Goal: Task Accomplishment & Management: Manage account settings

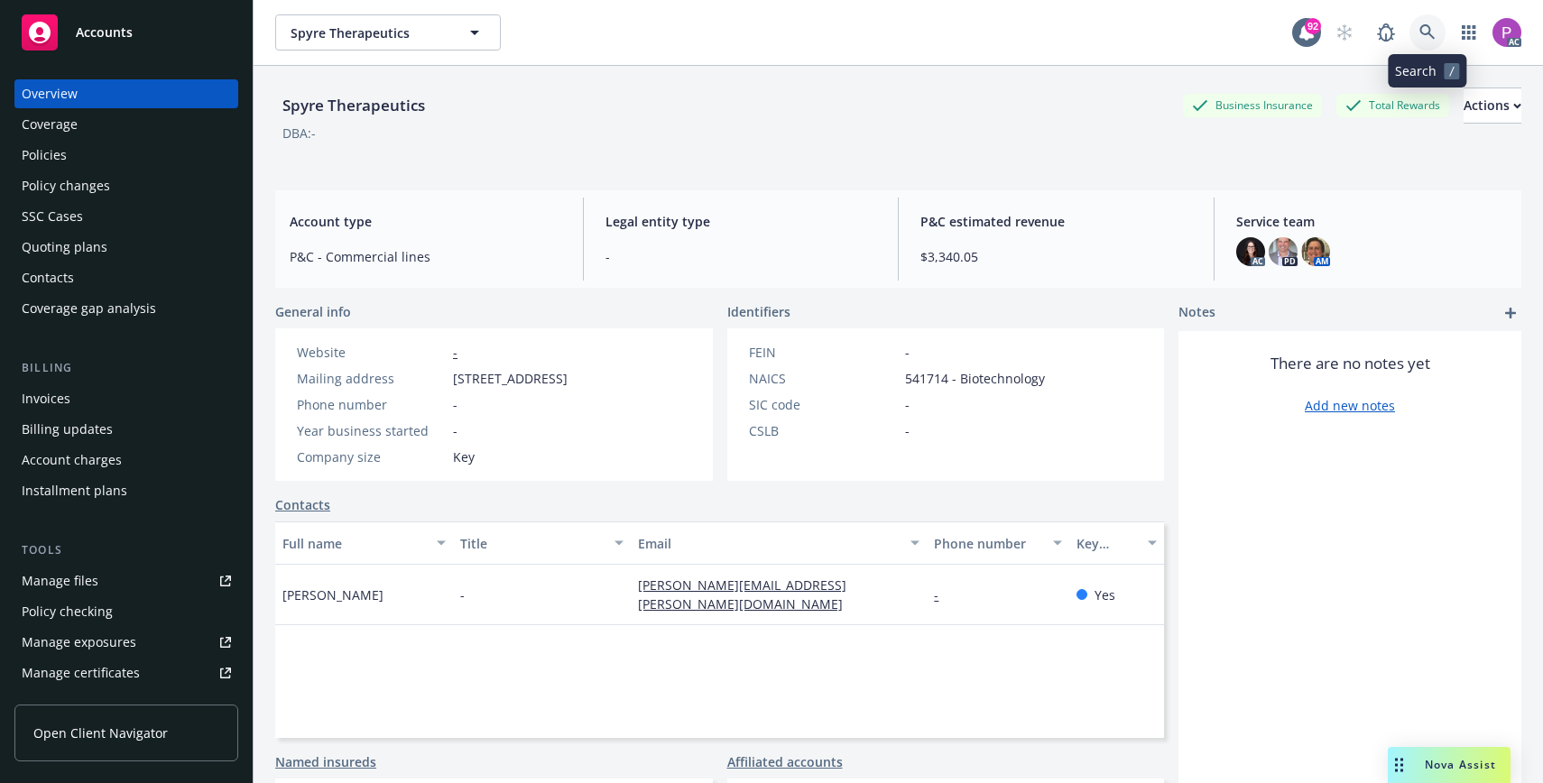
scroll to position [4, 0]
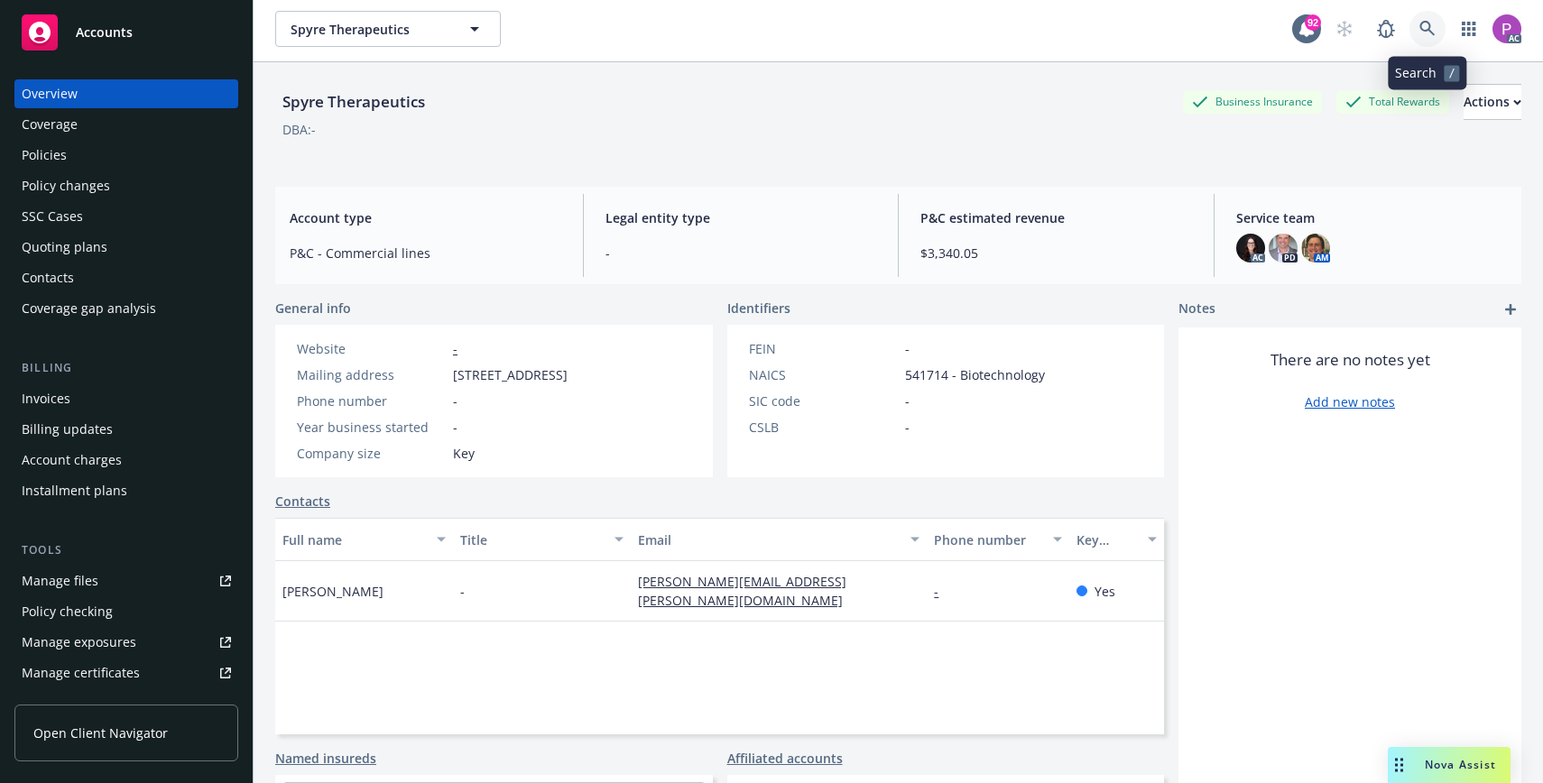
click at [1422, 27] on icon at bounding box center [1427, 29] width 16 height 16
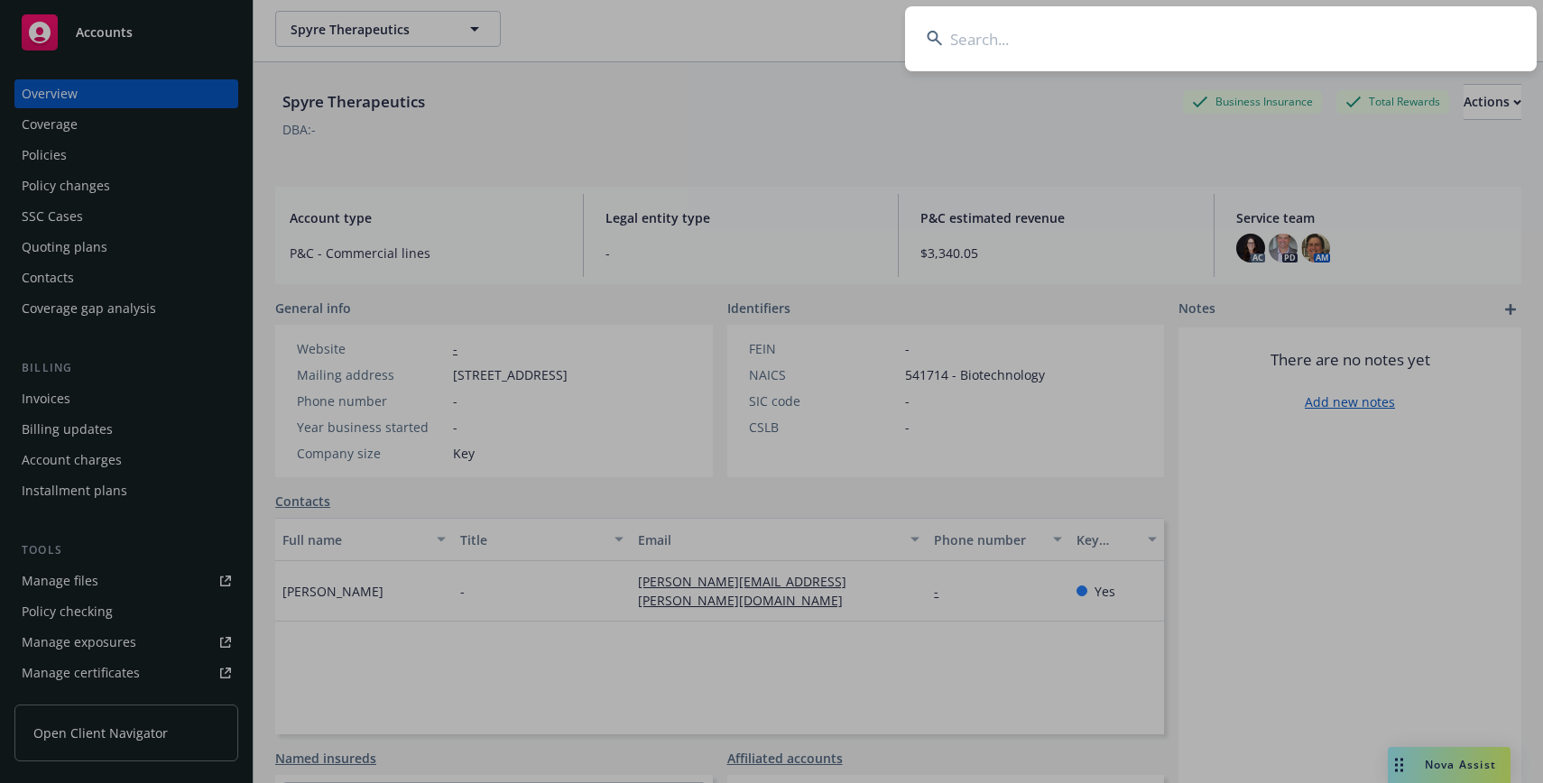
scroll to position [0, 0]
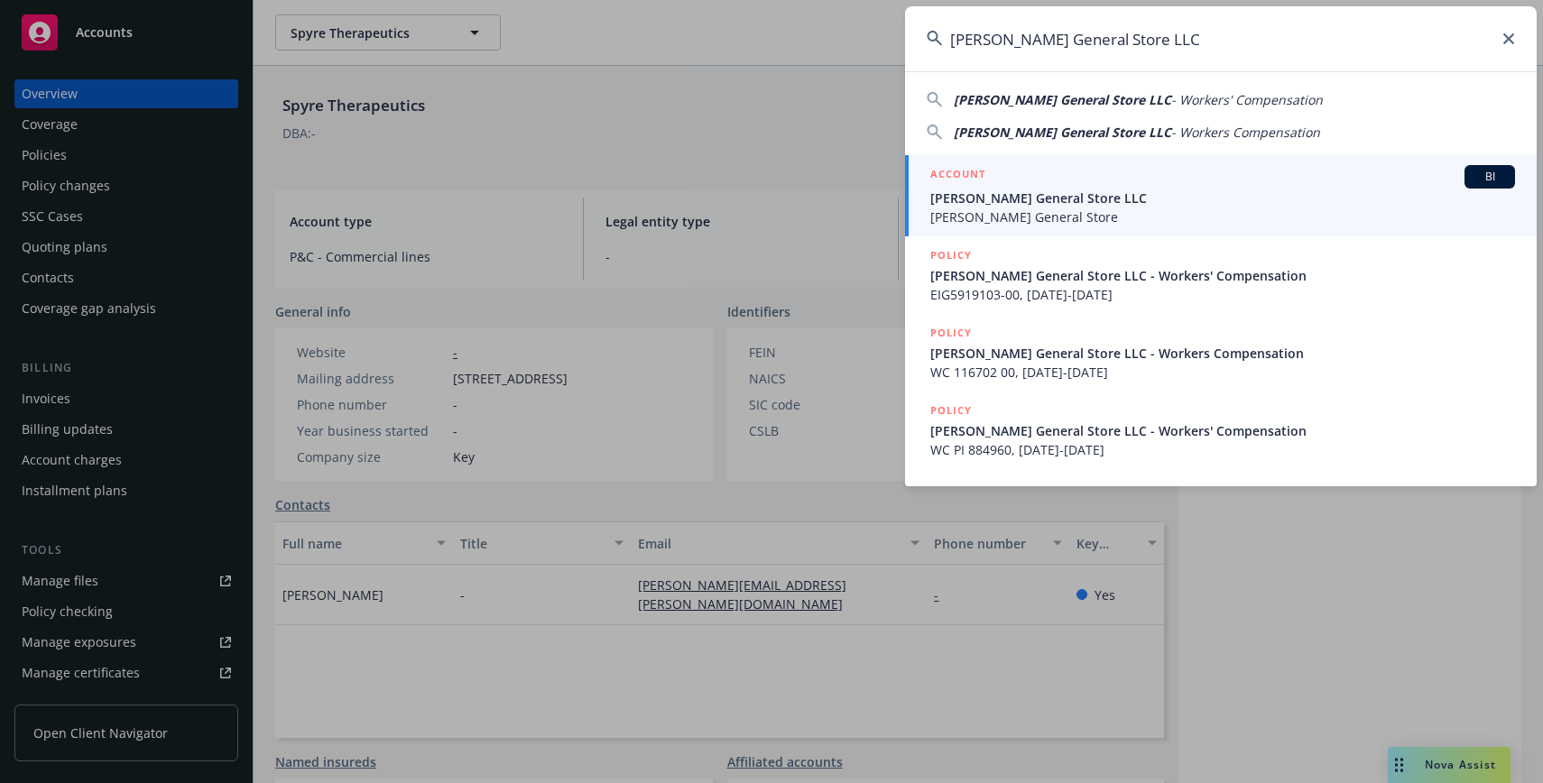
type input "Navarro General Store LLC"
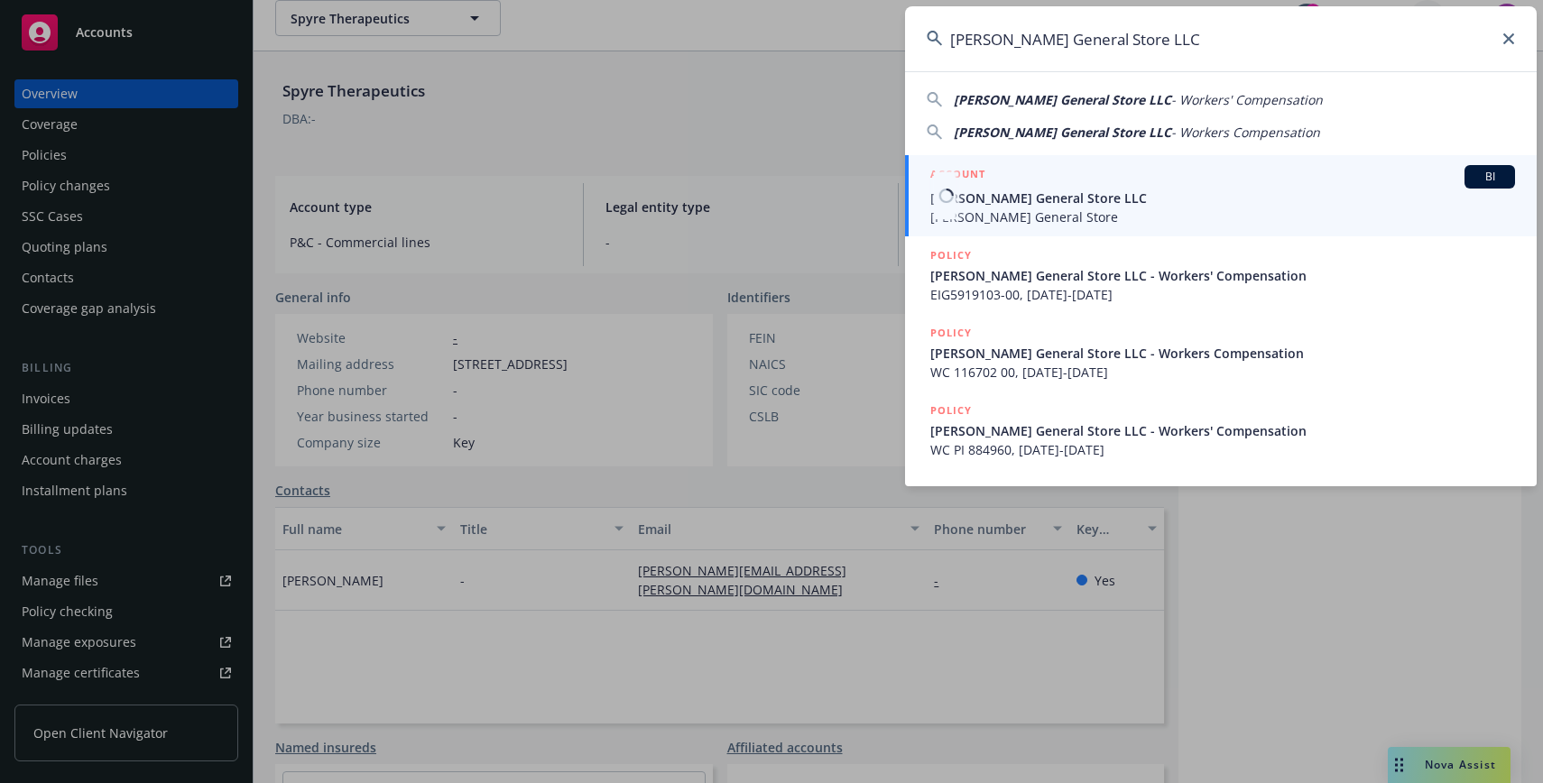
click at [1102, 202] on span "Navarro General Store LLC" at bounding box center [1222, 198] width 585 height 19
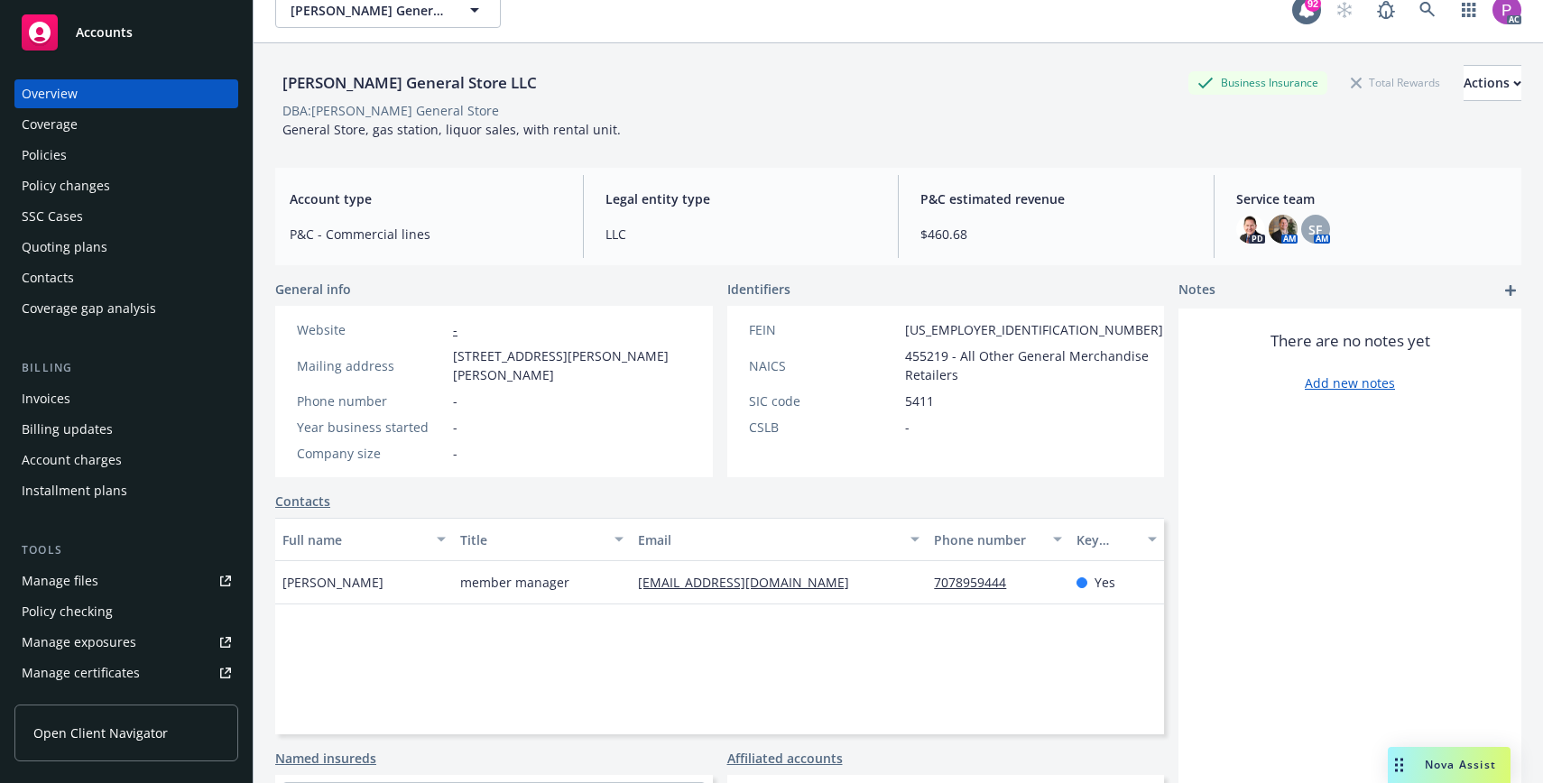
scroll to position [24, 0]
click at [55, 583] on div "Manage files" at bounding box center [60, 581] width 77 height 29
click at [1444, 20] on span at bounding box center [1427, 11] width 36 height 36
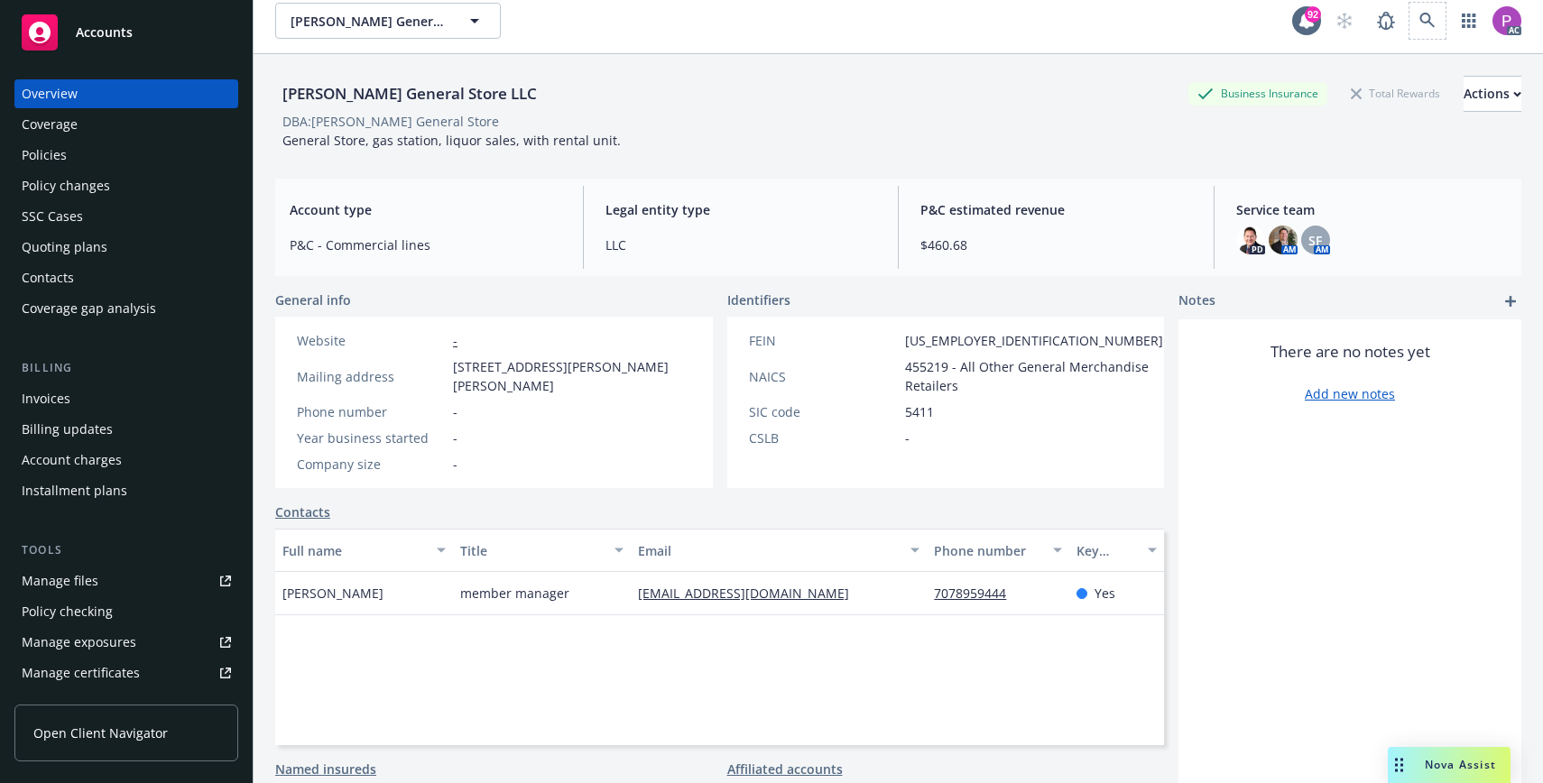
scroll to position [0, 0]
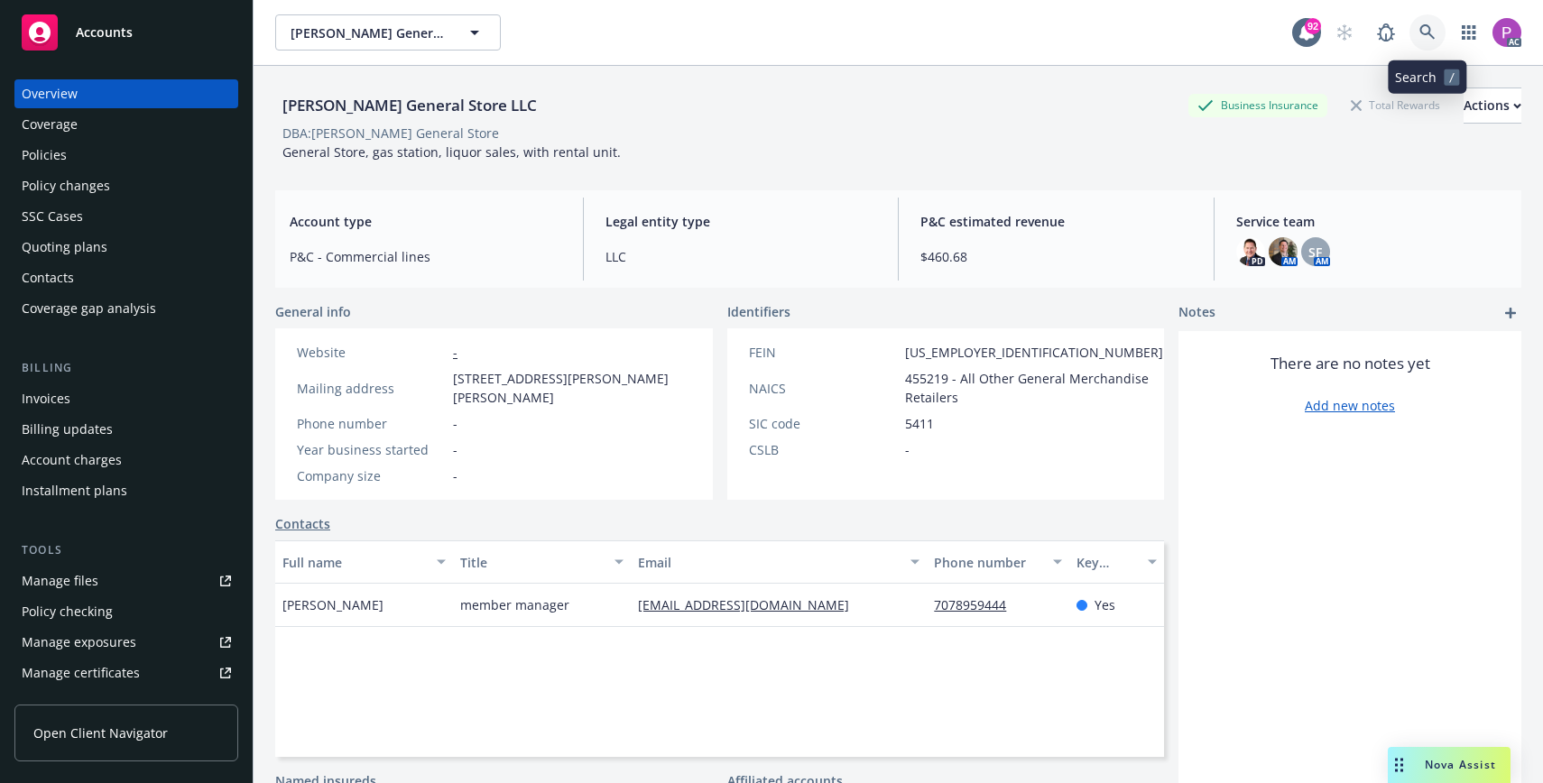
click at [1428, 28] on icon at bounding box center [1427, 32] width 16 height 16
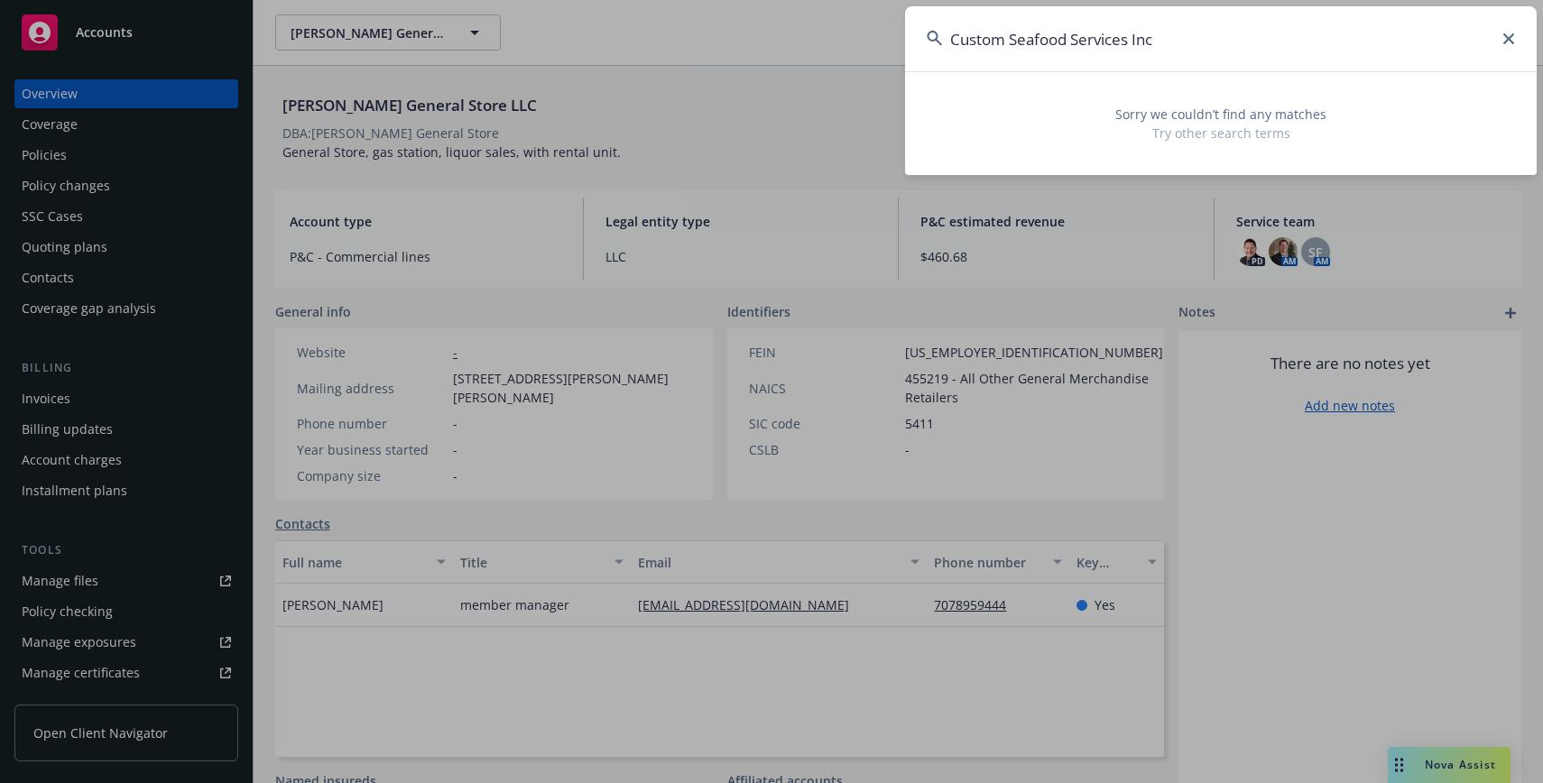
drag, startPoint x: 1056, startPoint y: 38, endPoint x: 845, endPoint y: 34, distance: 211.2
click at [845, 34] on div "Custom Seafood Services Inc Sorry we couldn’t find any matches Try other search…" at bounding box center [771, 391] width 1543 height 783
paste input "[PERSON_NAME] Ways, Inc."
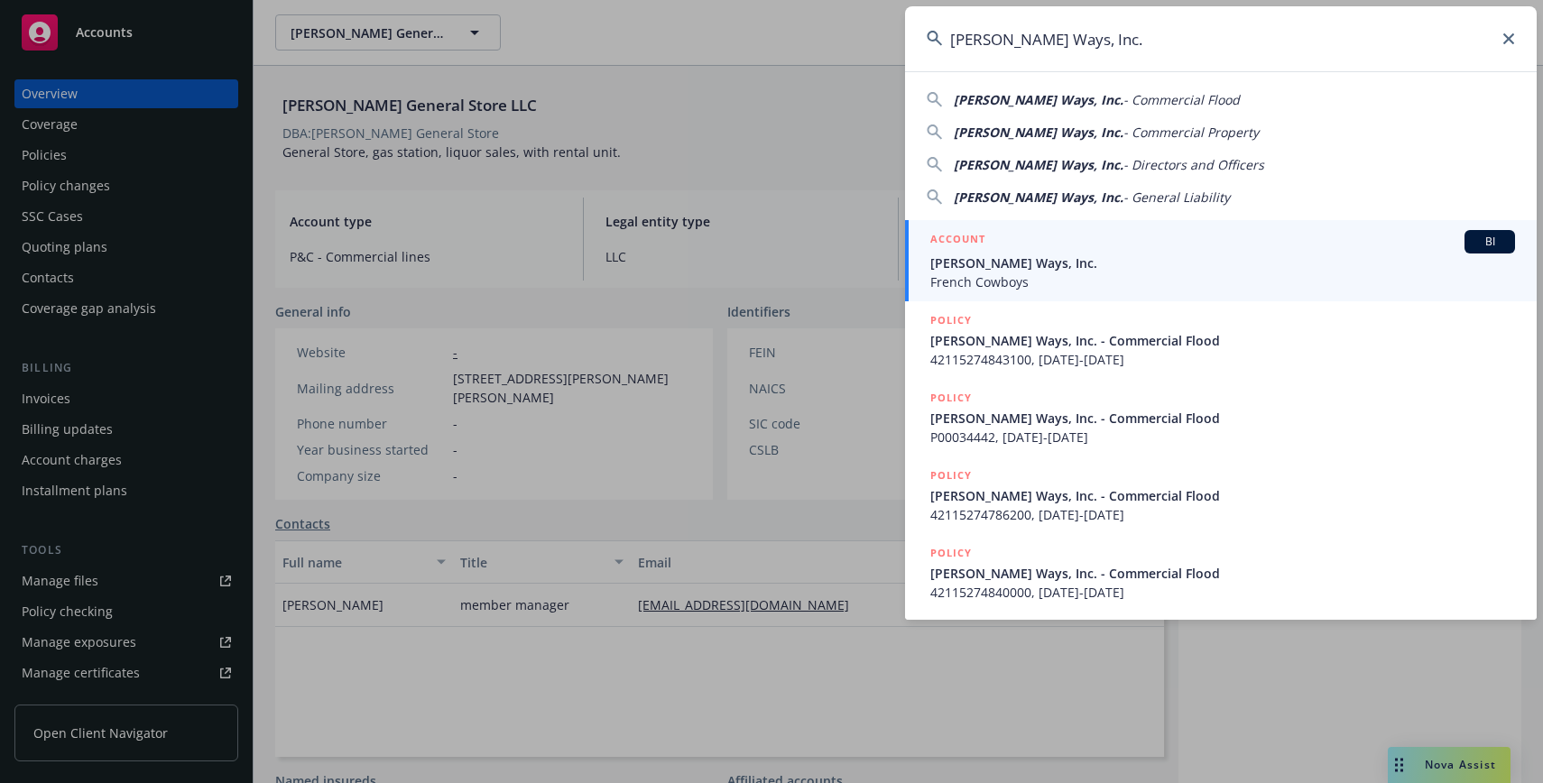
type input "[PERSON_NAME] Ways, Inc."
click at [1109, 246] on div "ACCOUNT BI" at bounding box center [1222, 241] width 585 height 23
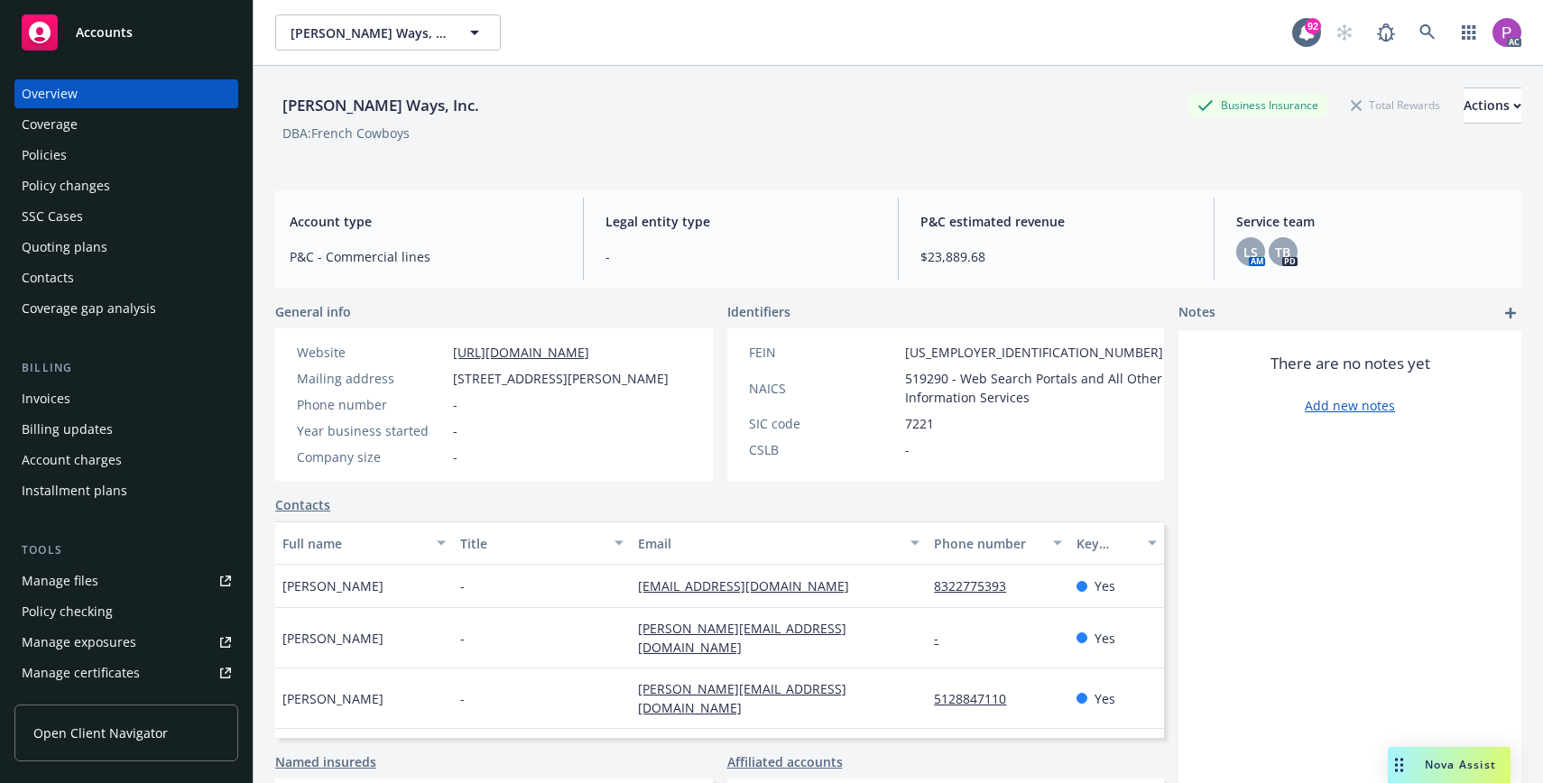
click at [60, 582] on div "Manage files" at bounding box center [60, 581] width 77 height 29
click at [1423, 35] on icon at bounding box center [1427, 32] width 16 height 16
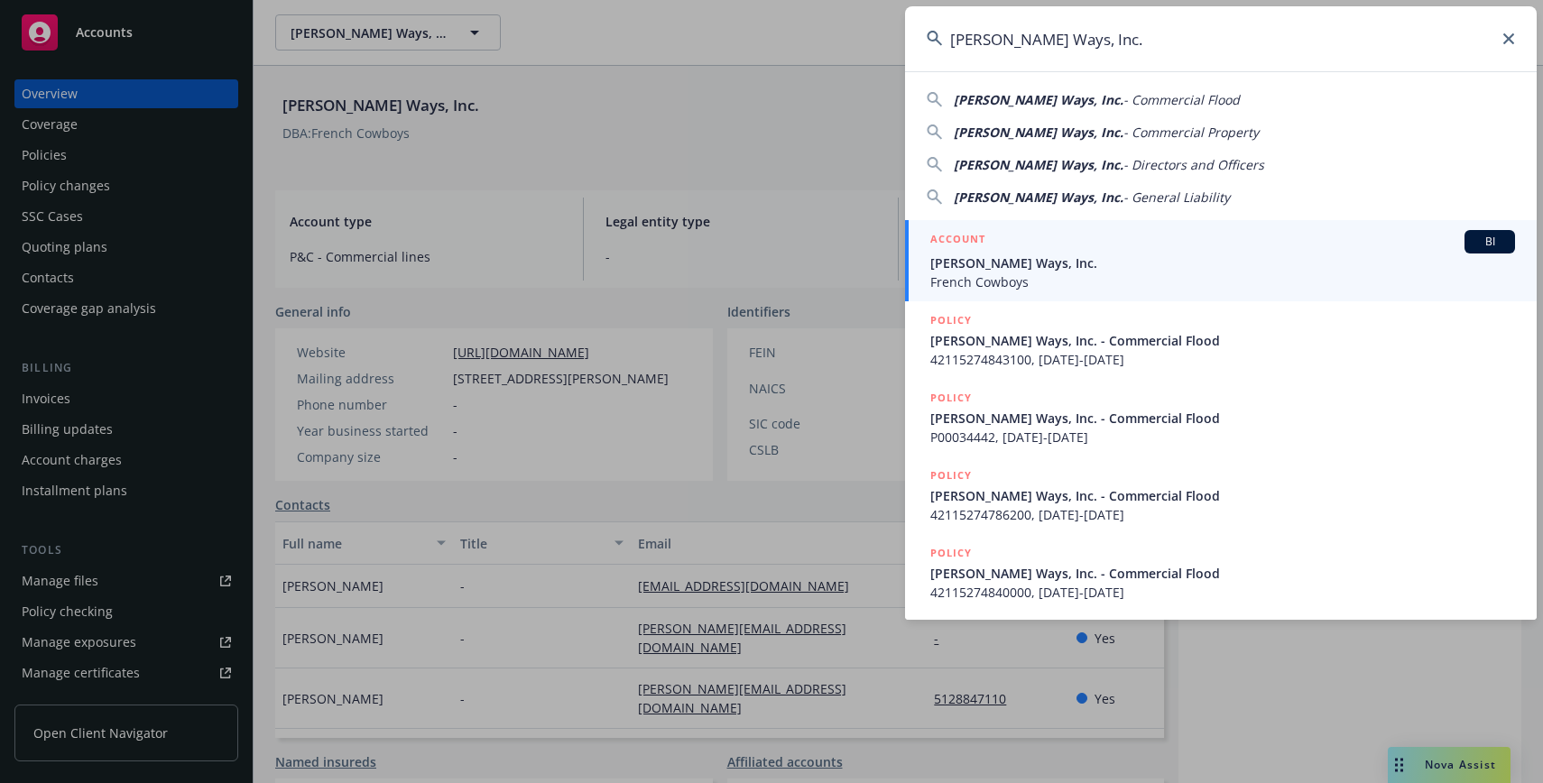
type input "[PERSON_NAME] Ways, Inc."
click at [1141, 245] on div "ACCOUNT BI" at bounding box center [1222, 241] width 585 height 23
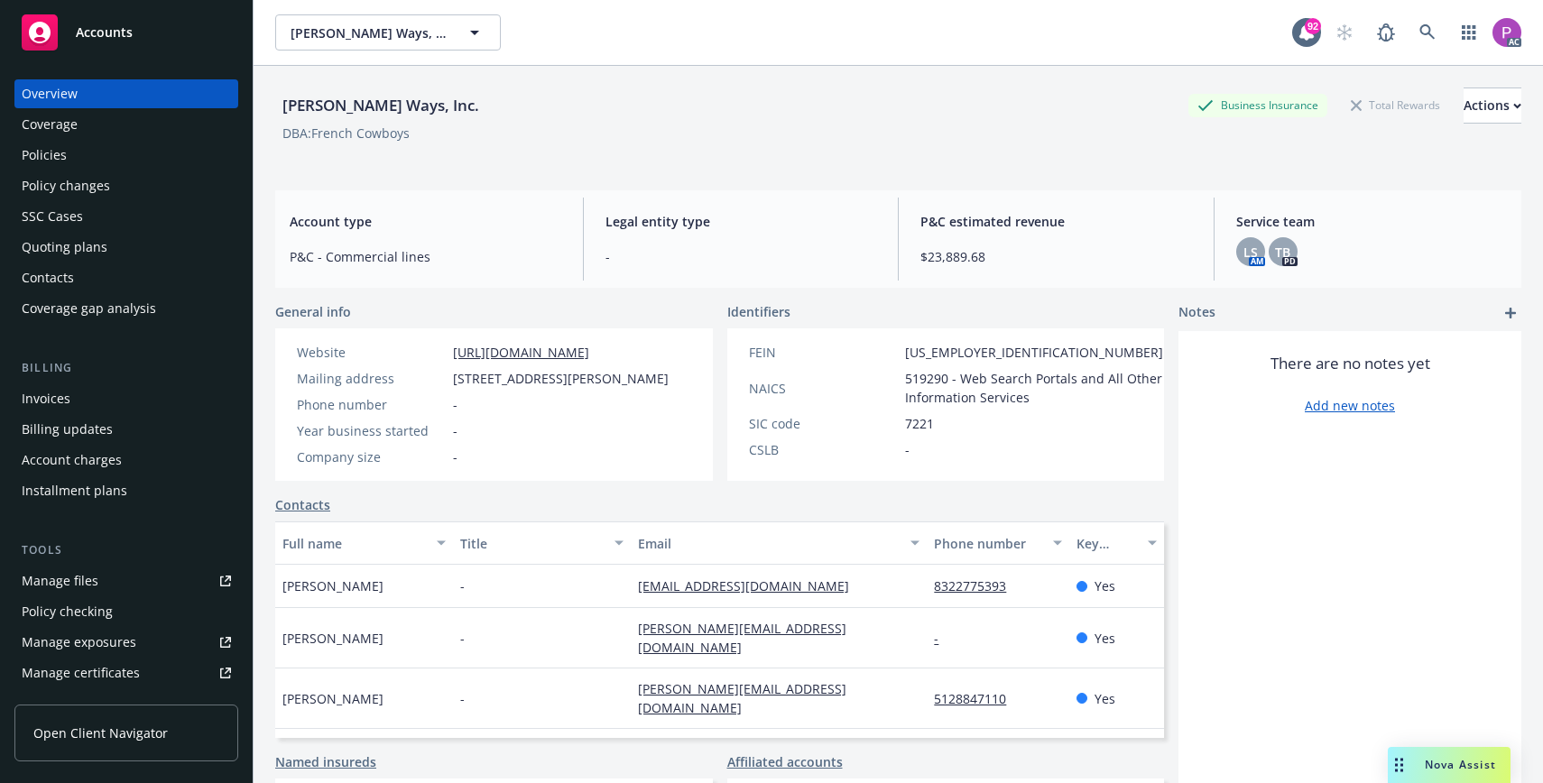
click at [79, 577] on div "Manage files" at bounding box center [60, 581] width 77 height 29
click at [1261, 254] on div "LS" at bounding box center [1250, 251] width 29 height 29
click at [1288, 249] on span "TB" at bounding box center [1282, 252] width 15 height 19
click at [1250, 251] on span "LS" at bounding box center [1250, 252] width 14 height 19
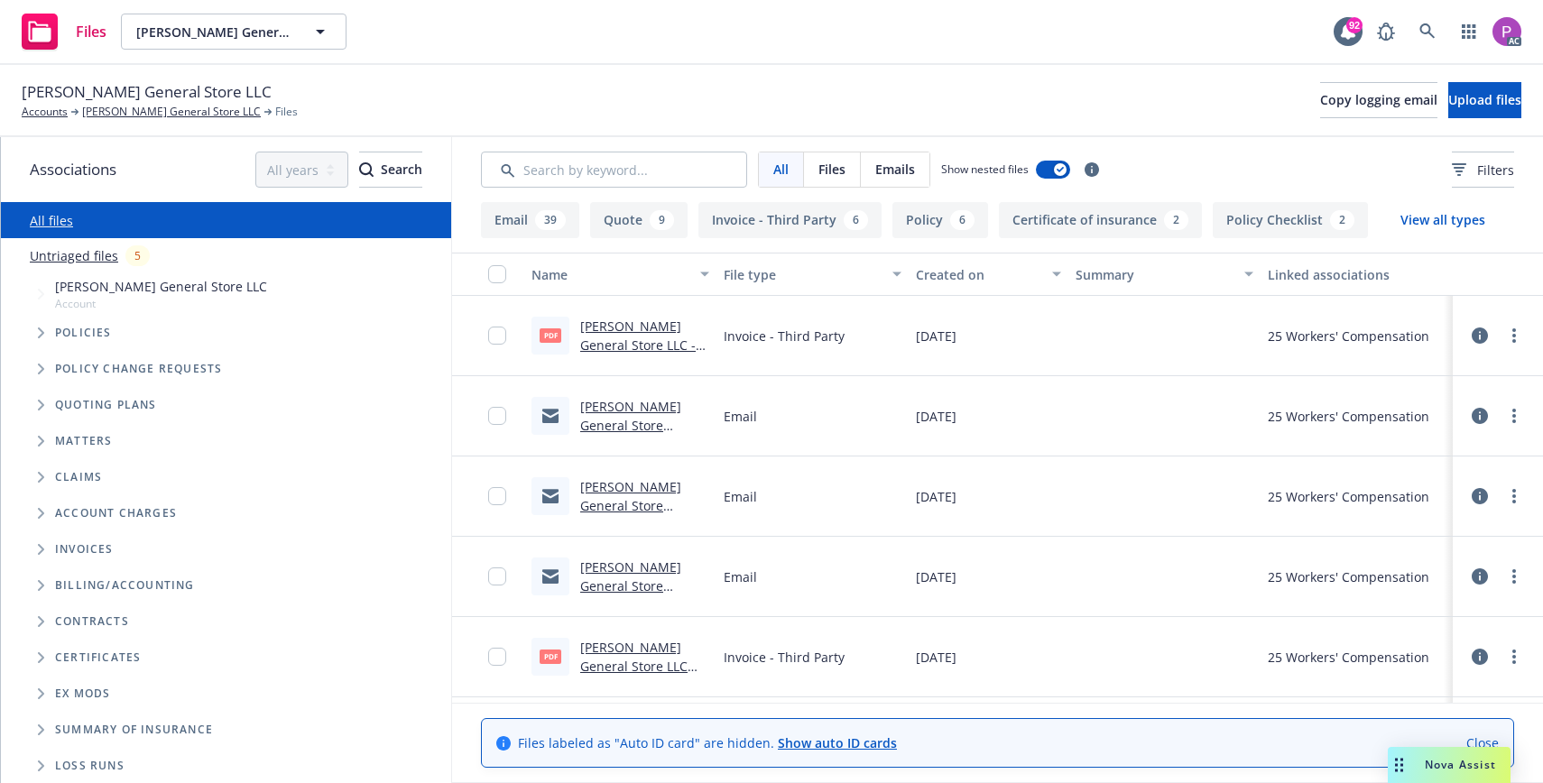
drag, startPoint x: 98, startPoint y: 254, endPoint x: 234, endPoint y: 235, distance: 136.8
click at [98, 254] on link "Untriaged files" at bounding box center [74, 255] width 88 height 19
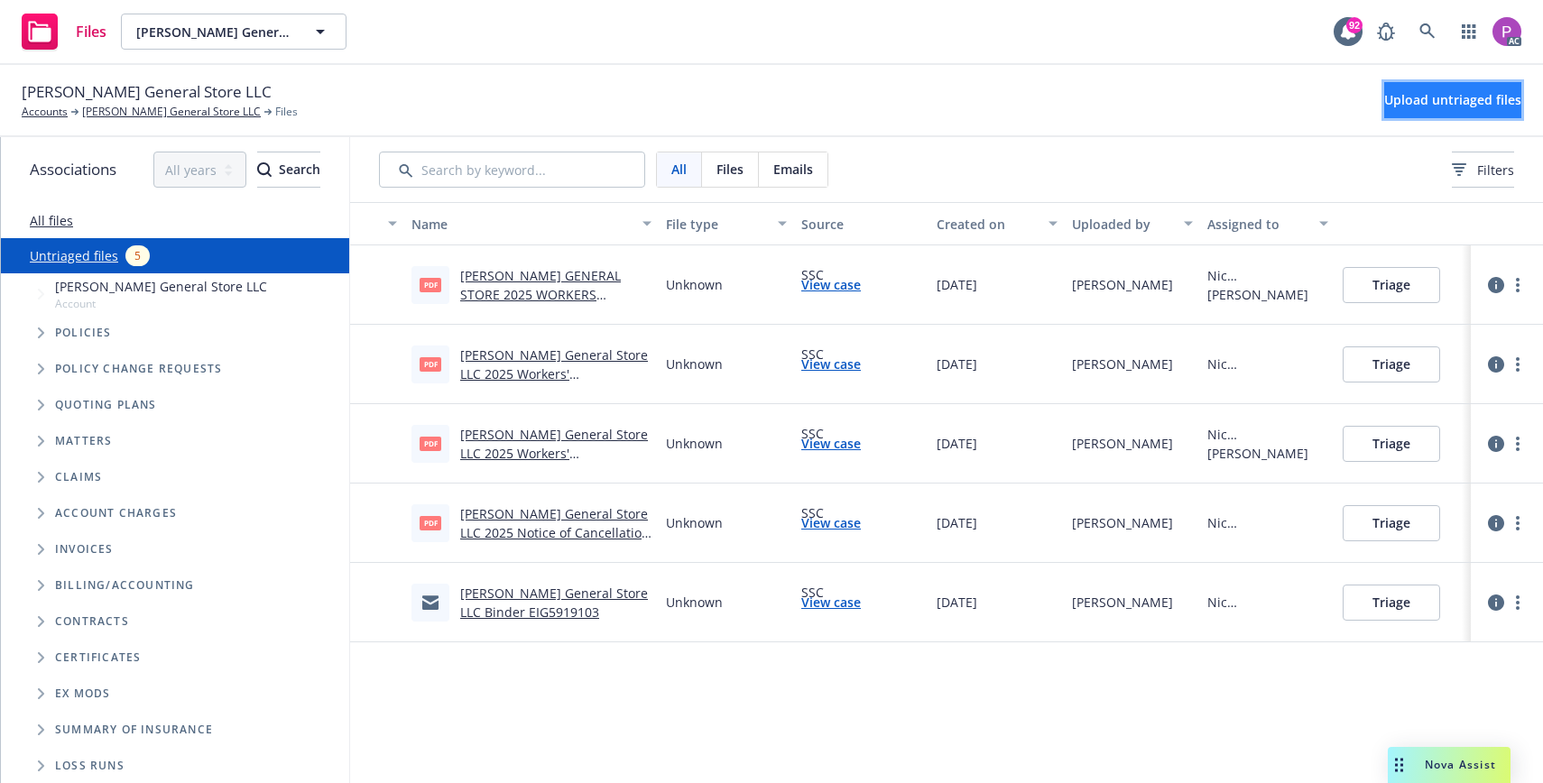
click at [1384, 102] on span "Upload untriaged files" at bounding box center [1452, 99] width 137 height 17
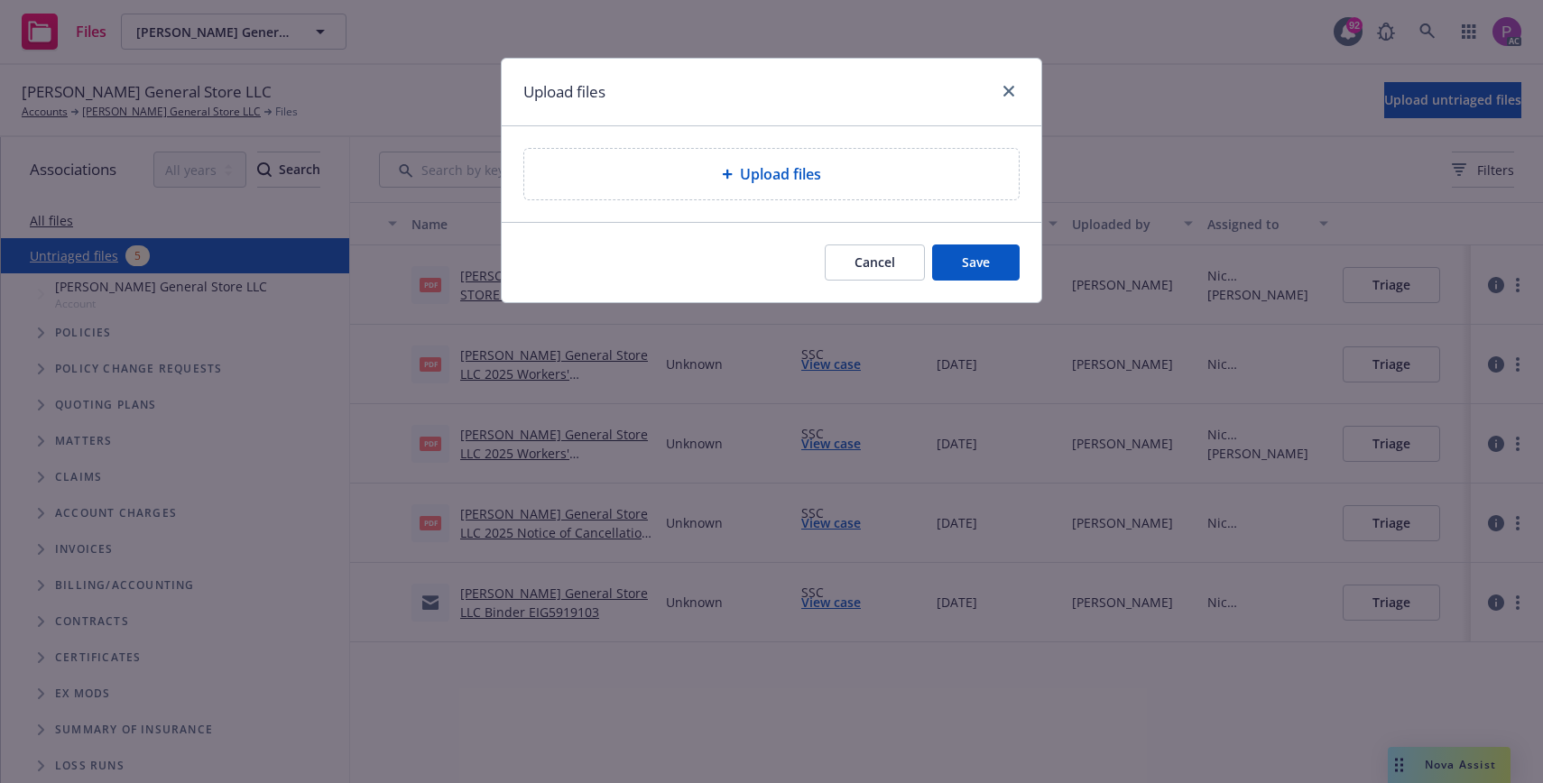
click at [580, 171] on div "Upload files" at bounding box center [772, 174] width 466 height 22
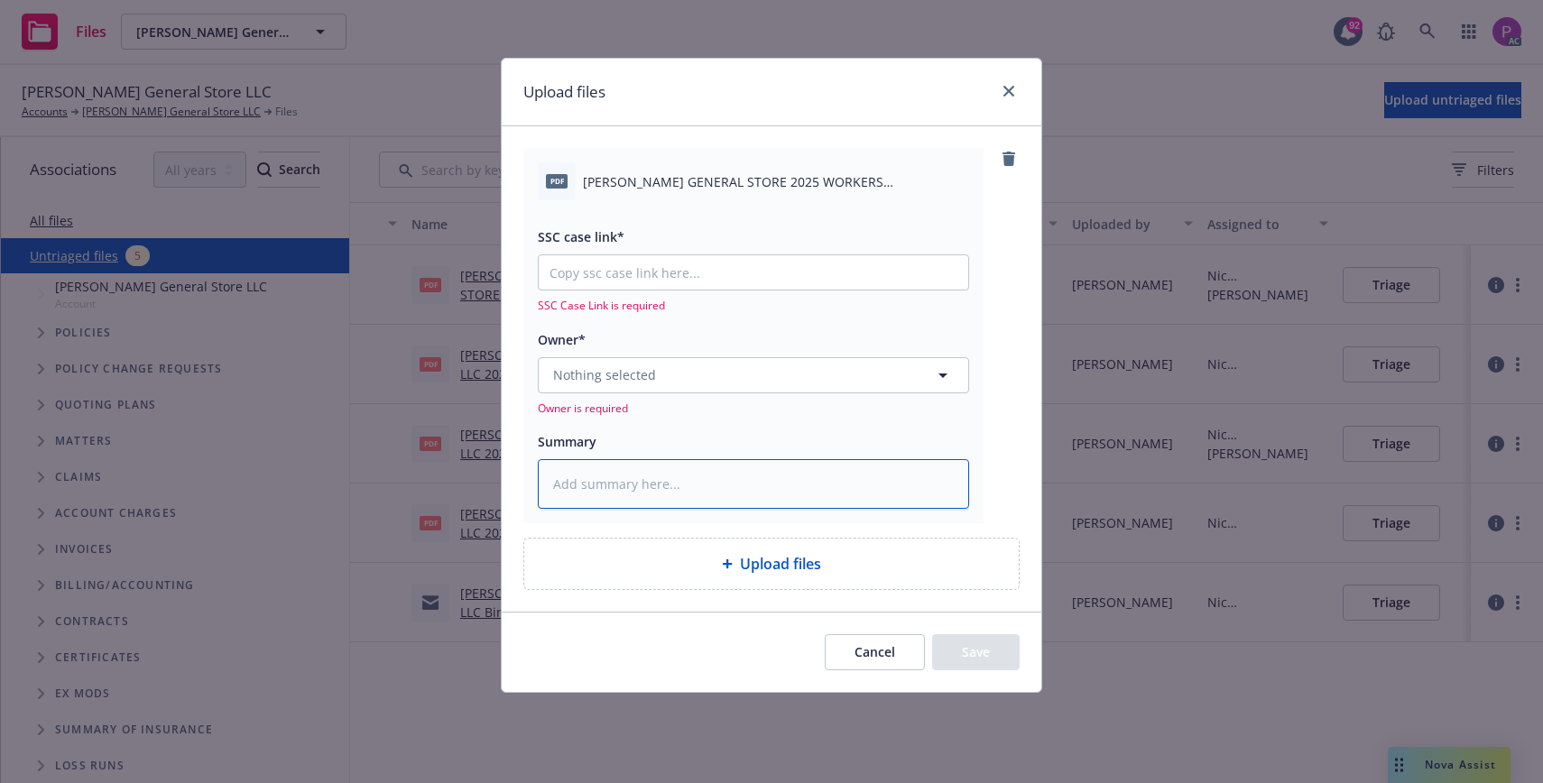
click at [761, 485] on textarea at bounding box center [753, 484] width 431 height 50
paste textarea "NAVARRO GENERAL STORE 2025 WORKERS COMPENSATION NOTICE OF CANCELLATION EFF. 09-…"
type textarea "x"
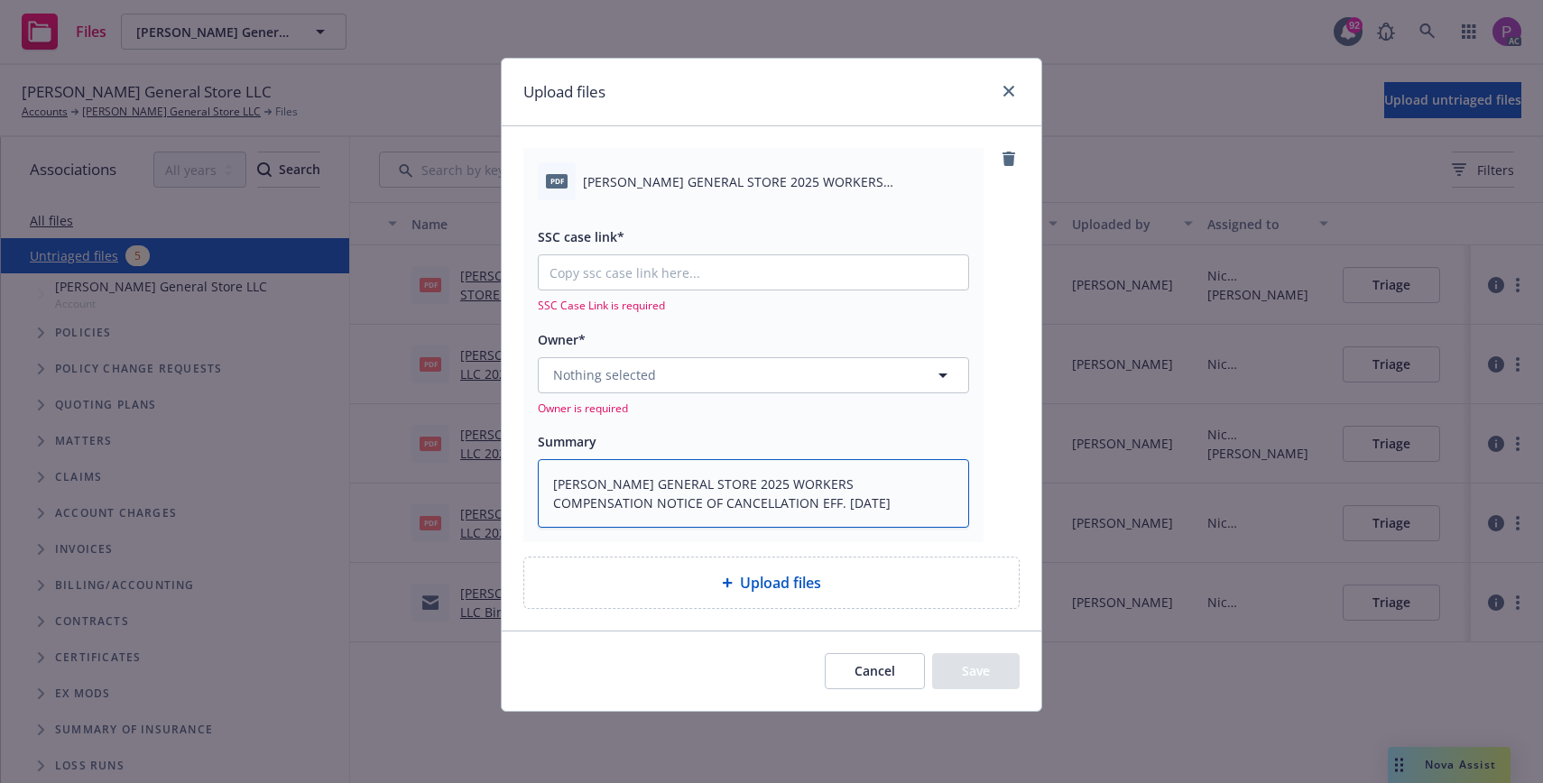
type textarea "NAVARRO GENERAL STORE 2025 WORKERS COMPENSATION NOTICE OF CANCELLATION EFF. 09-…"
click at [619, 273] on input "SSC case link*" at bounding box center [753, 272] width 429 height 34
paste input "https://newfront-ssc.lightning.force.com/lightning/r/Case/500Vz00000TQotOIAT/vi…"
type textarea "x"
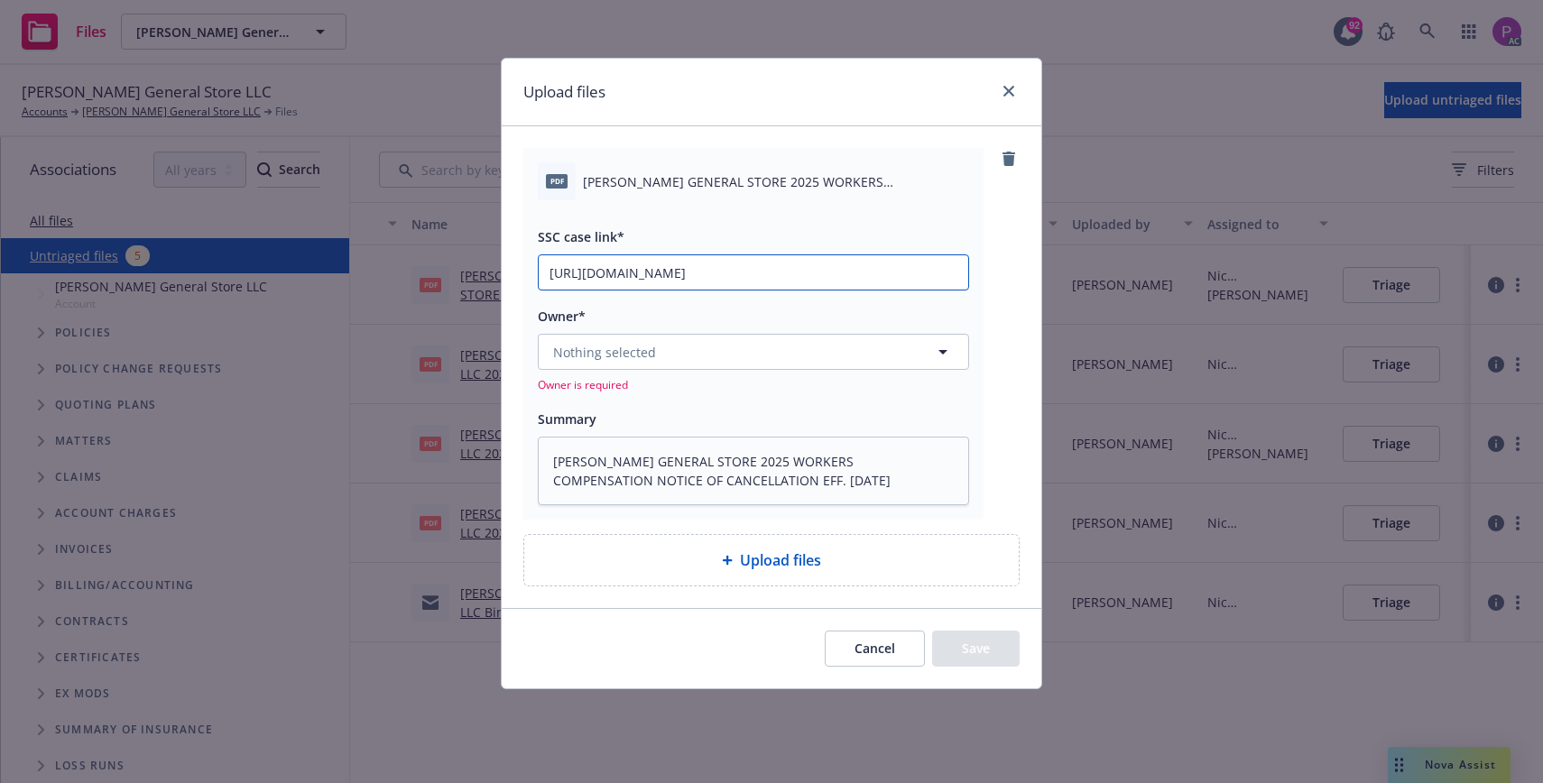
scroll to position [0, 251]
type input "https://newfront-ssc.lightning.force.com/lightning/r/Case/500Vz00000TQotOIAT/vi…"
click at [637, 355] on span "Nothing selected" at bounding box center [604, 352] width 103 height 19
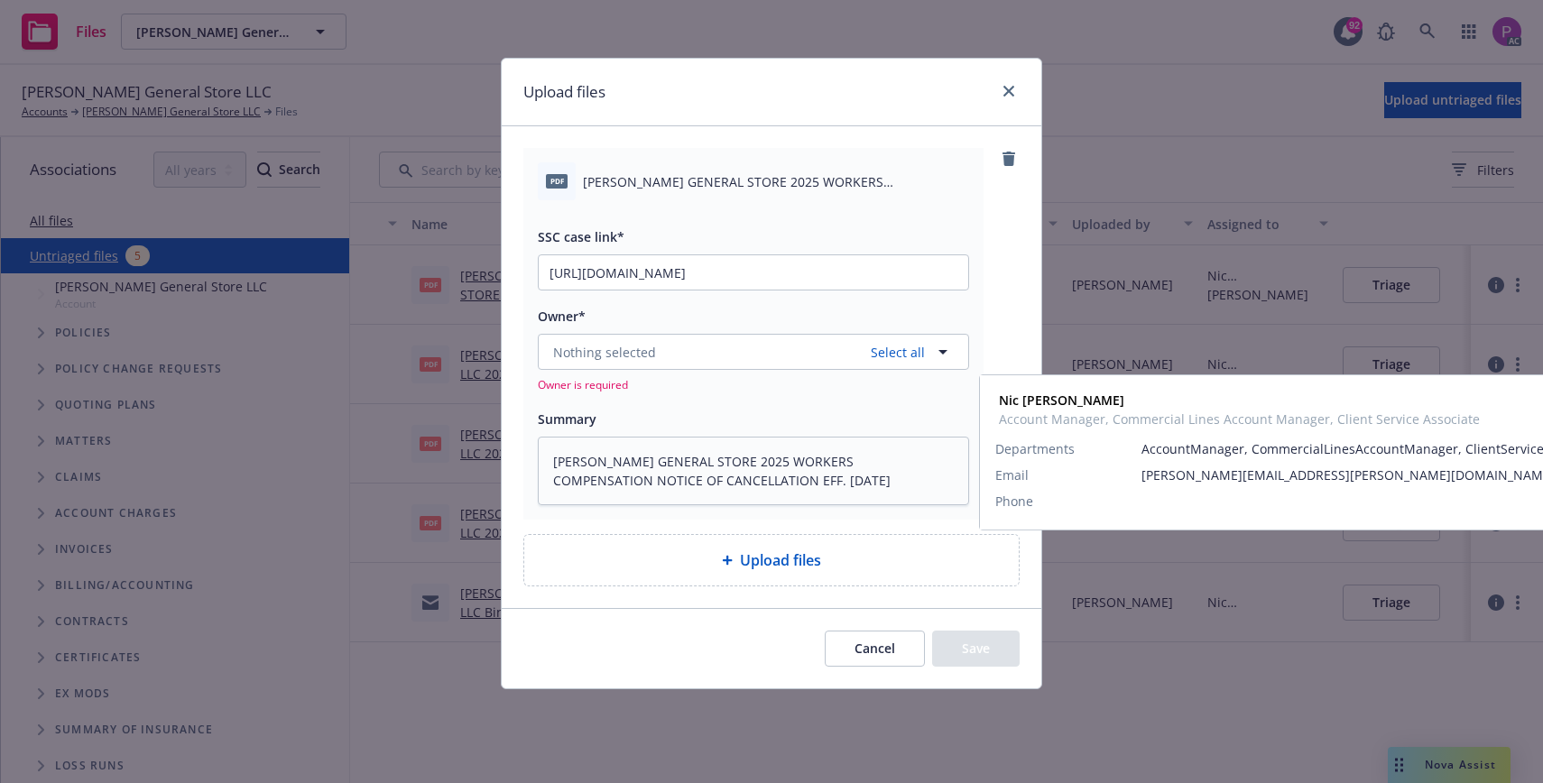
click at [694, 470] on span "Account Manager, Commercial Lines Account Manager, Client Service Associate" at bounding box center [752, 467] width 388 height 38
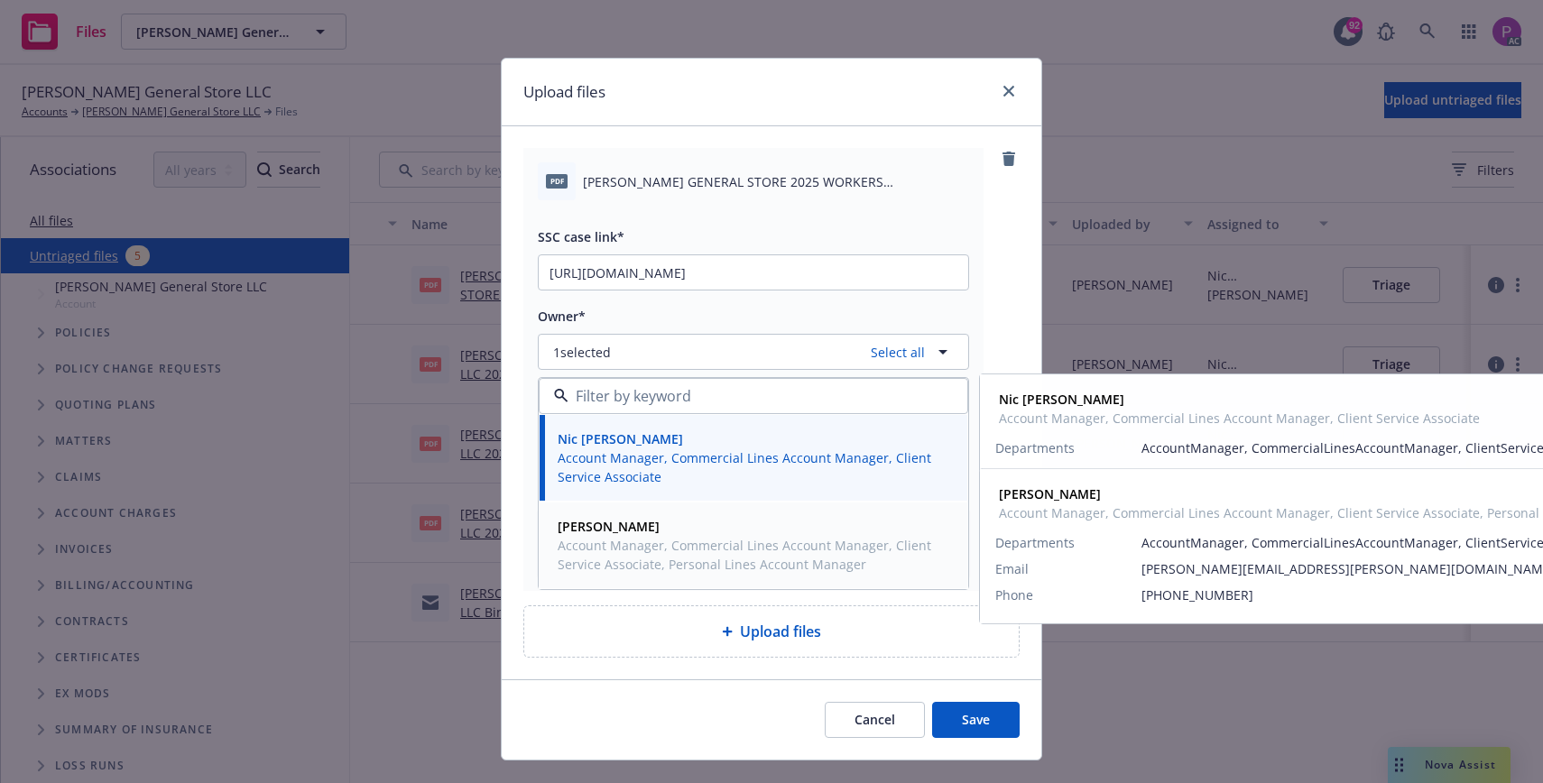
click at [688, 558] on span "Account Manager, Commercial Lines Account Manager, Client Service Associate, Pe…" at bounding box center [752, 555] width 388 height 38
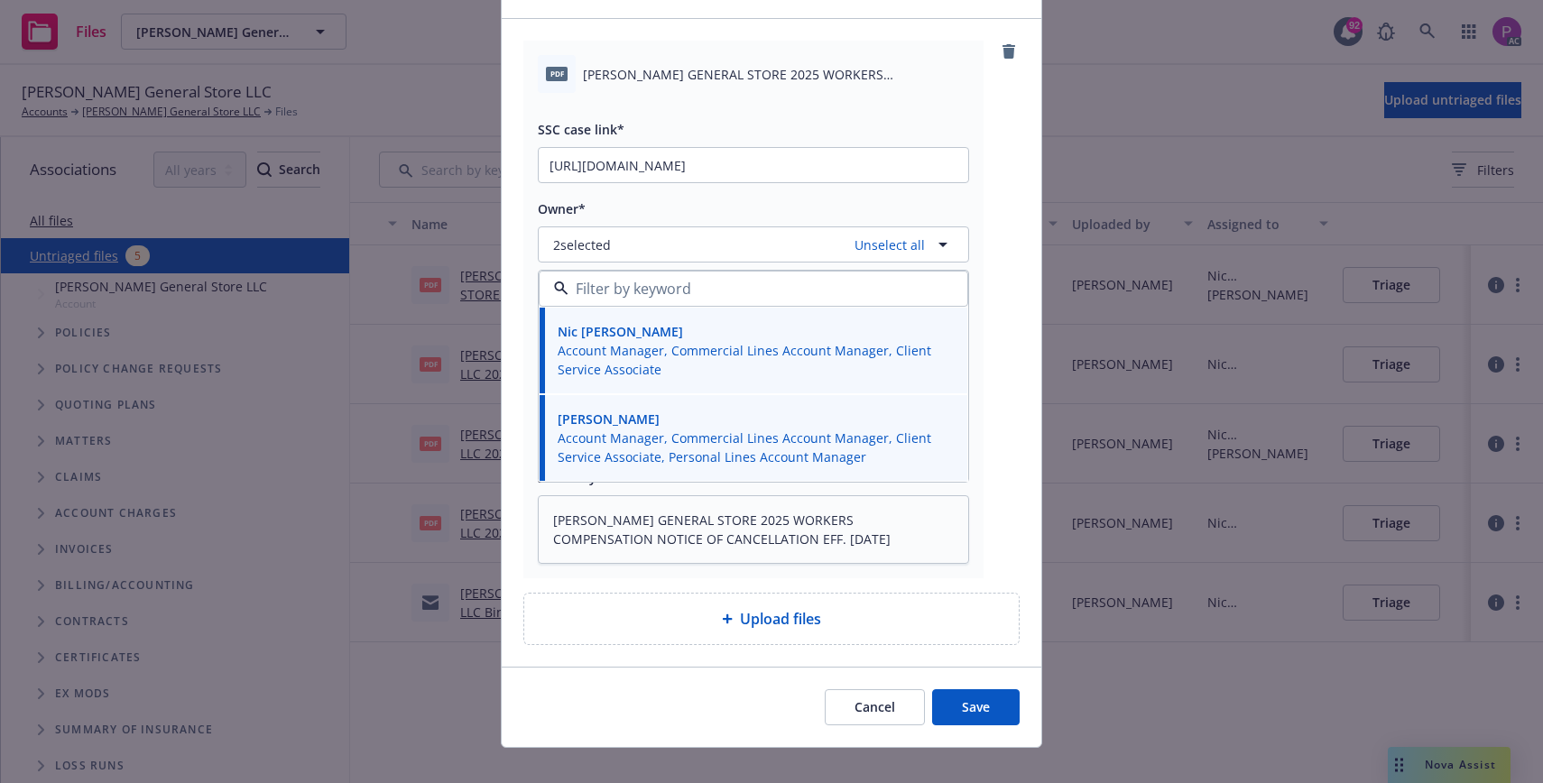
scroll to position [130, 0]
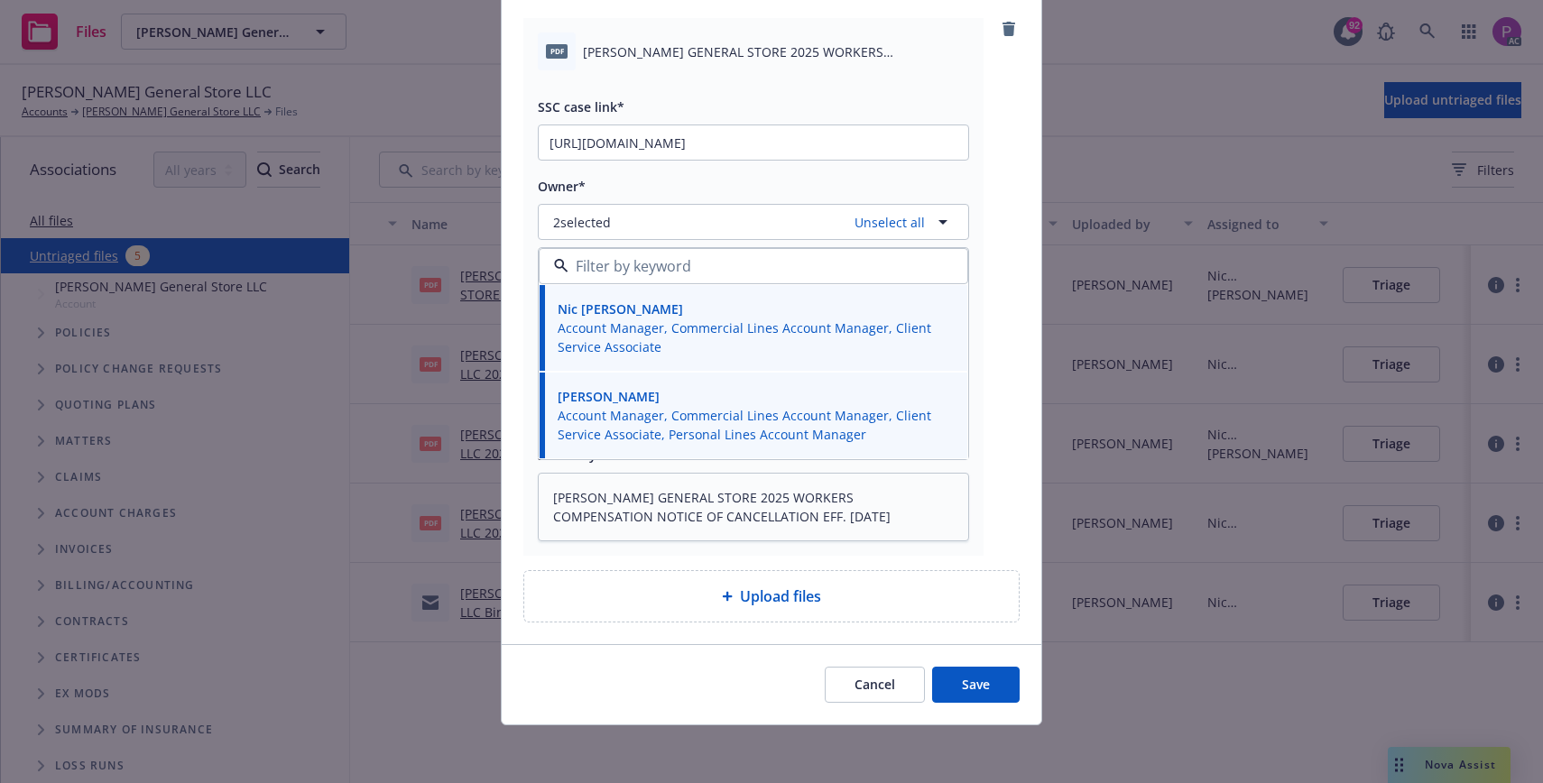
click at [1006, 697] on button "Save" at bounding box center [976, 685] width 88 height 36
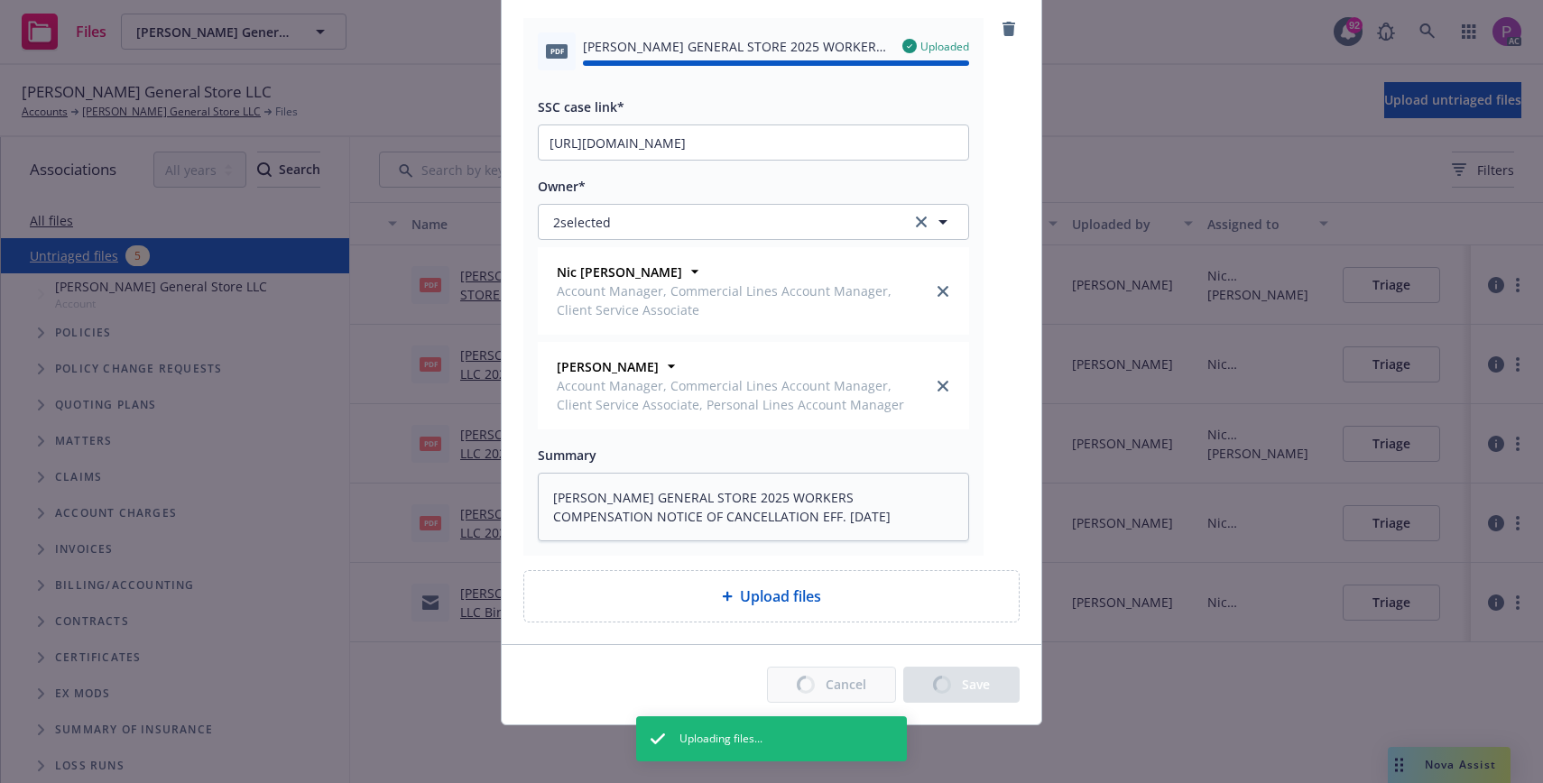
type textarea "x"
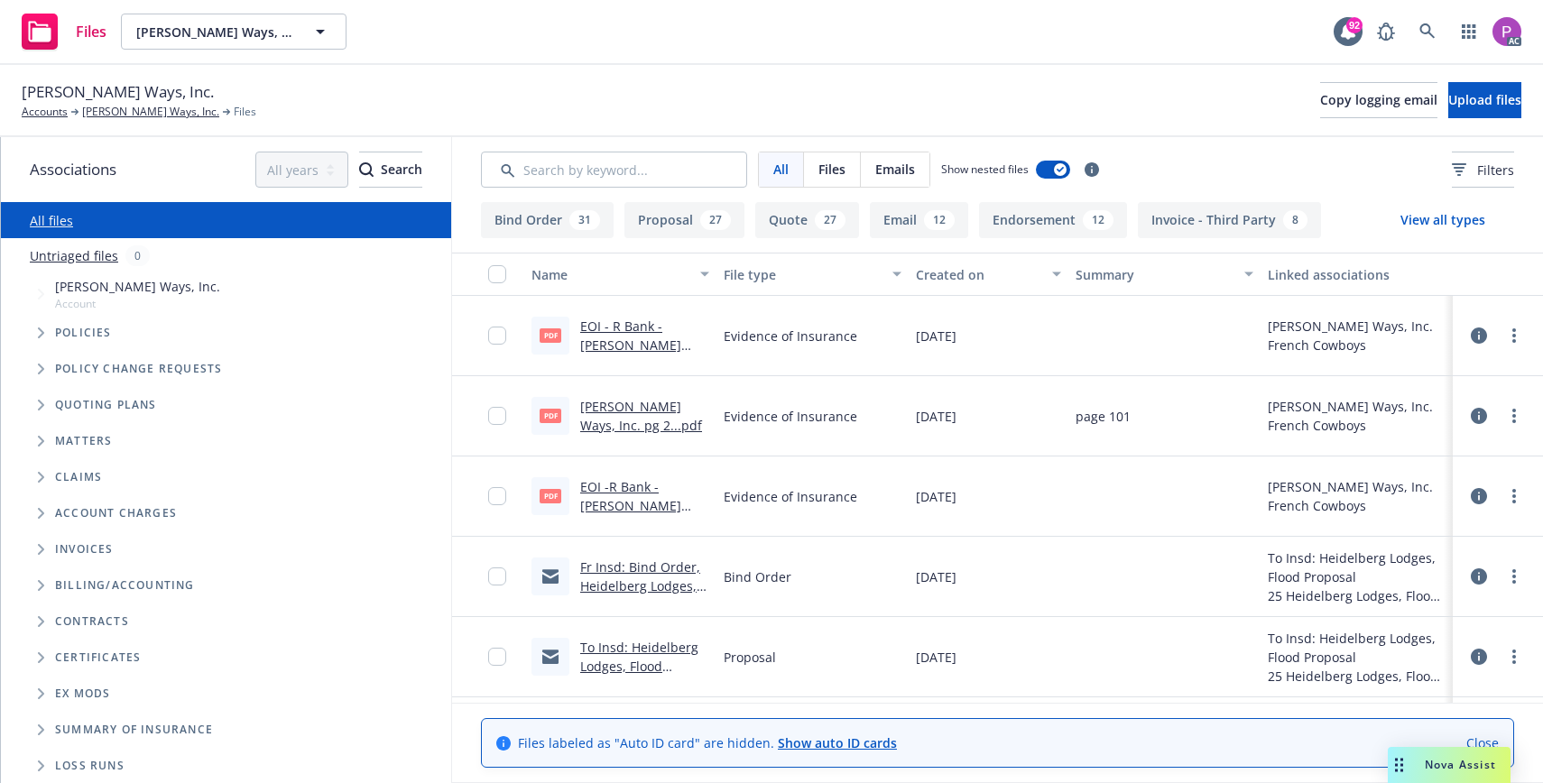
click at [68, 255] on link "Untriaged files" at bounding box center [74, 255] width 88 height 19
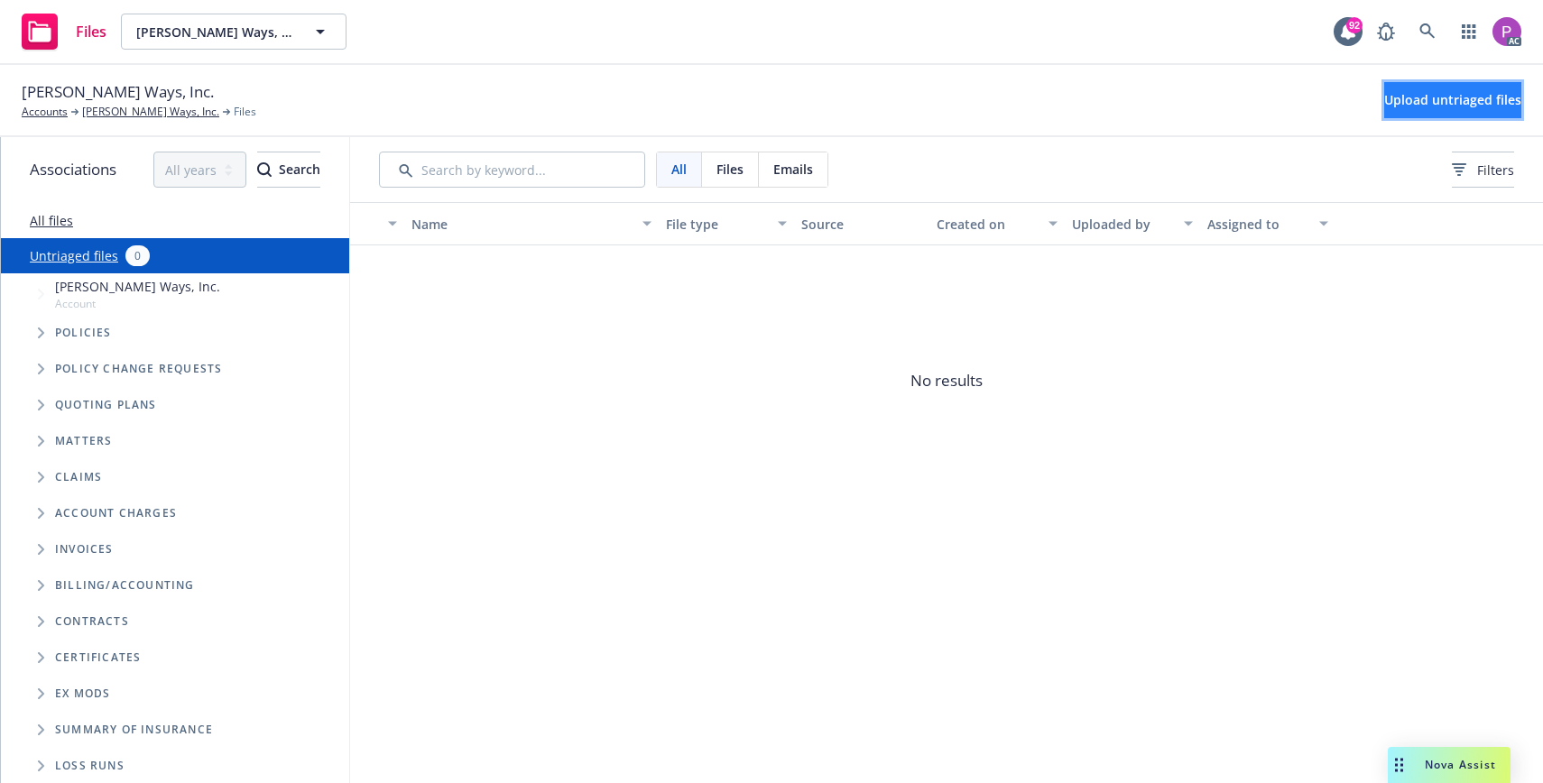
click at [1438, 101] on span "Upload untriaged files" at bounding box center [1452, 99] width 137 height 17
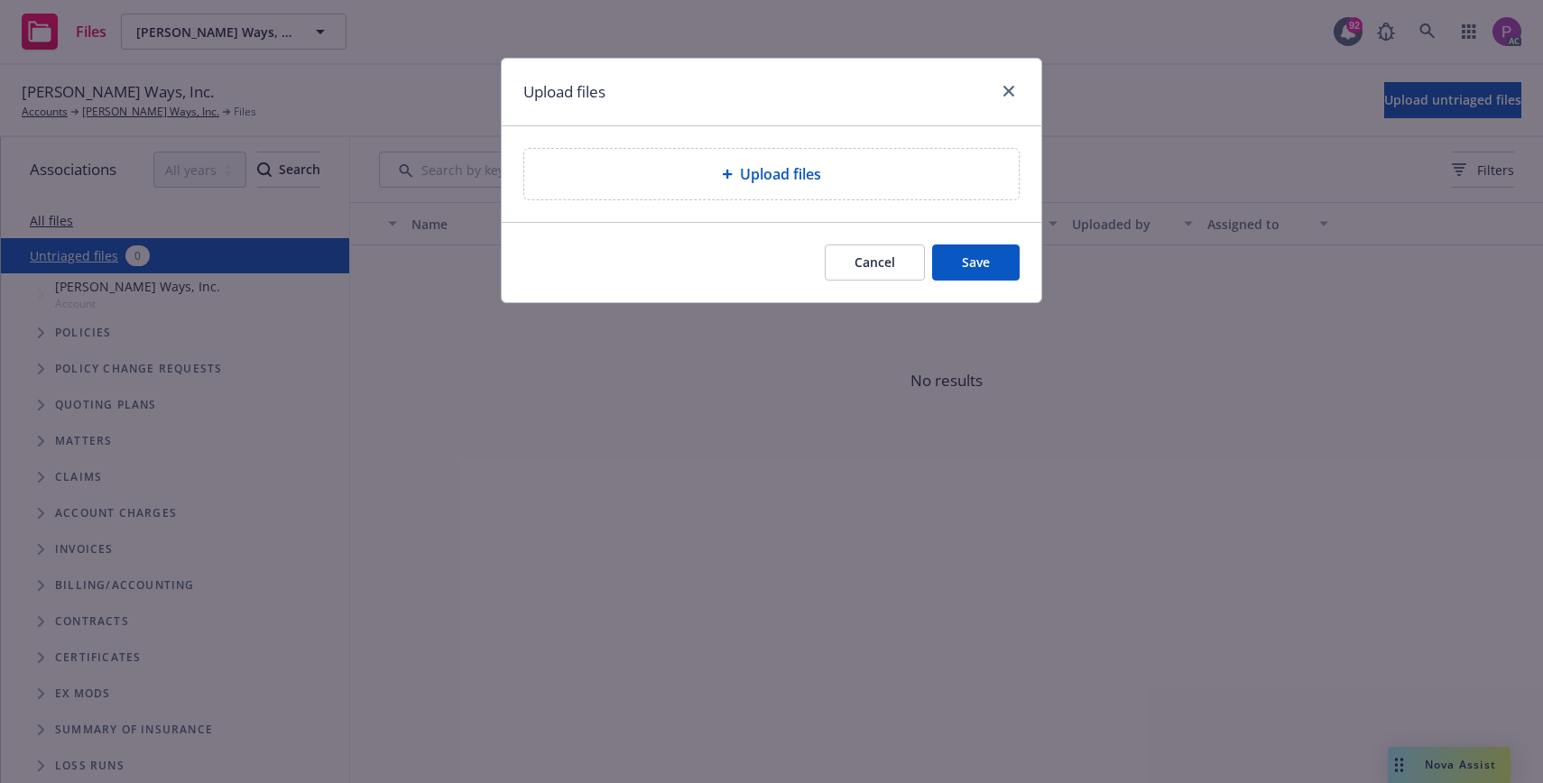
click at [711, 197] on div "Upload files" at bounding box center [771, 174] width 494 height 51
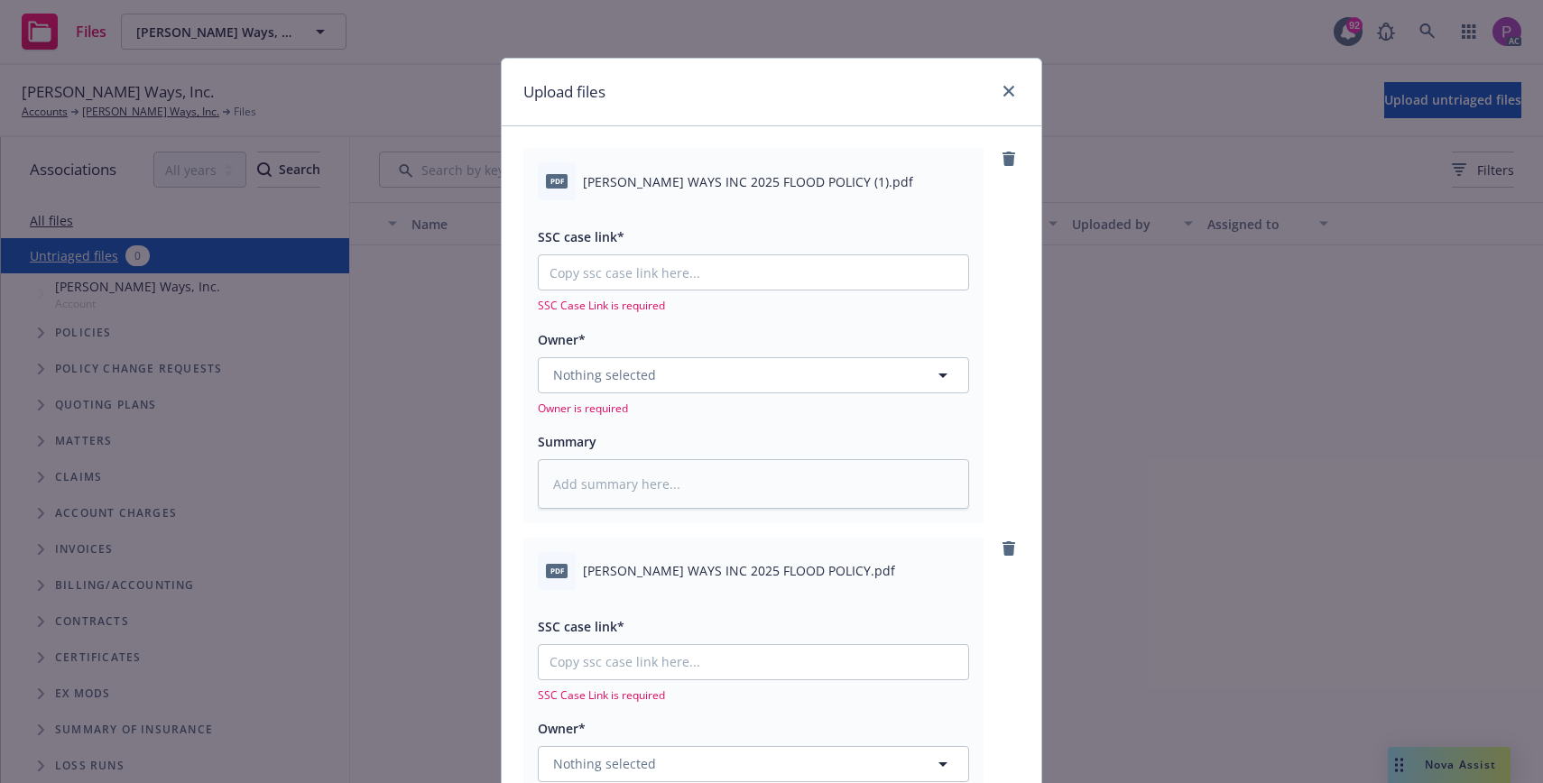
click at [787, 181] on span "[PERSON_NAME] WAYS INC 2025 FLOOD POLICY (1).pdf" at bounding box center [748, 181] width 330 height 19
copy div "[PERSON_NAME] WAYS INC 2025 FLOOD POLICY (1).pdf"
click at [619, 494] on textarea at bounding box center [753, 484] width 431 height 50
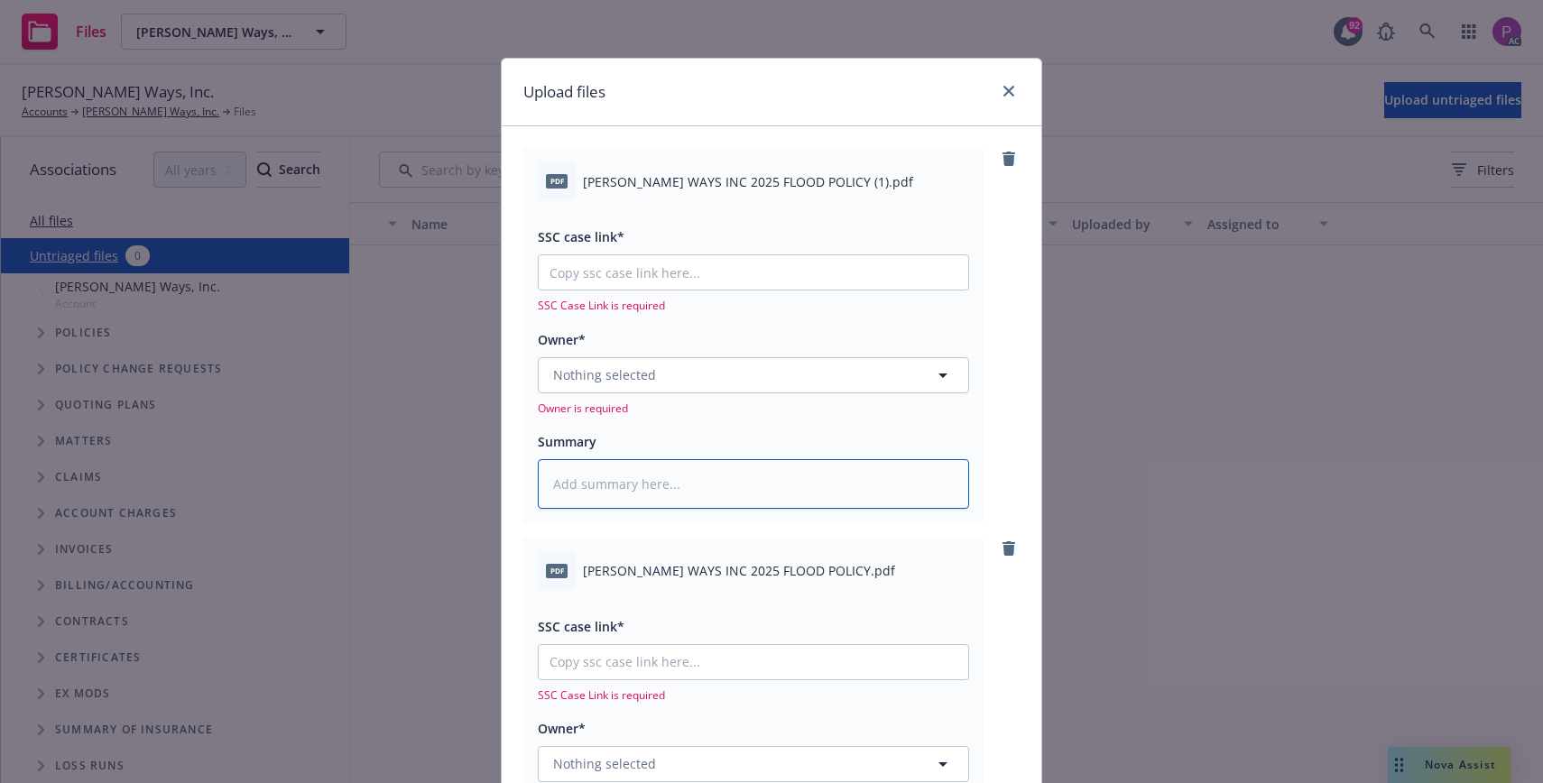
paste textarea "[PERSON_NAME] WAYS INC 2025 FLOOD POLICY (1).pdf"
type textarea "x"
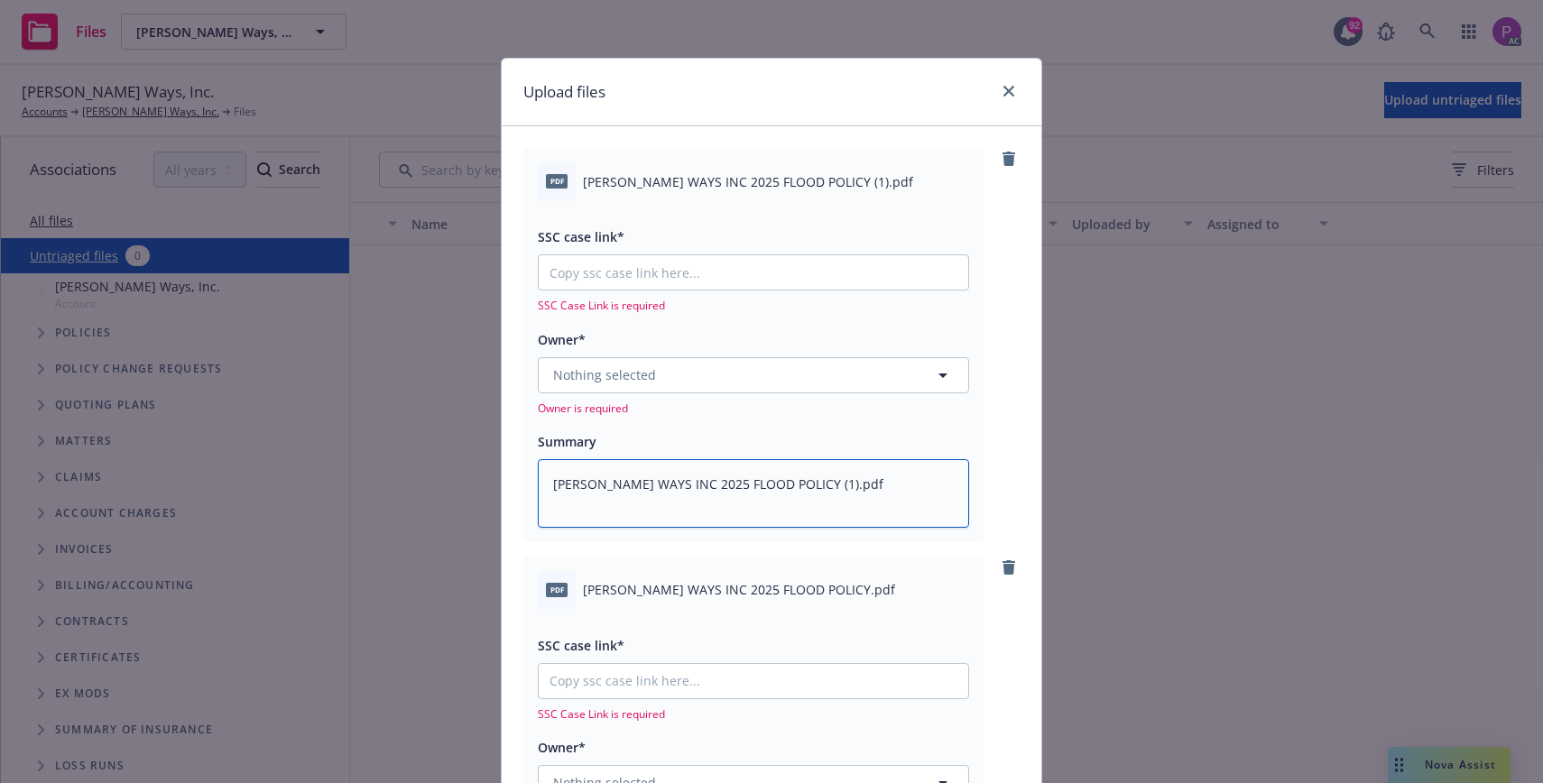
type textarea "[PERSON_NAME] WAYS INC 2025 FLOOD POLICY (1).pdf"
click at [671, 257] on input "SSC case link*" at bounding box center [753, 272] width 429 height 34
paste input "[URL][DOMAIN_NAME]"
type textarea "x"
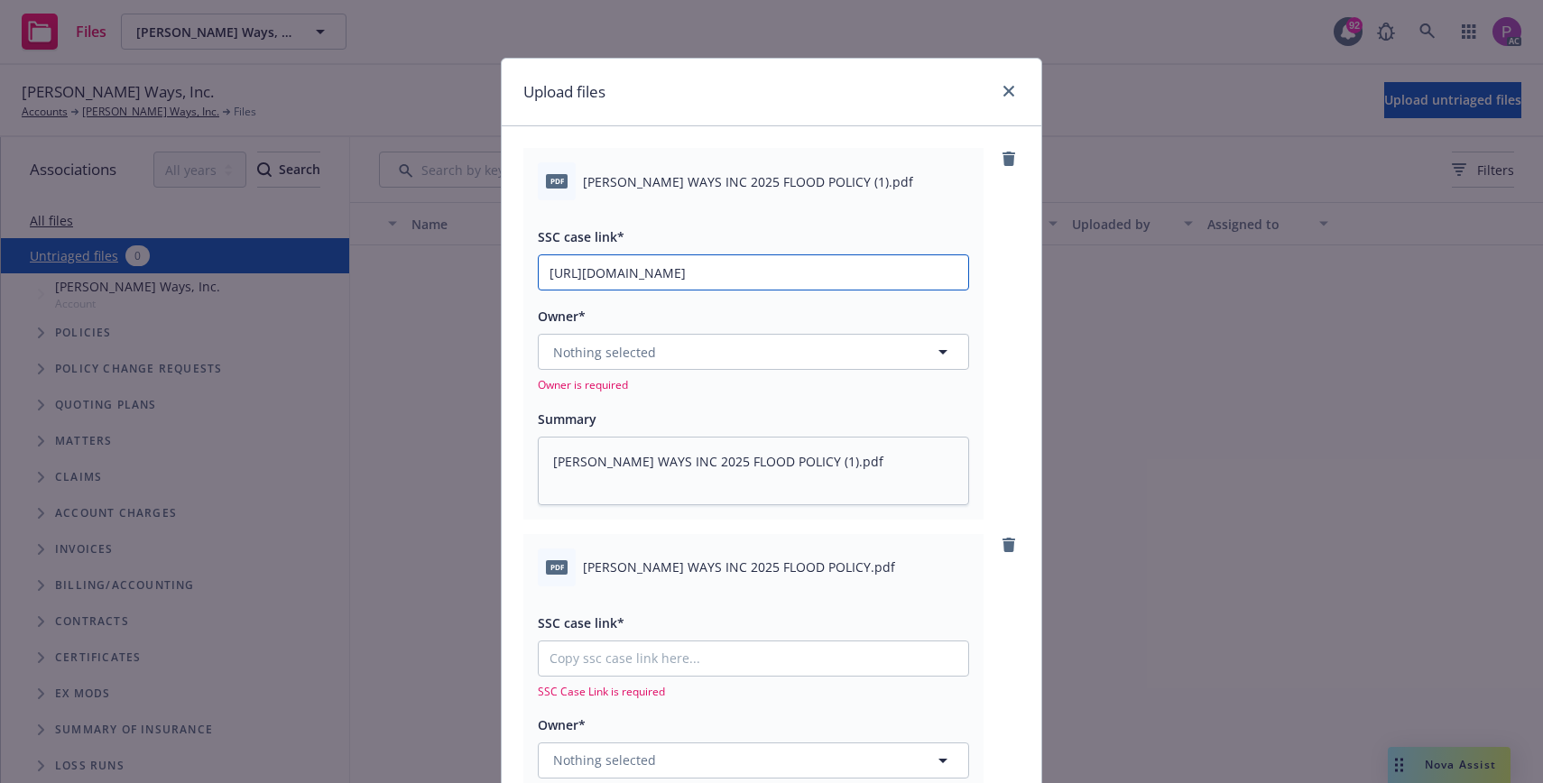
scroll to position [8, 0]
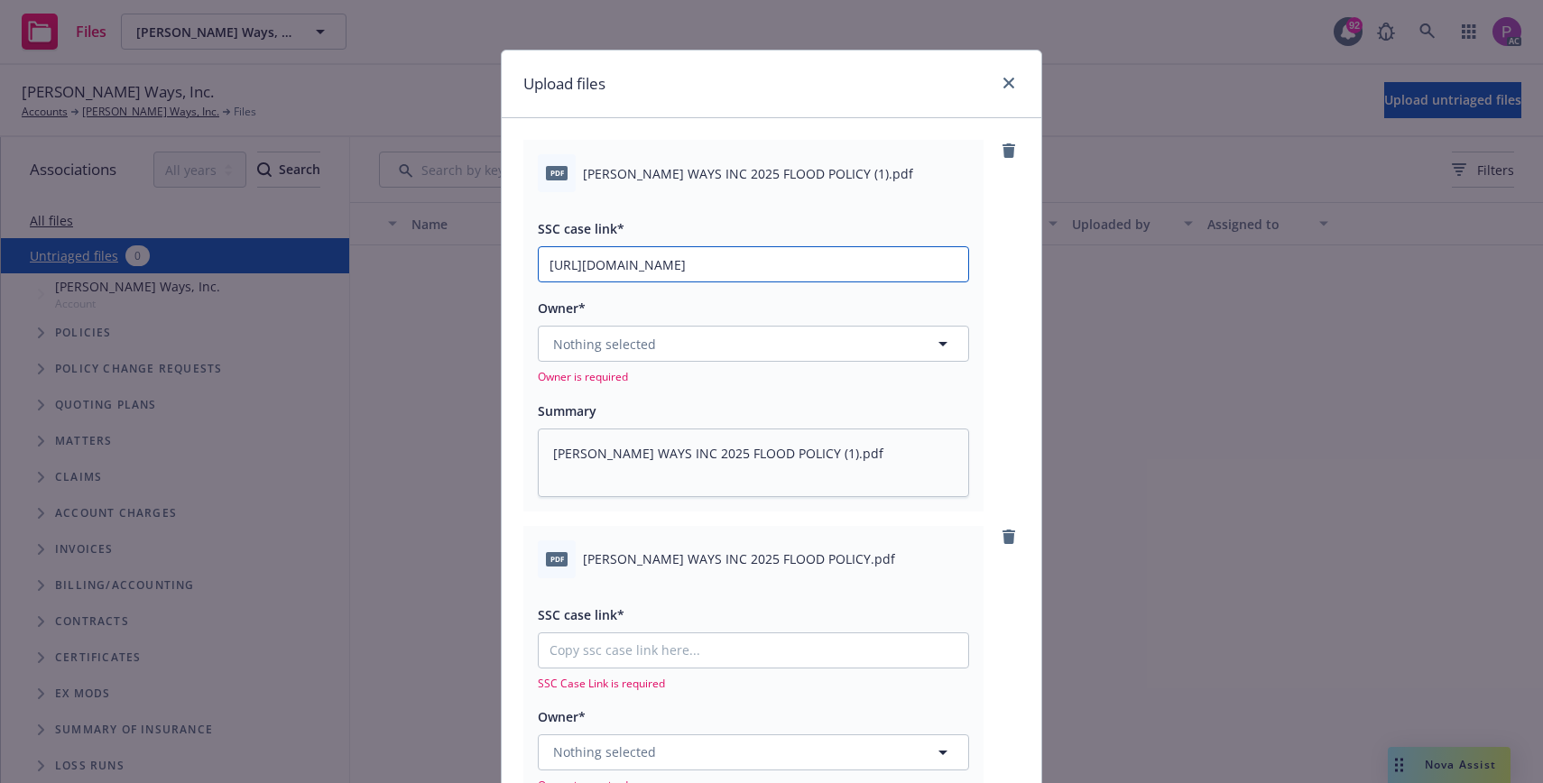
type input "[URL][DOMAIN_NAME]"
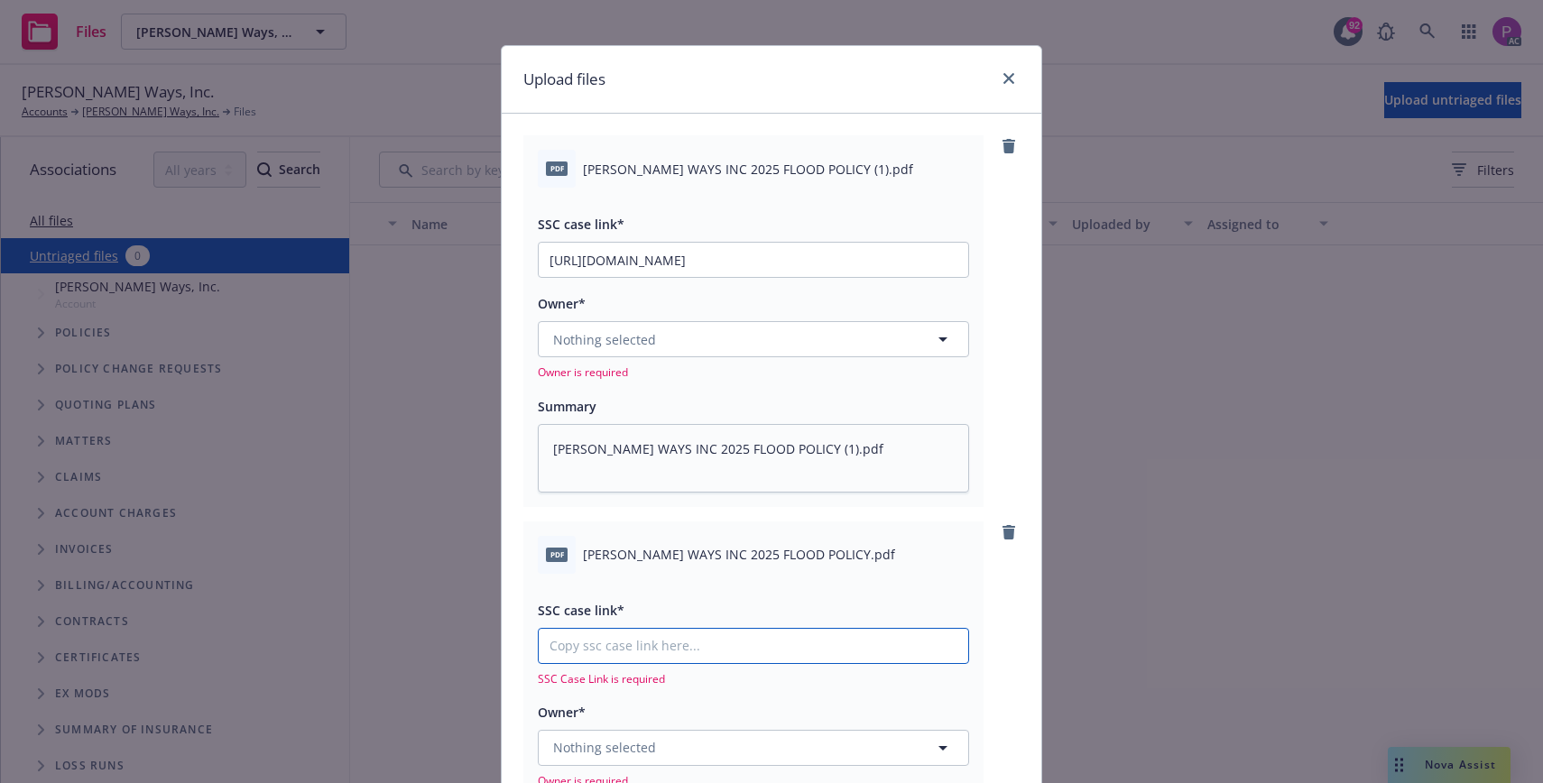
click at [644, 660] on input "SSC case link*" at bounding box center [753, 646] width 429 height 34
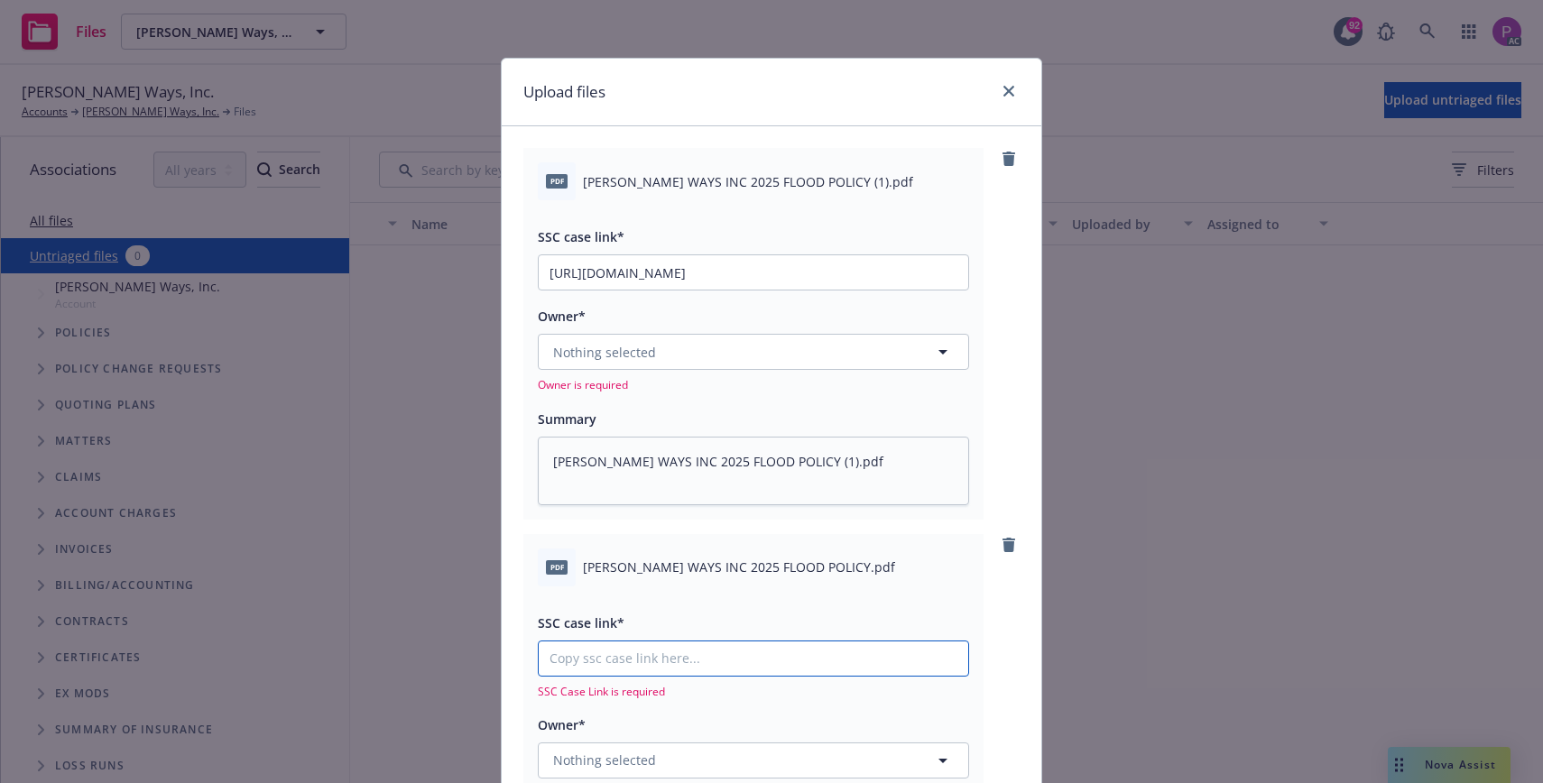
paste input "[URL][DOMAIN_NAME]"
type textarea "x"
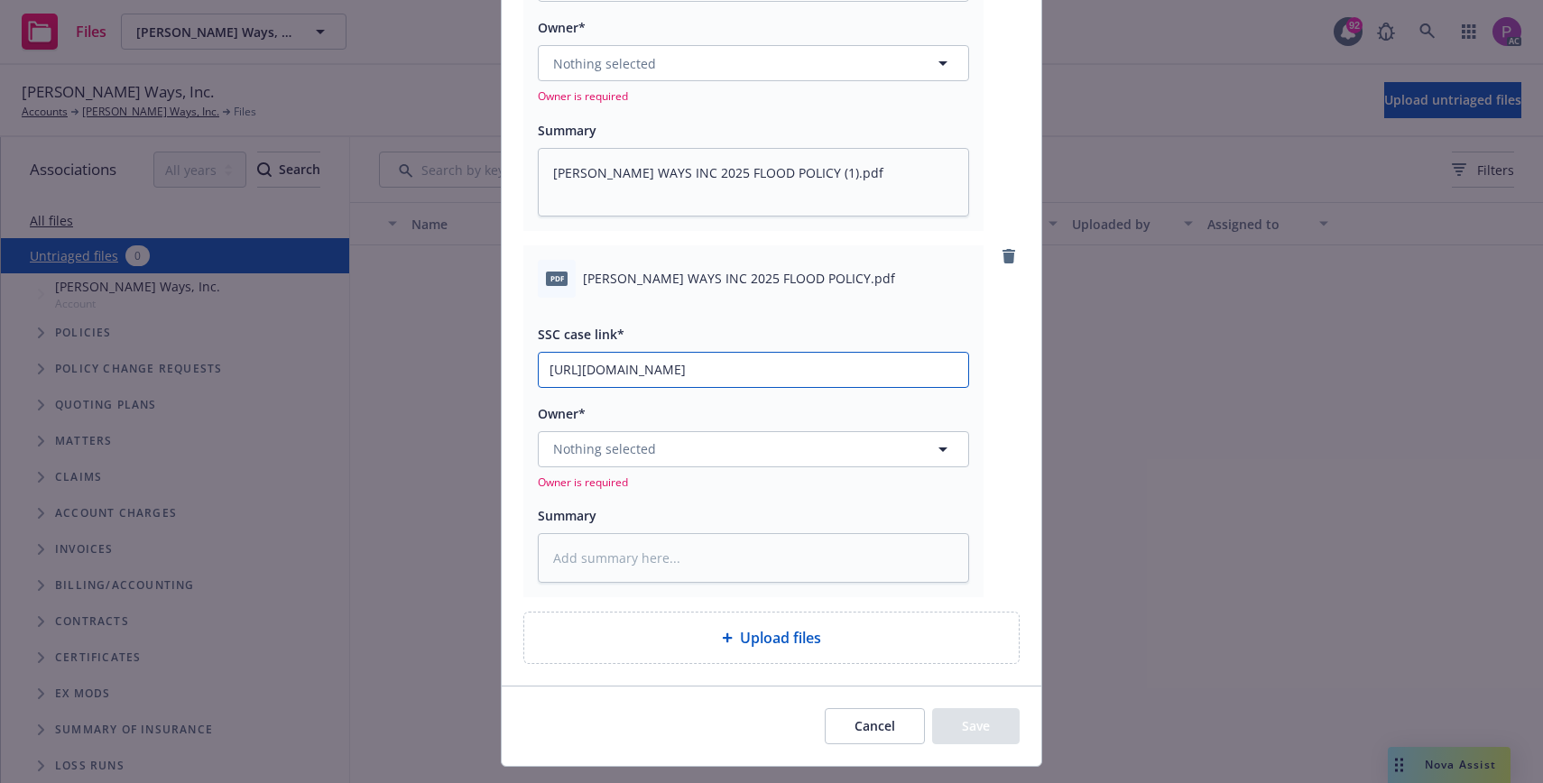
scroll to position [329, 0]
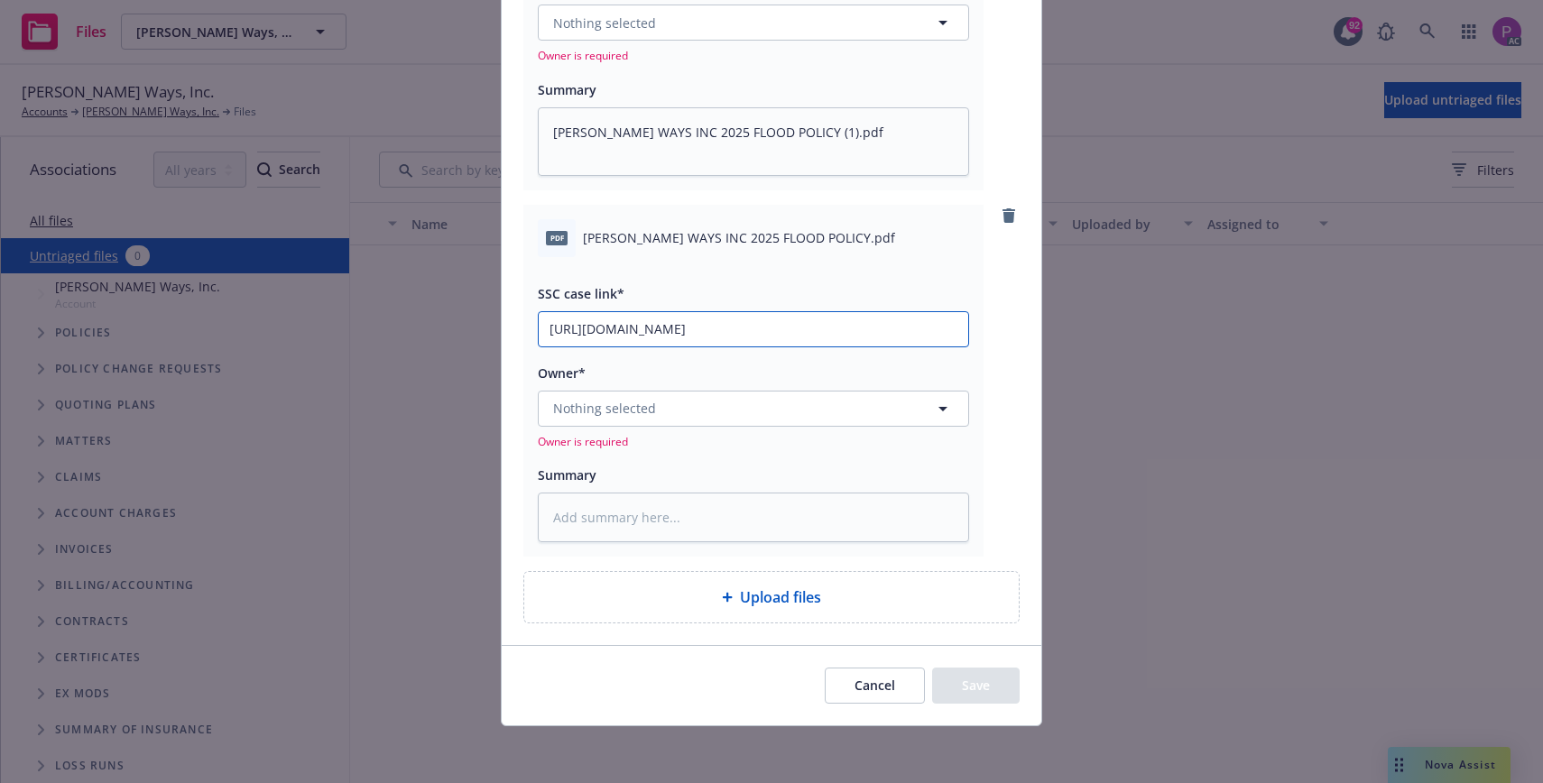
type input "[URL][DOMAIN_NAME]"
click at [626, 410] on span "Nothing selected" at bounding box center [604, 408] width 103 height 19
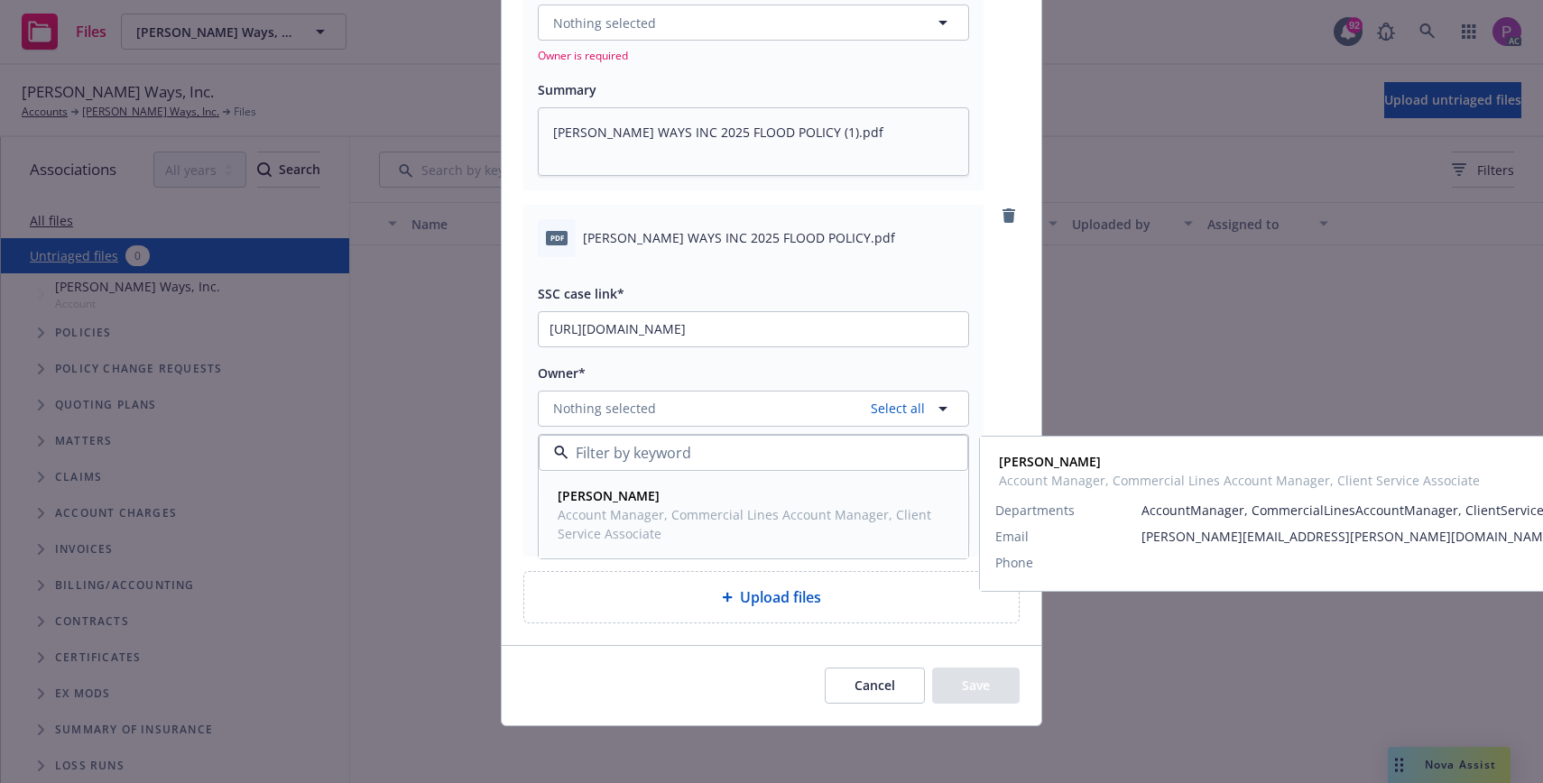
click at [635, 490] on strong "[PERSON_NAME]" at bounding box center [609, 495] width 102 height 17
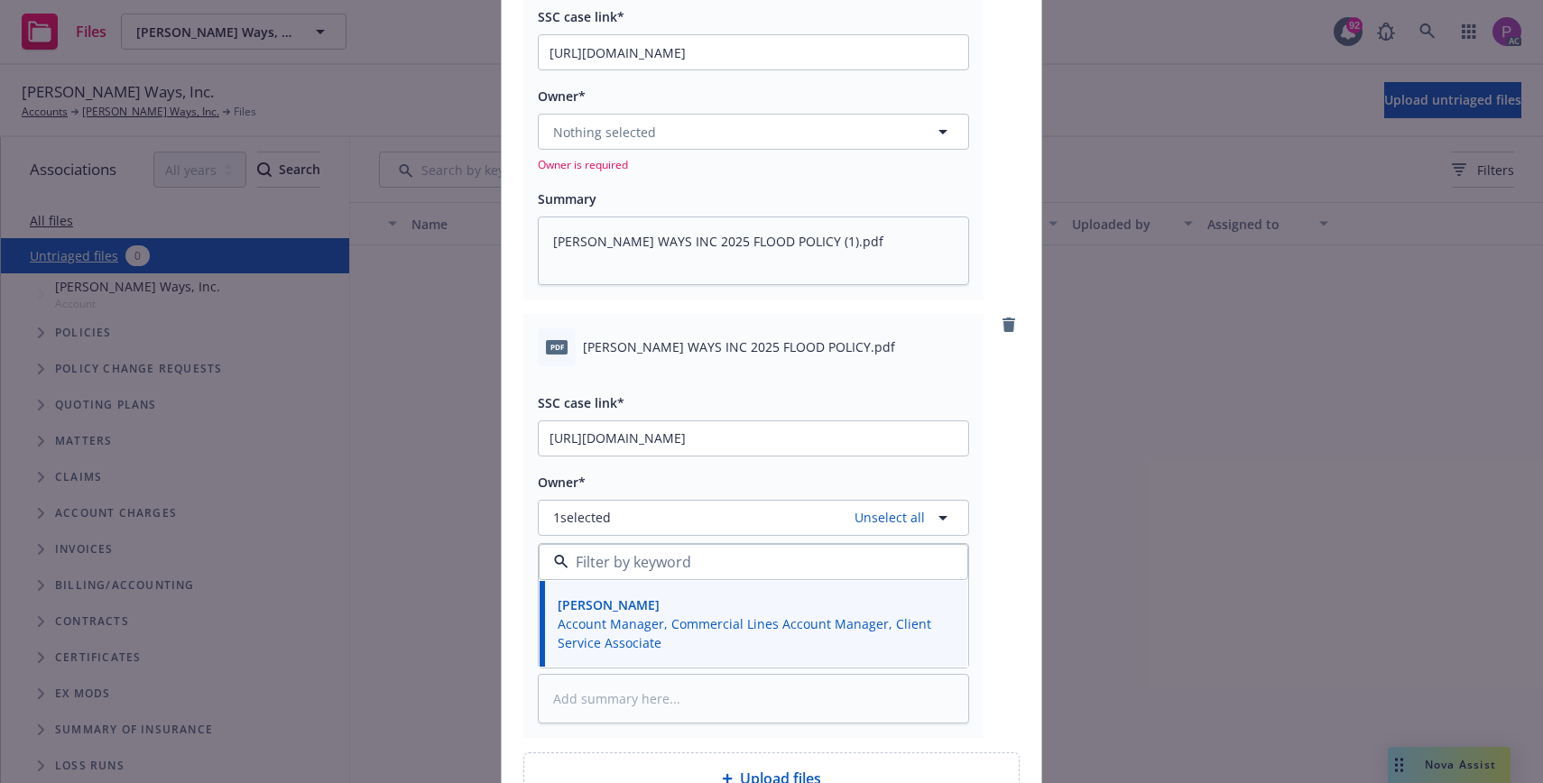
scroll to position [219, 0]
click at [613, 144] on button "Nothing selected" at bounding box center [753, 133] width 431 height 36
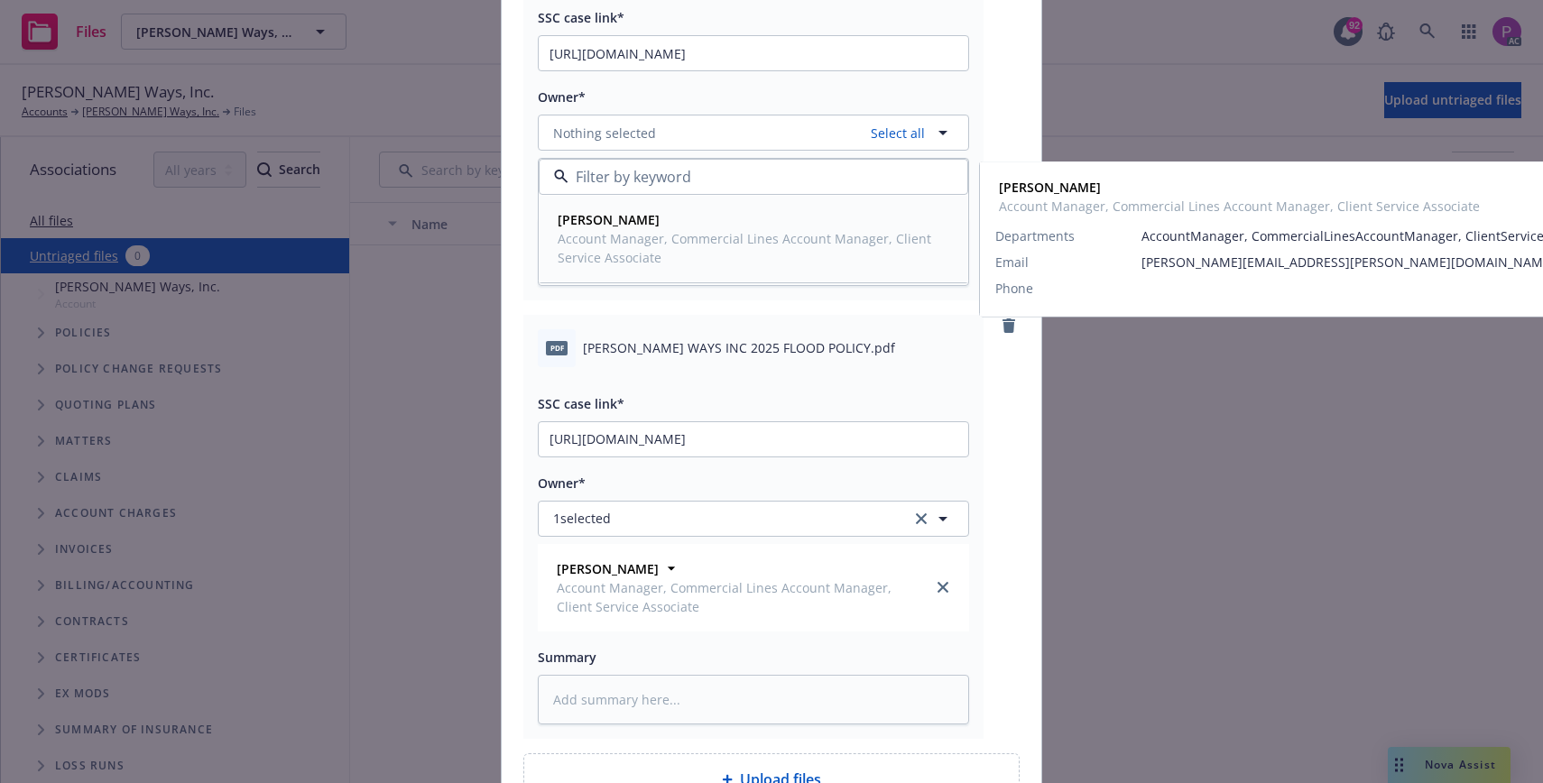
click at [623, 222] on strong "[PERSON_NAME]" at bounding box center [609, 219] width 102 height 17
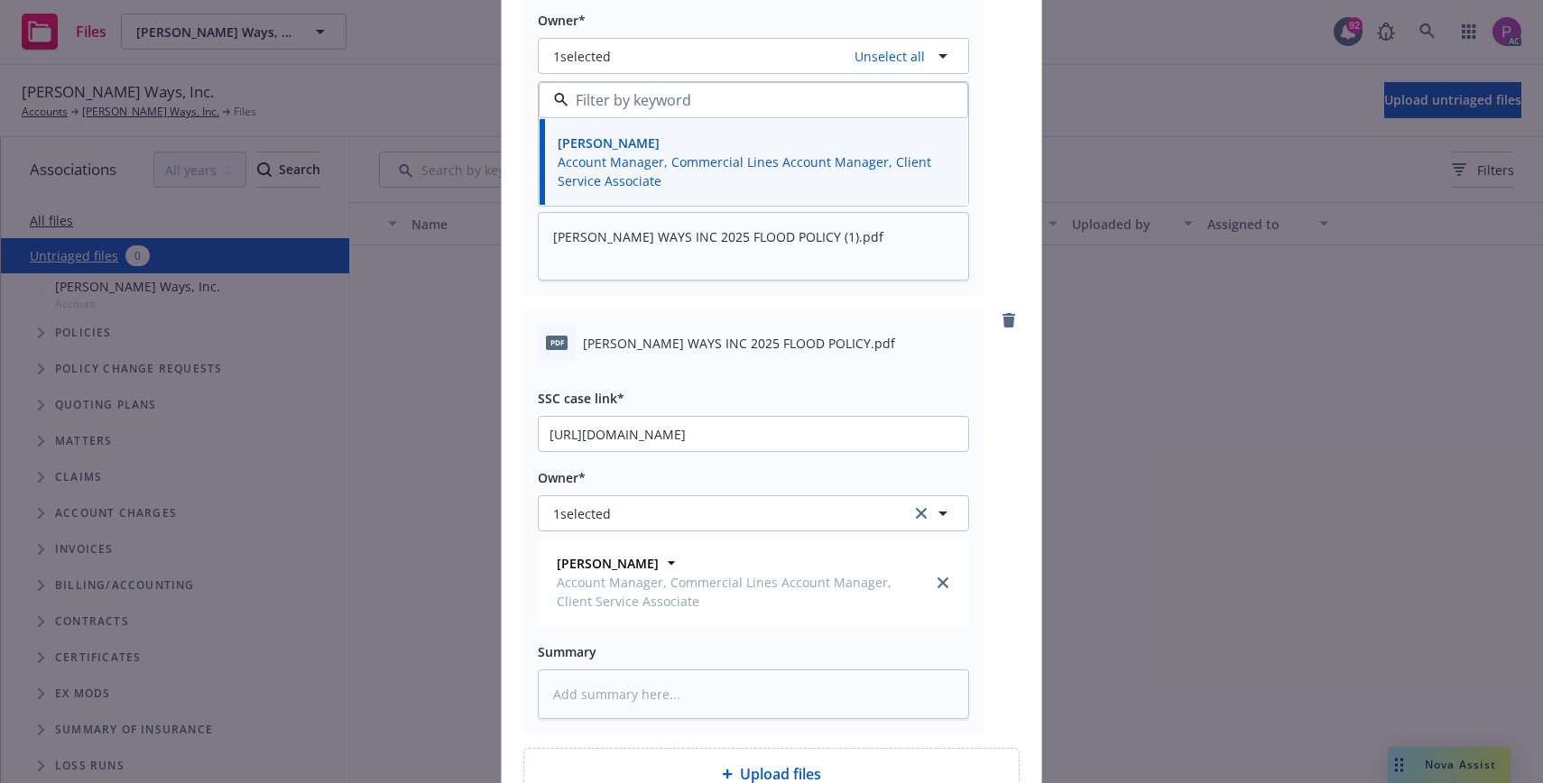
scroll to position [474, 0]
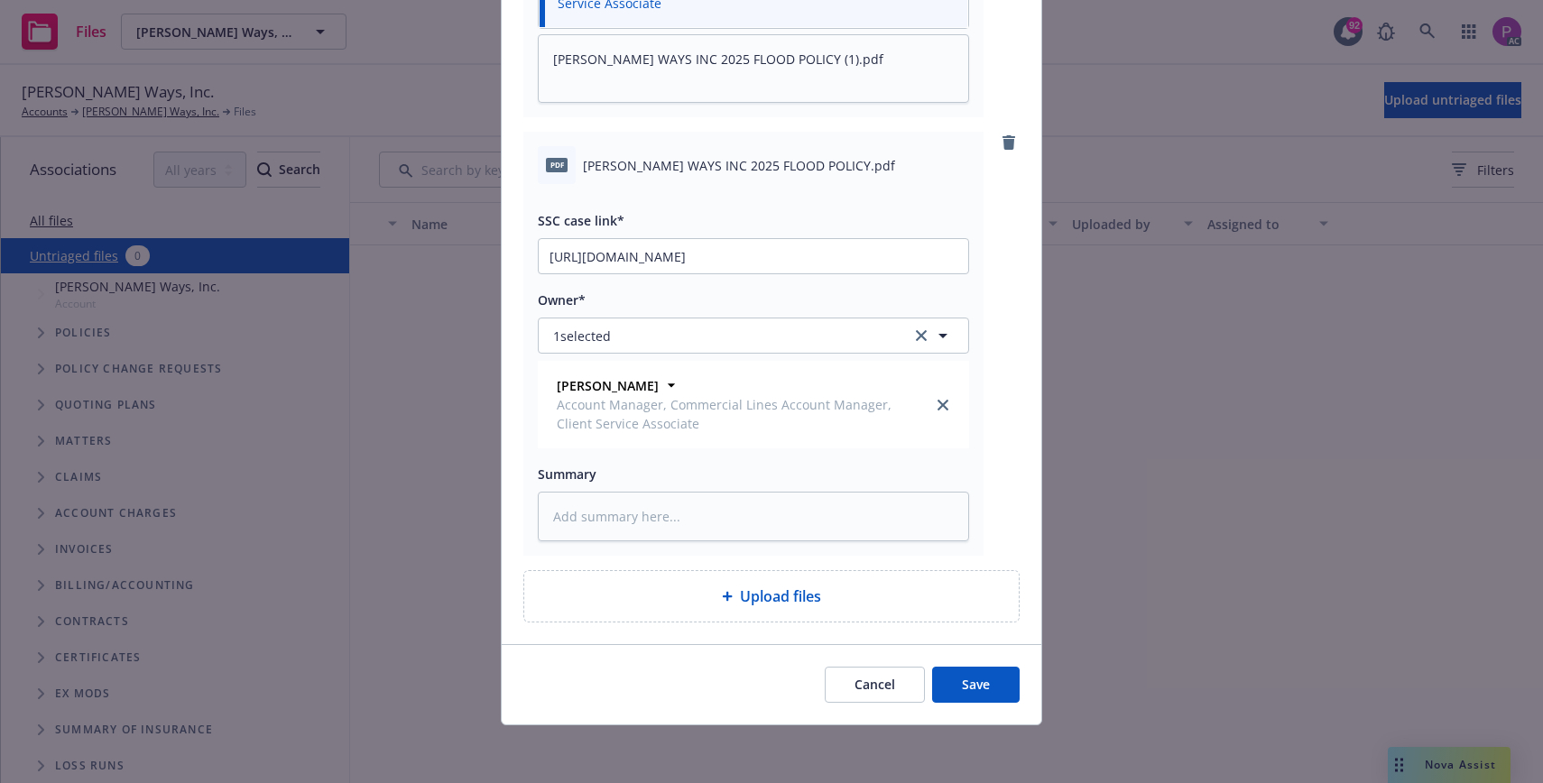
click at [703, 163] on span "[PERSON_NAME] WAYS INC 2025 FLOOD POLICY.pdf" at bounding box center [739, 165] width 312 height 19
click at [704, 162] on span "[PERSON_NAME] WAYS INC 2025 FLOOD POLICY.pdf" at bounding box center [739, 165] width 312 height 19
copy div "[PERSON_NAME] WAYS INC 2025 FLOOD POLICY.pdf"
click at [701, 496] on textarea at bounding box center [753, 517] width 431 height 50
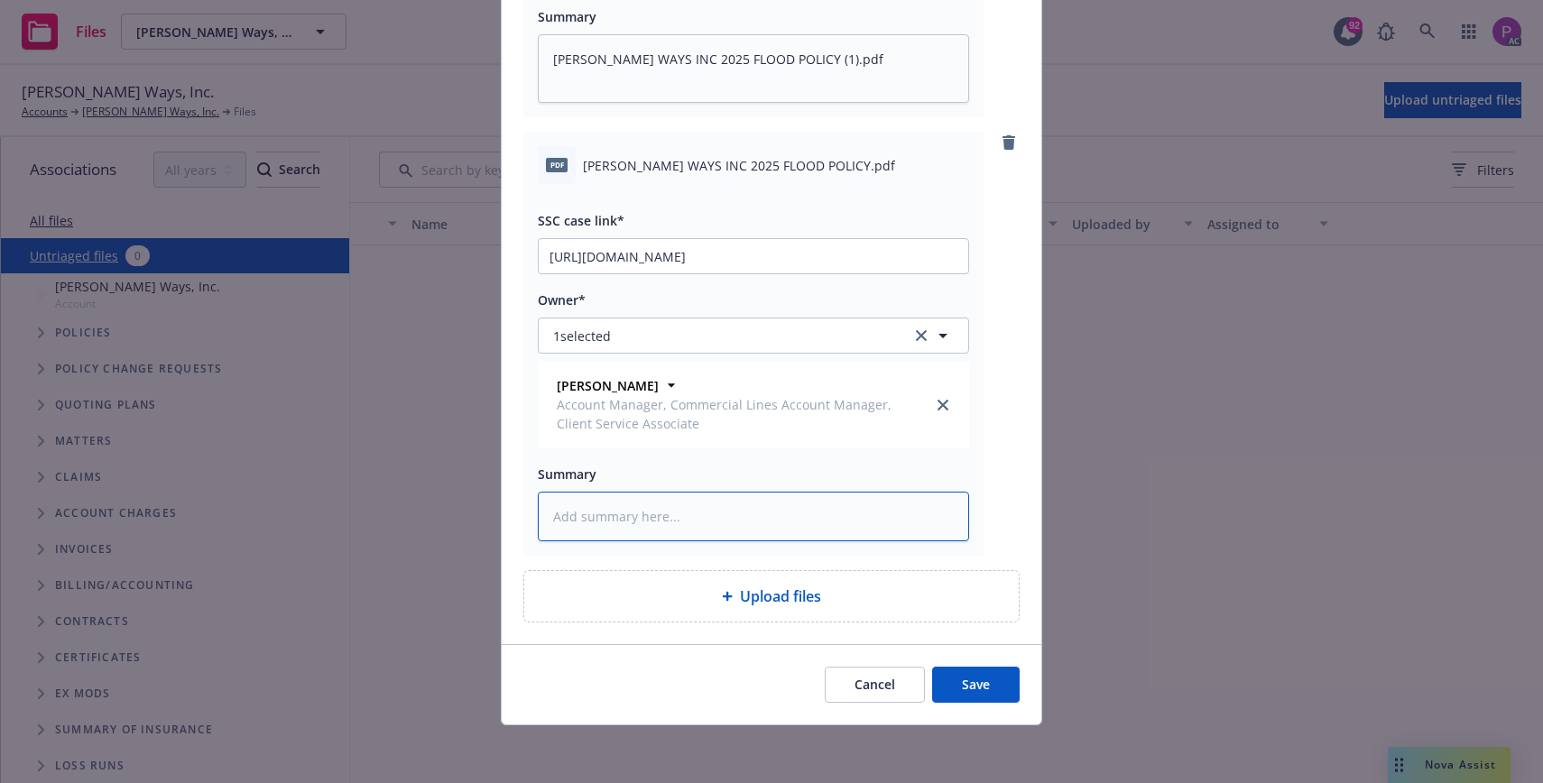
scroll to position [467, 0]
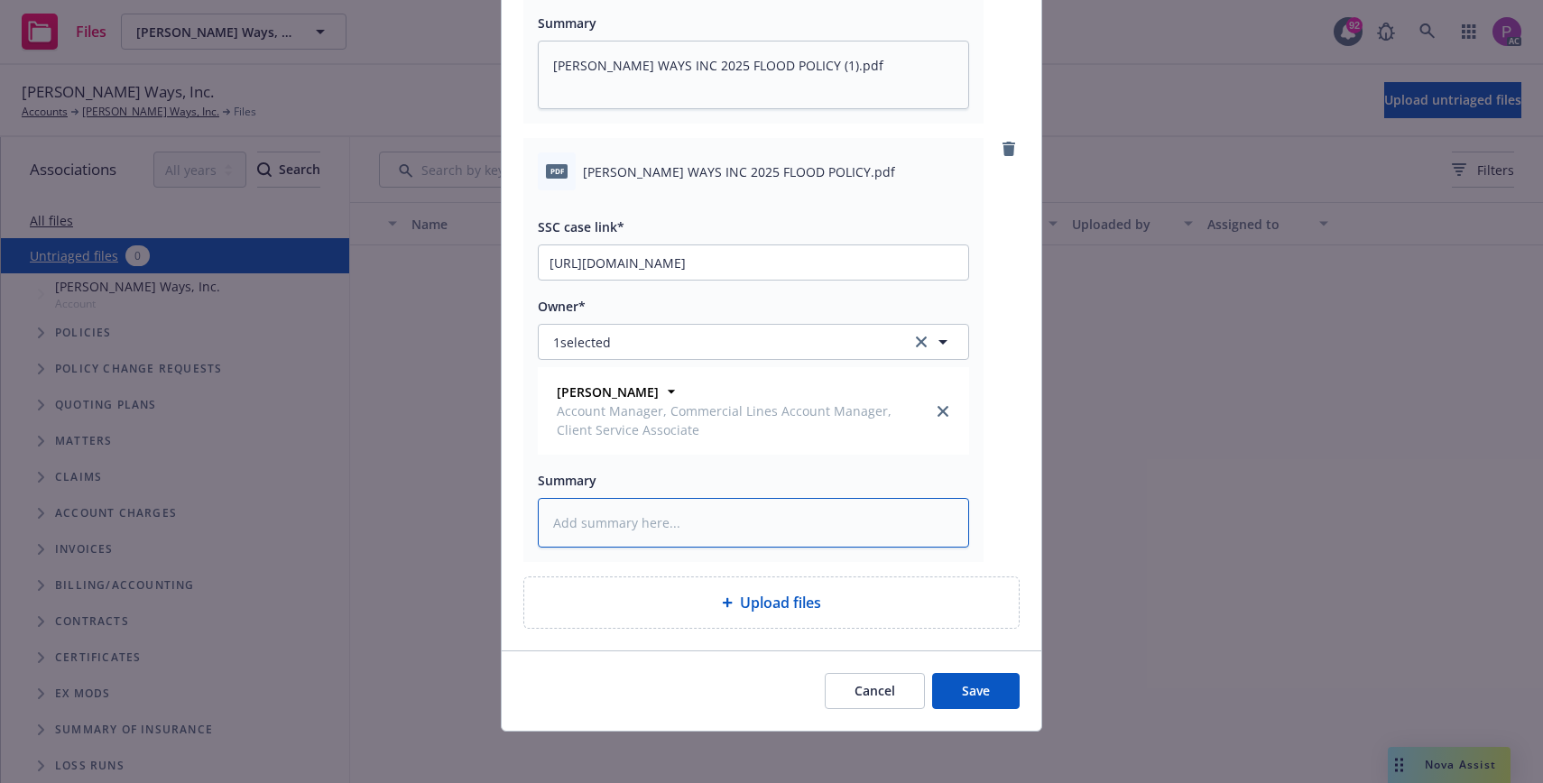
paste textarea "[PERSON_NAME] WAYS INC 2025 FLOOD POLICY.pdf"
type textarea "x"
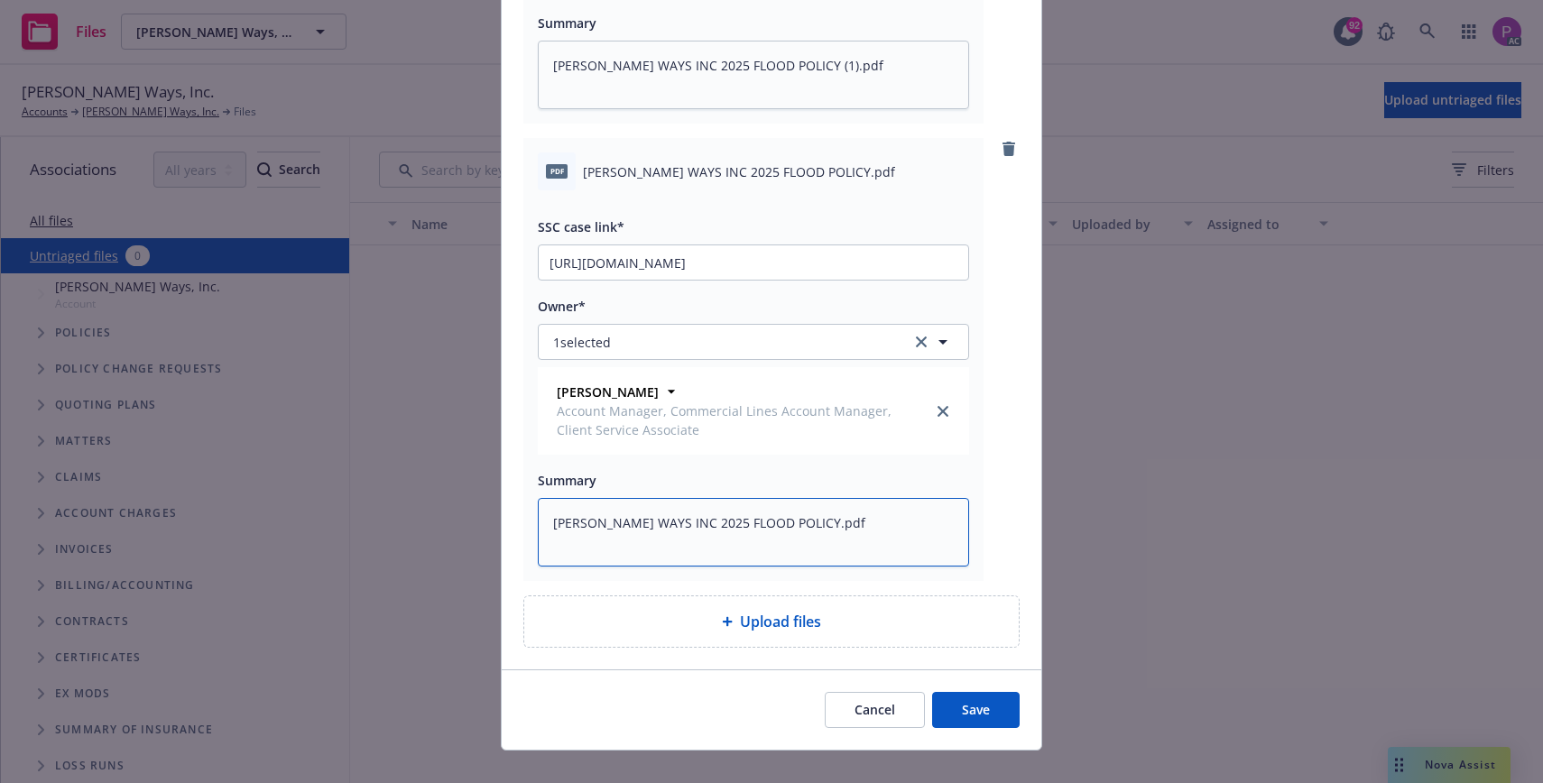
type textarea "[PERSON_NAME] WAYS INC 2025 FLOOD POLICY.pdf"
click at [969, 713] on button "Save" at bounding box center [976, 710] width 88 height 36
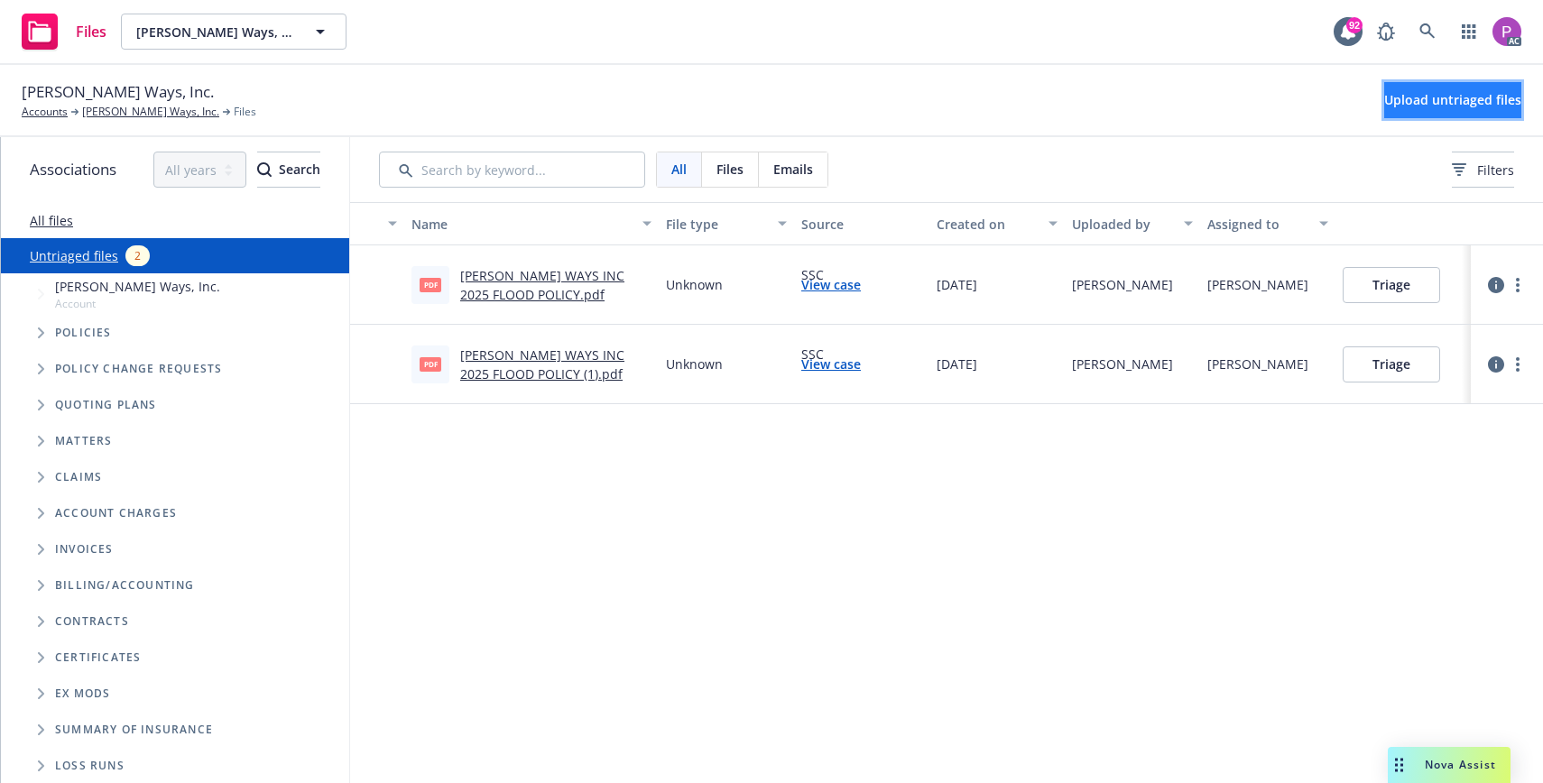
click at [1418, 107] on span "Upload untriaged files" at bounding box center [1452, 99] width 137 height 17
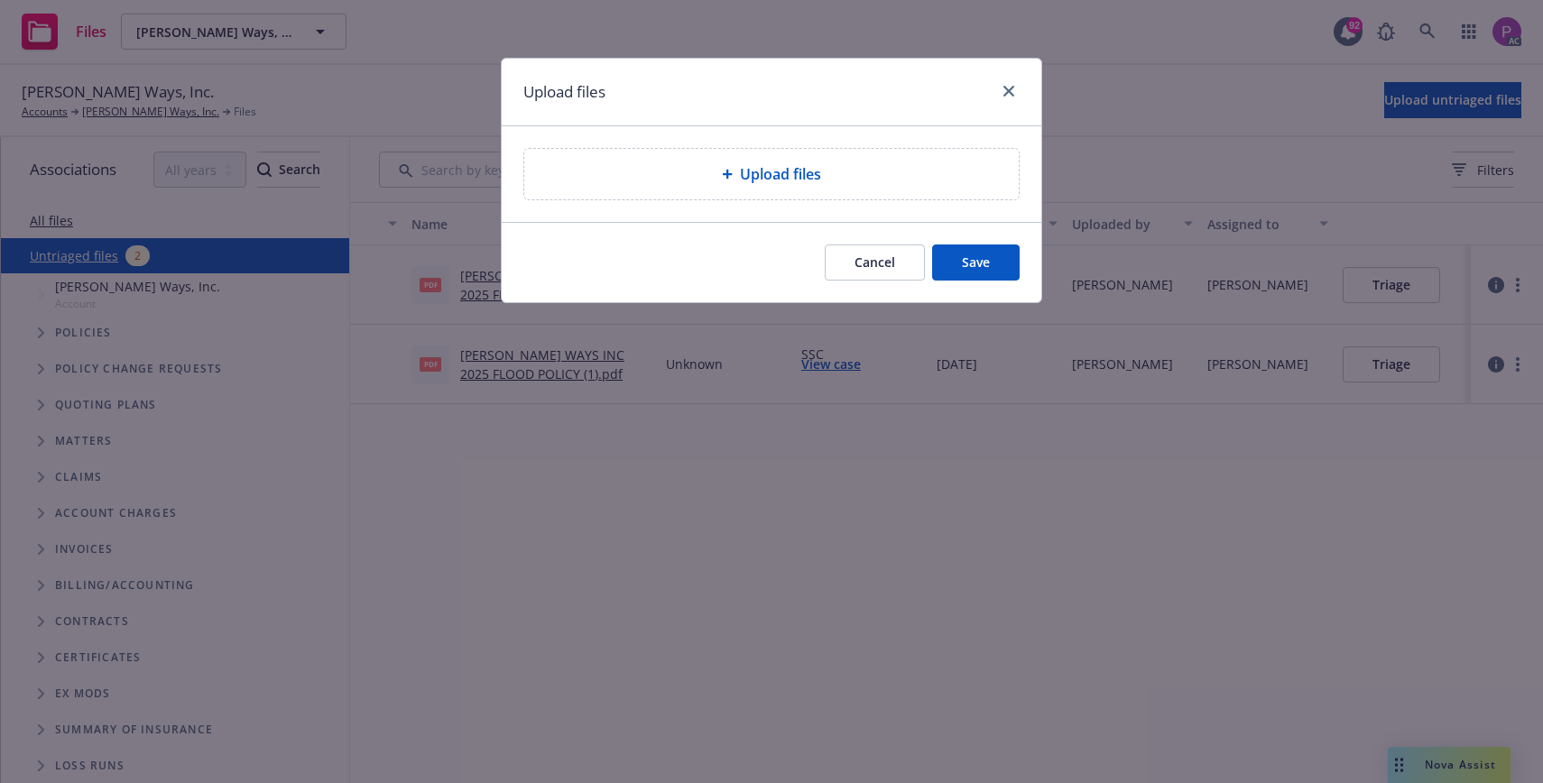
click at [812, 161] on div "Upload files" at bounding box center [771, 174] width 494 height 51
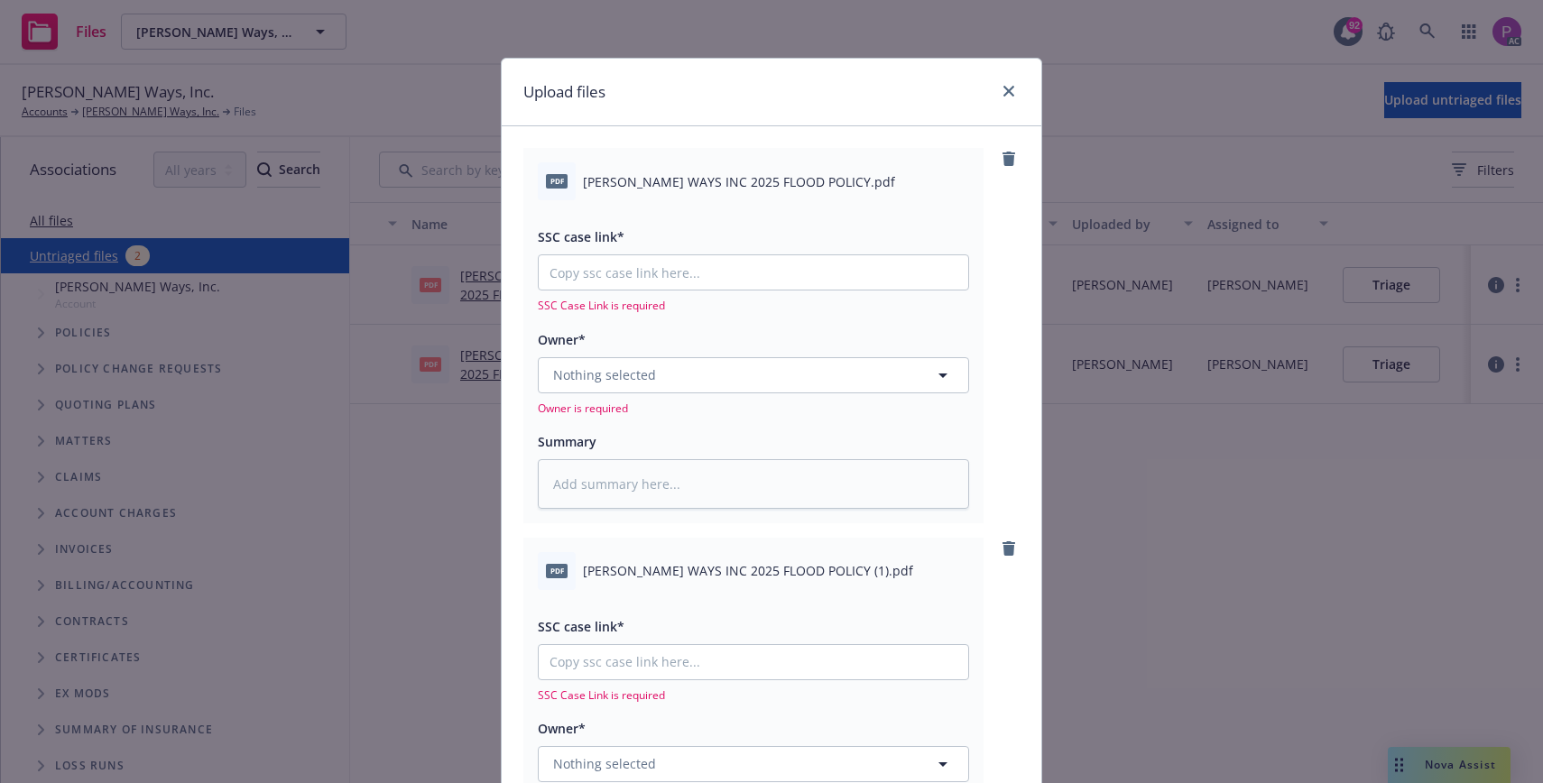
click at [553, 568] on span "pdf" at bounding box center [557, 571] width 22 height 14
click at [1015, 92] on link "close" at bounding box center [1009, 91] width 22 height 22
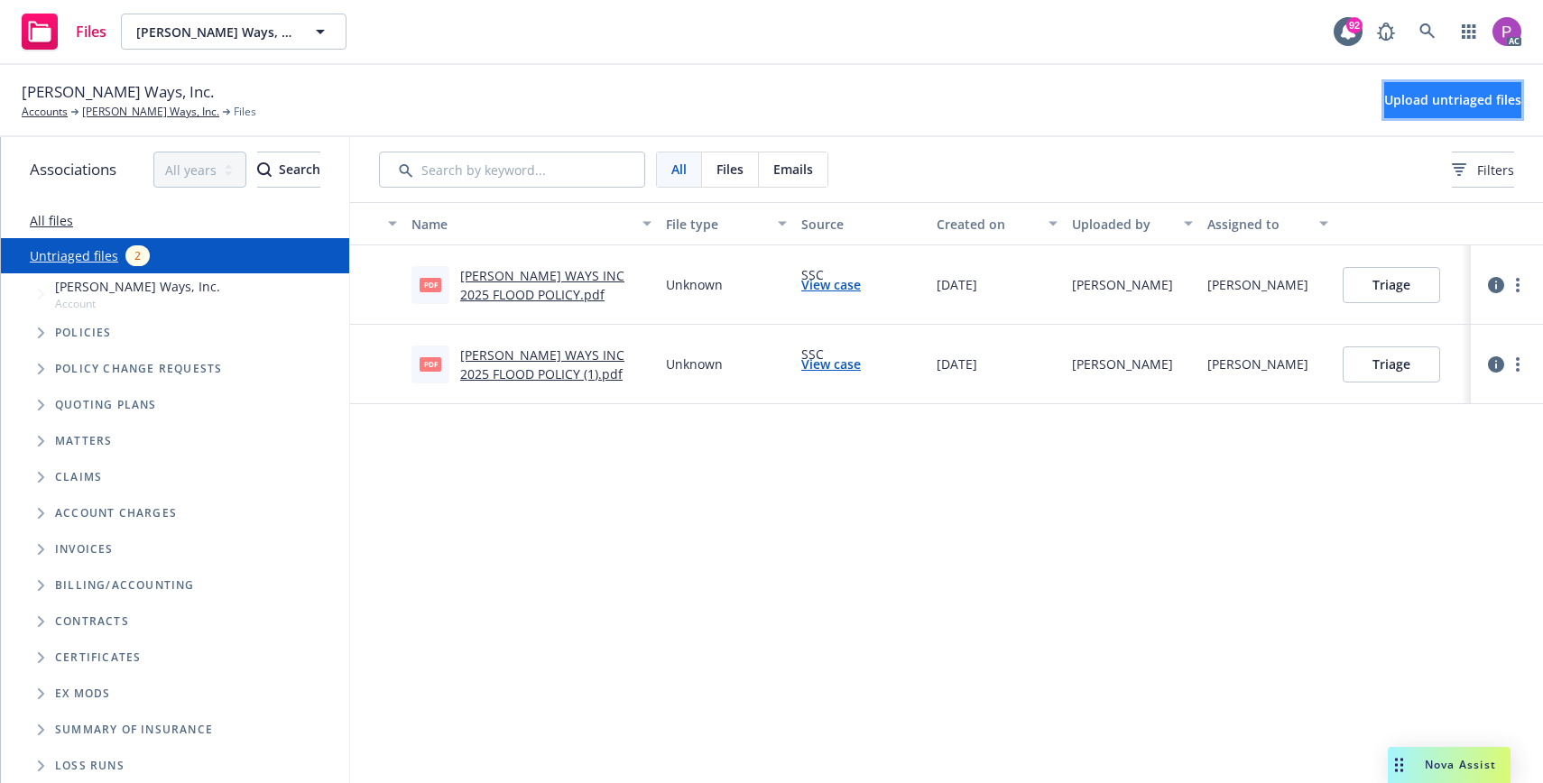
click at [1384, 82] on button "Upload untriaged files" at bounding box center [1452, 100] width 137 height 36
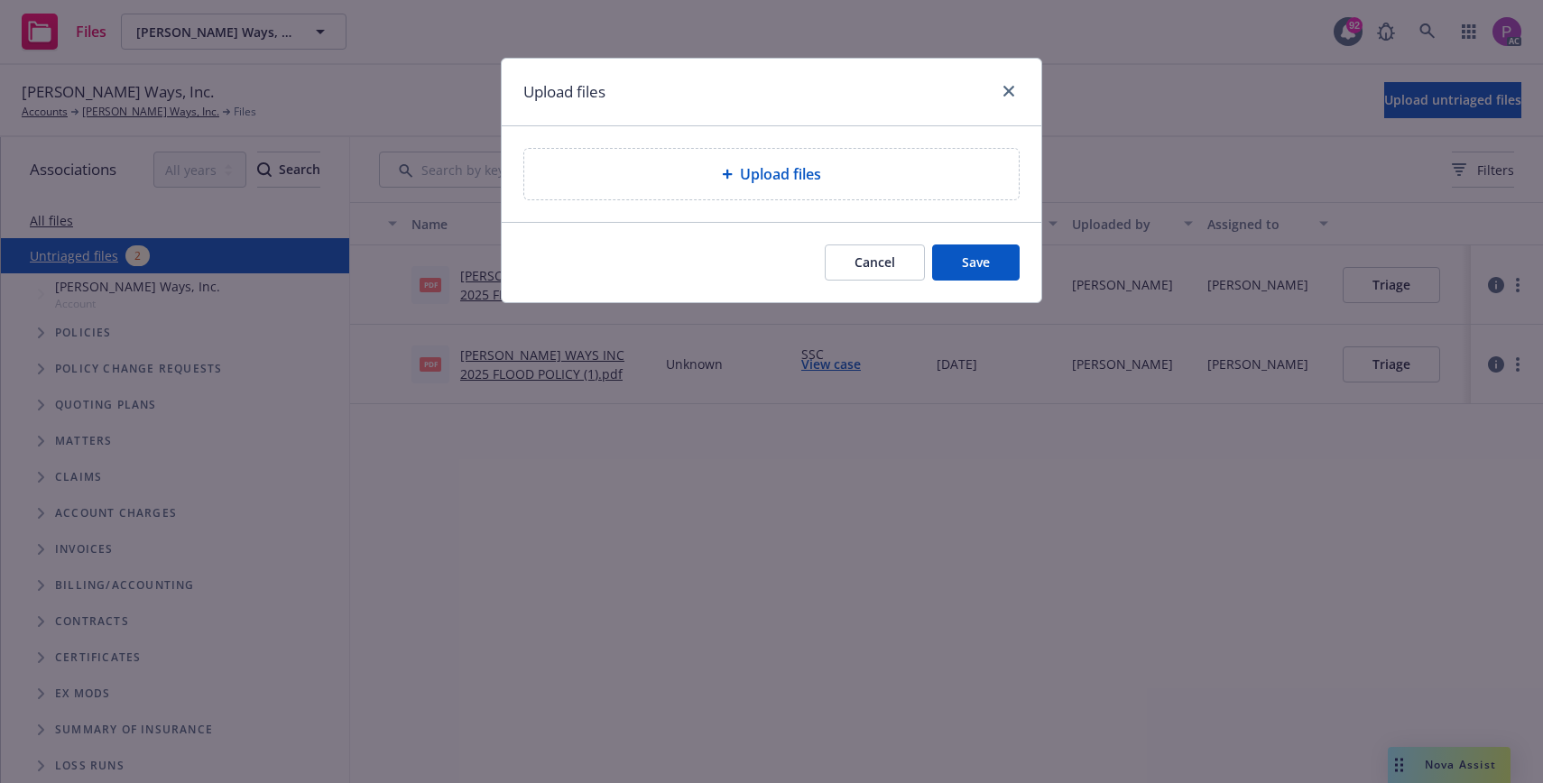
click at [757, 168] on span "Upload files" at bounding box center [780, 174] width 81 height 22
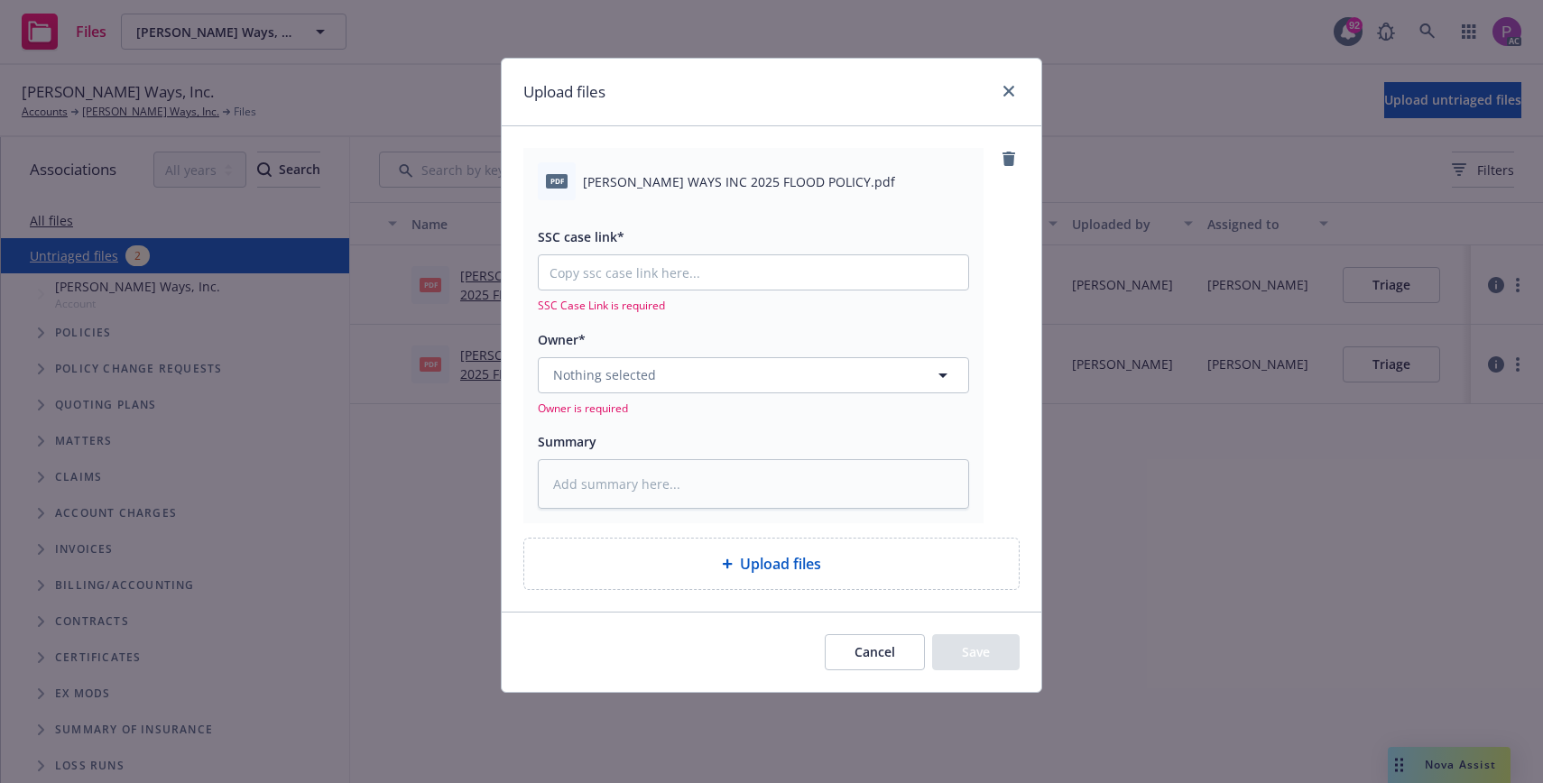
click at [670, 175] on span "[PERSON_NAME] WAYS INC 2025 FLOOD POLICY.pdf" at bounding box center [739, 181] width 312 height 19
click at [671, 174] on span "[PERSON_NAME] WAYS INC 2025 FLOOD POLICY.pdf" at bounding box center [739, 181] width 312 height 19
click at [672, 174] on span "[PERSON_NAME] WAYS INC 2025 FLOOD POLICY.pdf" at bounding box center [739, 181] width 312 height 19
click at [672, 175] on span "[PERSON_NAME] WAYS INC 2025 FLOOD POLICY.pdf" at bounding box center [739, 181] width 312 height 19
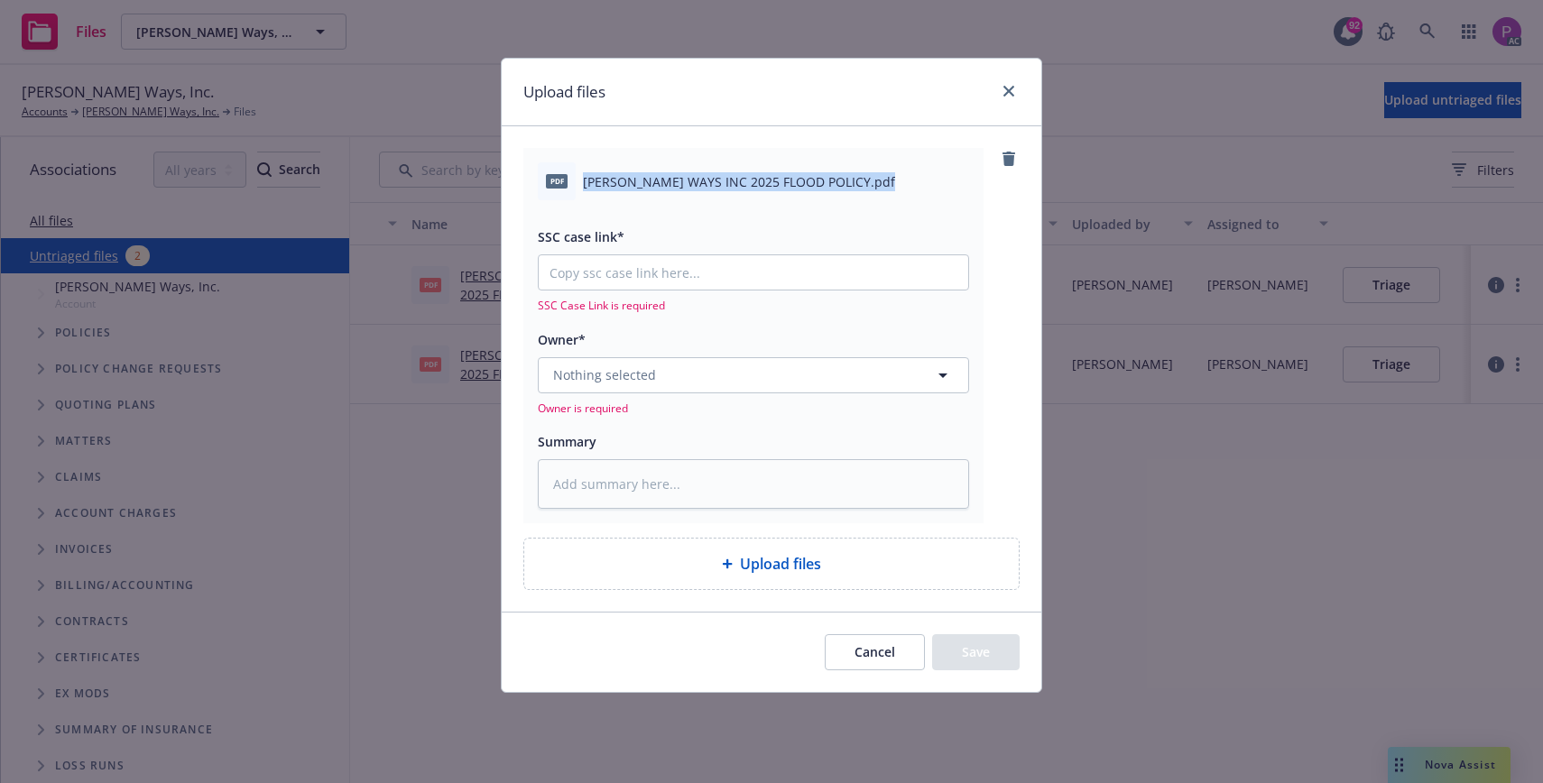
copy div "[PERSON_NAME] WAYS INC 2025 FLOOD POLICY.pdf"
click at [702, 493] on textarea at bounding box center [753, 484] width 431 height 50
paste textarea "[PERSON_NAME] WAYS INC 2025 FLOOD POLICY.pdf"
type textarea "x"
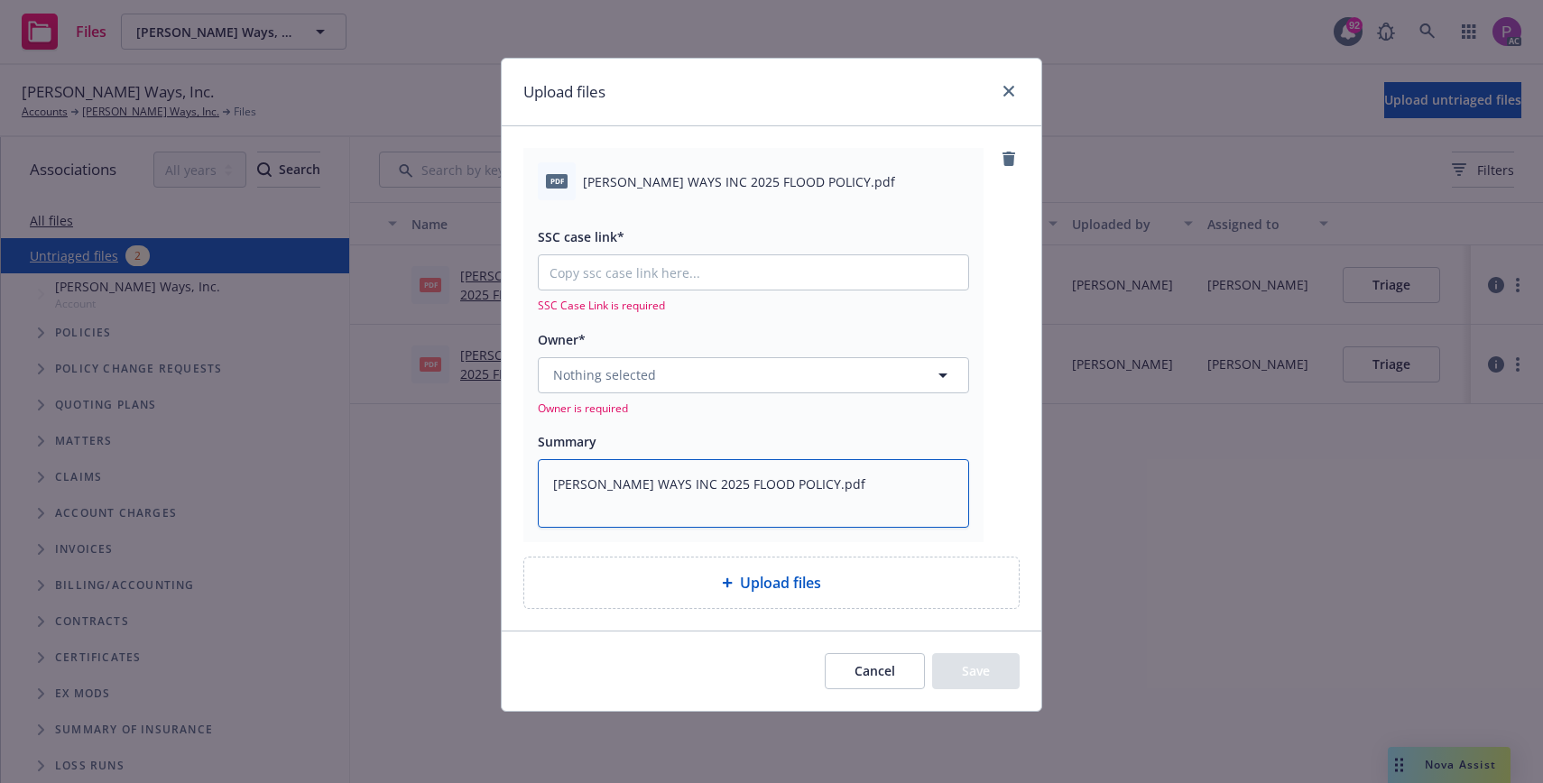
type textarea "[PERSON_NAME] WAYS INC 2025 FLOOD POLICY.pdf"
click at [660, 257] on input "SSC case link*" at bounding box center [753, 272] width 429 height 34
paste input "[URL][DOMAIN_NAME]"
type textarea "x"
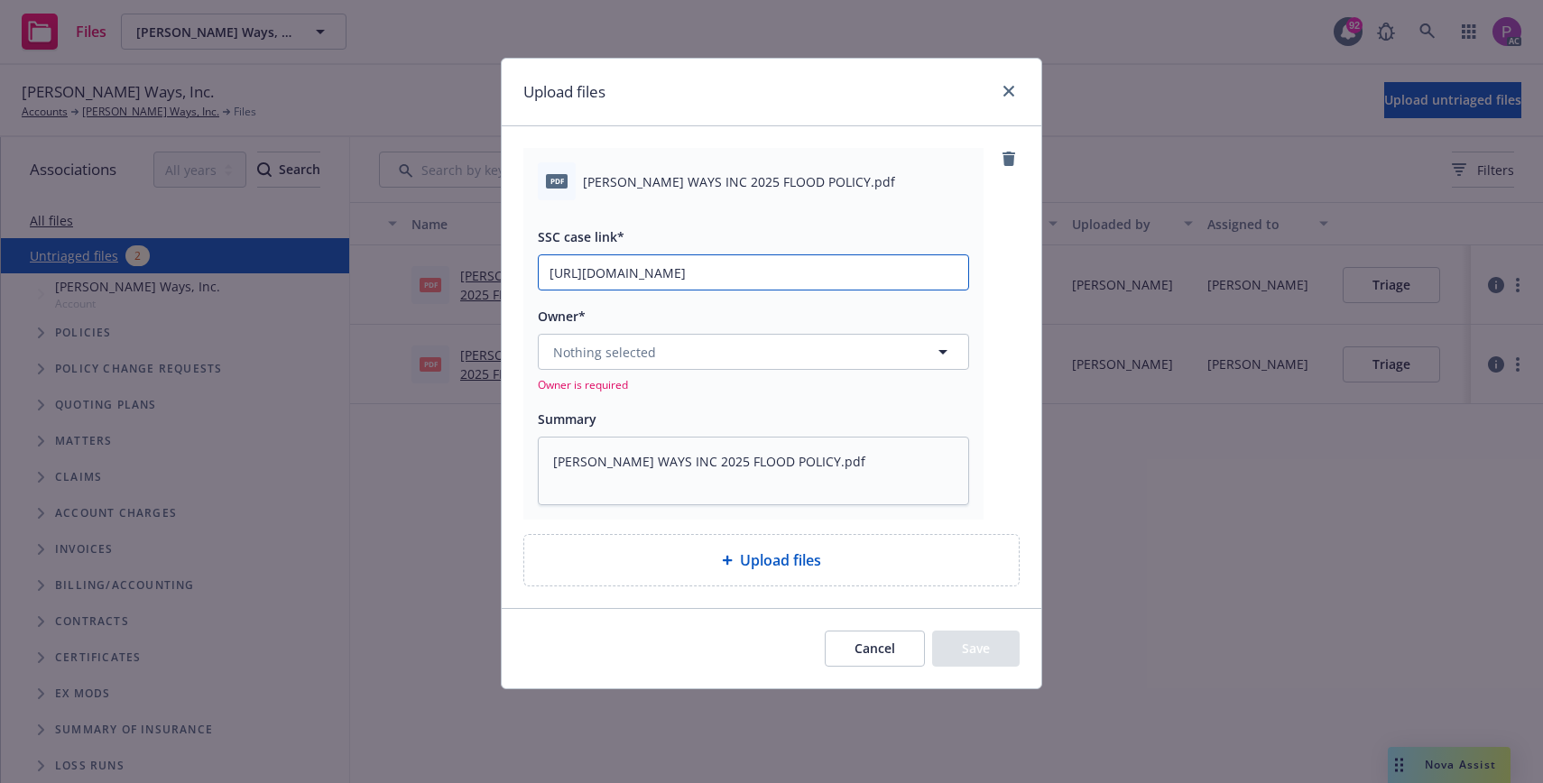
type input "[URL][DOMAIN_NAME]"
click at [645, 339] on button "Nothing selected" at bounding box center [753, 352] width 431 height 36
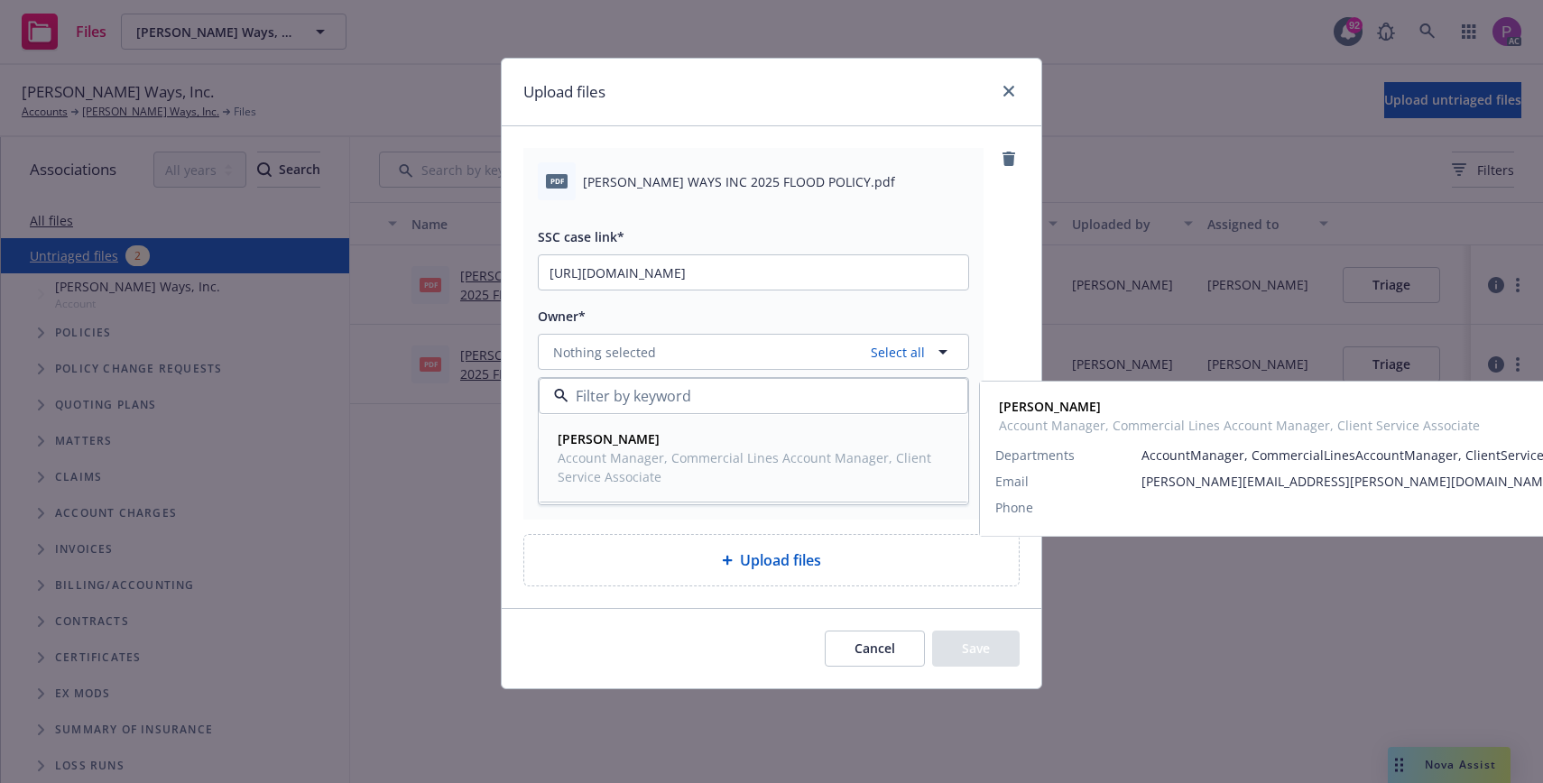
click at [642, 444] on span "[PERSON_NAME]" at bounding box center [752, 438] width 388 height 19
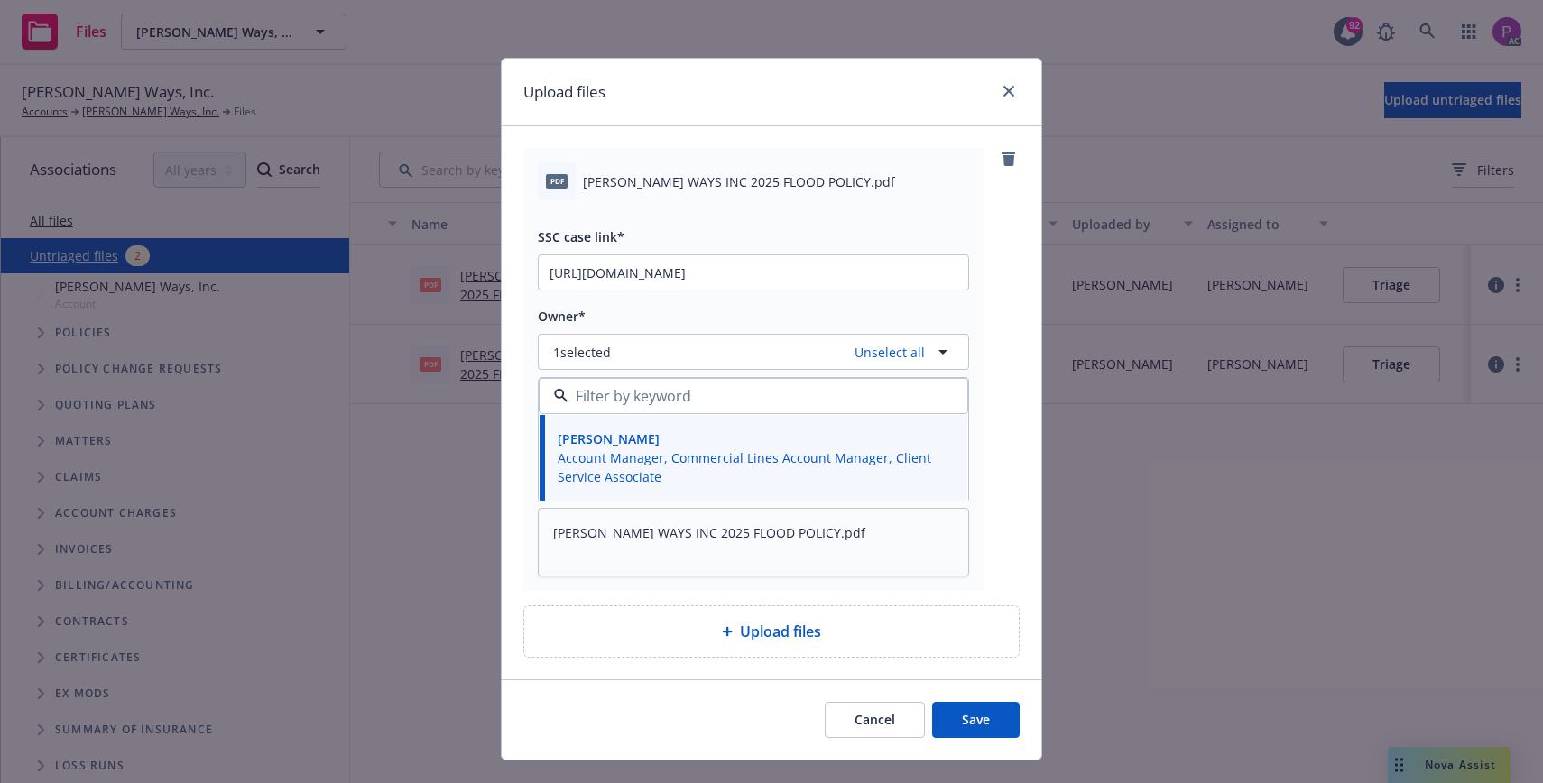
click at [986, 727] on button "Save" at bounding box center [976, 720] width 88 height 36
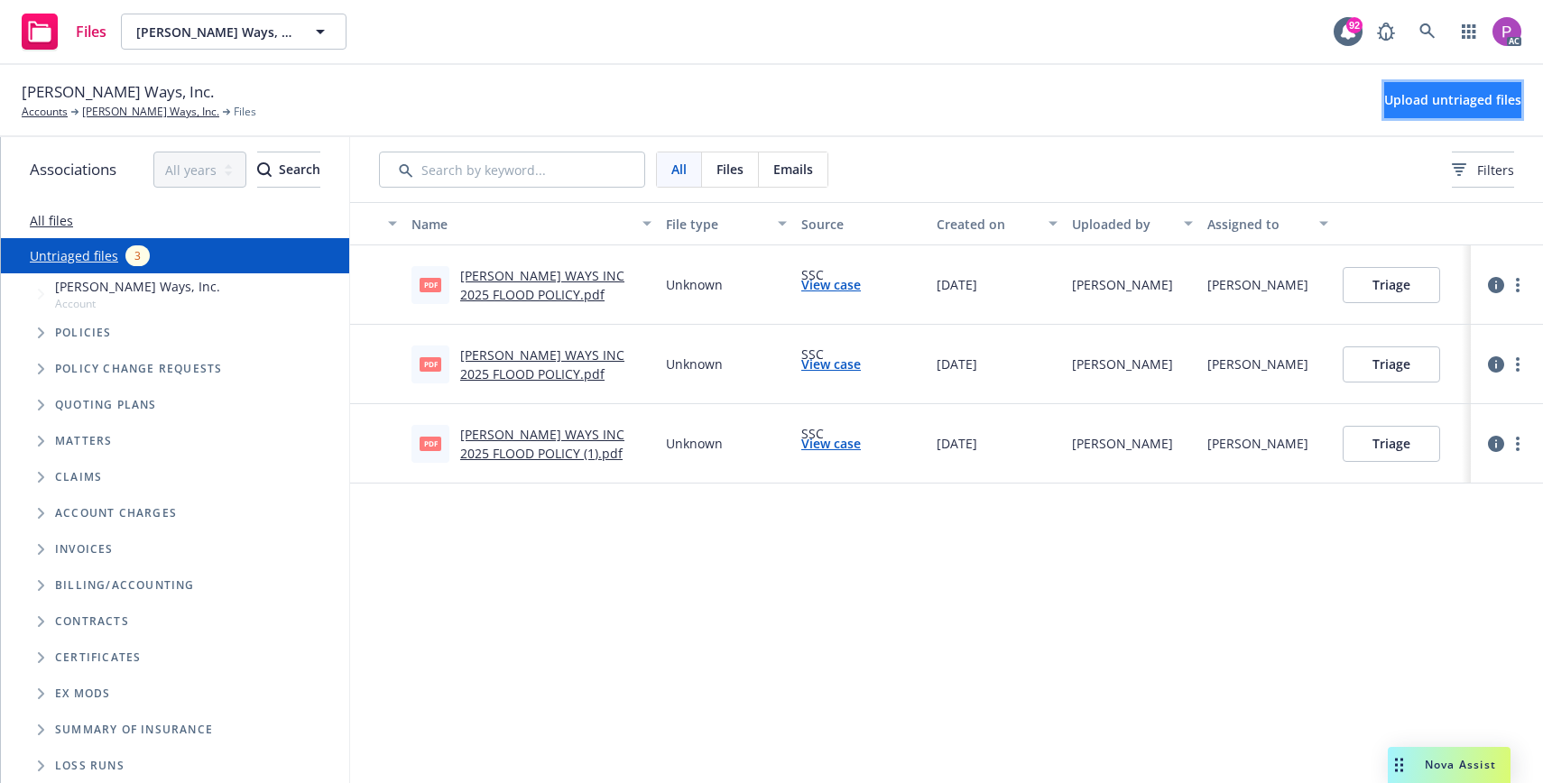
click at [1433, 99] on span "Upload untriaged files" at bounding box center [1452, 99] width 137 height 17
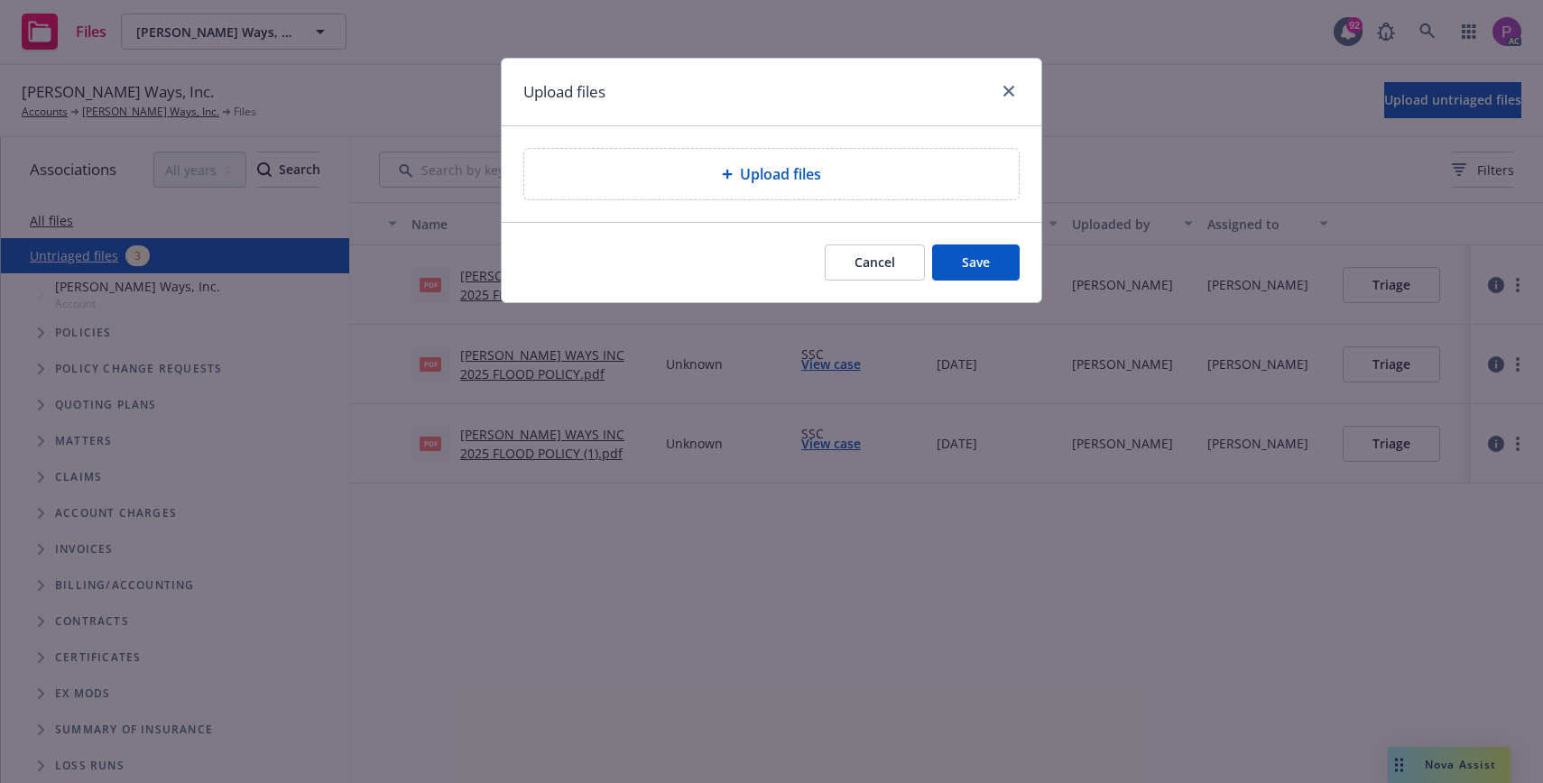
click at [748, 200] on div "Upload files" at bounding box center [771, 174] width 496 height 52
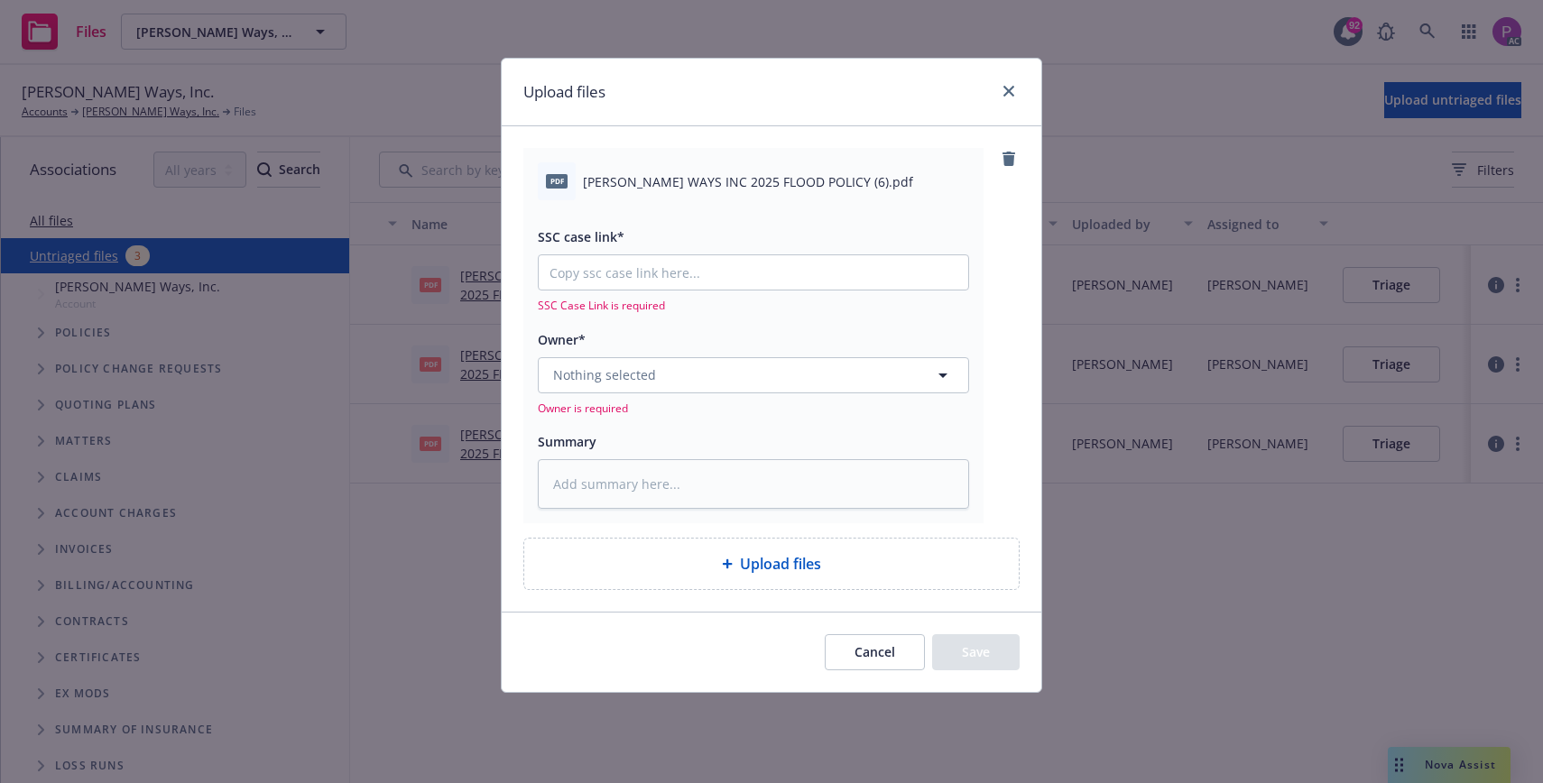
click at [660, 181] on span "[PERSON_NAME] WAYS INC 2025 FLOOD POLICY (6).pdf" at bounding box center [748, 181] width 330 height 19
copy div "[PERSON_NAME] WAYS INC 2025 FLOOD POLICY (6).pdf"
click at [674, 490] on textarea at bounding box center [753, 484] width 431 height 50
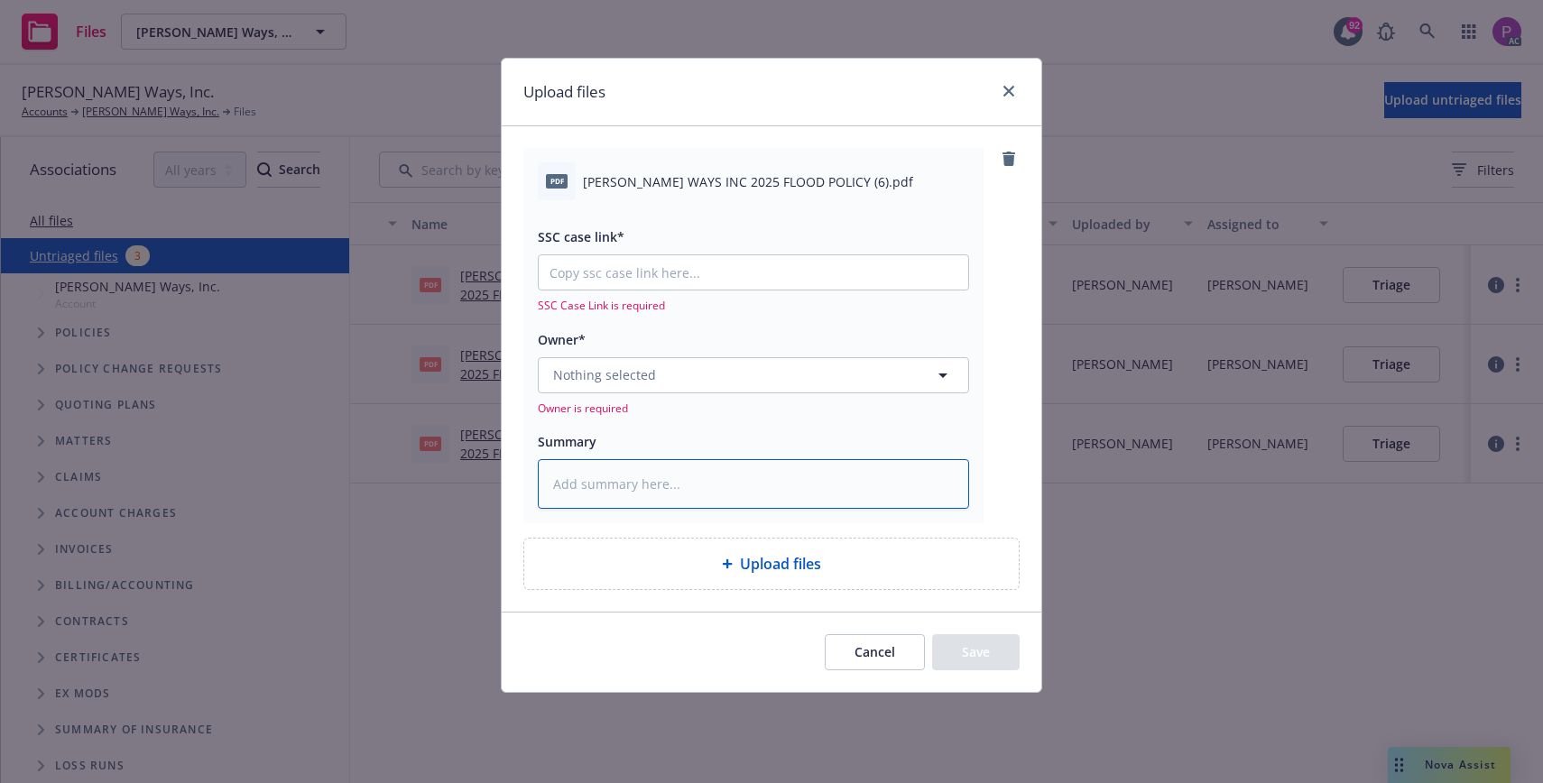
paste textarea "[PERSON_NAME] WAYS INC 2025 FLOOD POLICY (6).pdf"
type textarea "x"
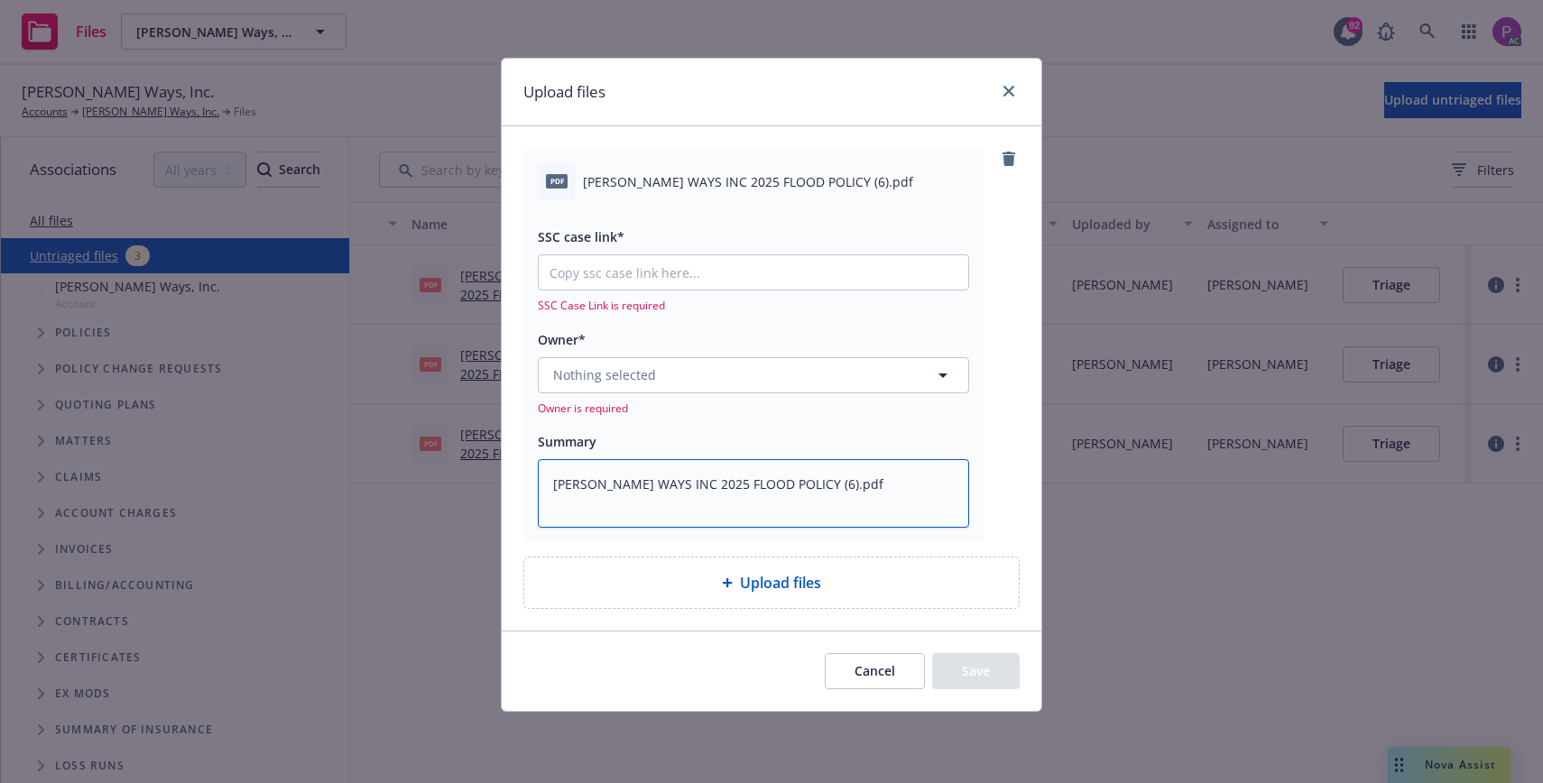
type textarea "[PERSON_NAME] WAYS INC 2025 FLOOD POLICY (6).pdf"
click at [784, 270] on input "SSC case link*" at bounding box center [753, 272] width 429 height 34
paste input "[URL][DOMAIN_NAME]"
type textarea "x"
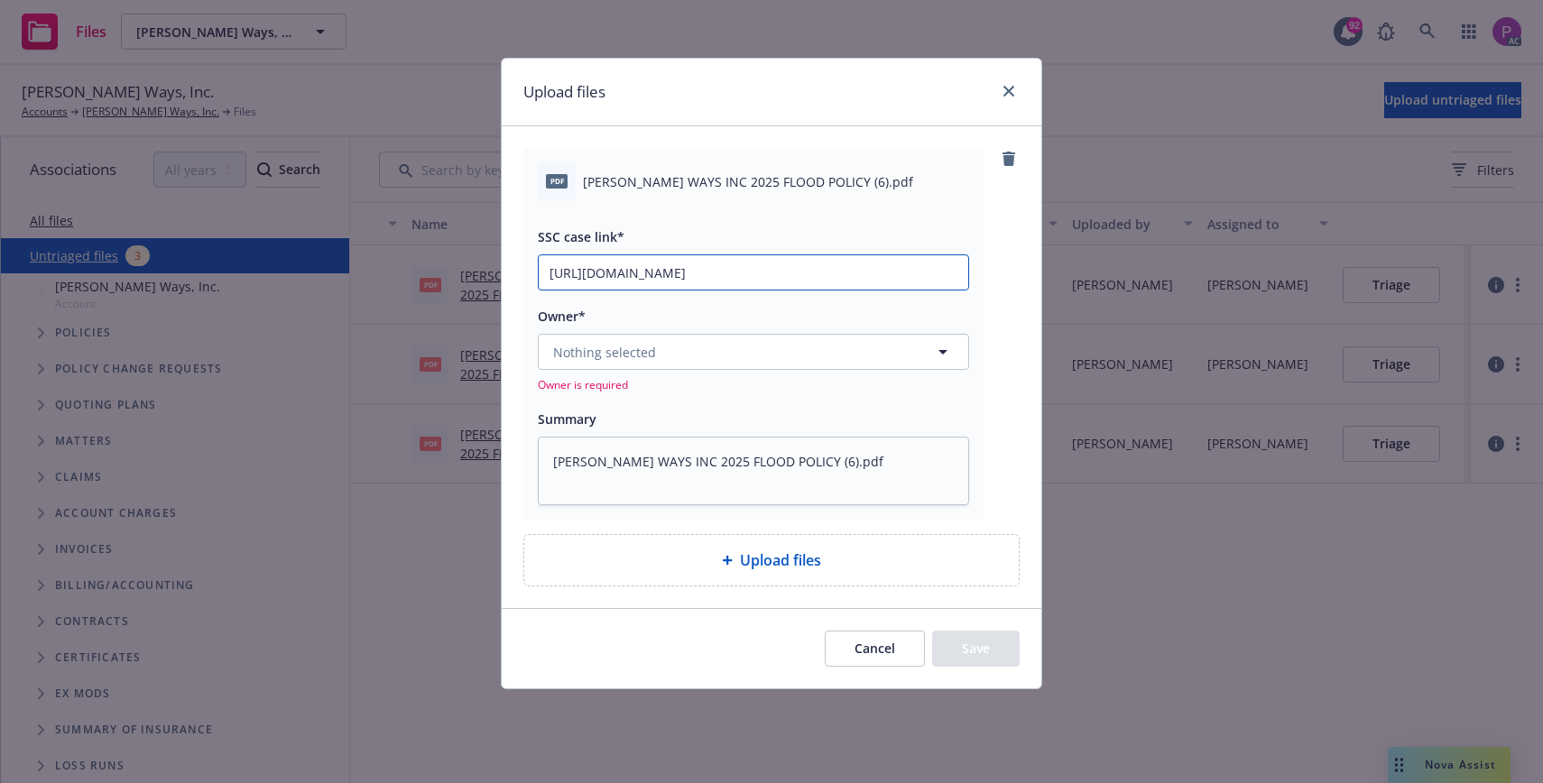
scroll to position [0, 88]
type input "[URL][DOMAIN_NAME]"
click at [718, 355] on button "Nothing selected" at bounding box center [753, 352] width 431 height 36
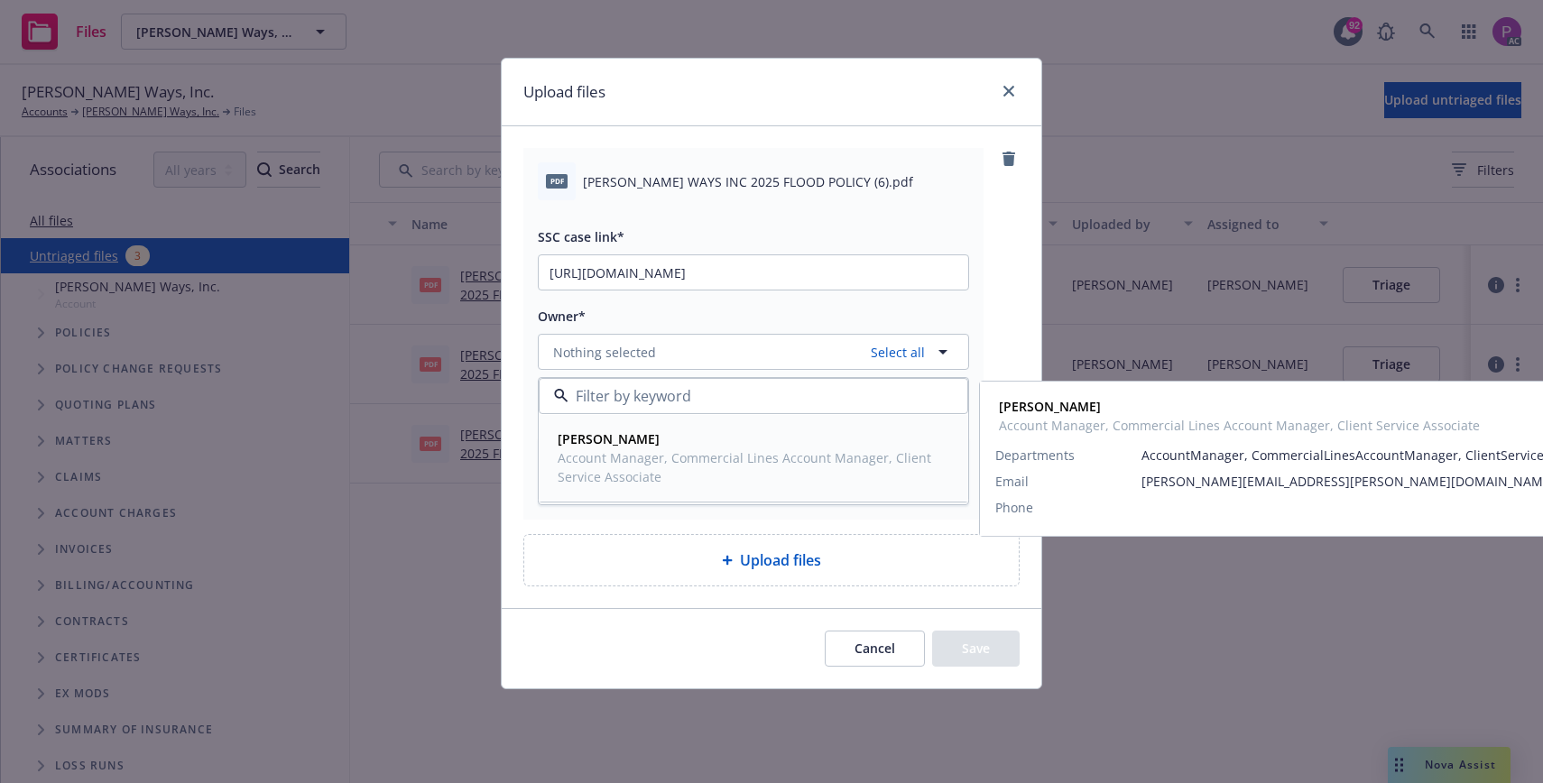
drag, startPoint x: 669, startPoint y: 448, endPoint x: 715, endPoint y: 490, distance: 62.6
click at [669, 449] on div "[PERSON_NAME] Account Manager, Commercial Lines Account Manager, Client Service…" at bounding box center [752, 457] width 388 height 57
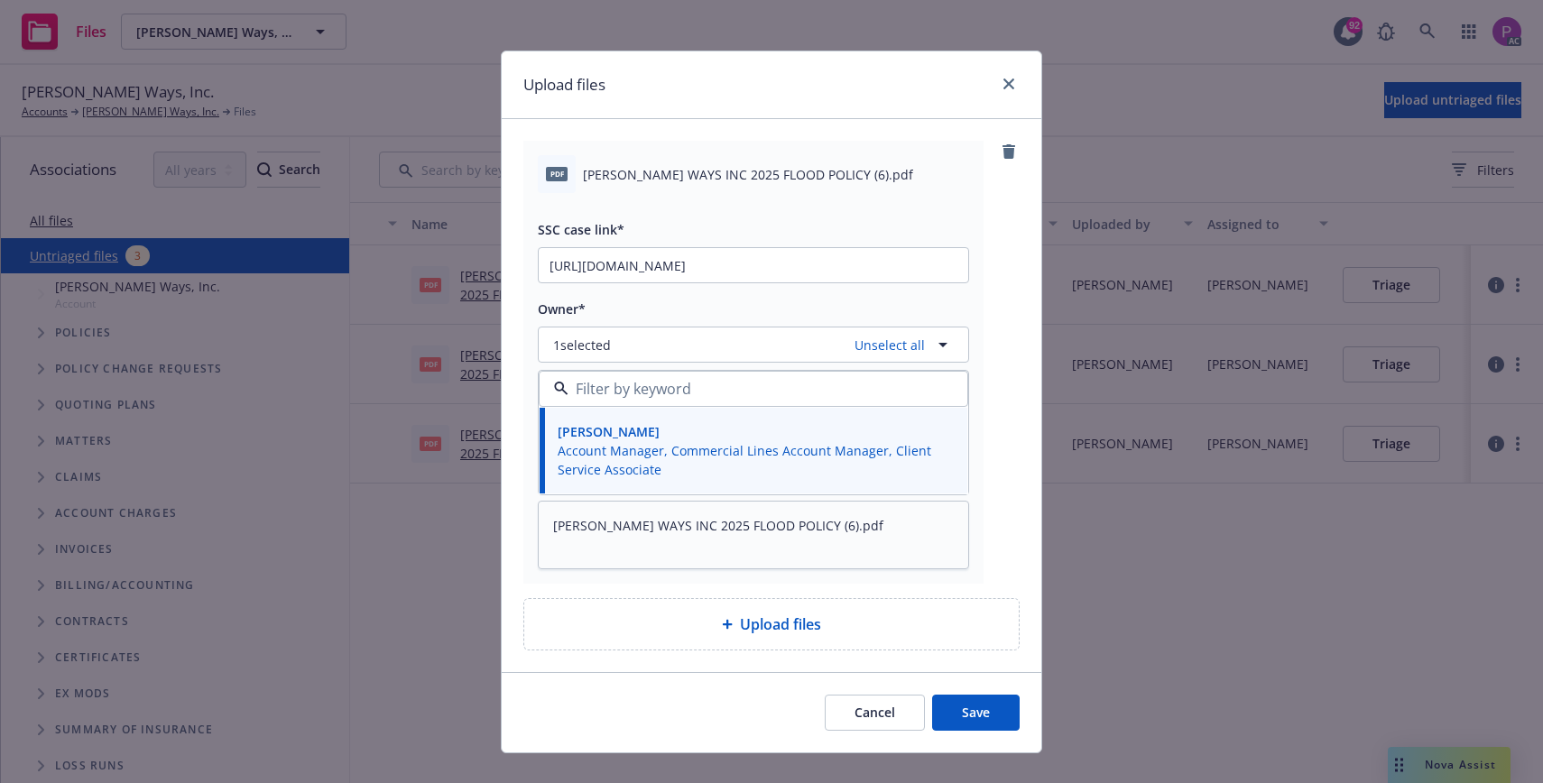
click at [952, 715] on button "Save" at bounding box center [976, 713] width 88 height 36
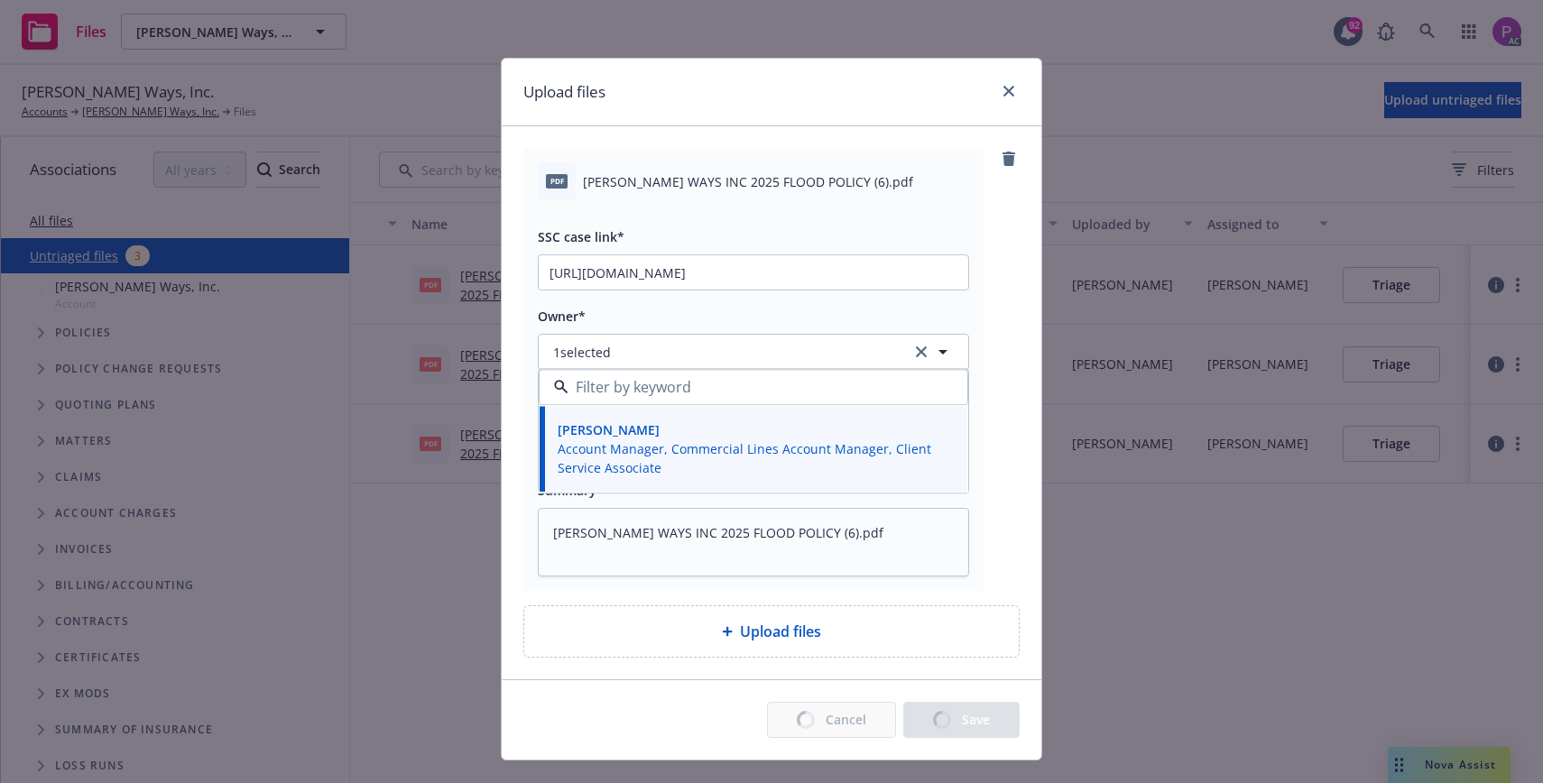
scroll to position [2, 0]
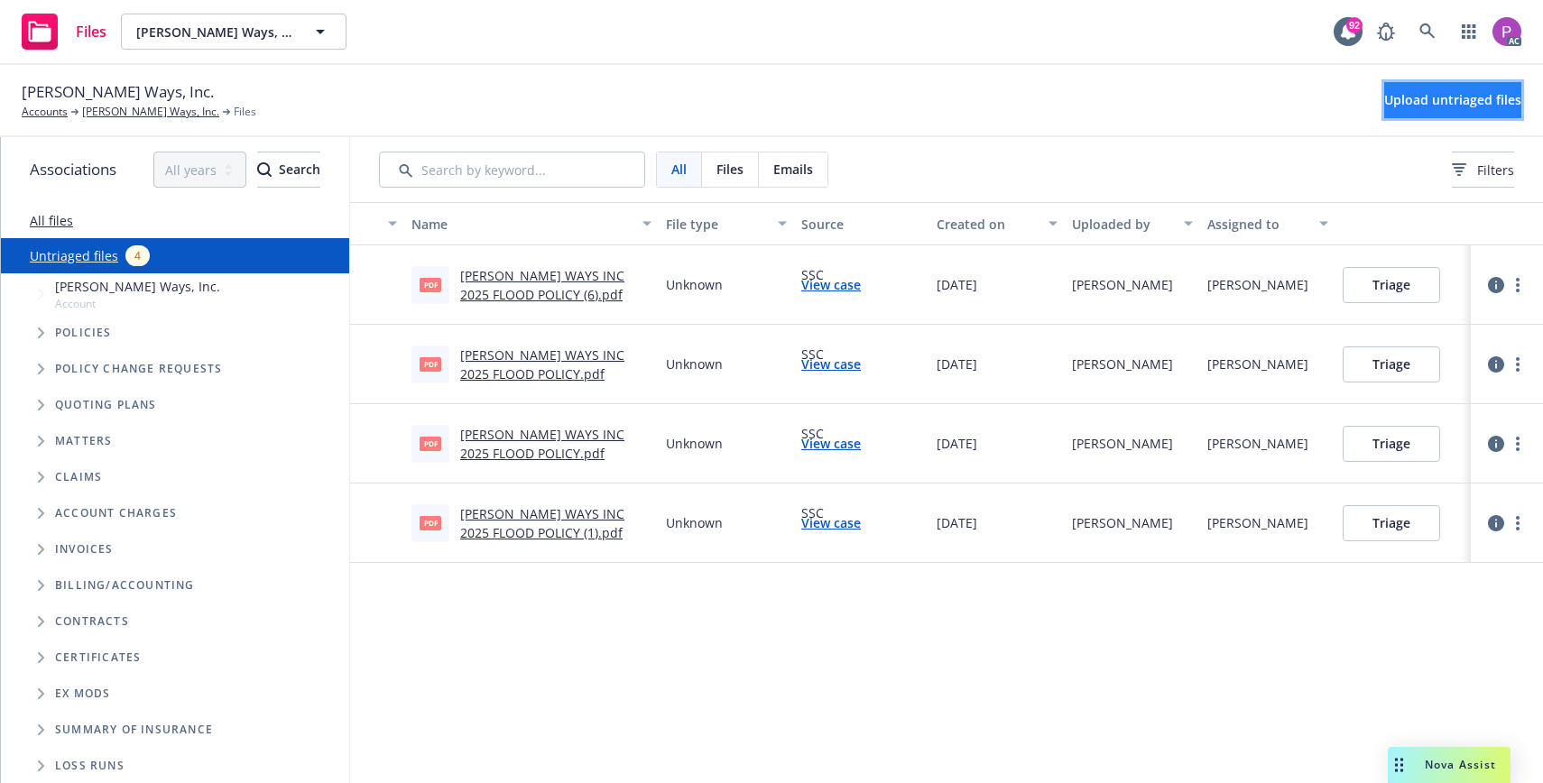
click at [1386, 105] on span "Upload untriaged files" at bounding box center [1452, 99] width 137 height 17
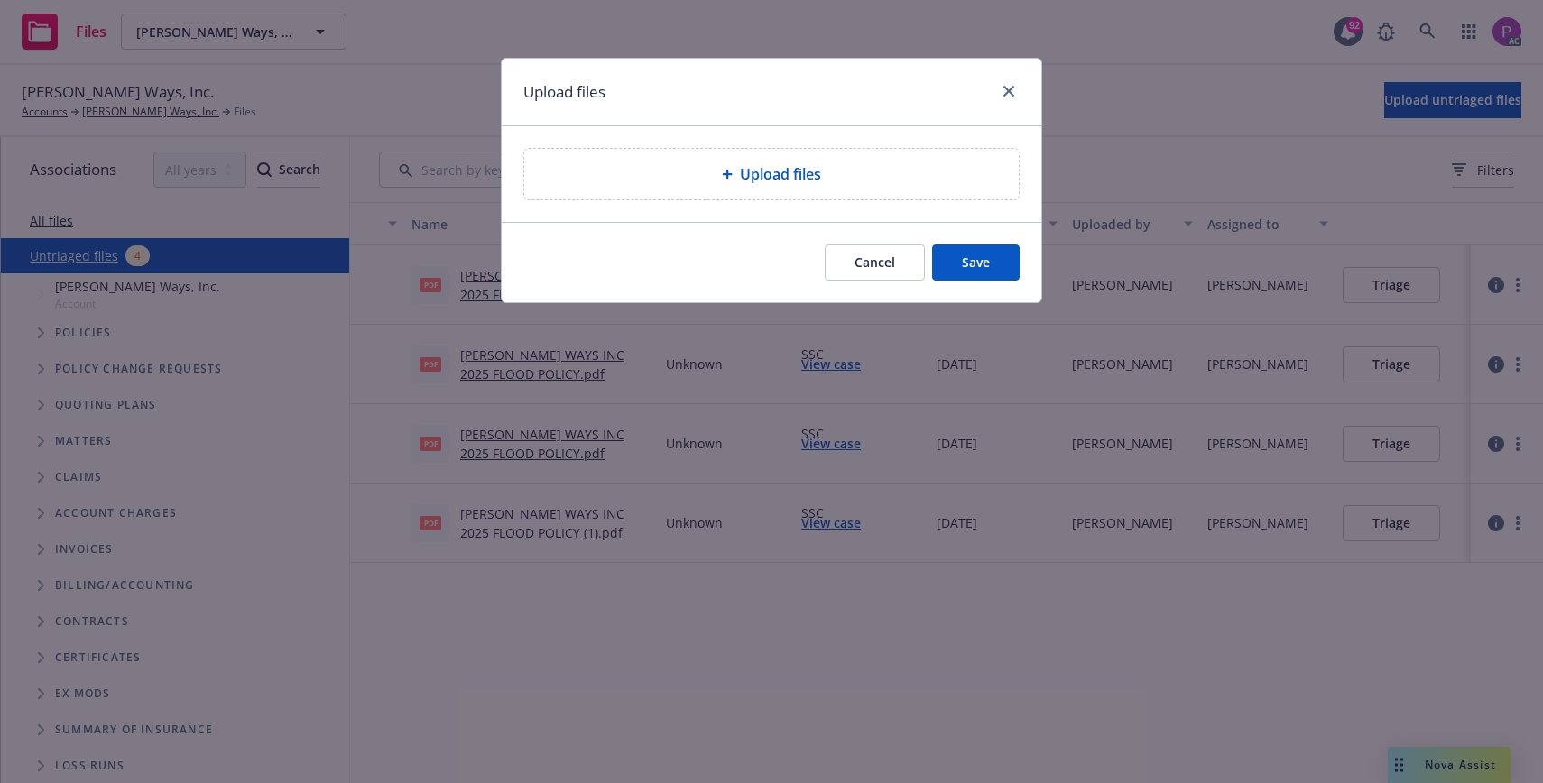
click at [849, 169] on div "Upload files" at bounding box center [772, 174] width 466 height 22
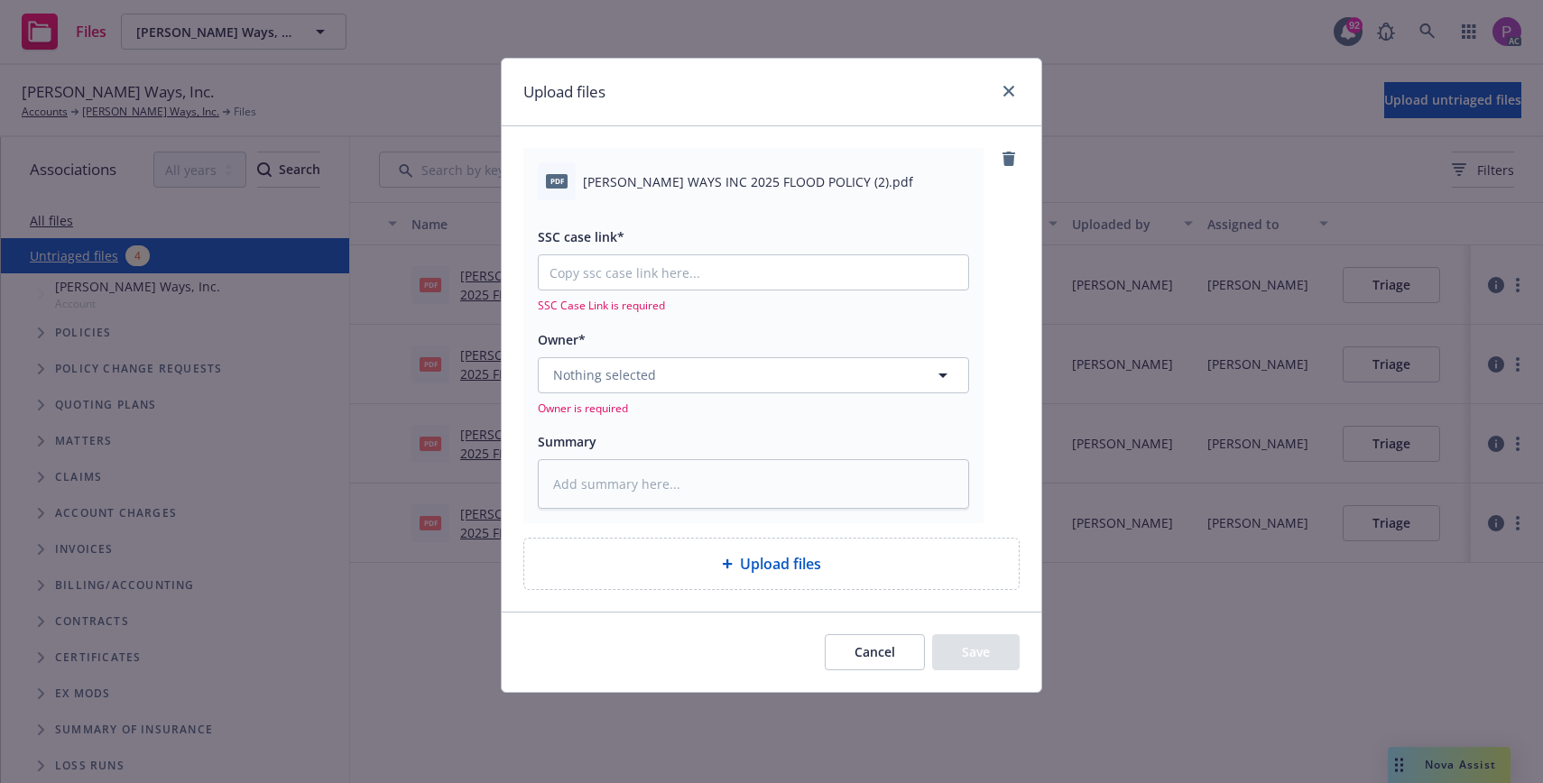
click at [704, 189] on span "[PERSON_NAME] WAYS INC 2025 FLOOD POLICY (2).pdf" at bounding box center [748, 181] width 330 height 19
copy div "[PERSON_NAME] WAYS INC 2025 FLOOD POLICY (2).pdf"
drag, startPoint x: 675, startPoint y: 470, endPoint x: 669, endPoint y: 462, distance: 9.8
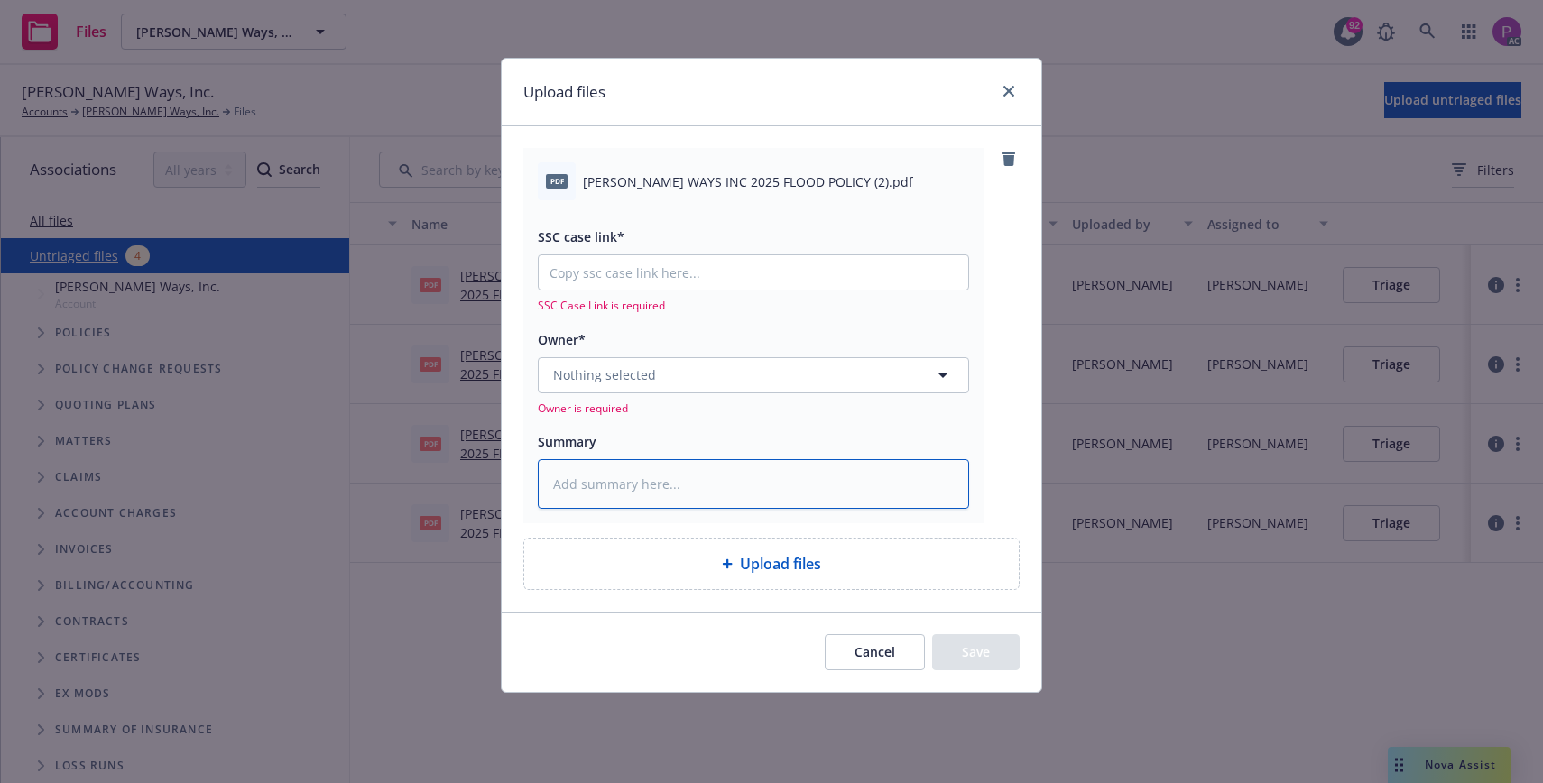
click at [675, 470] on textarea at bounding box center [753, 484] width 431 height 50
paste textarea "[PERSON_NAME] WAYS INC 2025 FLOOD POLICY (2).pdf"
type textarea "x"
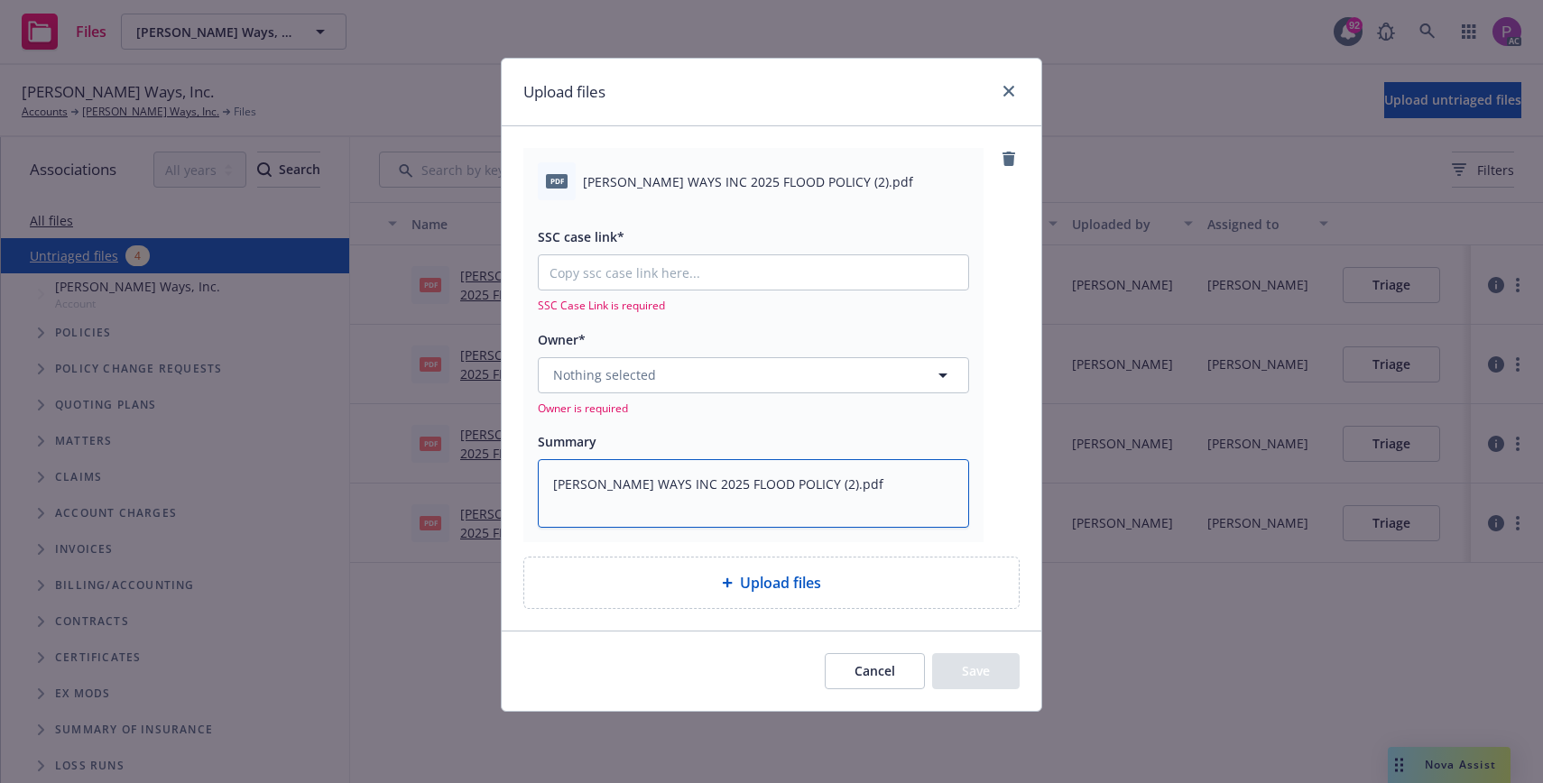
type textarea "[PERSON_NAME] WAYS INC 2025 FLOOD POLICY (2).pdf"
click at [614, 282] on input "SSC case link*" at bounding box center [753, 272] width 429 height 34
paste input "[URL][DOMAIN_NAME]"
type textarea "x"
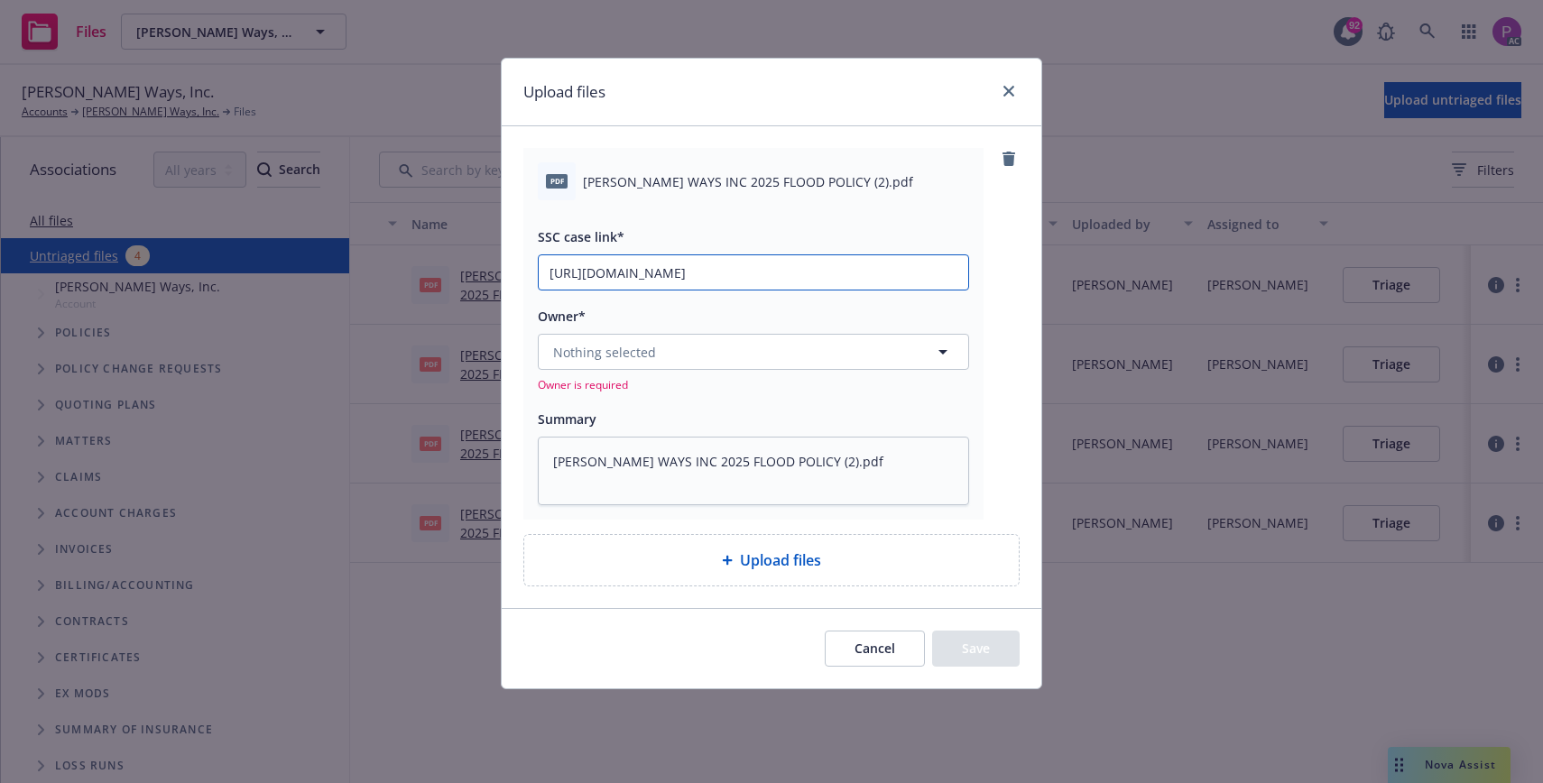
scroll to position [0, 88]
type input "[URL][DOMAIN_NAME]"
click at [612, 352] on span "Nothing selected" at bounding box center [604, 352] width 103 height 19
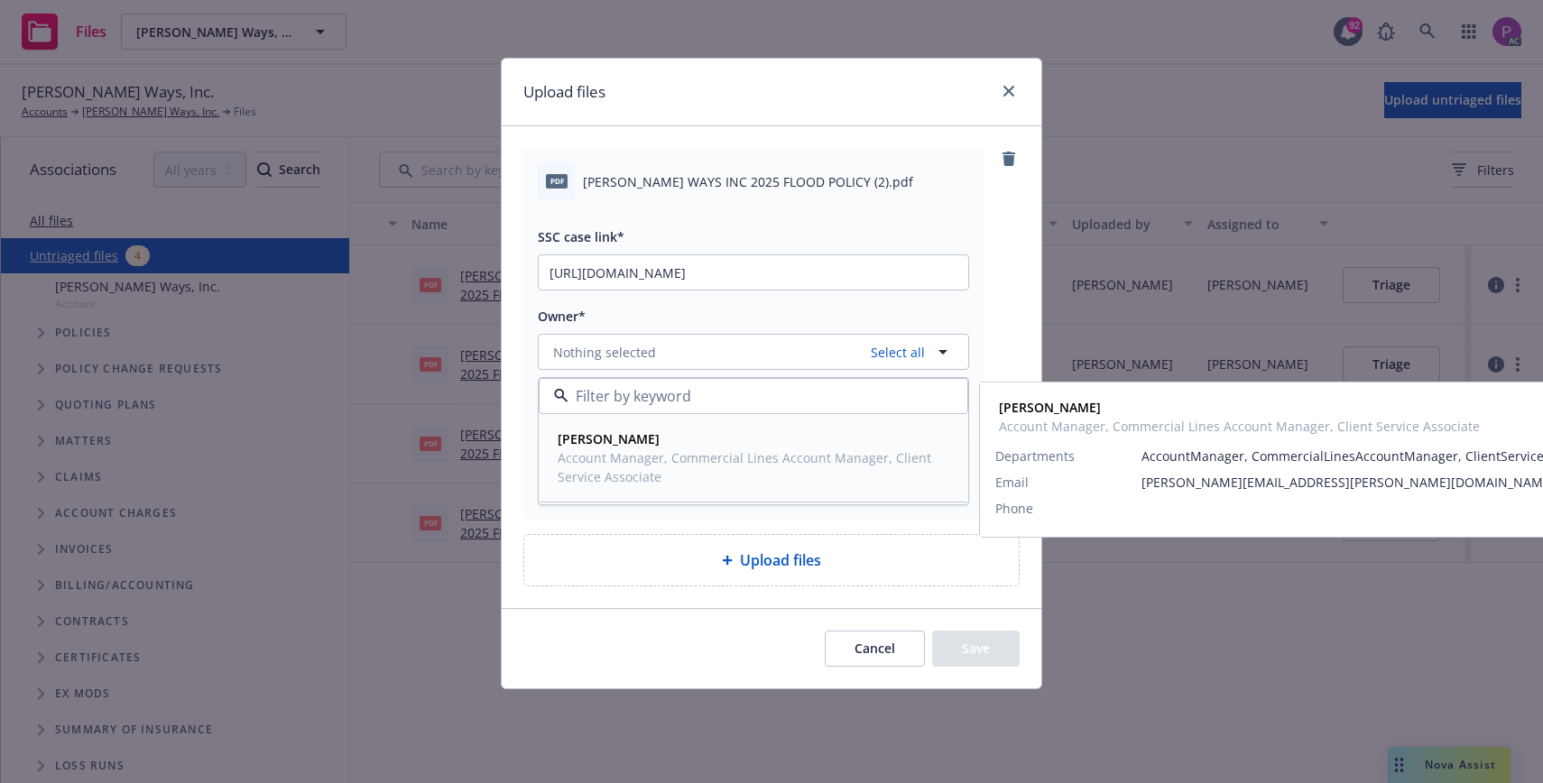
drag, startPoint x: 612, startPoint y: 457, endPoint x: 638, endPoint y: 482, distance: 36.4
click at [612, 457] on span "Account Manager, Commercial Lines Account Manager, Client Service Associate" at bounding box center [752, 467] width 388 height 38
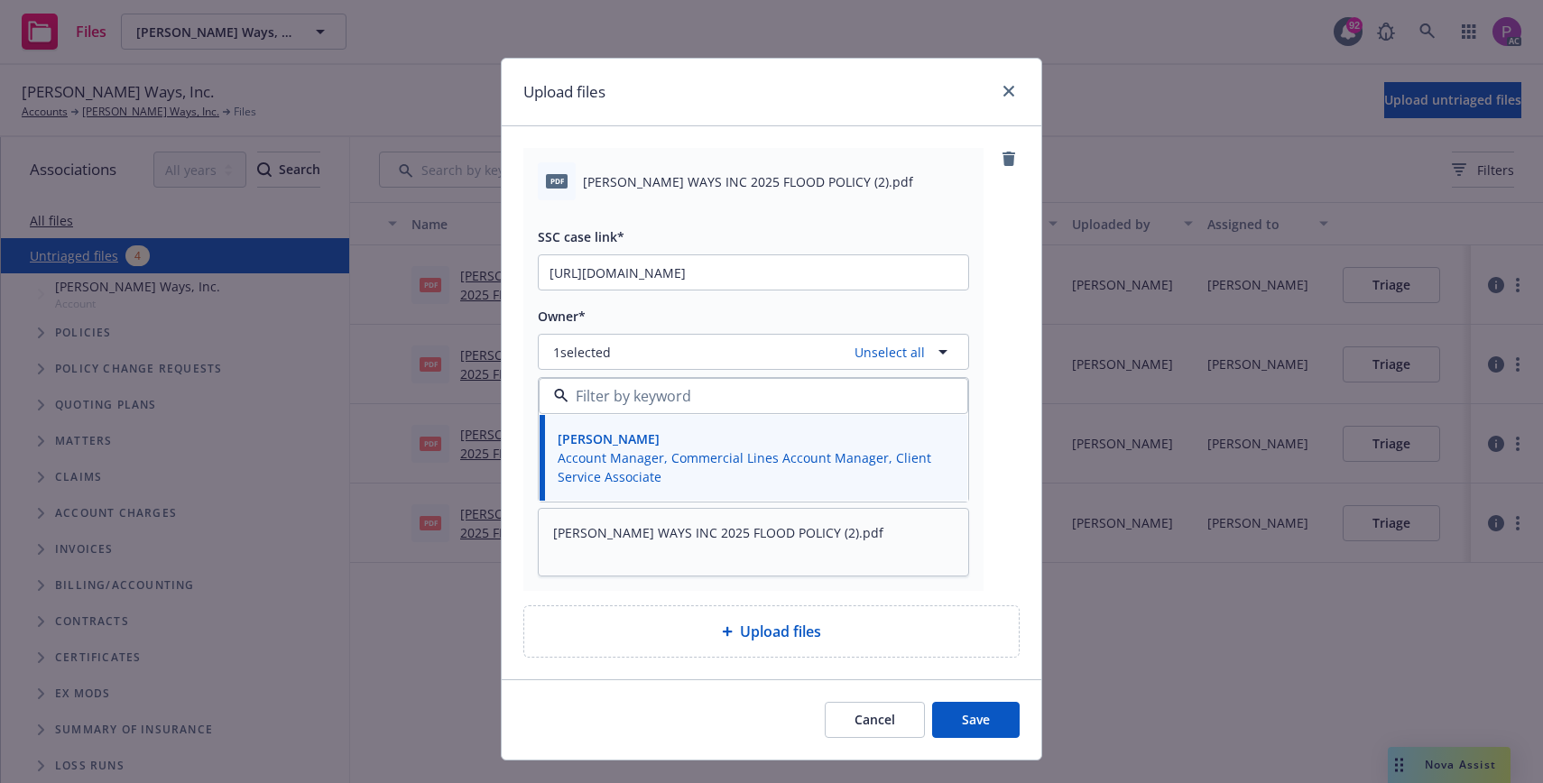
scroll to position [2, 0]
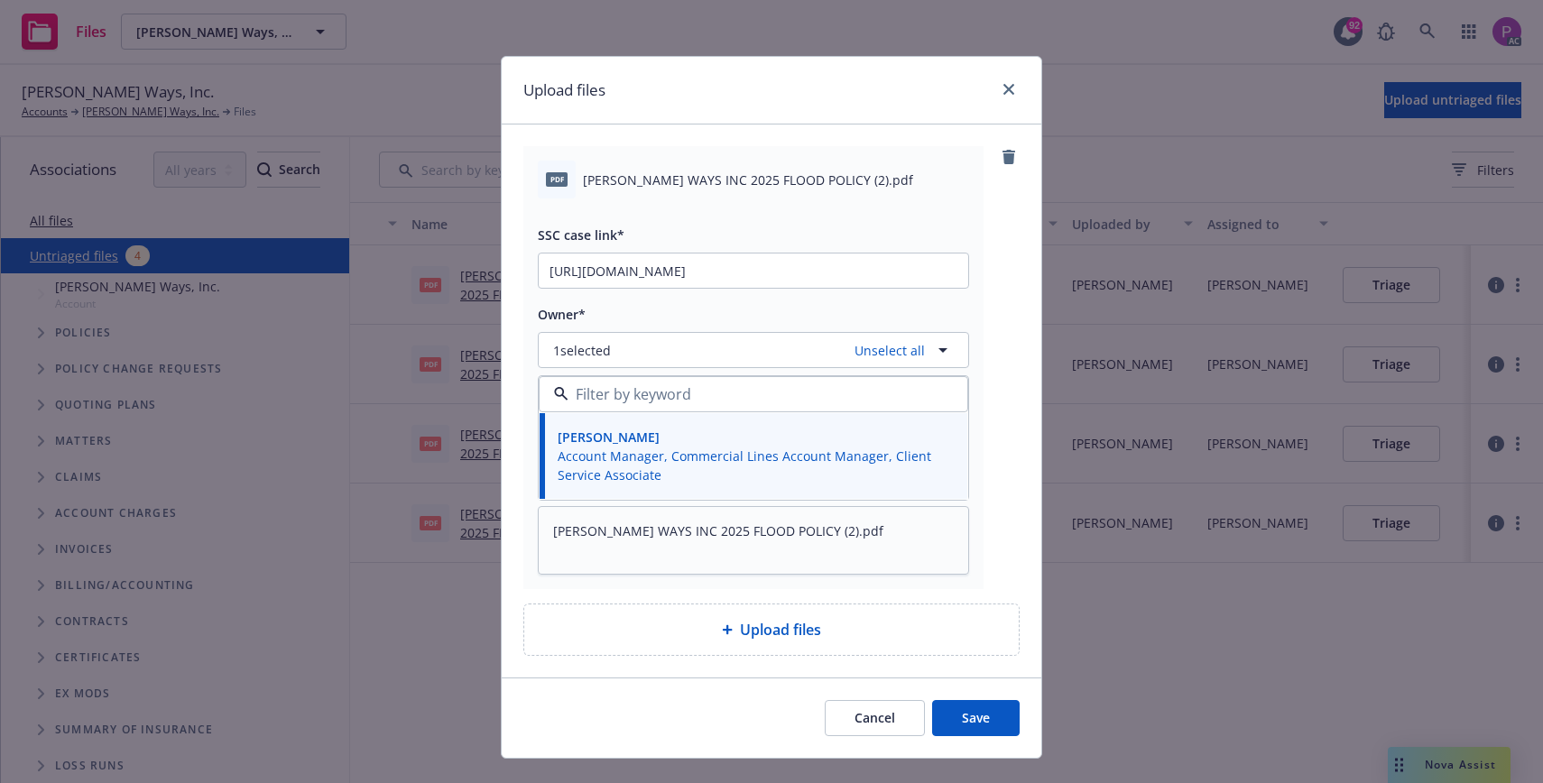
click at [968, 717] on button "Save" at bounding box center [976, 718] width 88 height 36
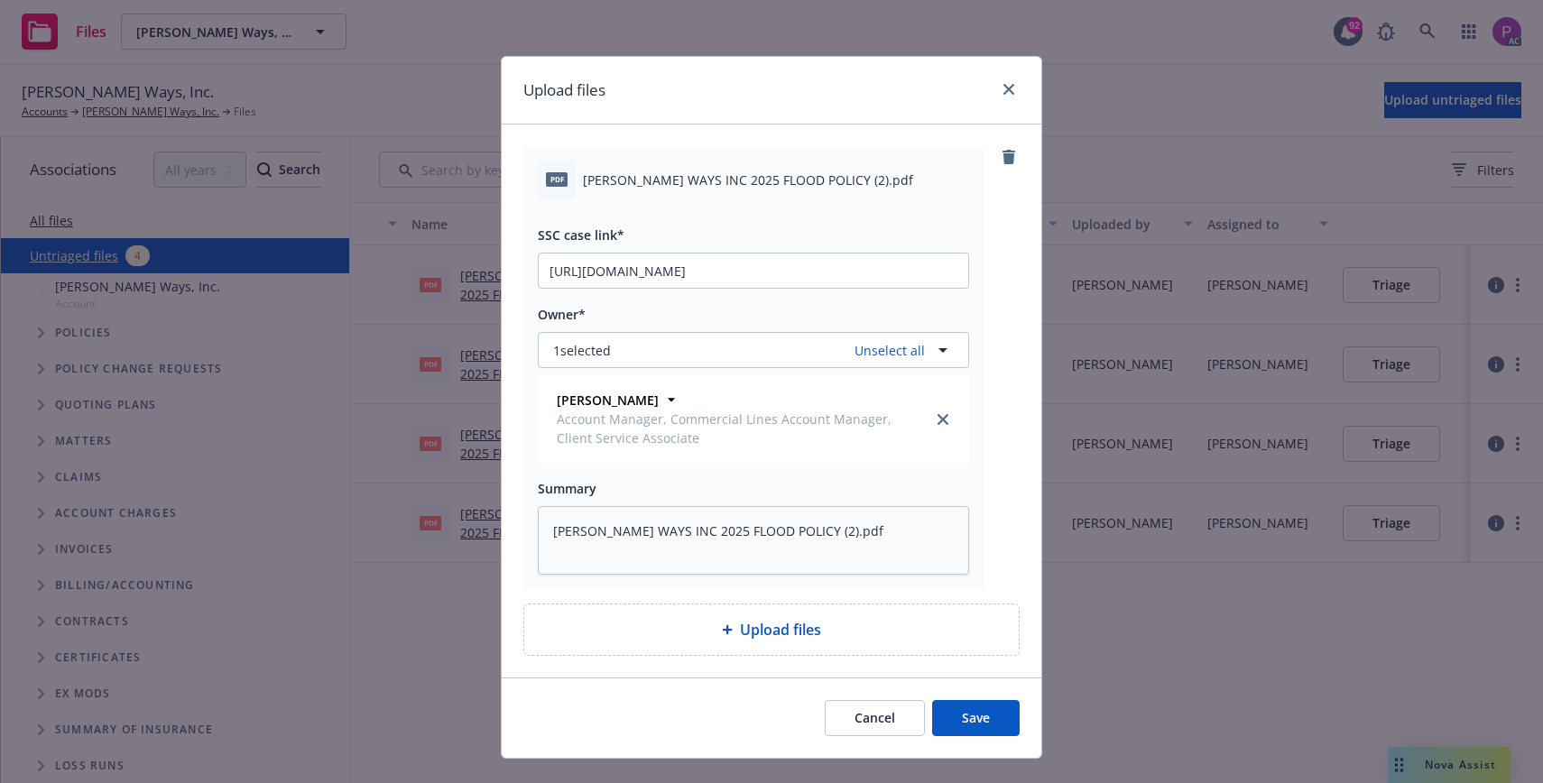
scroll to position [0, 0]
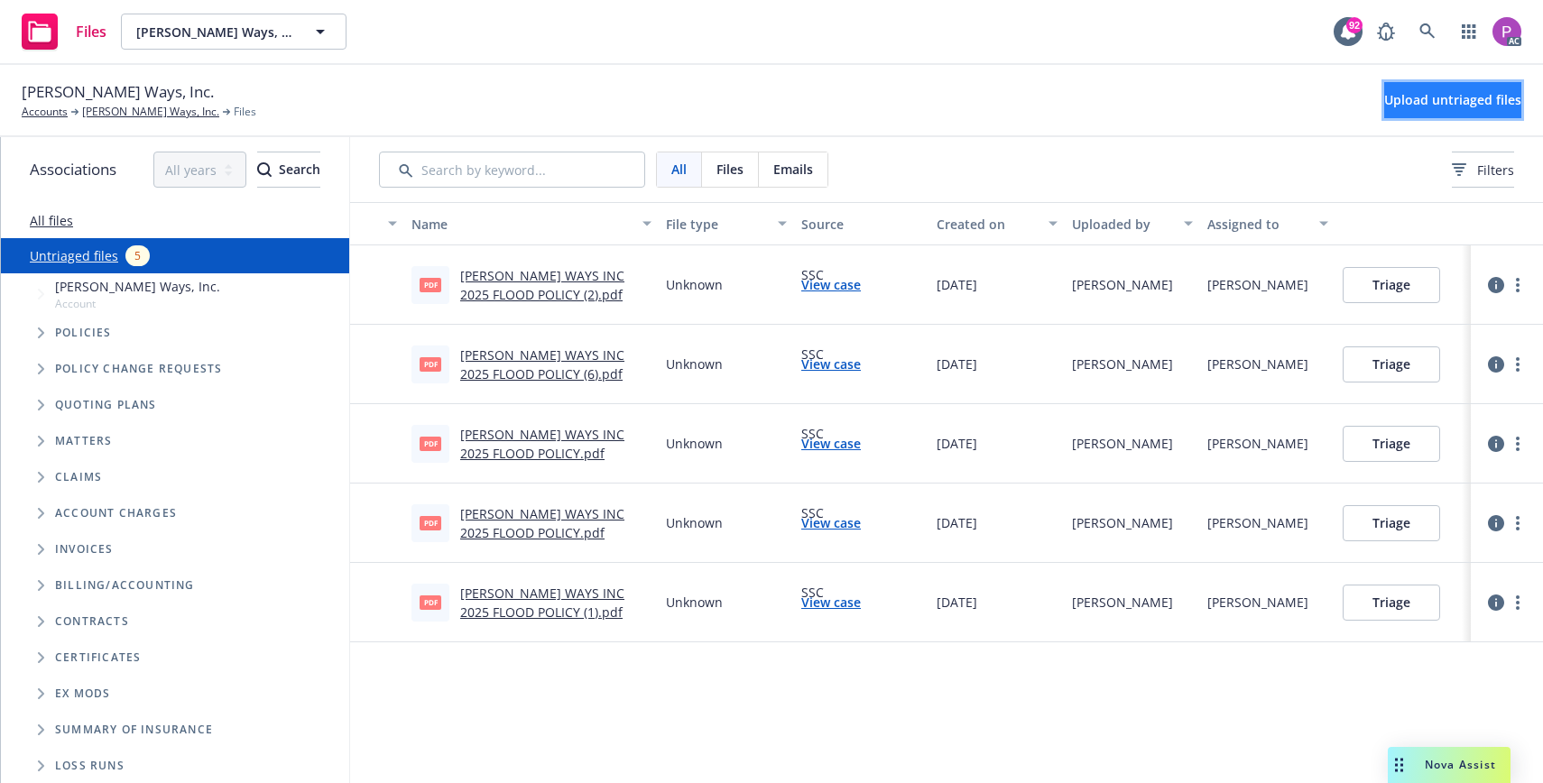
click at [1414, 95] on span "Upload untriaged files" at bounding box center [1452, 99] width 137 height 17
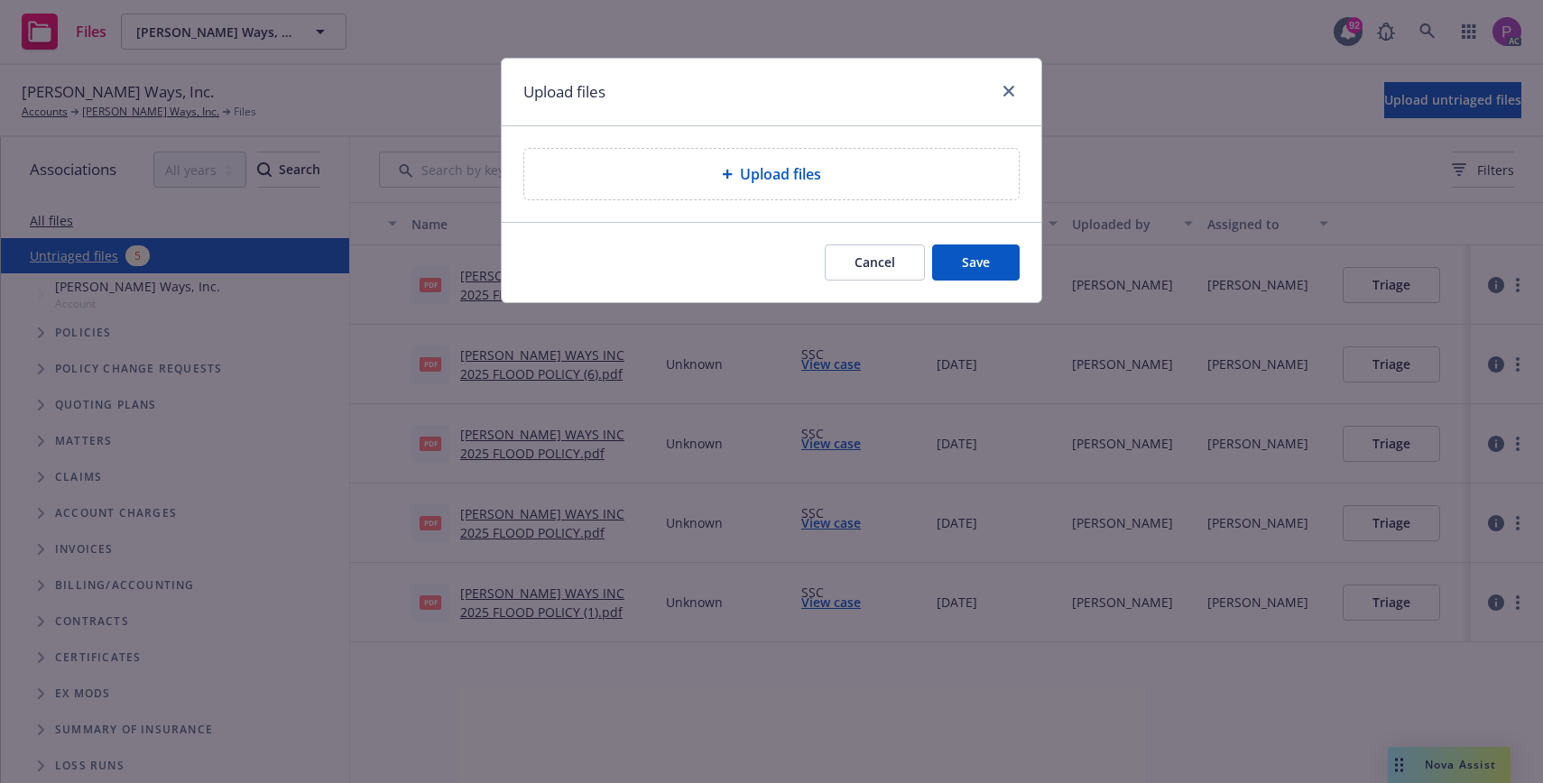
click at [807, 180] on span "Upload files" at bounding box center [780, 174] width 81 height 22
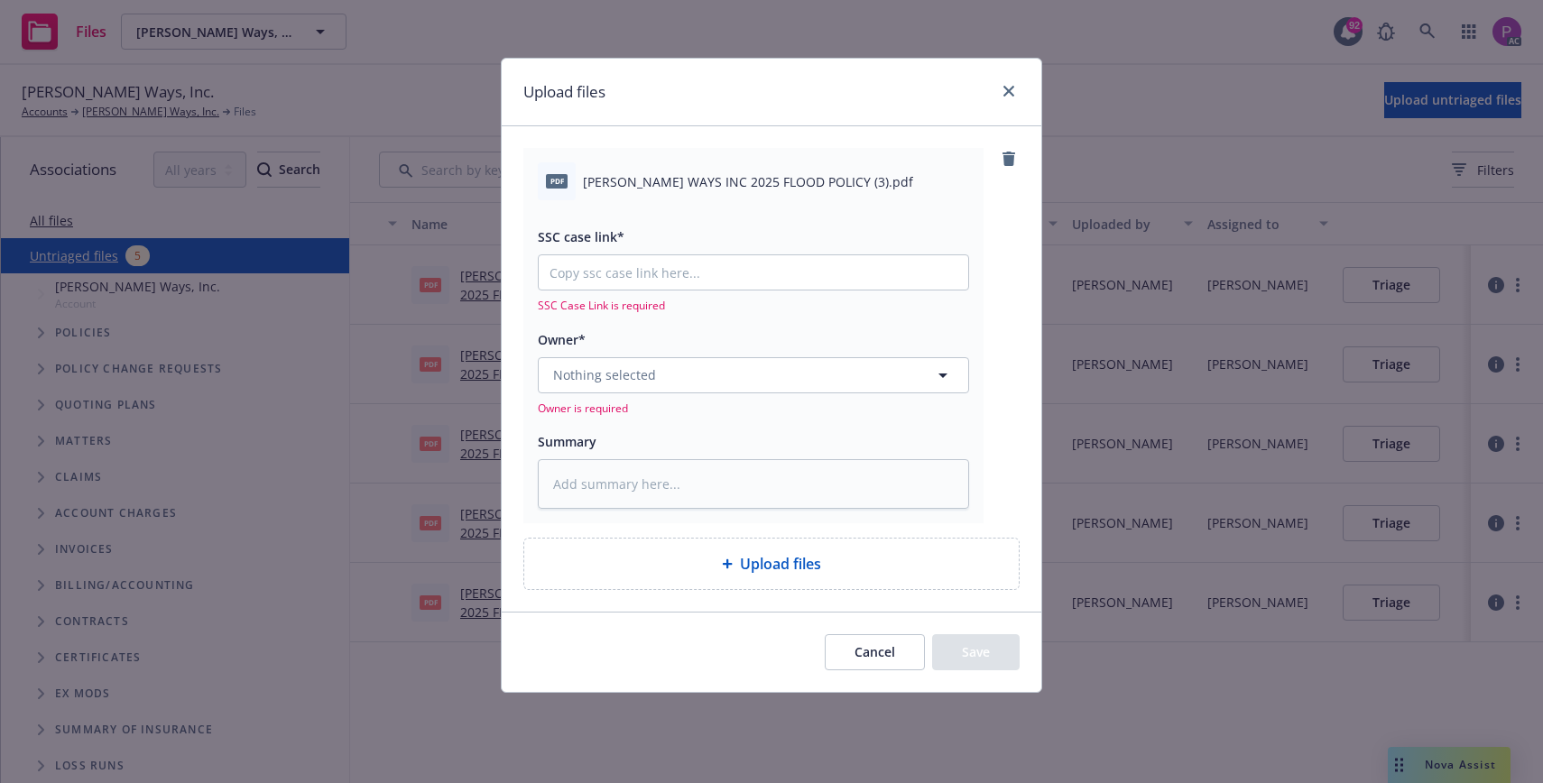
click at [635, 188] on span "[PERSON_NAME] WAYS INC 2025 FLOOD POLICY (3).pdf" at bounding box center [748, 181] width 330 height 19
copy div "[PERSON_NAME] WAYS INC 2025 FLOOD POLICY (3).pdf"
click at [699, 481] on textarea at bounding box center [753, 484] width 431 height 50
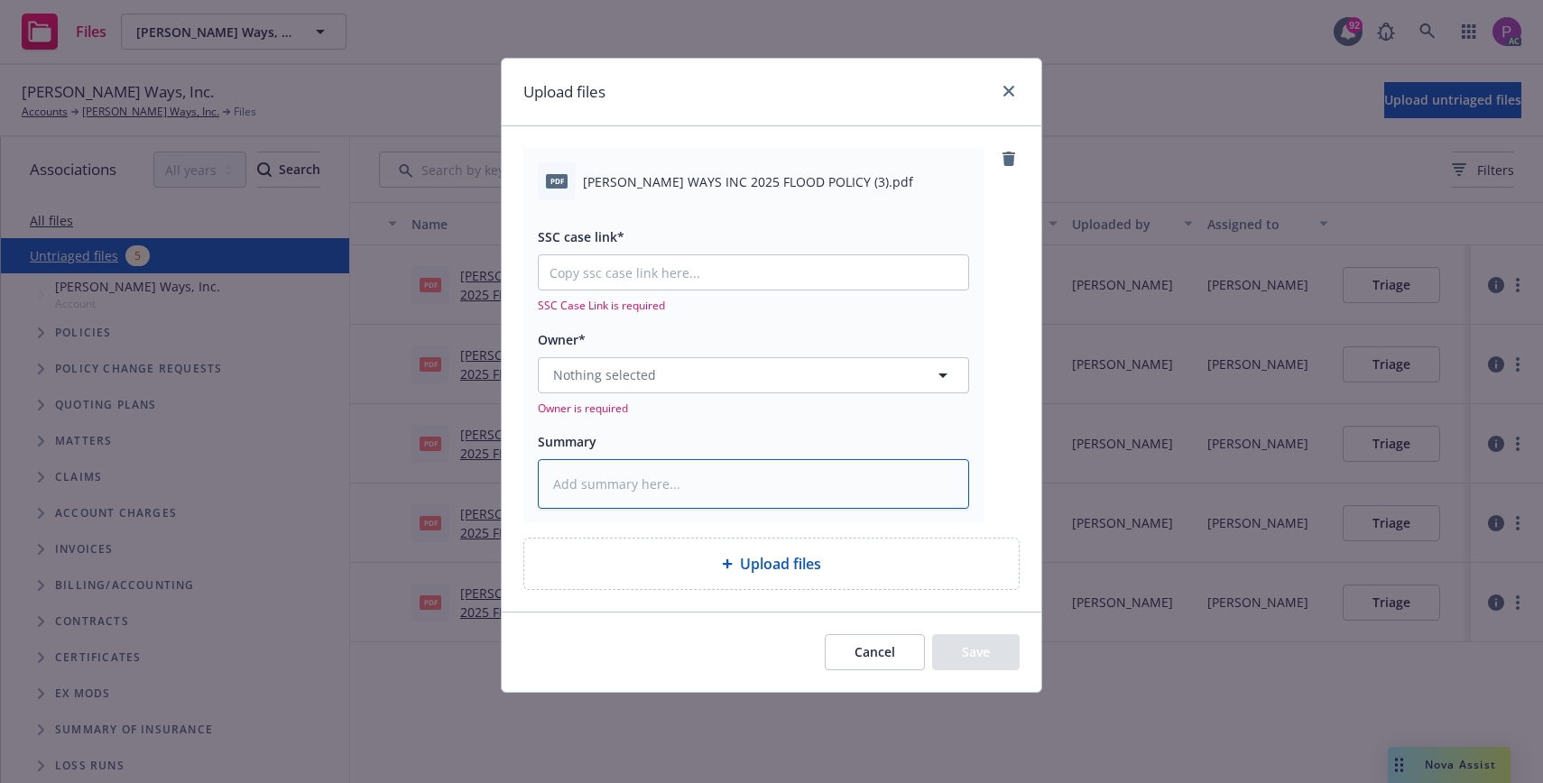
paste textarea "[PERSON_NAME] WAYS INC 2025 FLOOD POLICY (3).pdf"
type textarea "x"
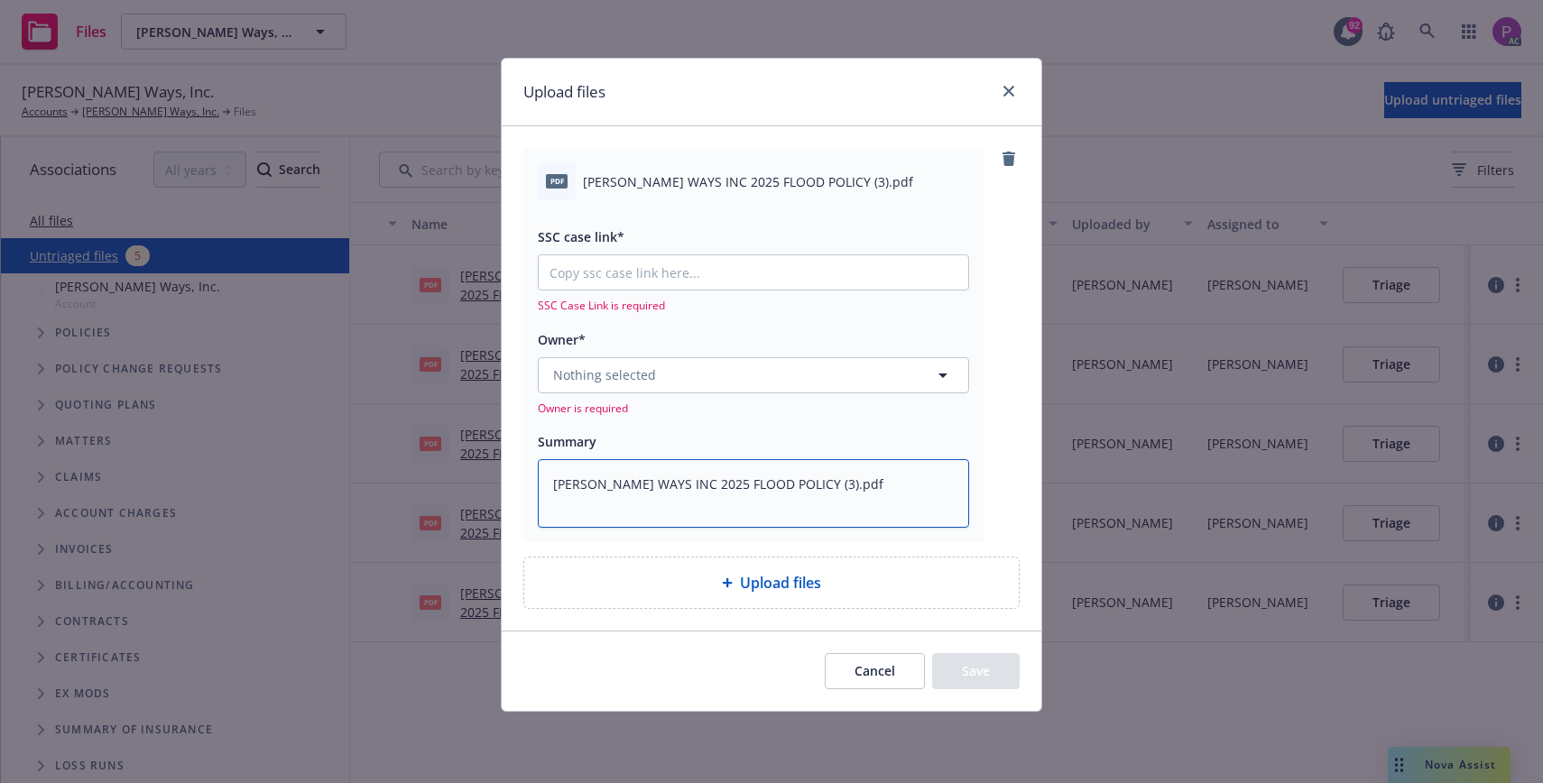
type textarea "[PERSON_NAME] WAYS INC 2025 FLOOD POLICY (3).pdf"
click at [649, 293] on div "SSC Case Link is required" at bounding box center [753, 283] width 431 height 59
click at [651, 270] on input "SSC case link*" at bounding box center [753, 272] width 429 height 34
paste input "[URL][DOMAIN_NAME]"
type textarea "x"
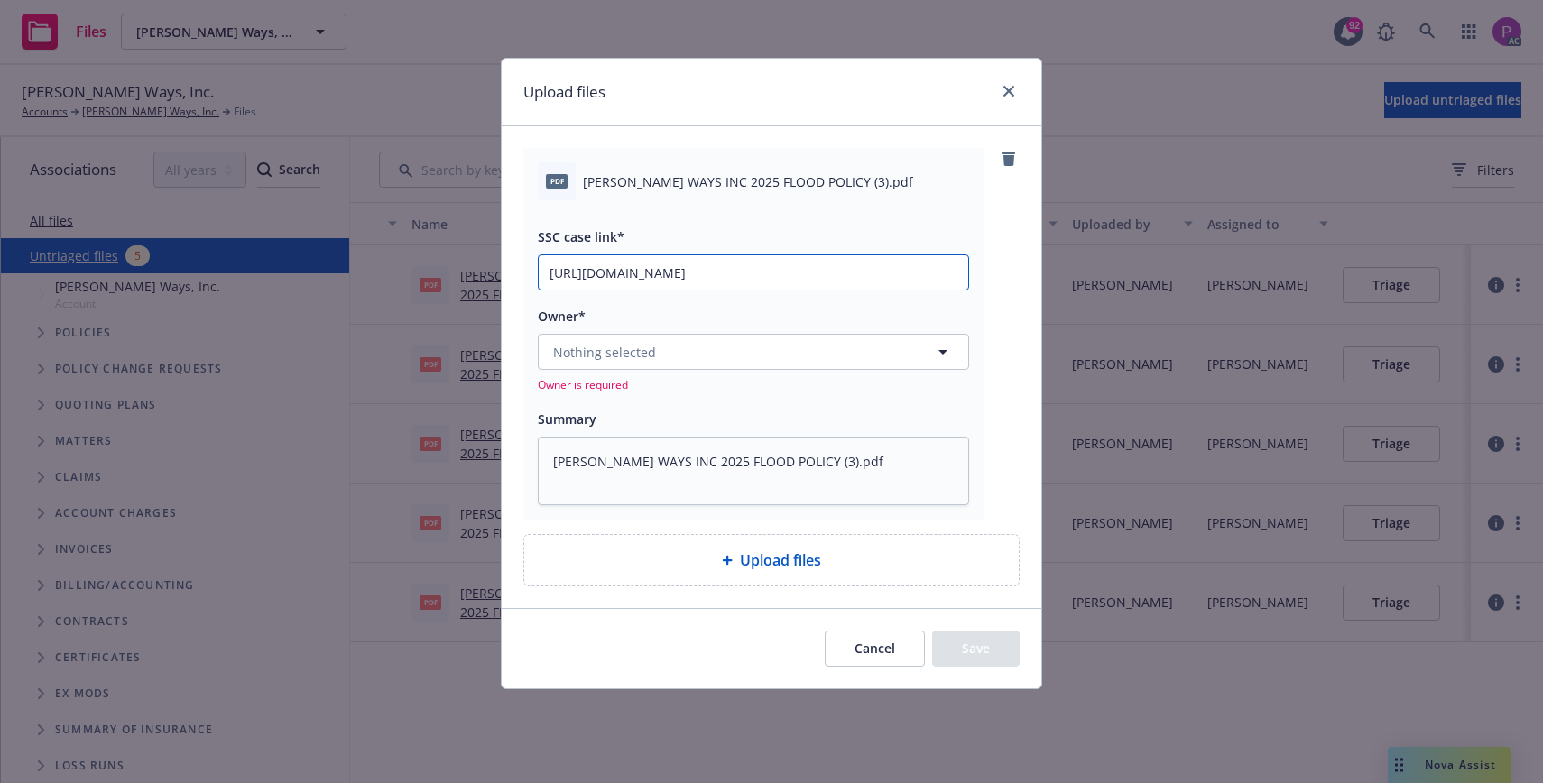
scroll to position [0, 86]
type input "[URL][DOMAIN_NAME]"
click at [649, 344] on span "Nothing selected" at bounding box center [604, 352] width 103 height 19
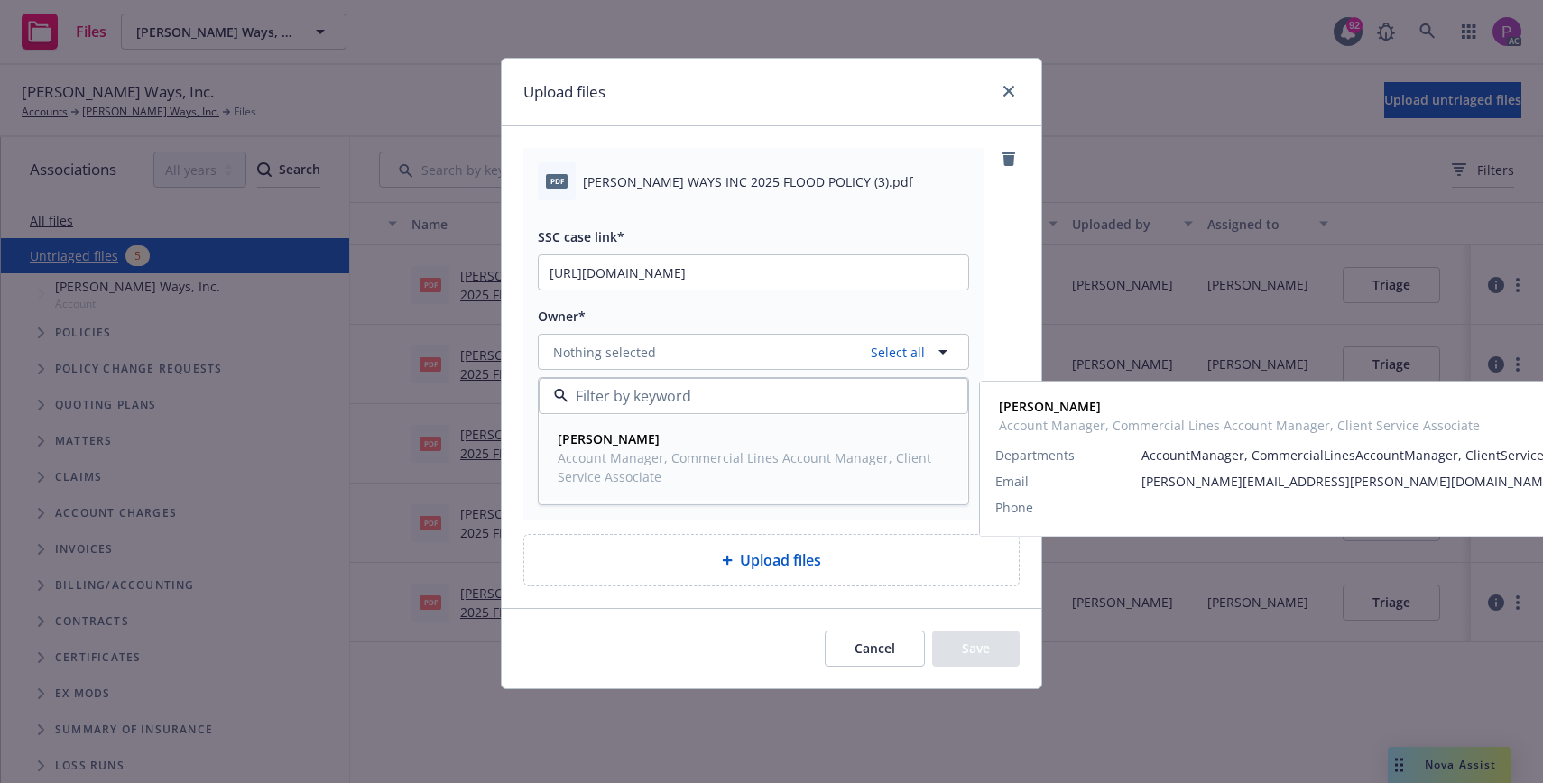
click at [629, 487] on div "[PERSON_NAME] Account Manager, Commercial Lines Account Manager, Client Service…" at bounding box center [749, 458] width 399 height 64
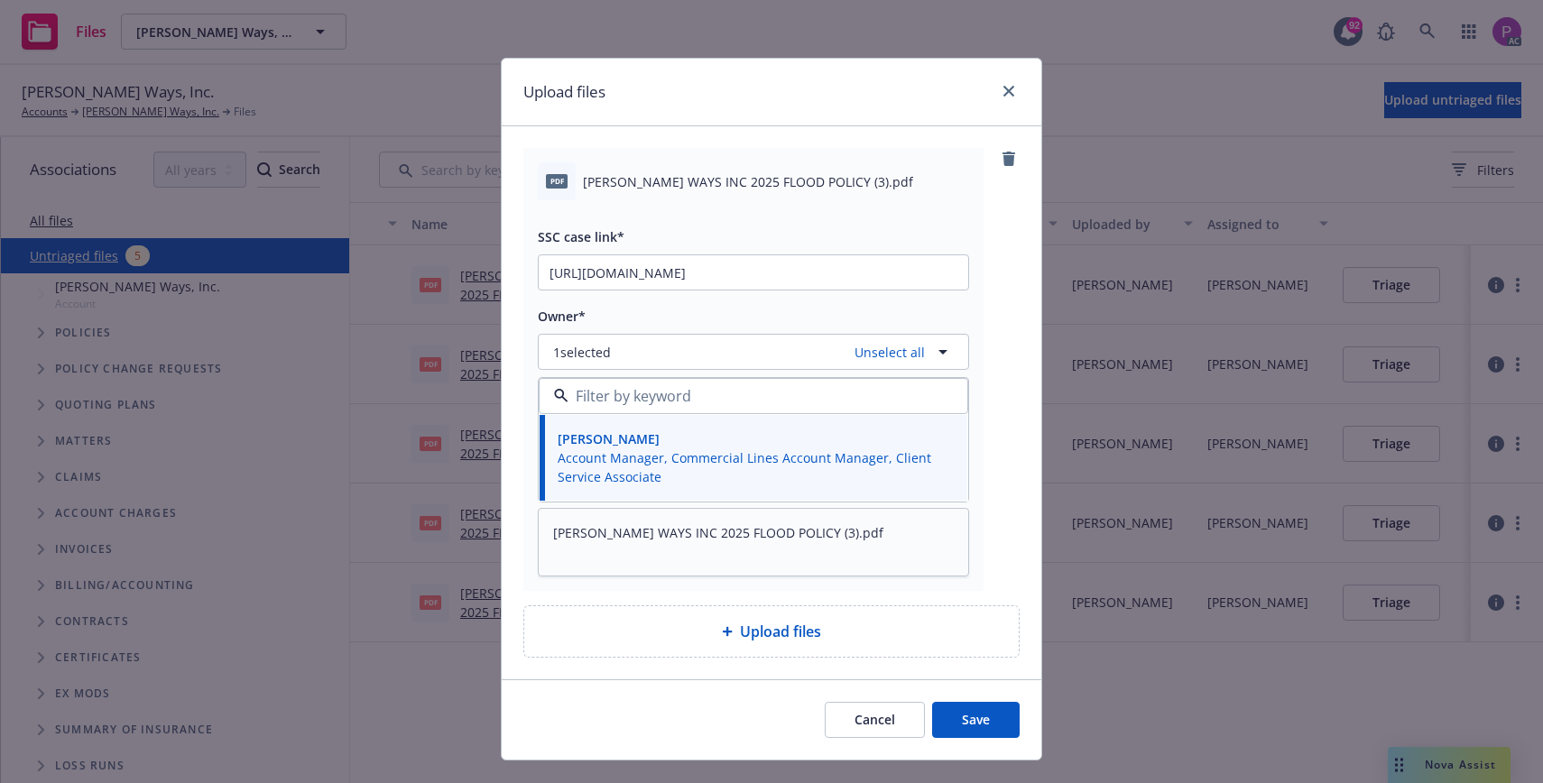
click at [1015, 728] on button "Save" at bounding box center [976, 720] width 88 height 36
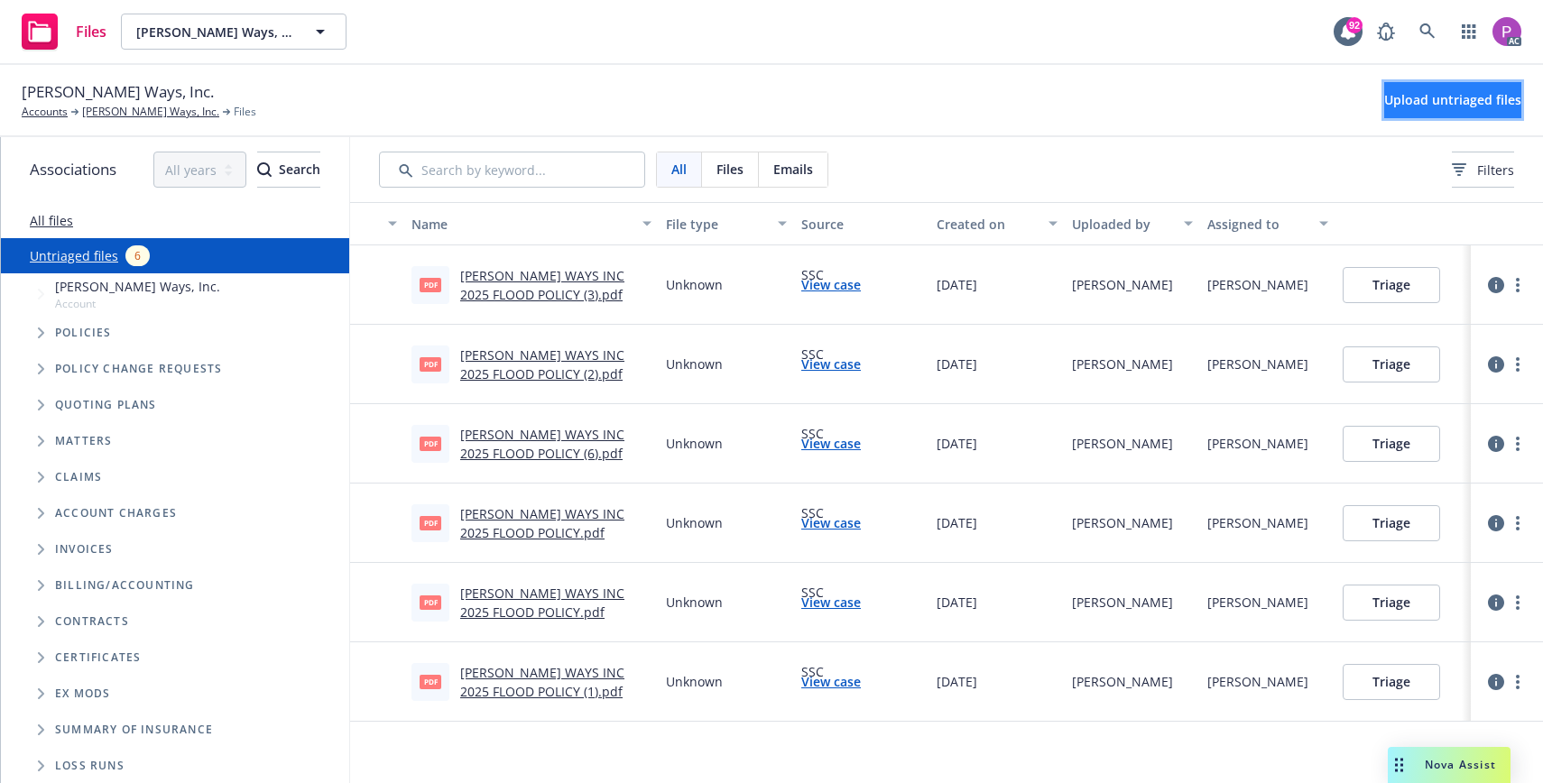
click at [1436, 96] on span "Upload untriaged files" at bounding box center [1452, 99] width 137 height 17
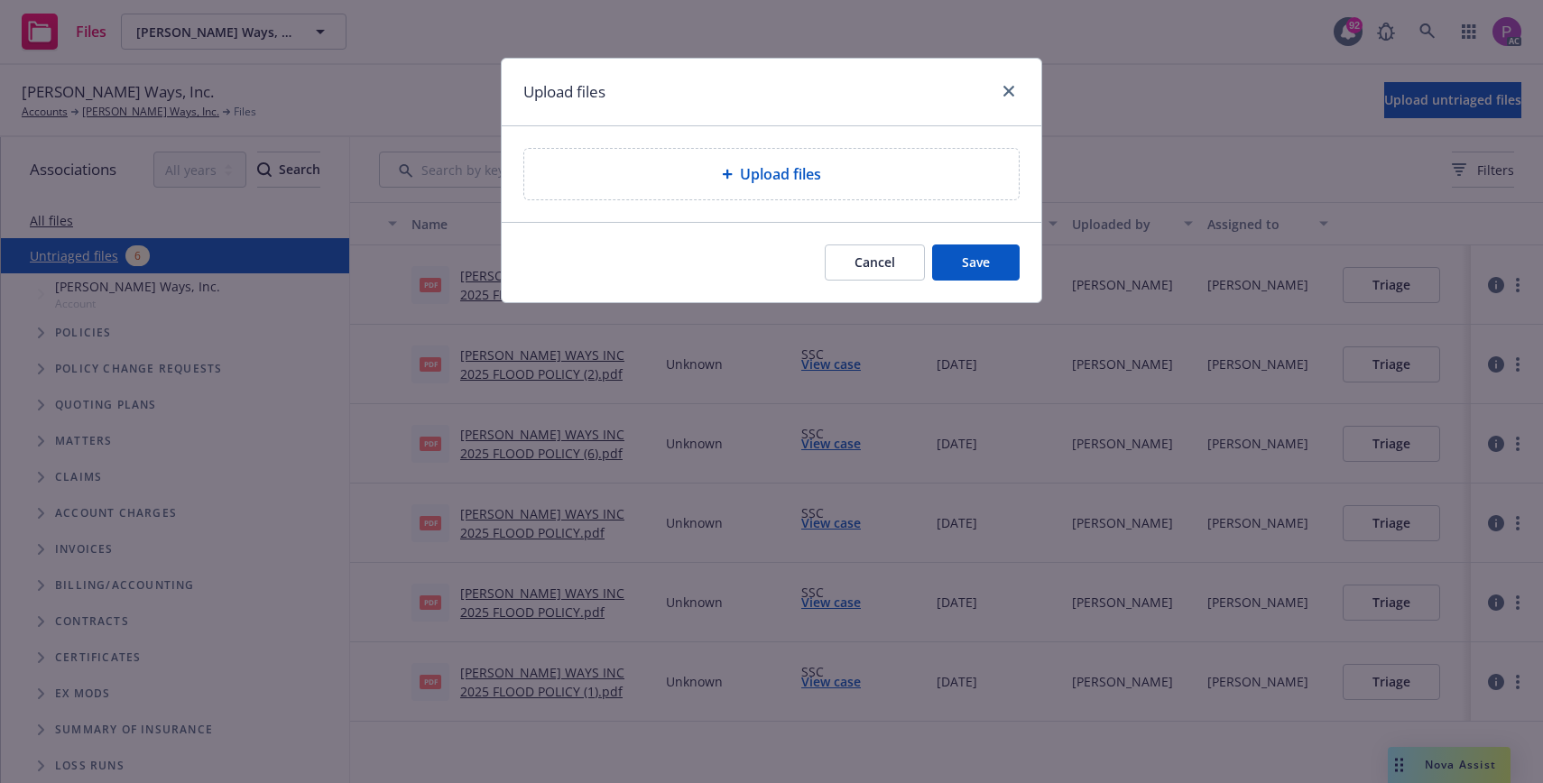
click at [645, 162] on div "Upload files" at bounding box center [771, 174] width 494 height 51
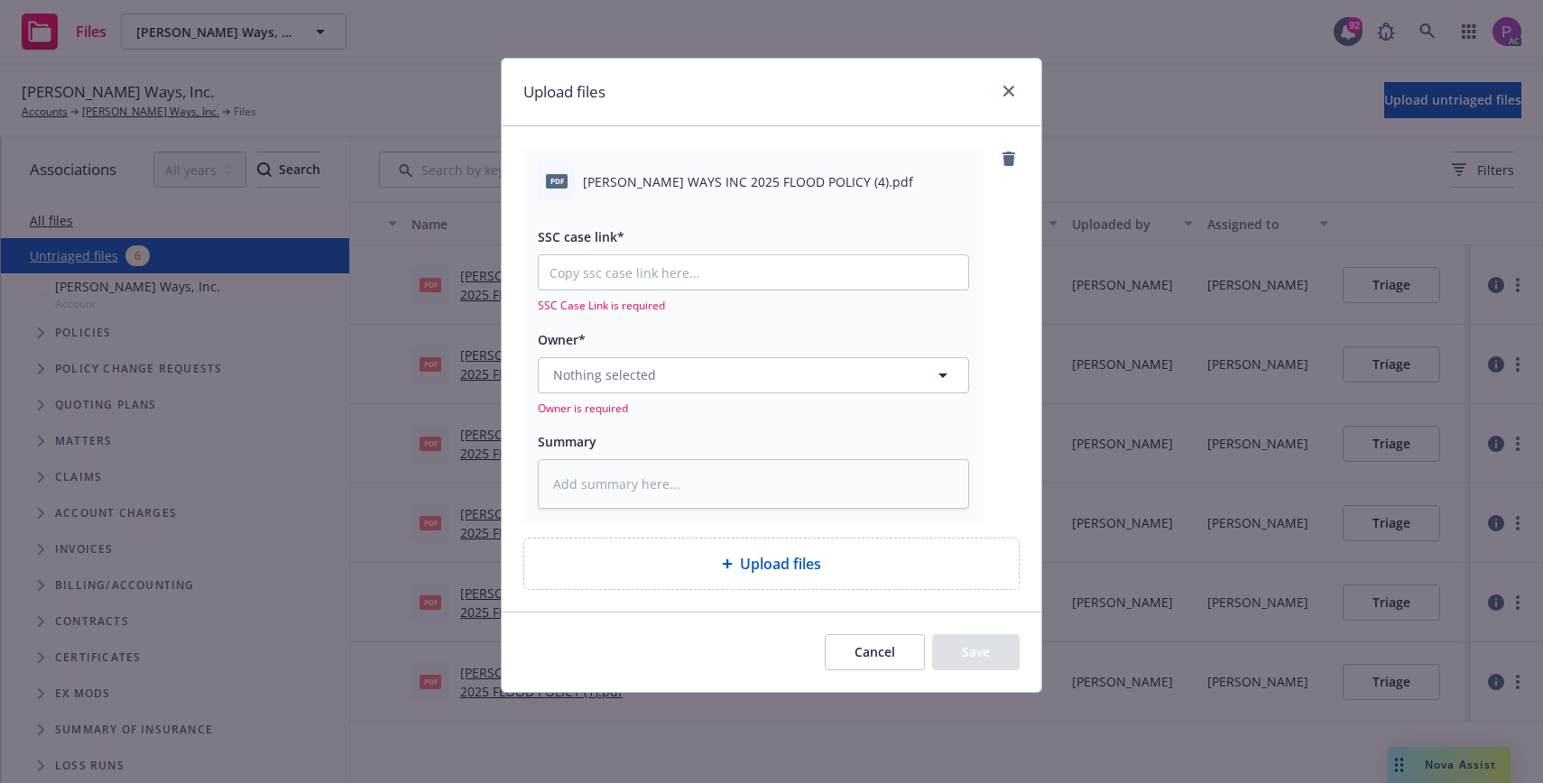
click at [737, 172] on span "[PERSON_NAME] WAYS INC 2025 FLOOD POLICY (4).pdf" at bounding box center [748, 181] width 330 height 19
copy div "[PERSON_NAME] WAYS INC 2025 FLOOD POLICY (4).pdf"
click at [741, 482] on textarea at bounding box center [753, 484] width 431 height 50
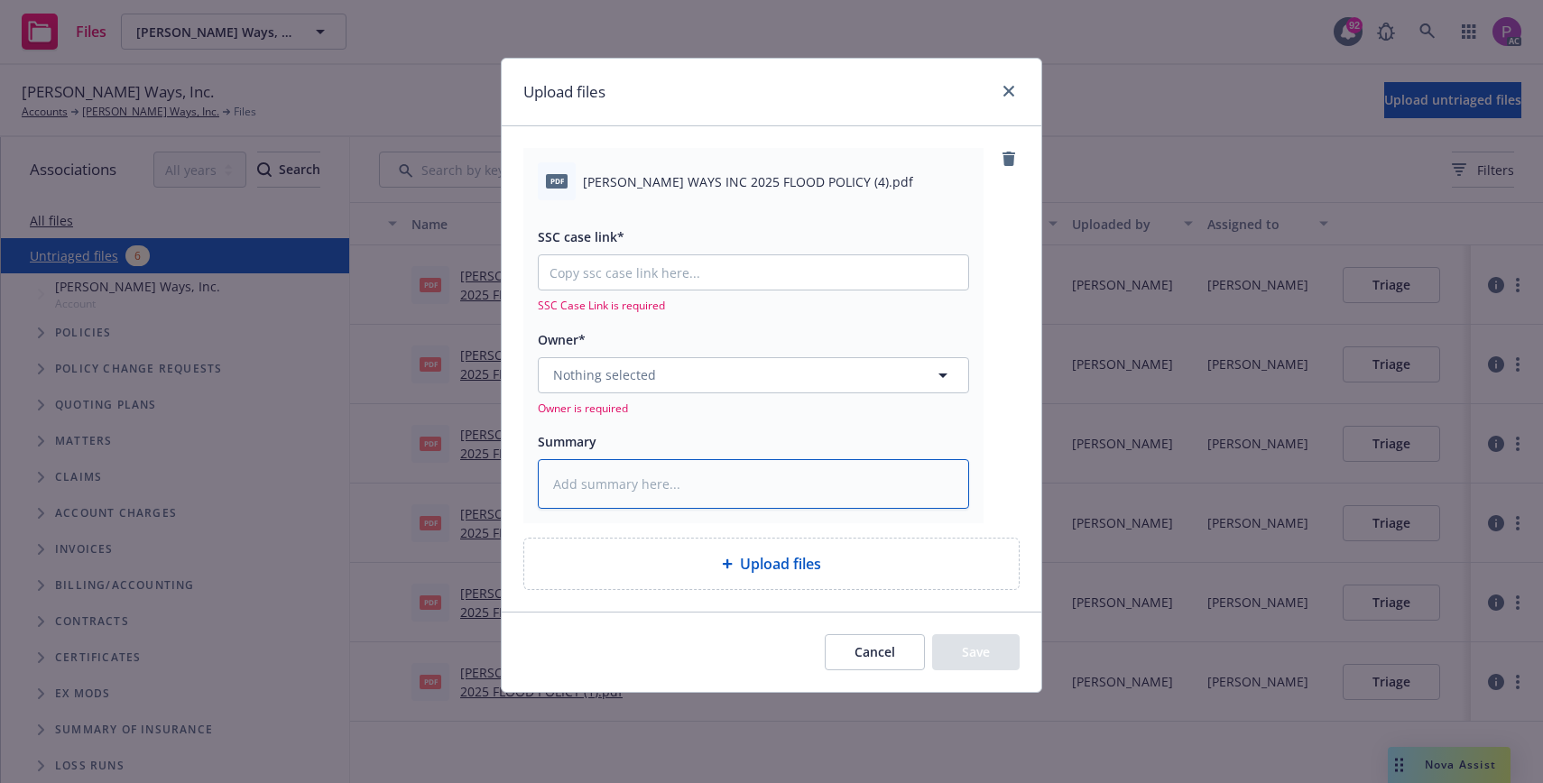
paste textarea "[PERSON_NAME] WAYS INC 2025 FLOOD POLICY (4).pdf"
type textarea "x"
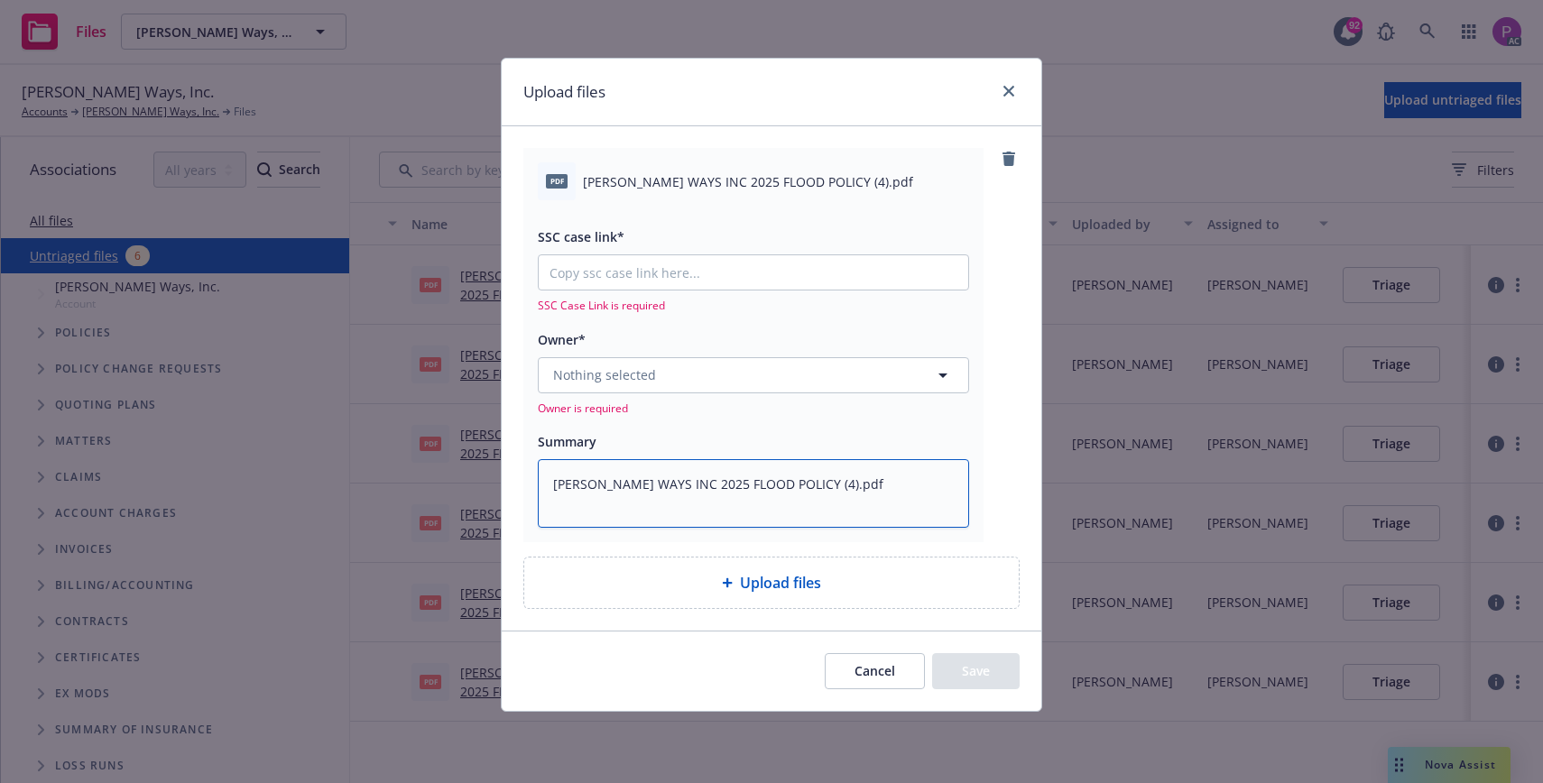
type textarea "[PERSON_NAME] WAYS INC 2025 FLOOD POLICY (4).pdf"
click at [674, 279] on input "SSC case link*" at bounding box center [753, 272] width 429 height 34
paste input "[URL][DOMAIN_NAME]"
type textarea "x"
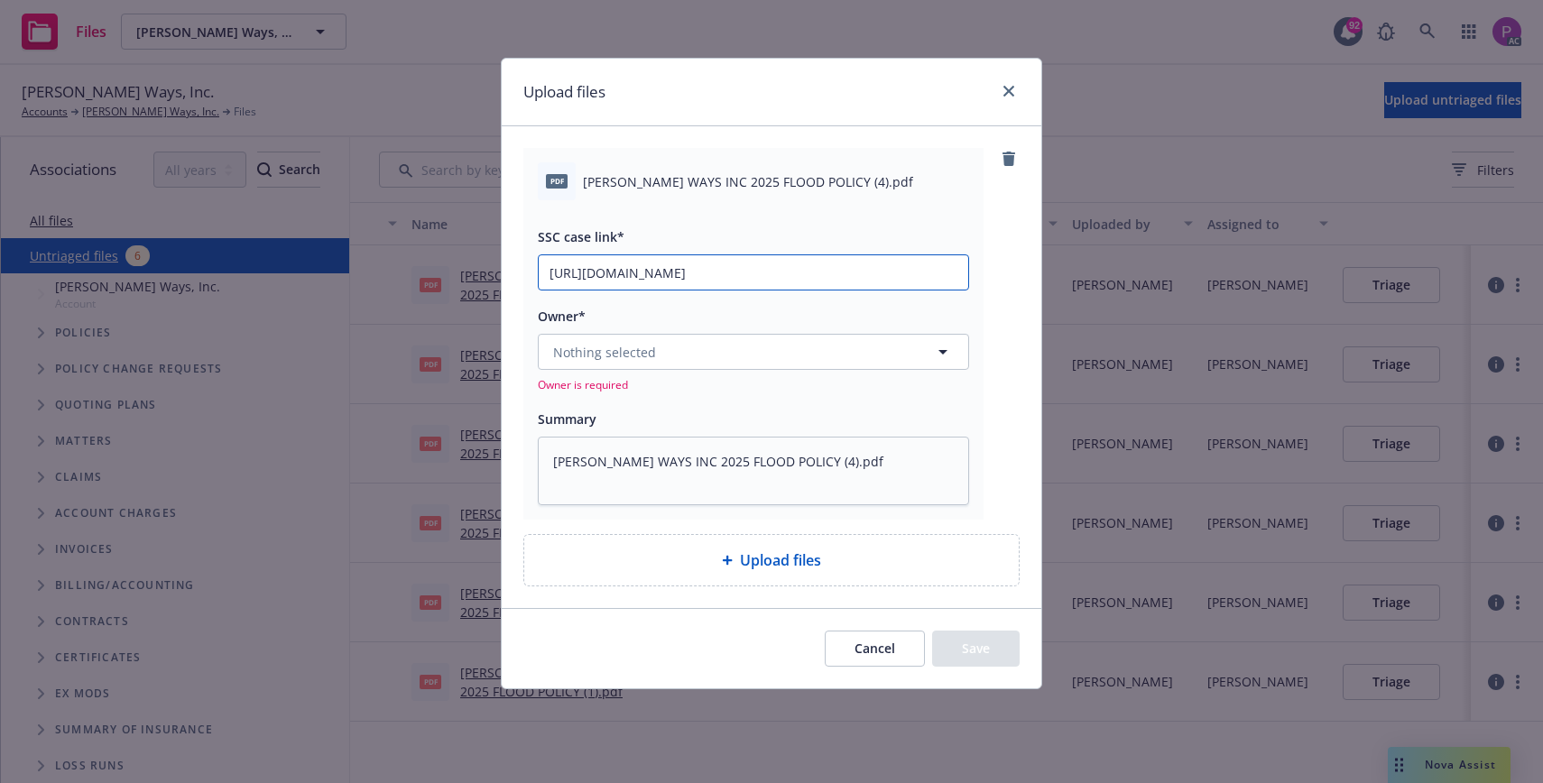
type input "[URL][DOMAIN_NAME]"
drag, startPoint x: 659, startPoint y: 353, endPoint x: 660, endPoint y: 362, distance: 9.2
click at [660, 353] on button "Nothing selected" at bounding box center [753, 352] width 431 height 36
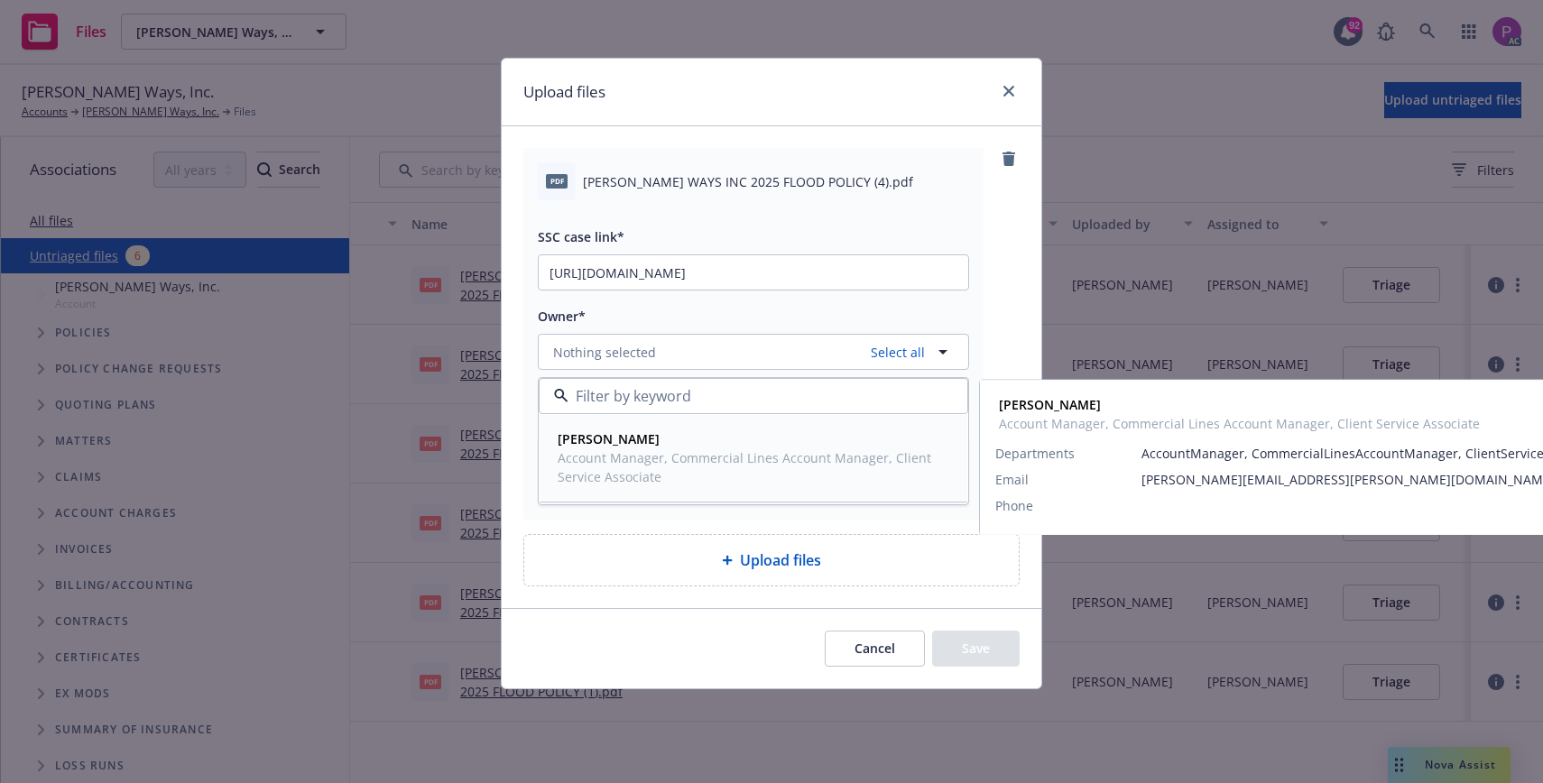
drag, startPoint x: 652, startPoint y: 452, endPoint x: 676, endPoint y: 478, distance: 35.1
click at [654, 454] on span "Account Manager, Commercial Lines Account Manager, Client Service Associate" at bounding box center [752, 467] width 388 height 38
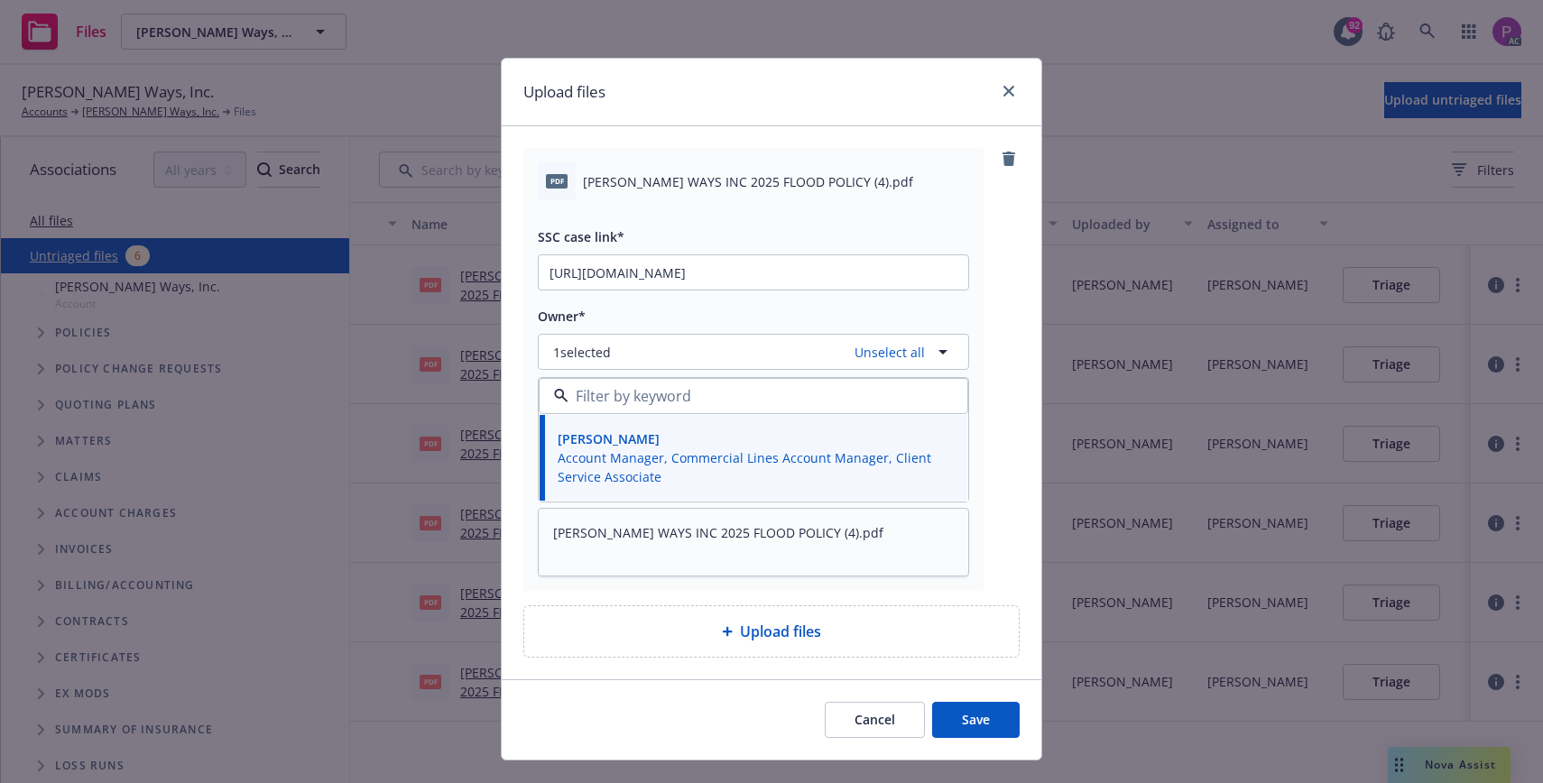
click at [991, 718] on button "Save" at bounding box center [976, 720] width 88 height 36
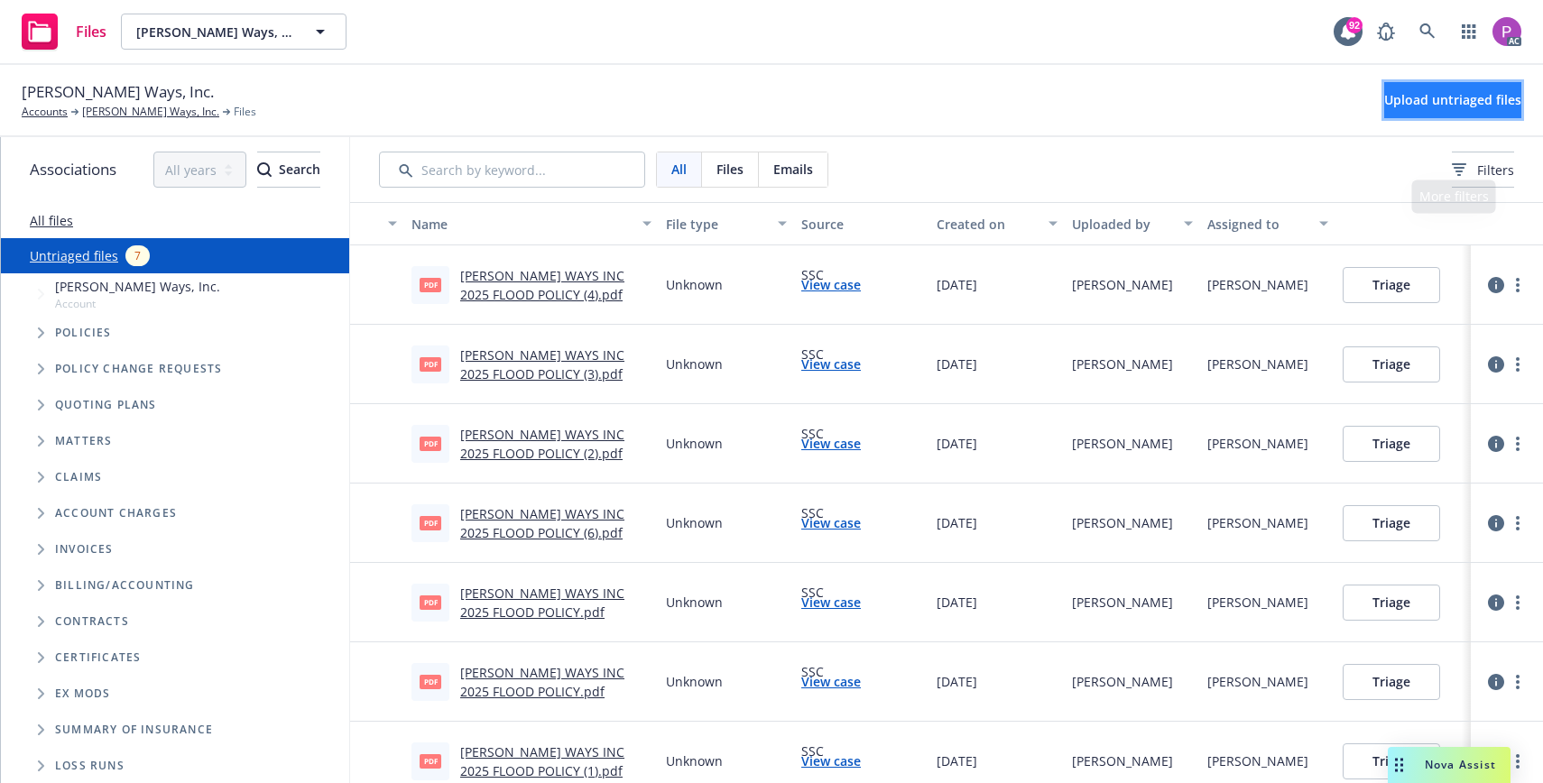
click at [1404, 108] on button "Upload untriaged files" at bounding box center [1452, 100] width 137 height 36
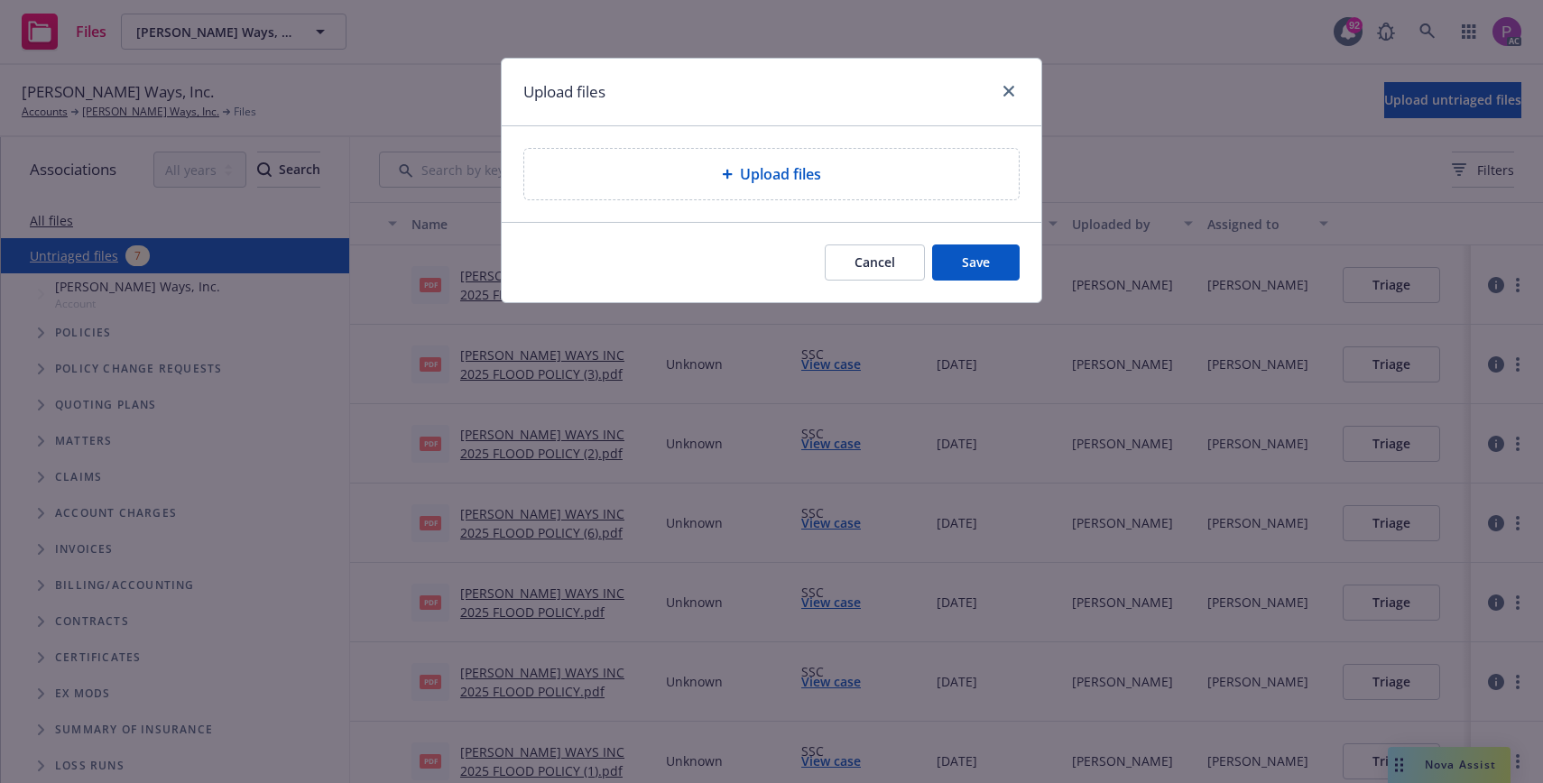
click at [799, 171] on span "Upload files" at bounding box center [780, 174] width 81 height 22
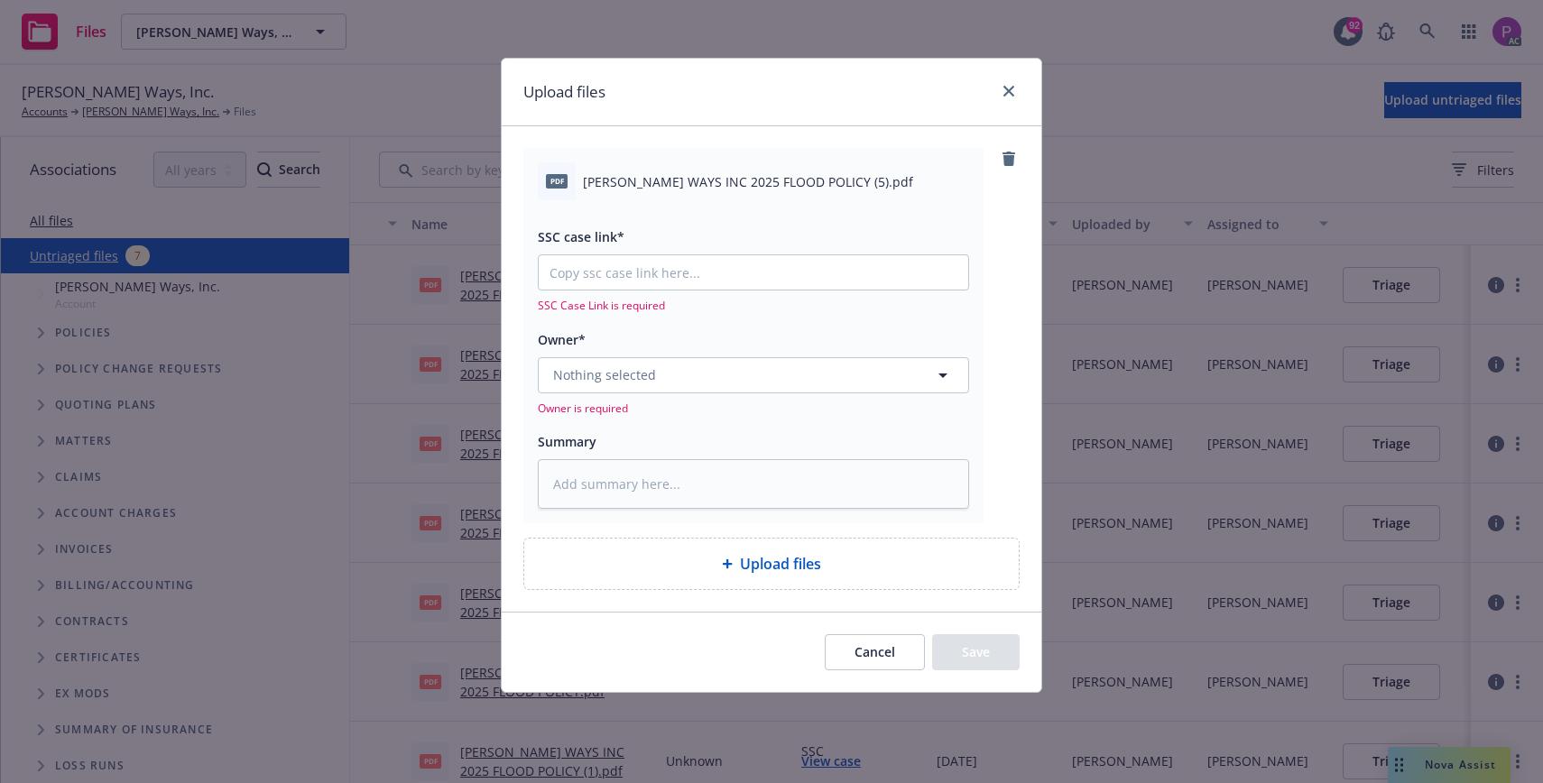
click at [647, 171] on div "pdf [PERSON_NAME] WAYS INC 2025 FLOOD POLICY (5).pdf" at bounding box center [753, 181] width 431 height 38
click at [648, 169] on div "pdf [PERSON_NAME] WAYS INC 2025 FLOOD POLICY (5).pdf" at bounding box center [753, 181] width 431 height 38
click at [651, 180] on span "[PERSON_NAME] WAYS INC 2025 FLOOD POLICY (5).pdf" at bounding box center [748, 181] width 330 height 19
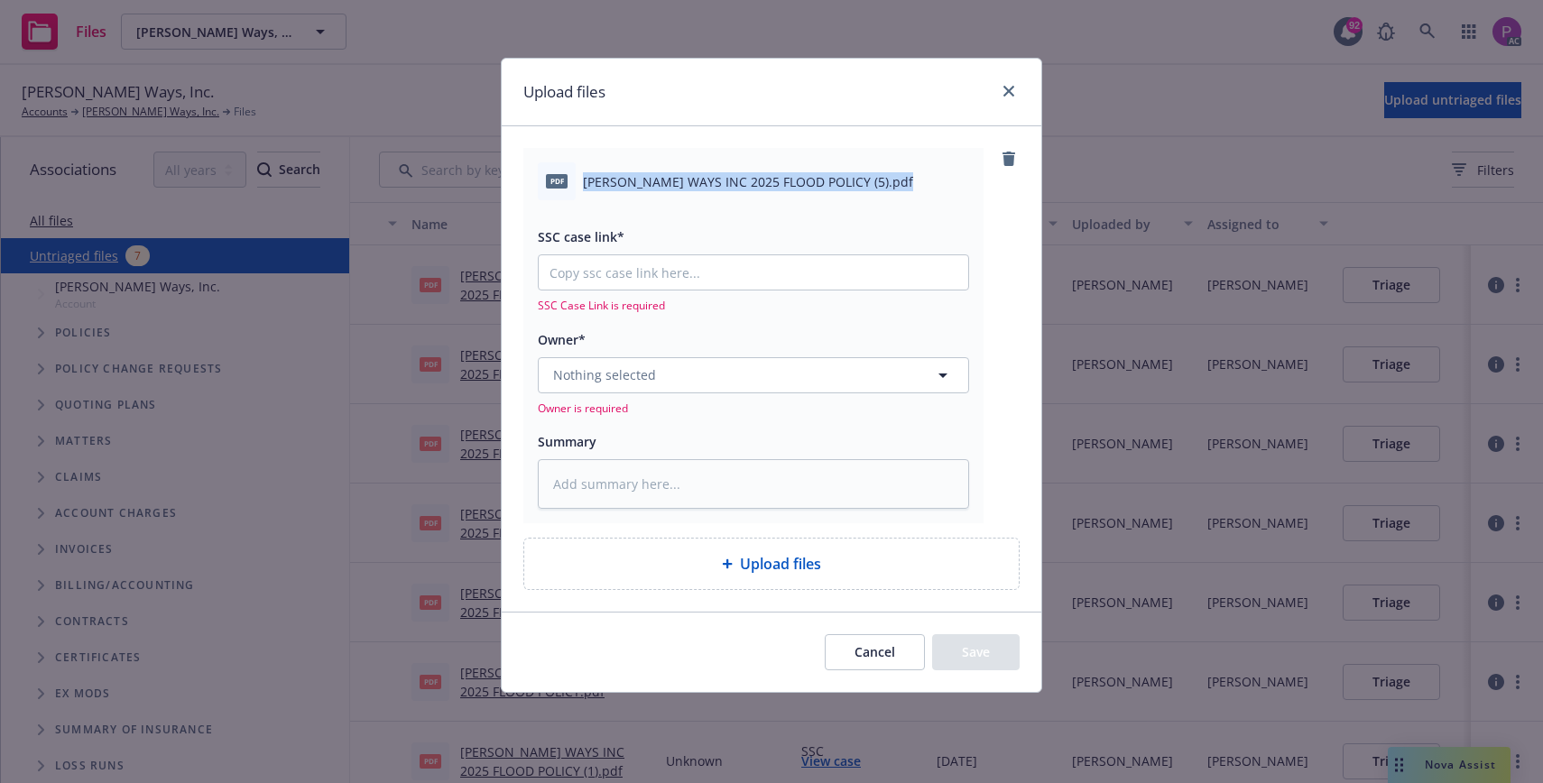
click at [651, 180] on span "[PERSON_NAME] WAYS INC 2025 FLOOD POLICY (5).pdf" at bounding box center [748, 181] width 330 height 19
copy div "[PERSON_NAME] WAYS INC 2025 FLOOD POLICY (5).pdf"
click at [694, 482] on textarea at bounding box center [753, 484] width 431 height 50
paste textarea "[PERSON_NAME] WAYS INC 2025 FLOOD POLICY (5).pdf"
type textarea "x"
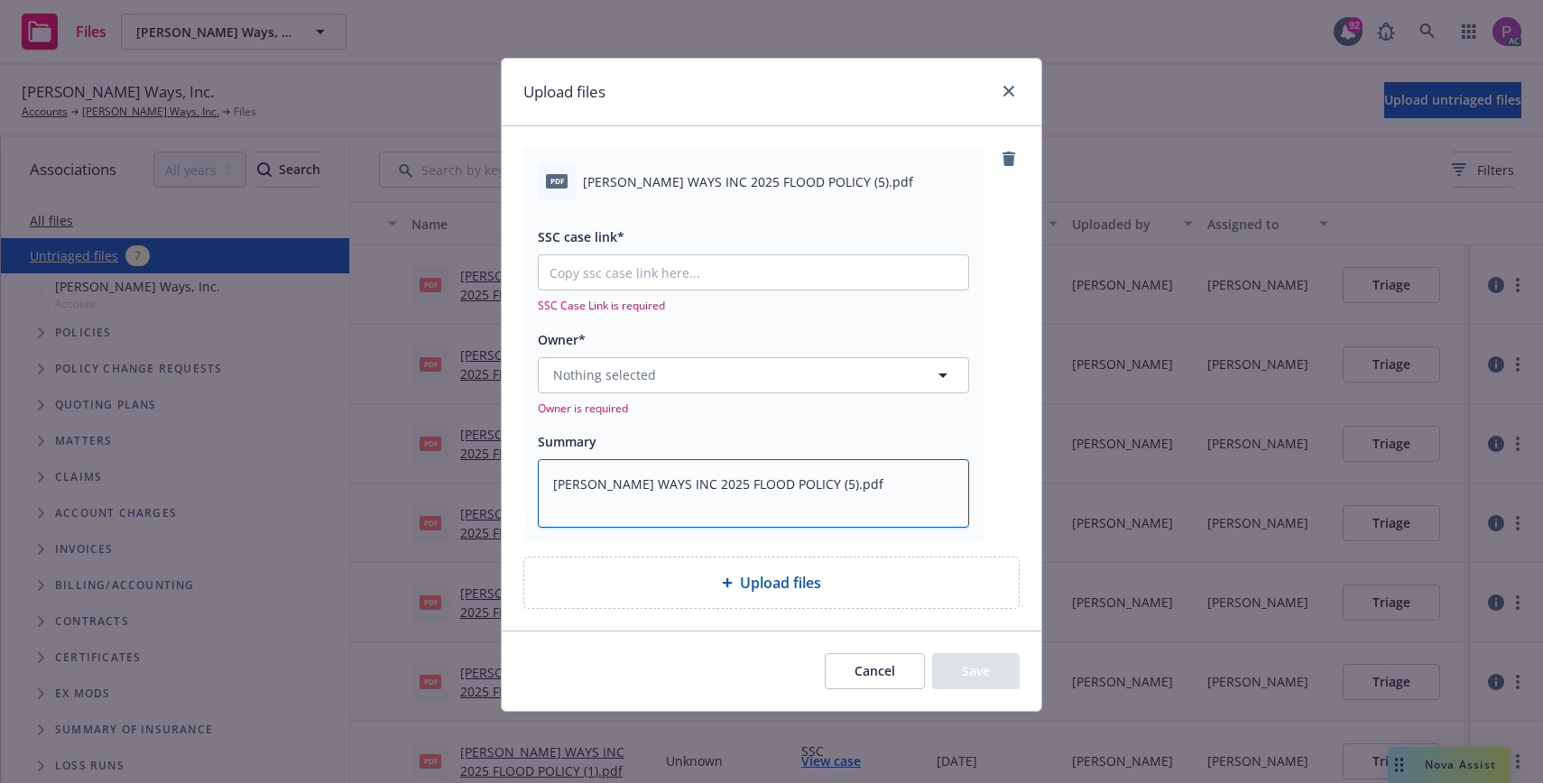
type textarea "[PERSON_NAME] WAYS INC 2025 FLOOD POLICY (5).pdf"
click at [675, 269] on input "SSC case link*" at bounding box center [753, 272] width 429 height 34
paste input "[URL][DOMAIN_NAME]"
type textarea "x"
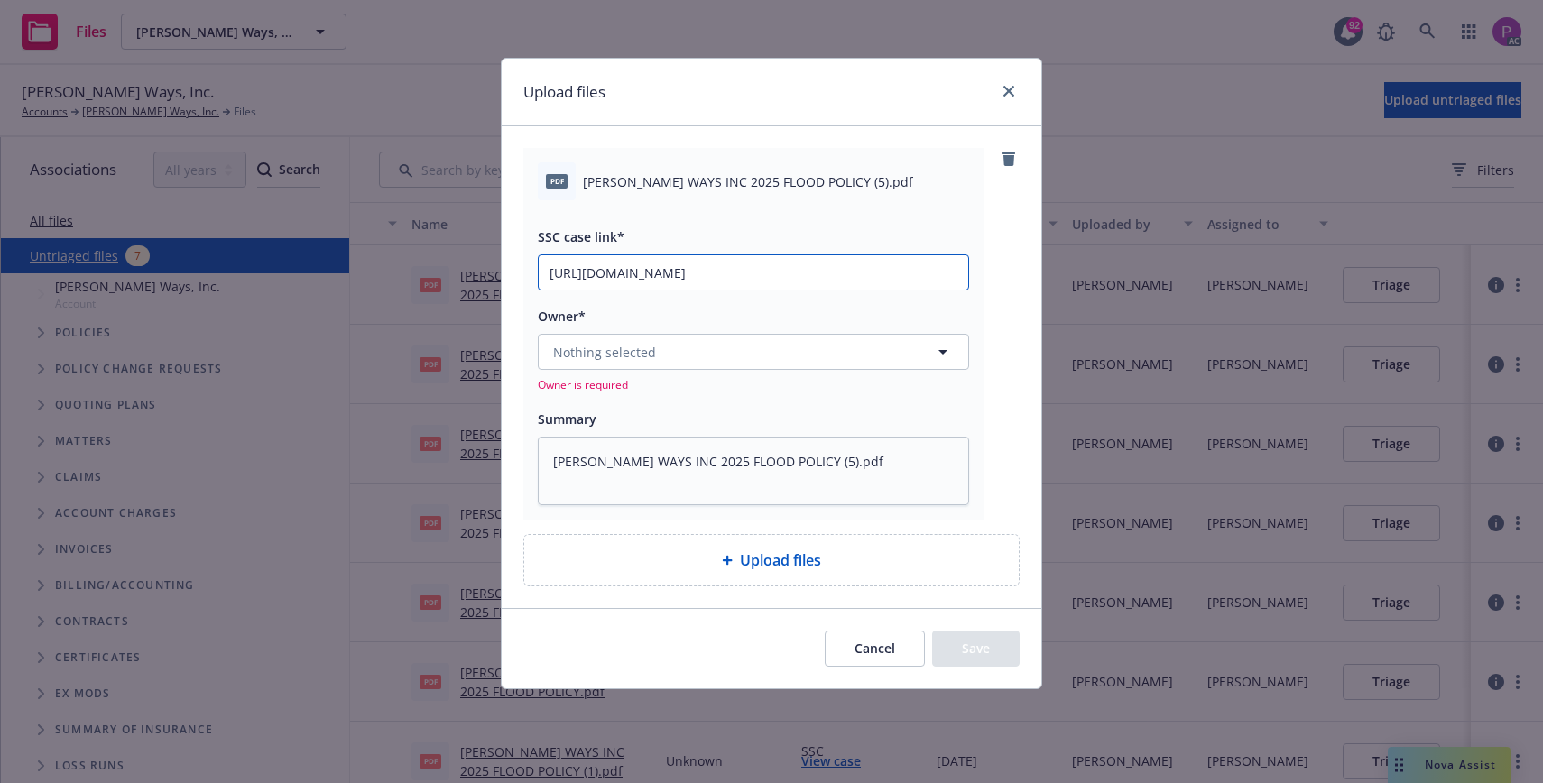
type input "[URL][DOMAIN_NAME]"
click at [664, 350] on button "Nothing selected" at bounding box center [753, 352] width 431 height 36
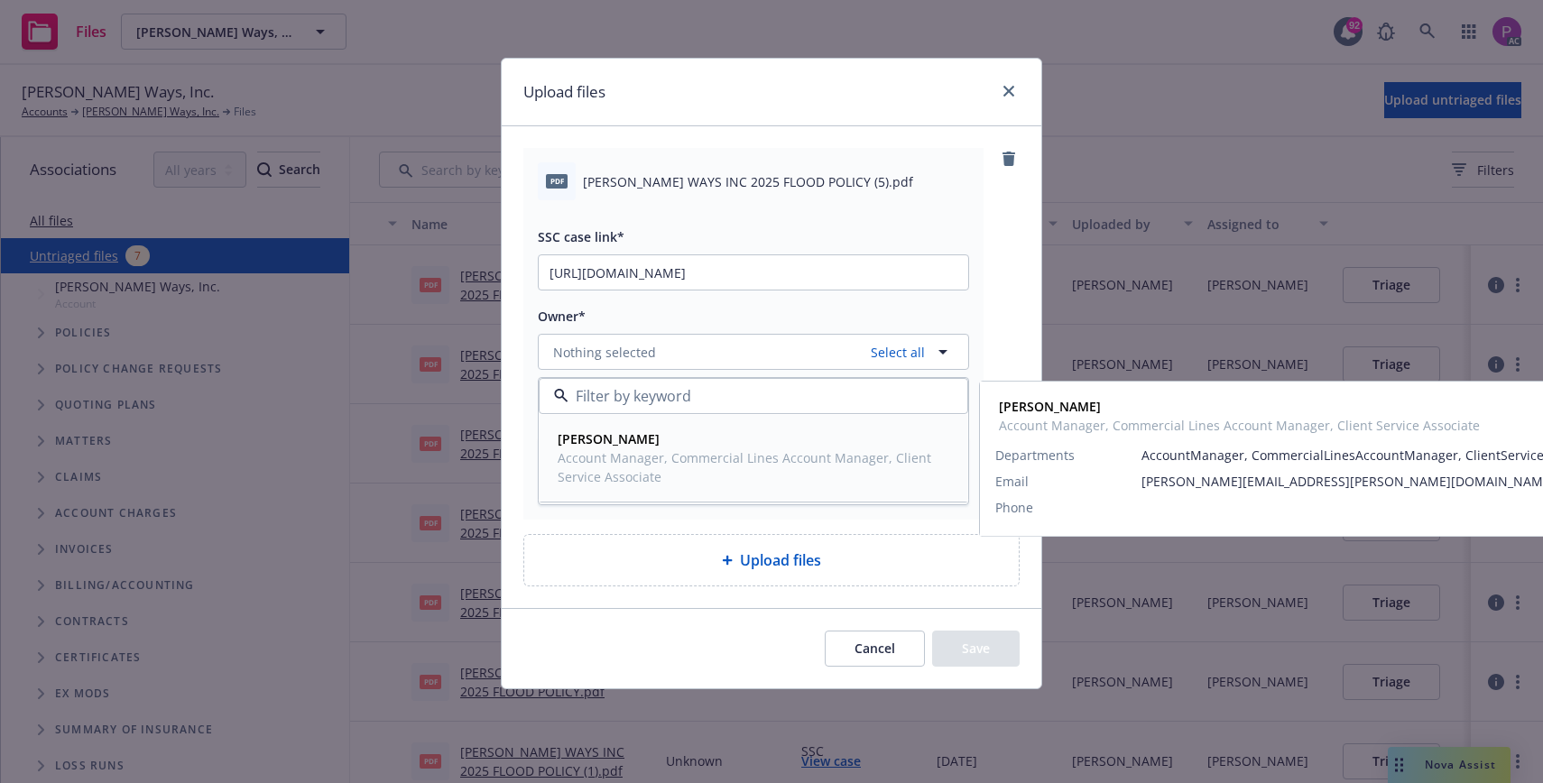
click at [645, 449] on span "Account Manager, Commercial Lines Account Manager, Client Service Associate" at bounding box center [752, 467] width 388 height 38
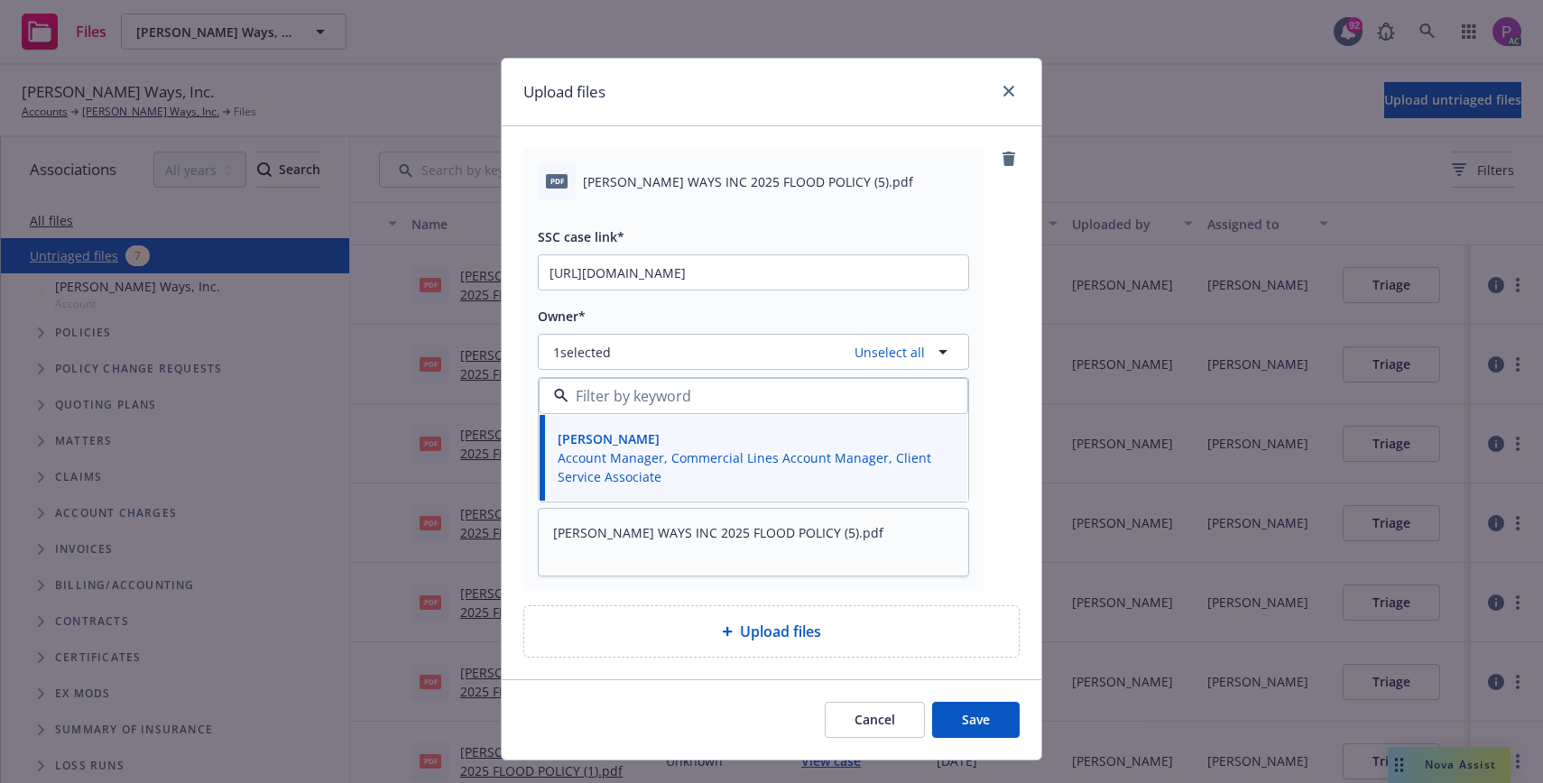
click at [1003, 720] on button "Save" at bounding box center [976, 720] width 88 height 36
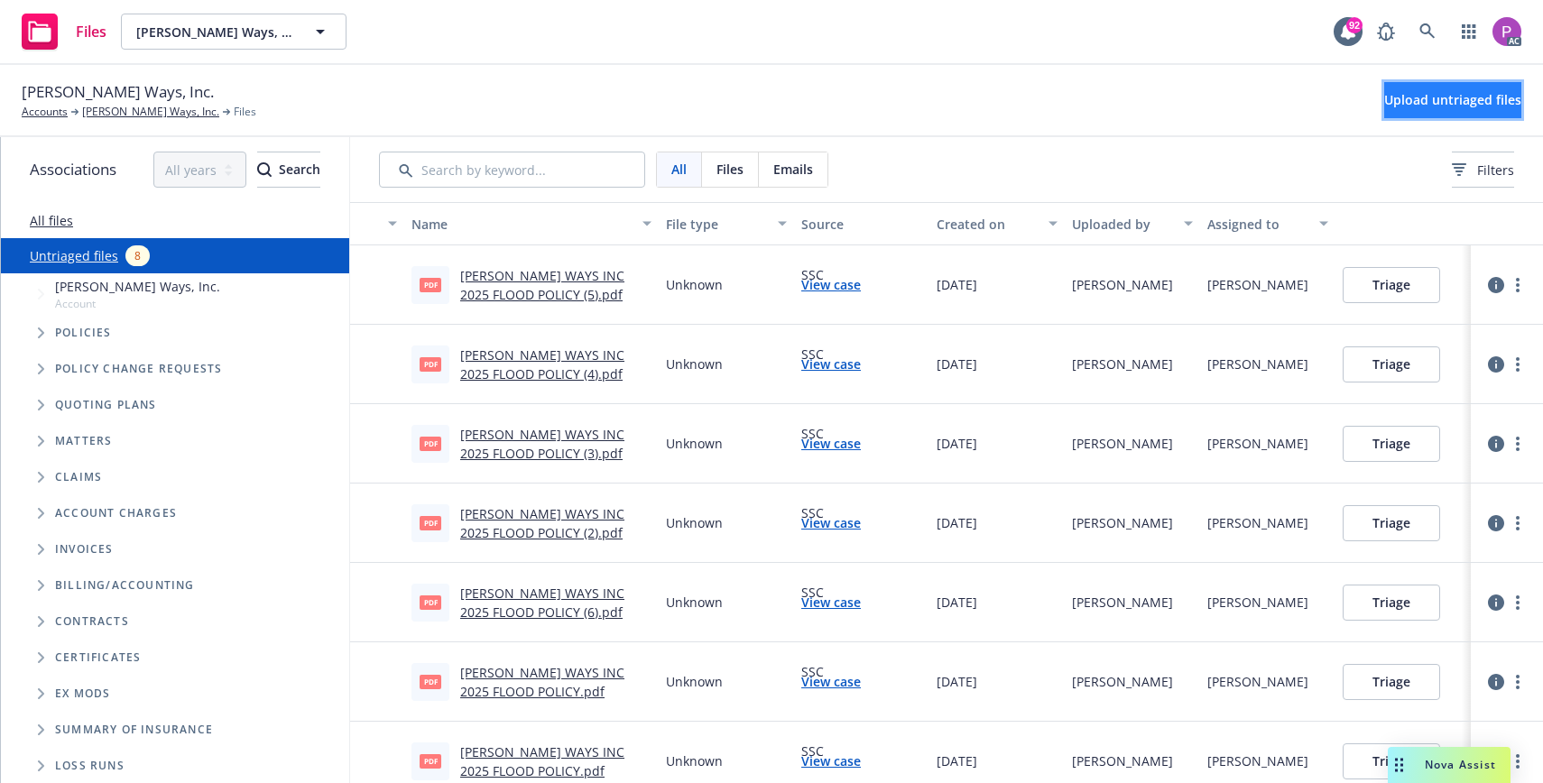
click at [1400, 95] on span "Upload untriaged files" at bounding box center [1452, 99] width 137 height 17
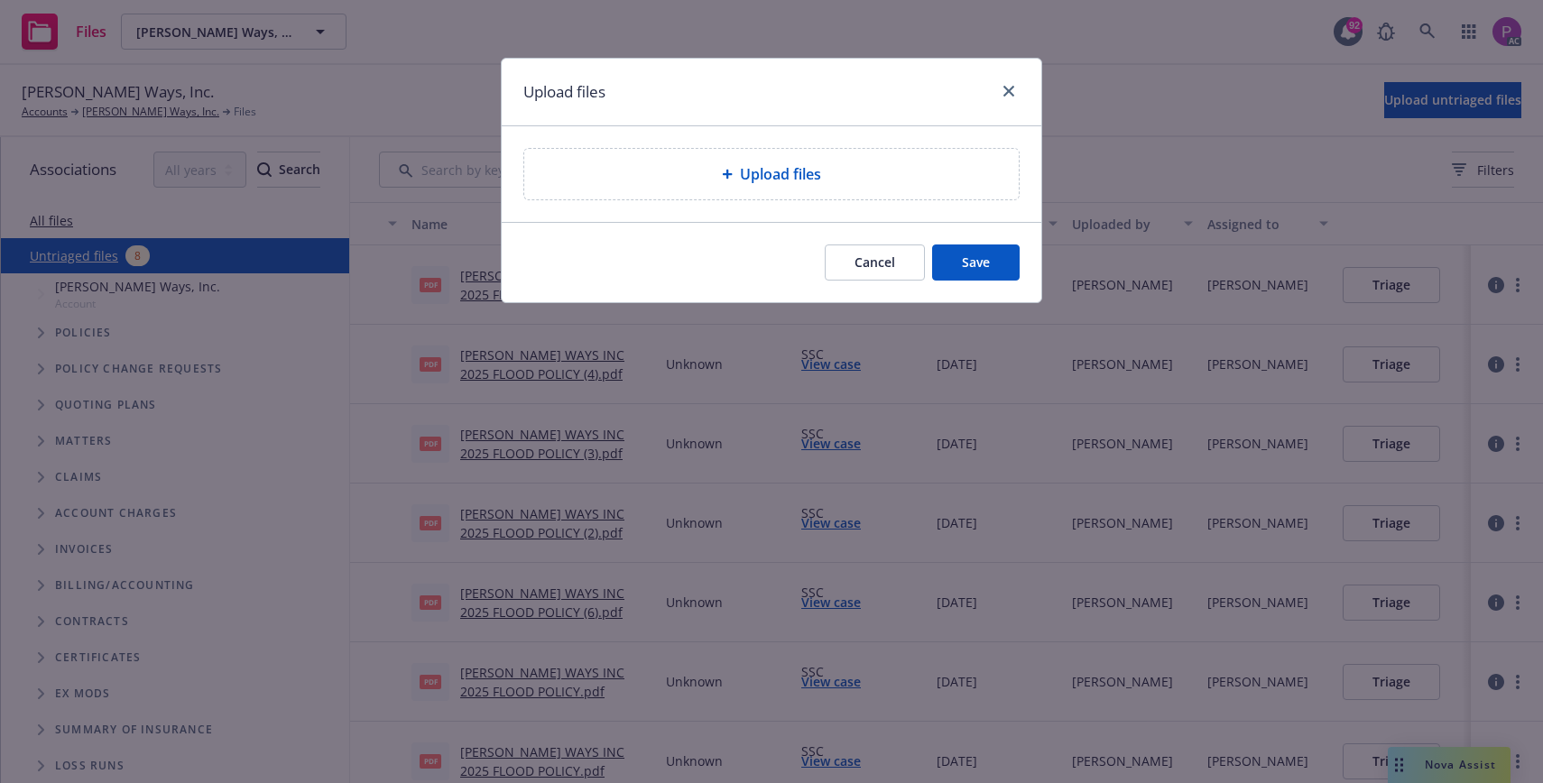
click at [860, 186] on div "Upload files" at bounding box center [771, 174] width 494 height 51
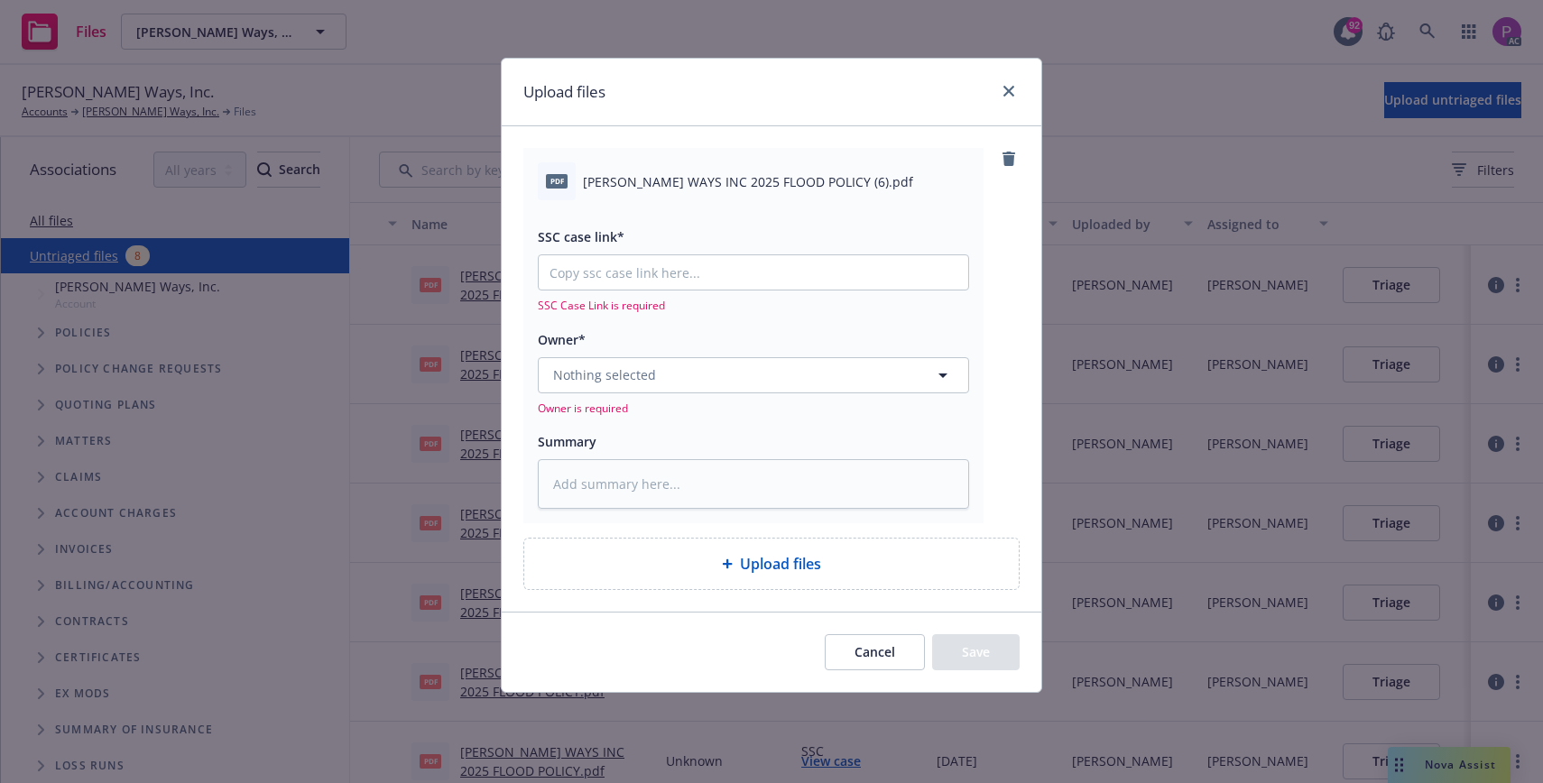
click at [627, 185] on span "[PERSON_NAME] WAYS INC 2025 FLOOD POLICY (6).pdf" at bounding box center [748, 181] width 330 height 19
click at [627, 186] on span "[PERSON_NAME] WAYS INC 2025 FLOOD POLICY (6).pdf" at bounding box center [748, 181] width 330 height 19
copy div "[PERSON_NAME] WAYS INC 2025 FLOOD POLICY (6).pdf"
click at [651, 478] on textarea at bounding box center [753, 484] width 431 height 50
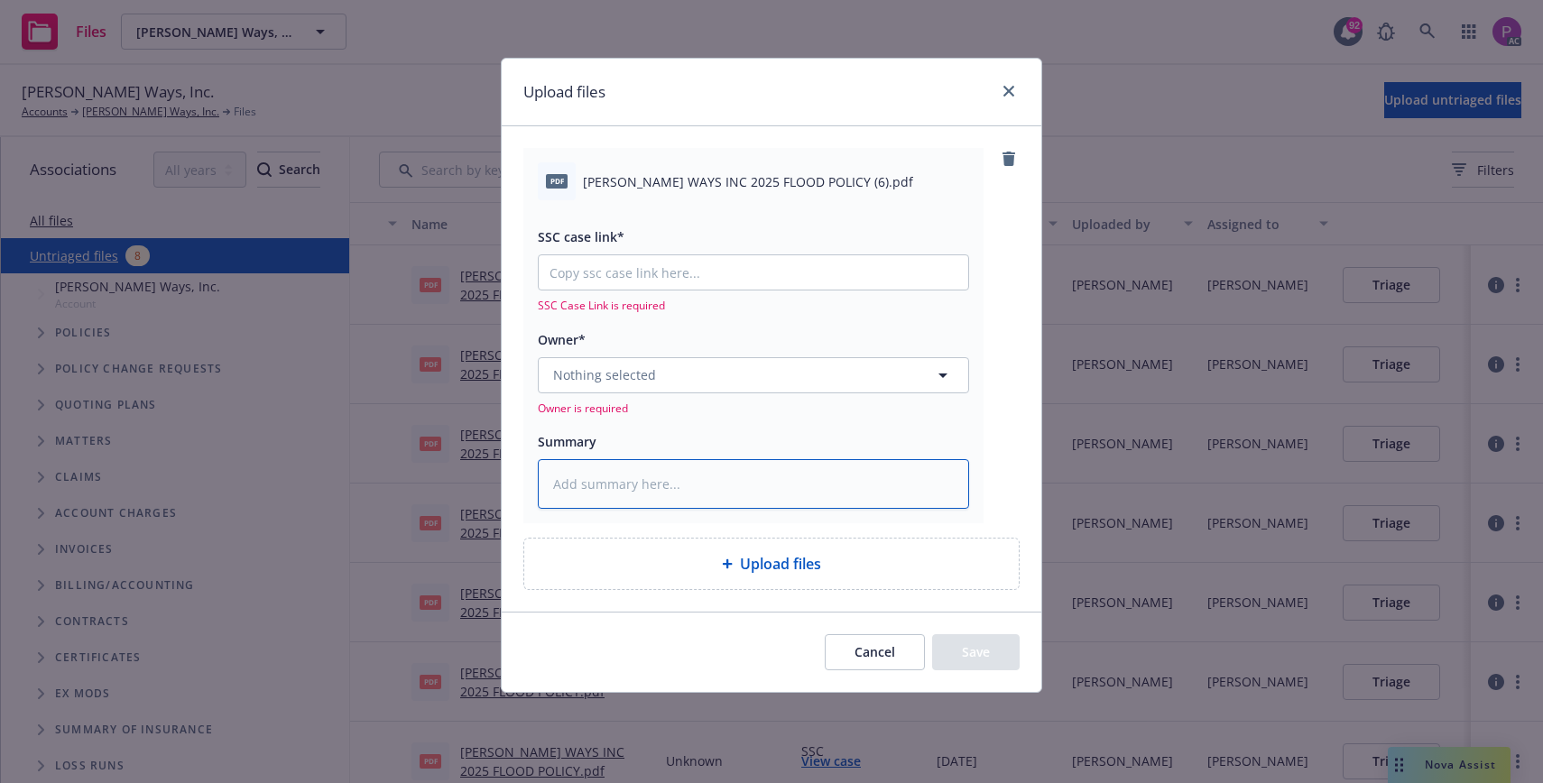
paste textarea "[PERSON_NAME] WAYS INC 2025 FLOOD POLICY (6).pdf"
type textarea "x"
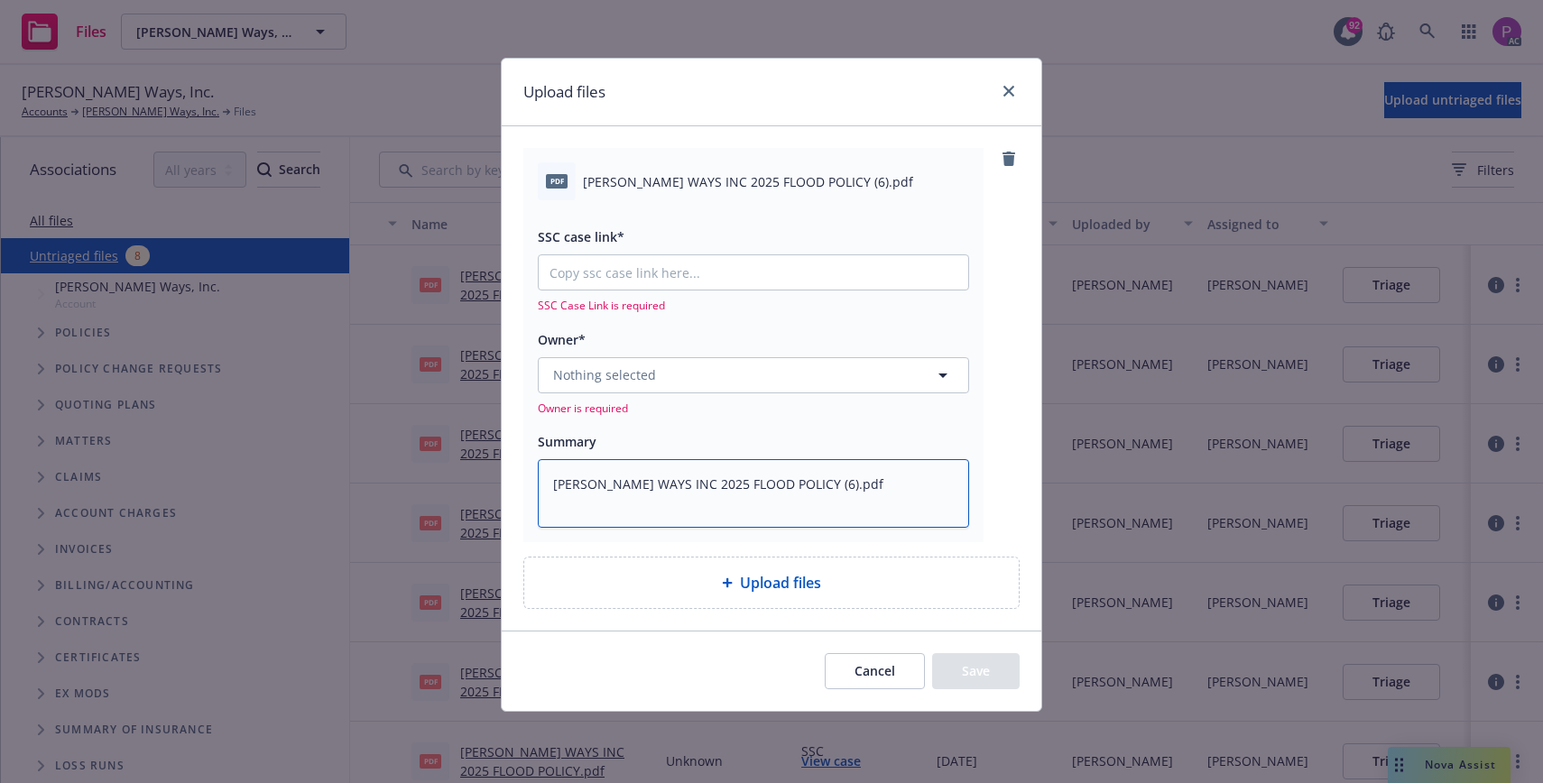
type textarea "[PERSON_NAME] WAYS INC 2025 FLOOD POLICY (6).pdf"
click at [647, 273] on input "SSC case link*" at bounding box center [753, 272] width 429 height 34
paste input "[URL][DOMAIN_NAME]"
type textarea "x"
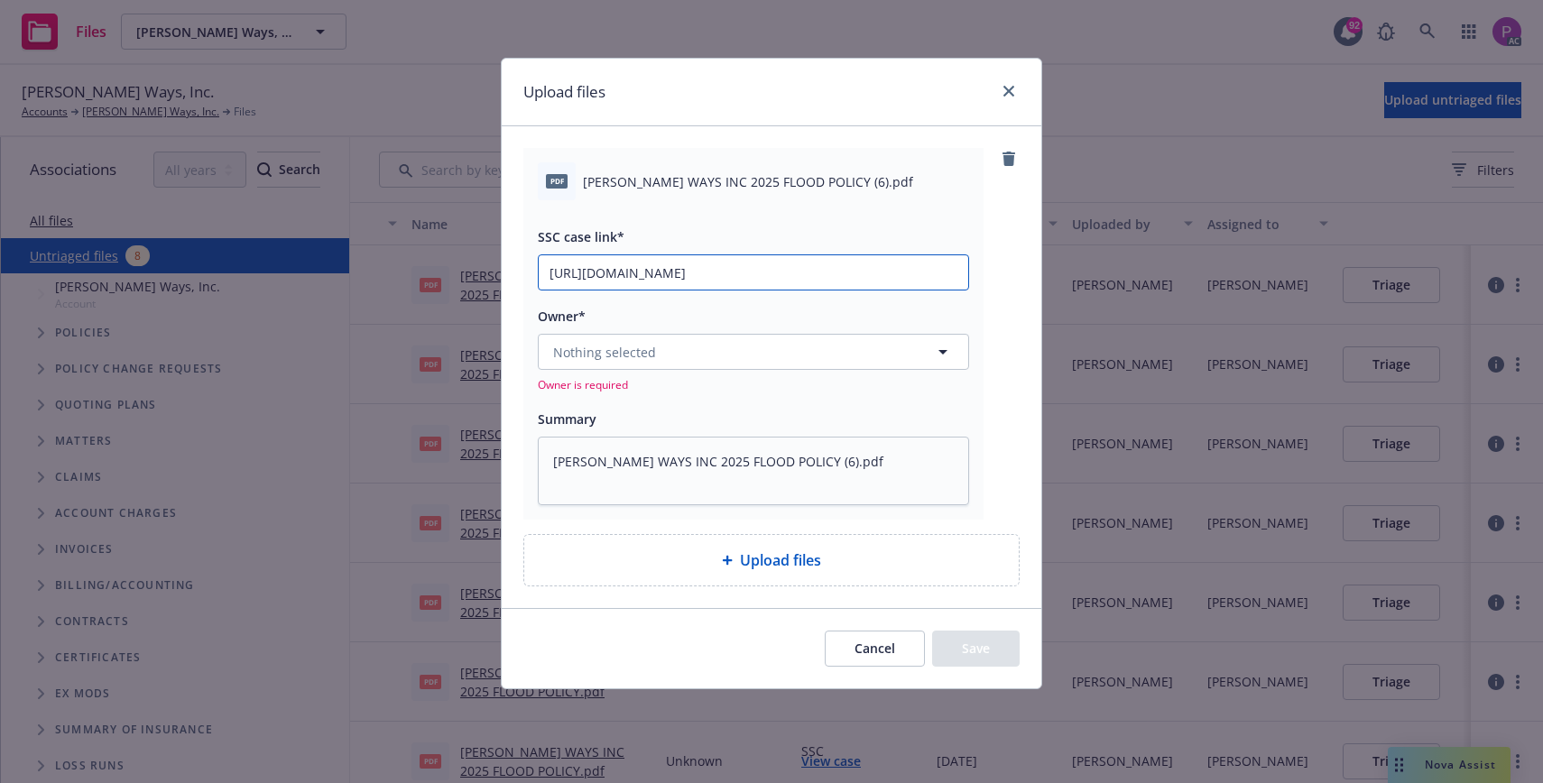
type input "[URL][DOMAIN_NAME]"
click at [656, 350] on button "Nothing selected" at bounding box center [753, 352] width 431 height 36
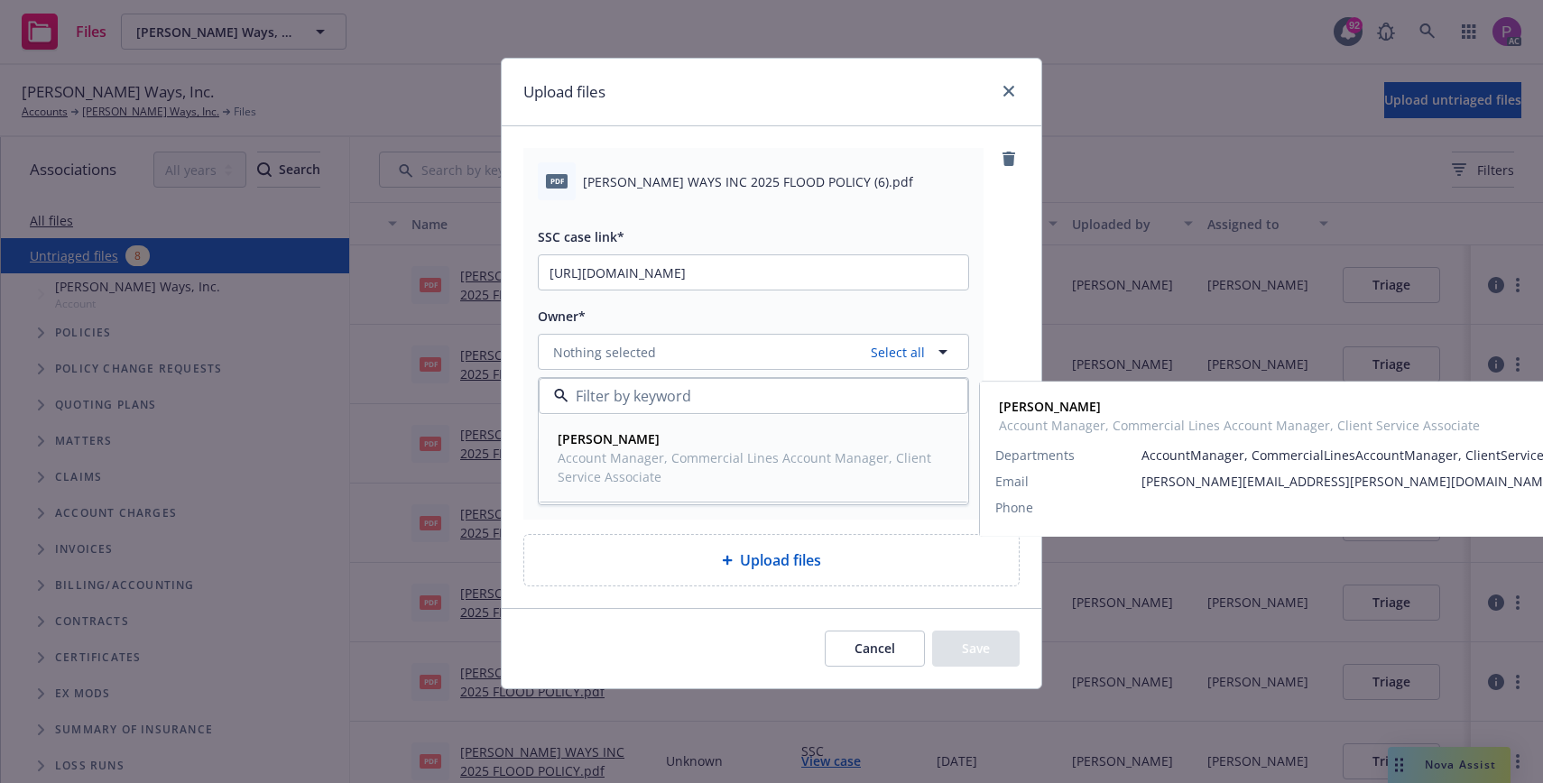
drag, startPoint x: 663, startPoint y: 449, endPoint x: 676, endPoint y: 484, distance: 36.5
click at [665, 452] on span "Account Manager, Commercial Lines Account Manager, Client Service Associate" at bounding box center [752, 467] width 388 height 38
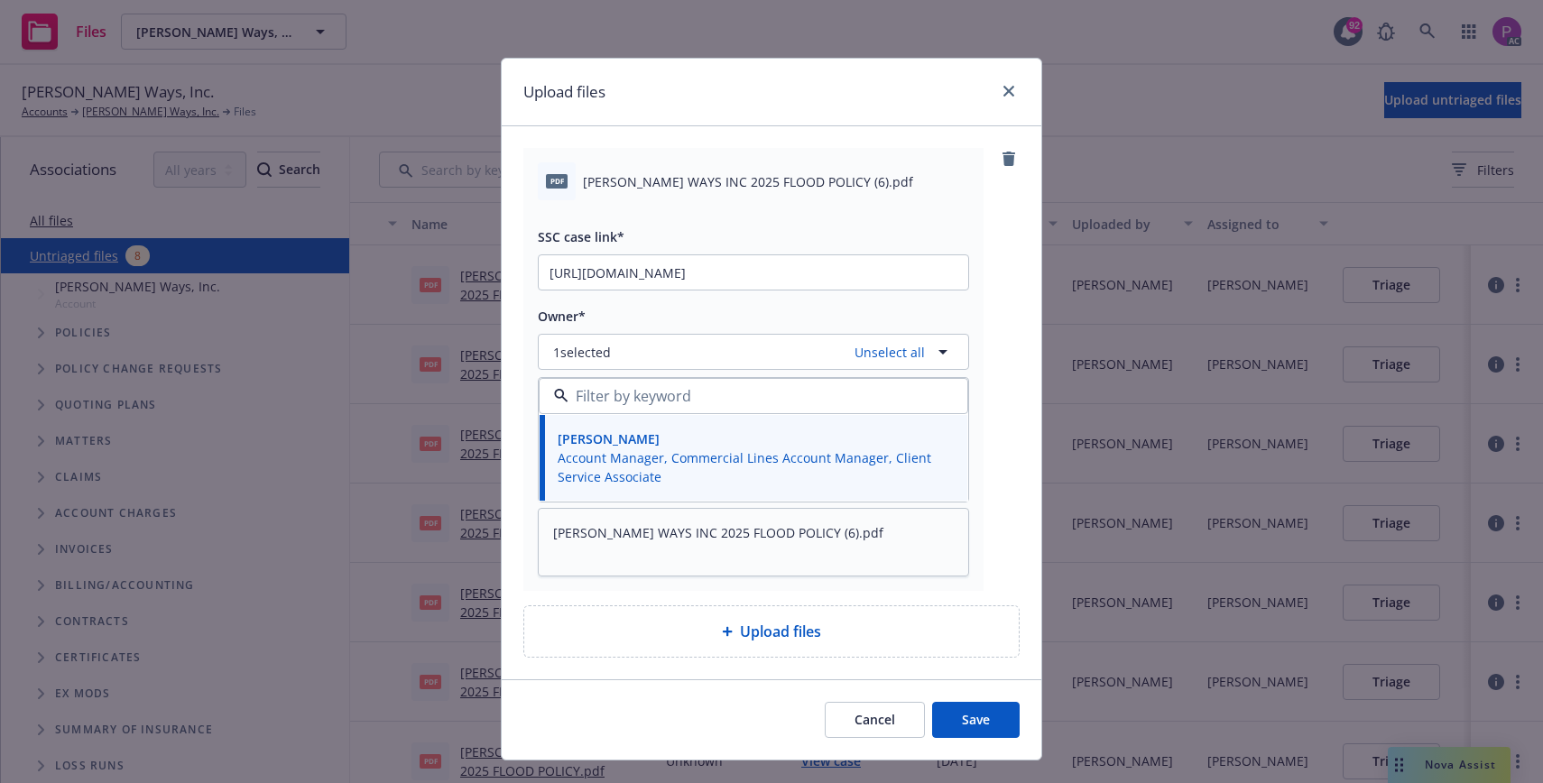
click at [990, 716] on button "Save" at bounding box center [976, 720] width 88 height 36
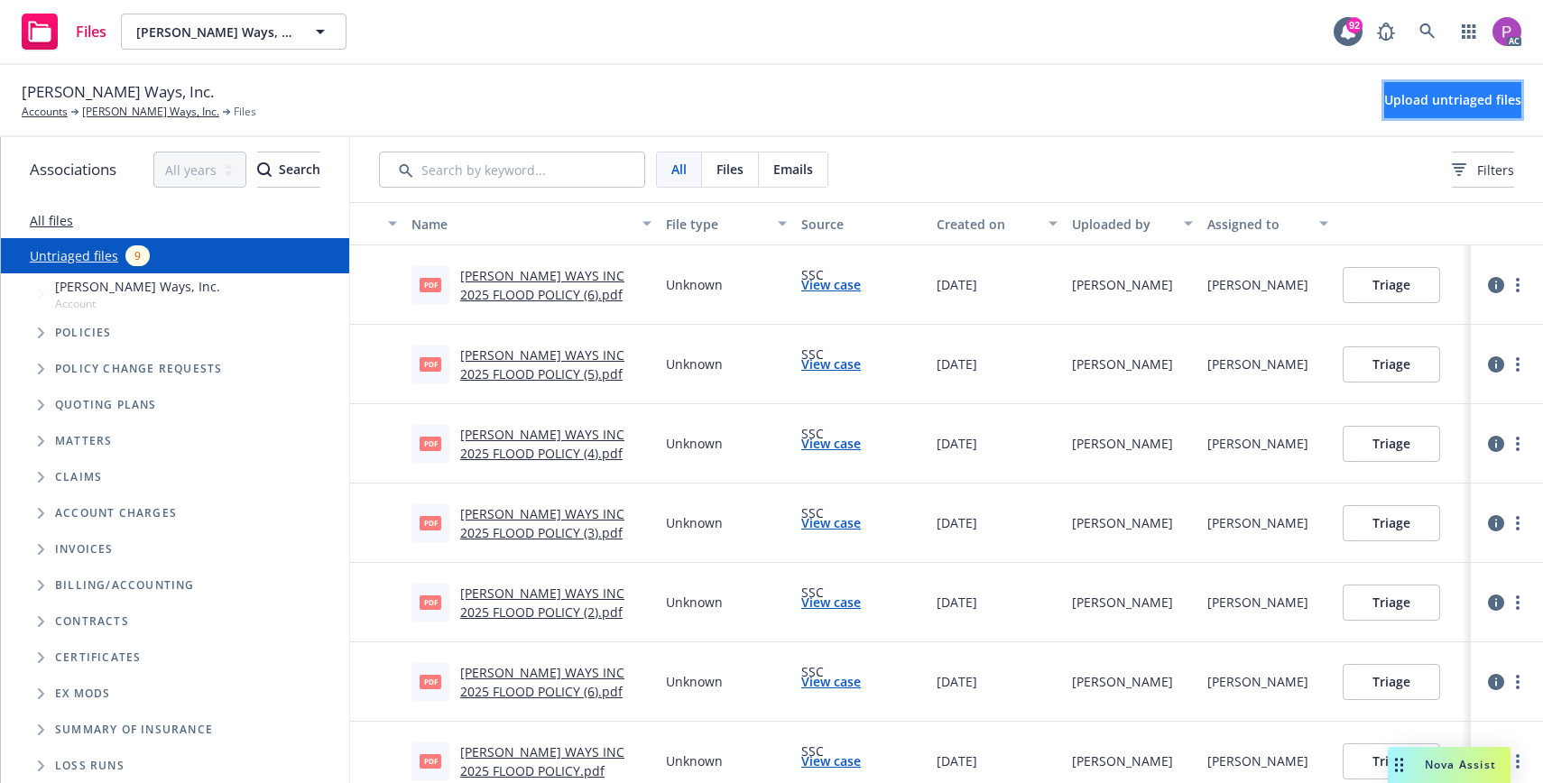
click at [1384, 106] on button "Upload untriaged files" at bounding box center [1452, 100] width 137 height 36
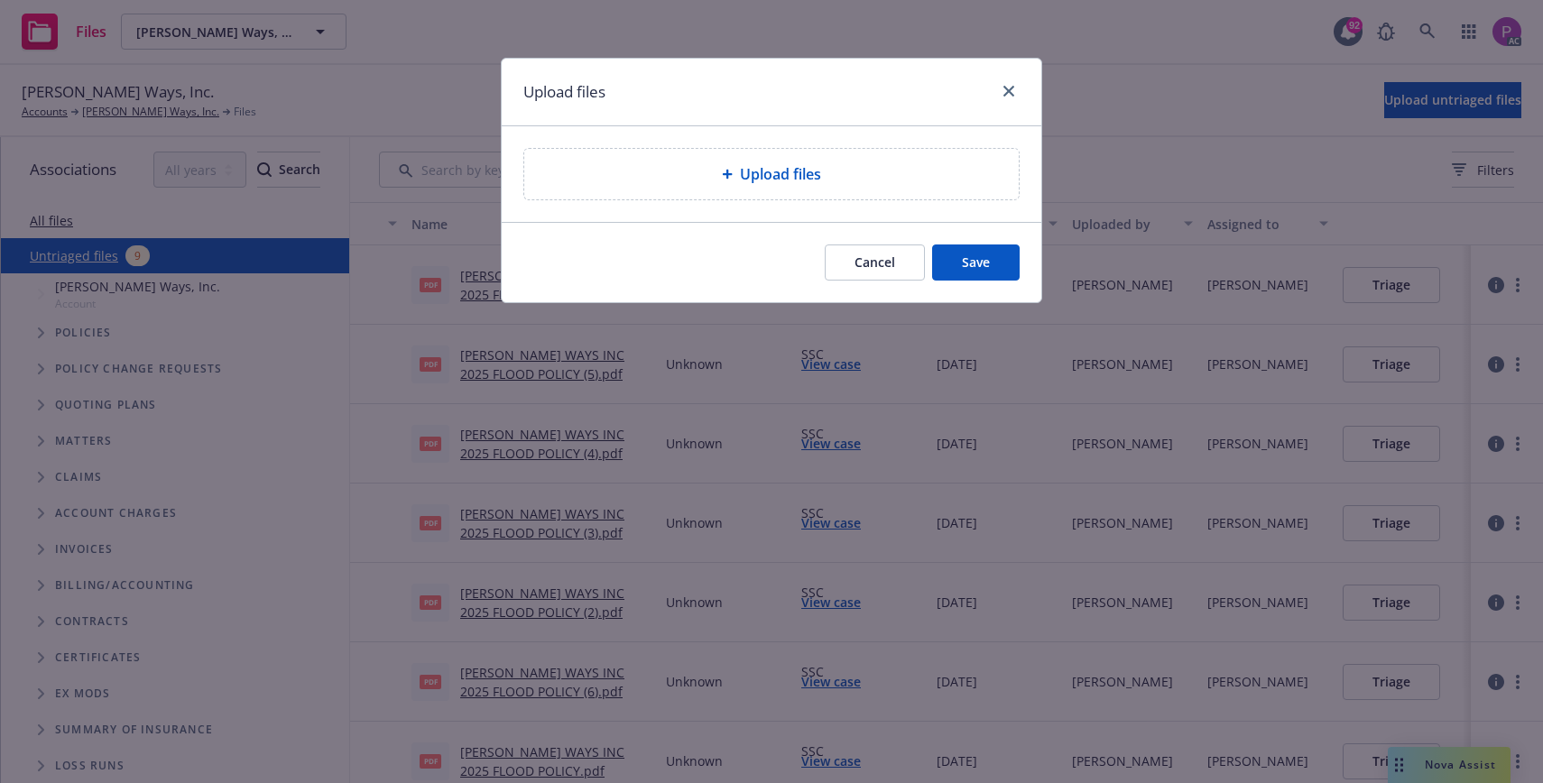
click at [735, 169] on div at bounding box center [731, 174] width 18 height 11
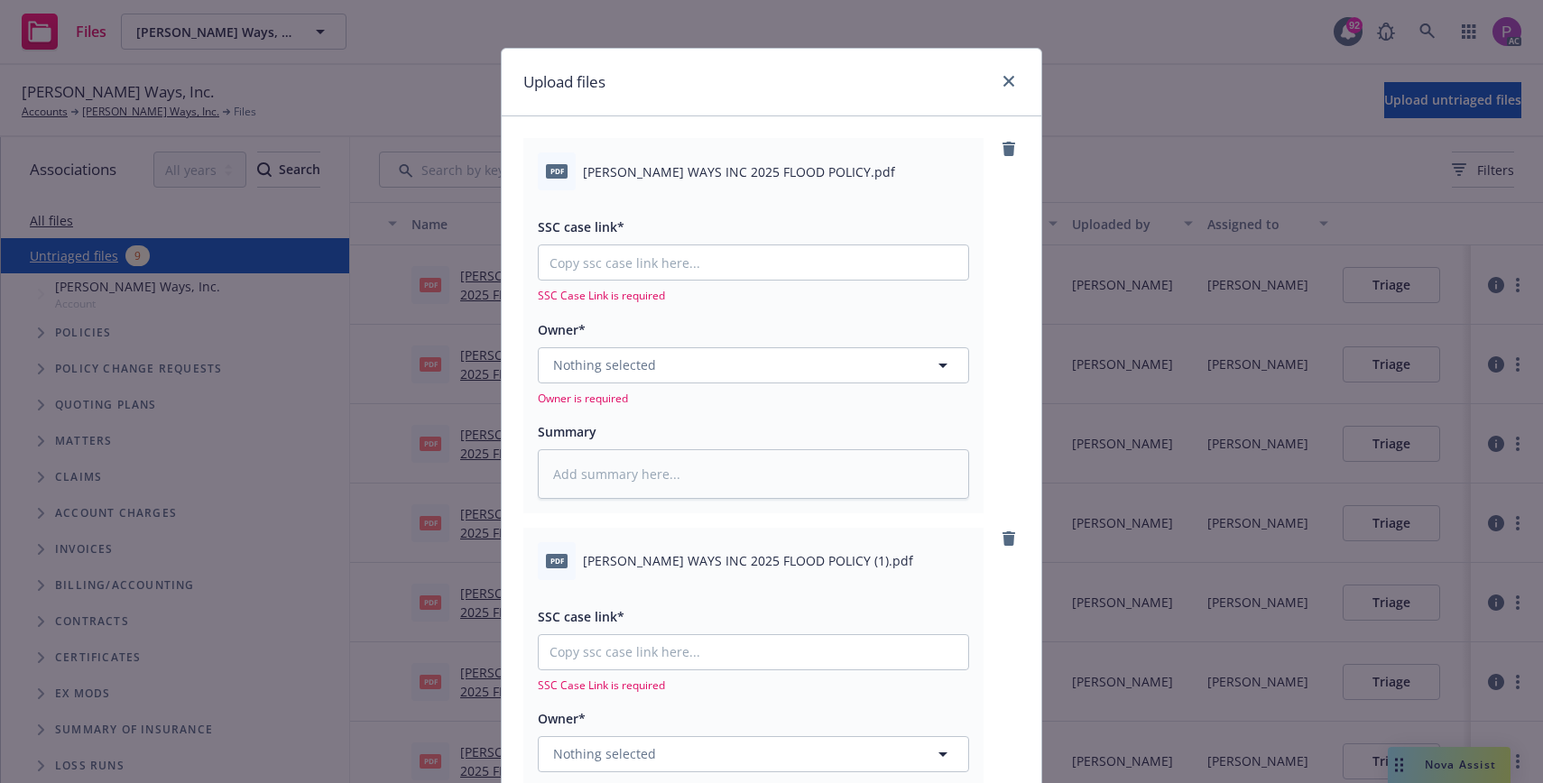
click at [731, 285] on div "SSC Case Link is required" at bounding box center [753, 274] width 431 height 59
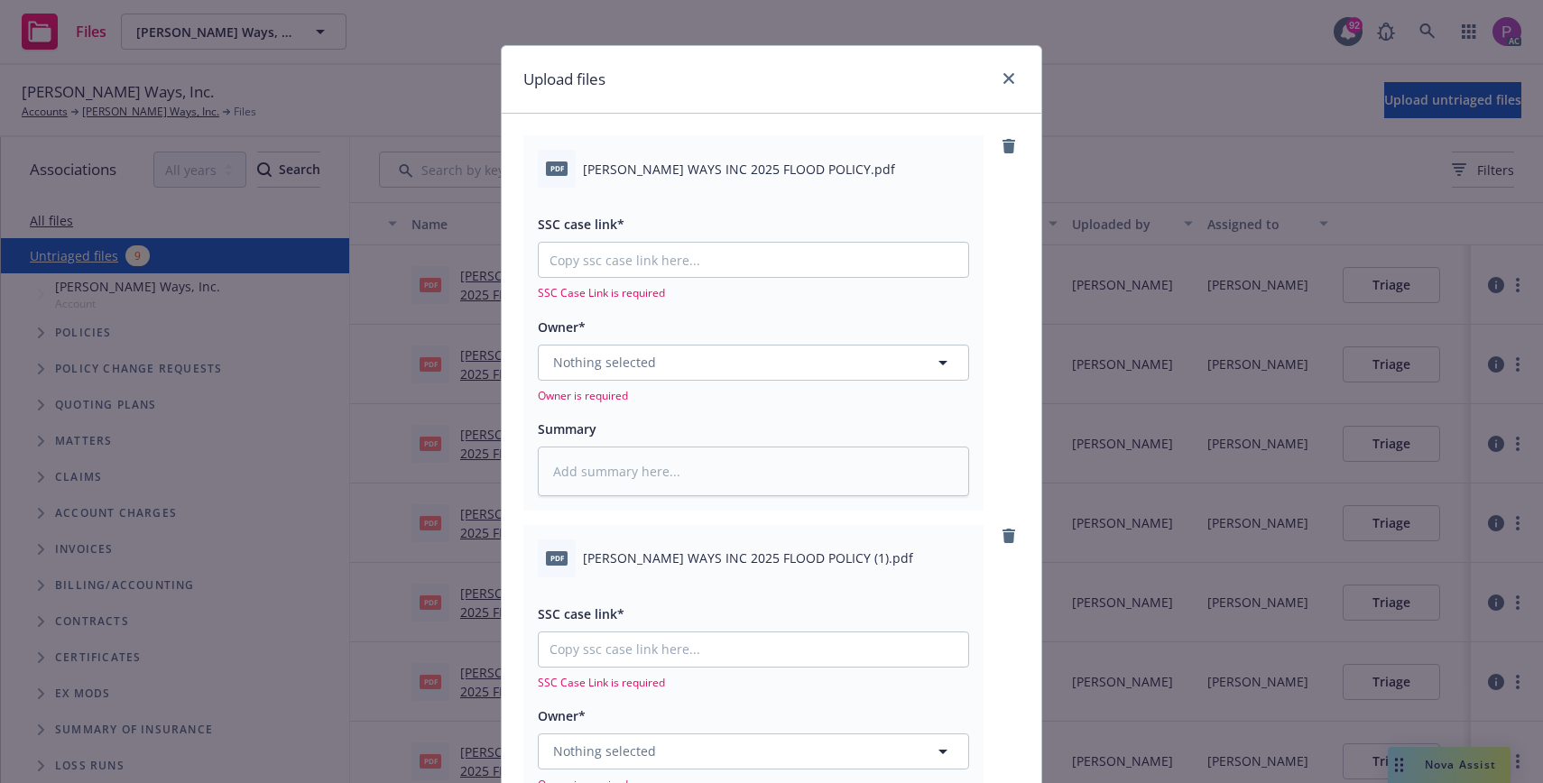
click at [716, 277] on div at bounding box center [753, 260] width 431 height 36
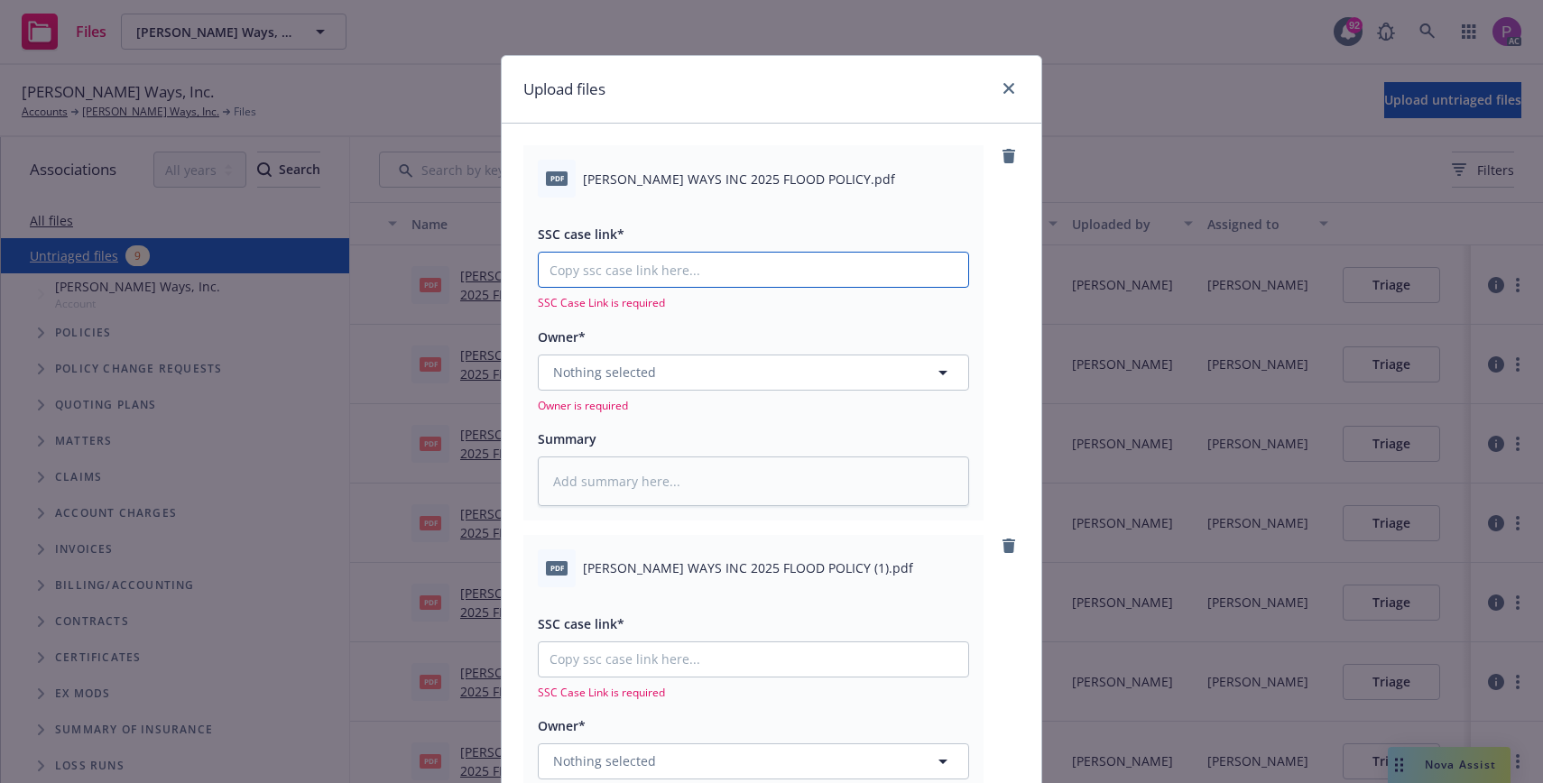
scroll to position [7, 0]
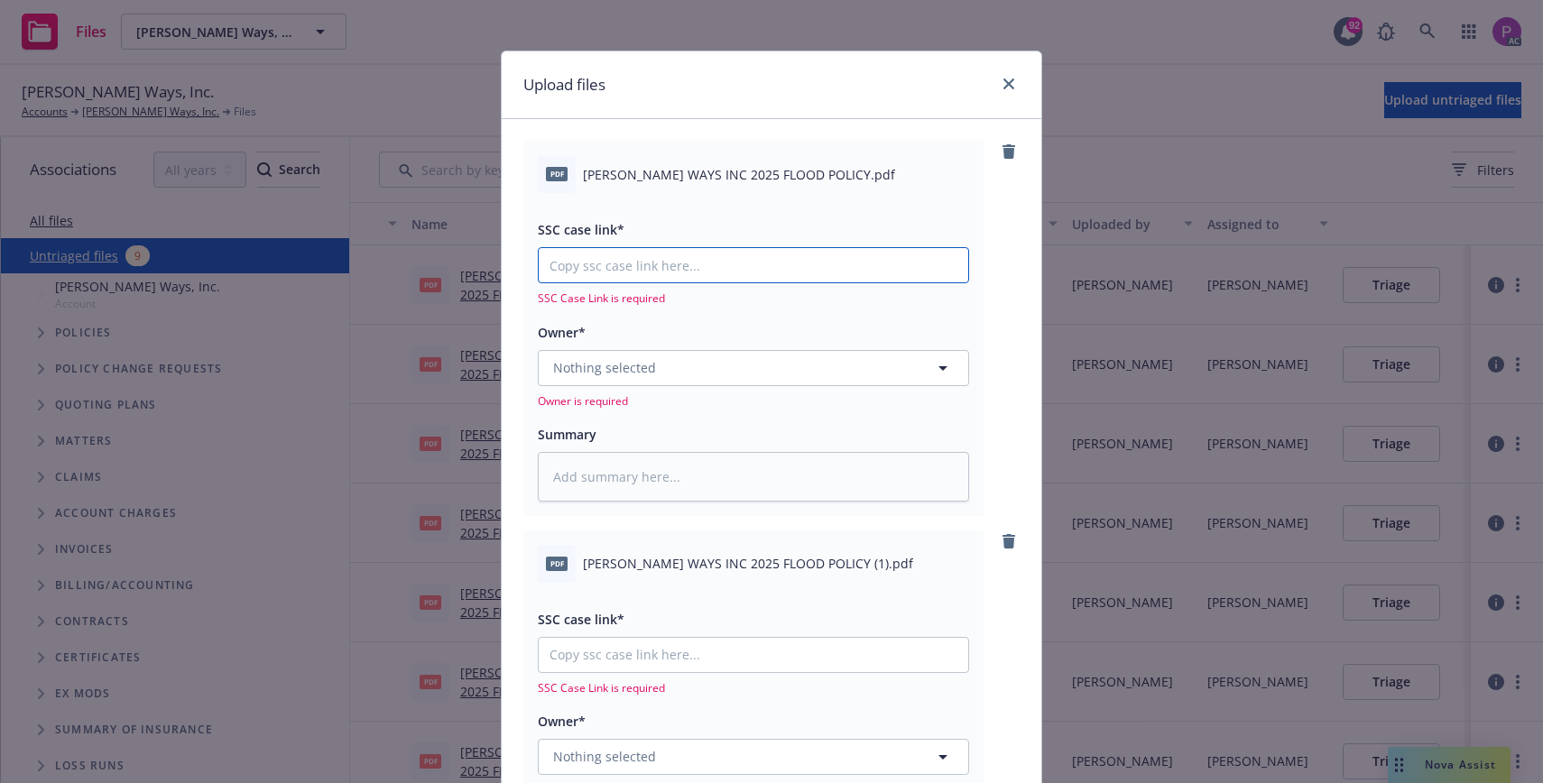
click at [716, 274] on input "SSC case link*" at bounding box center [753, 265] width 429 height 34
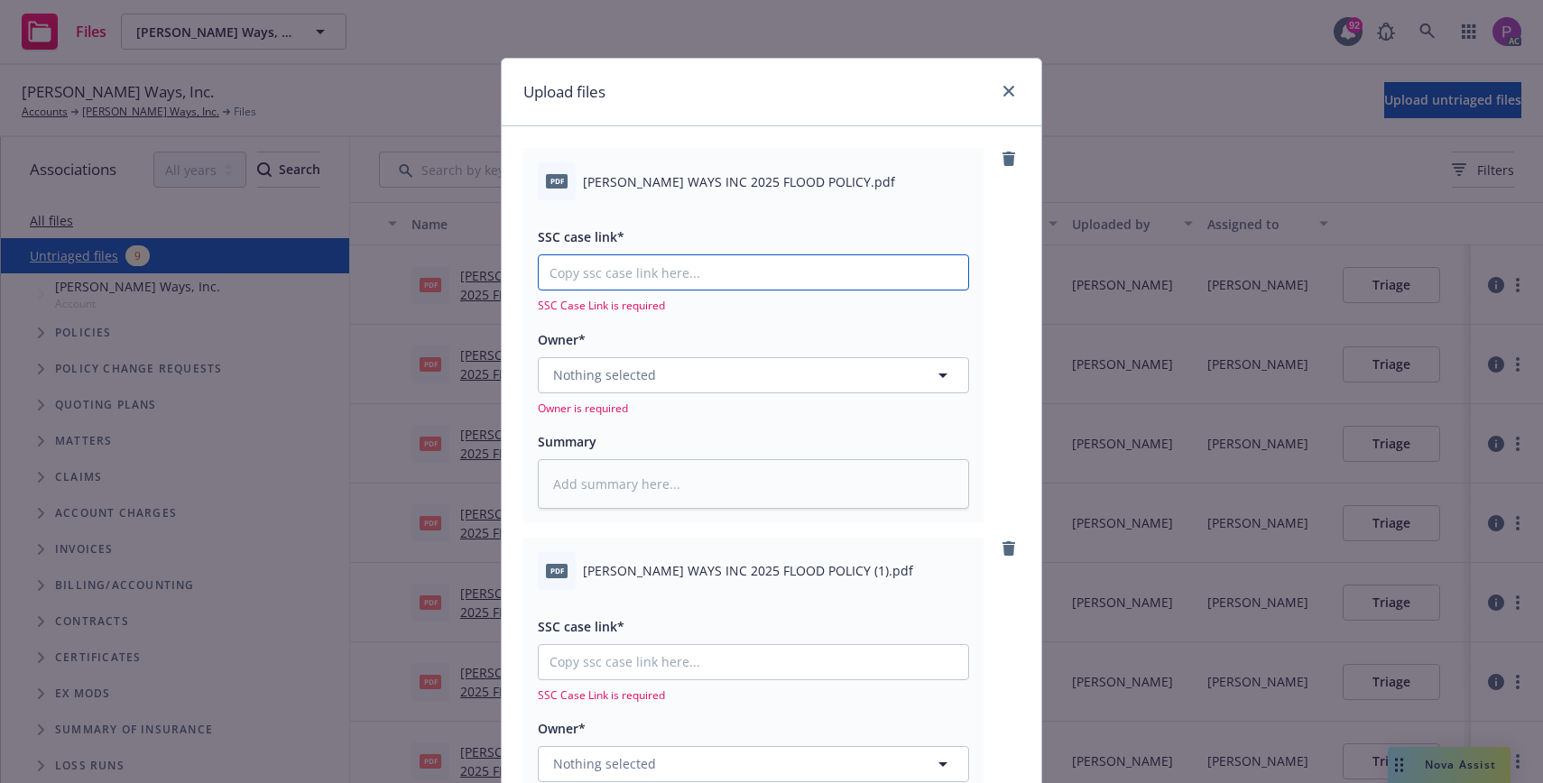
paste input "[URL][DOMAIN_NAME]"
type textarea "x"
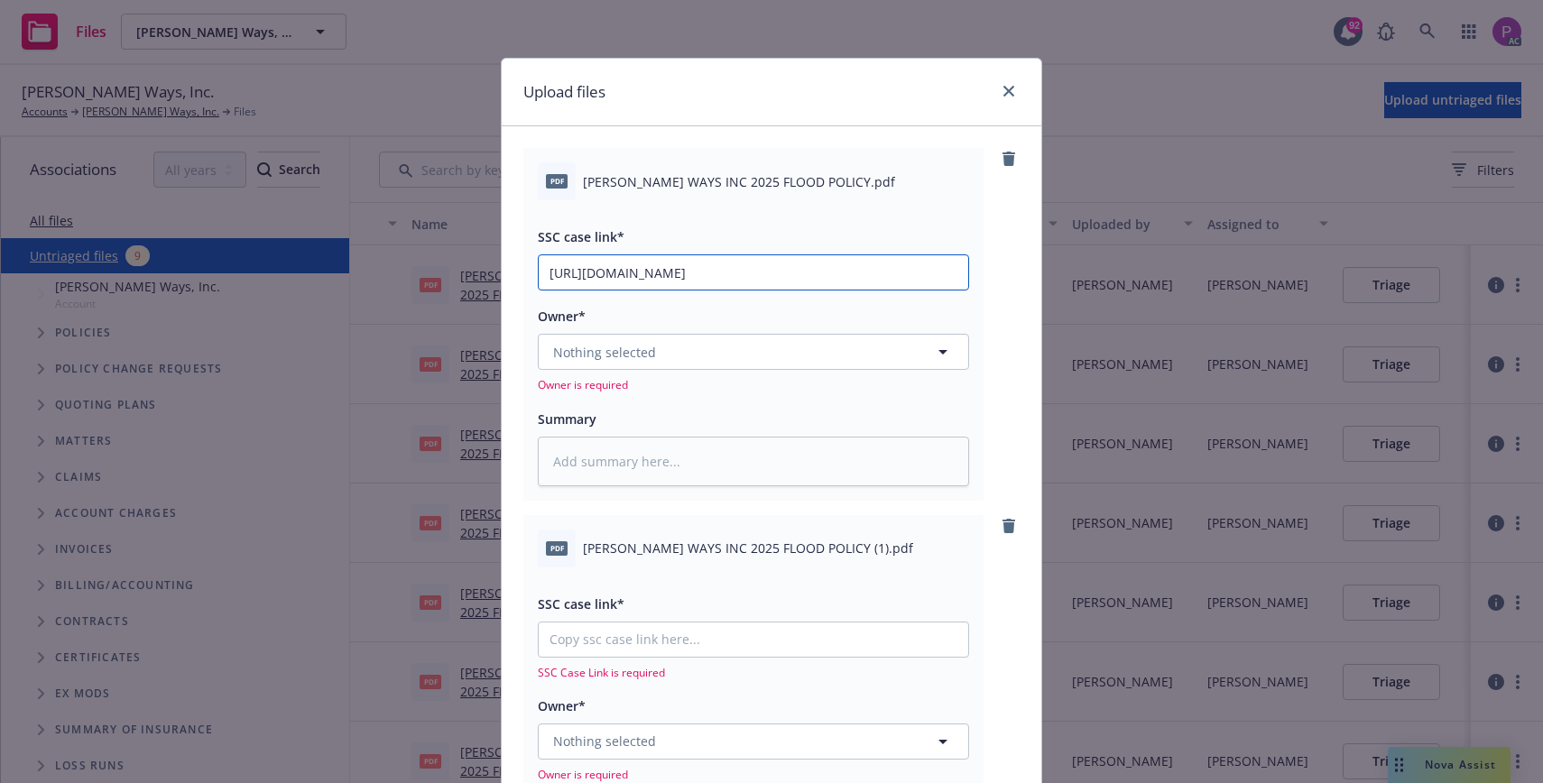
type input "[URL][DOMAIN_NAME]"
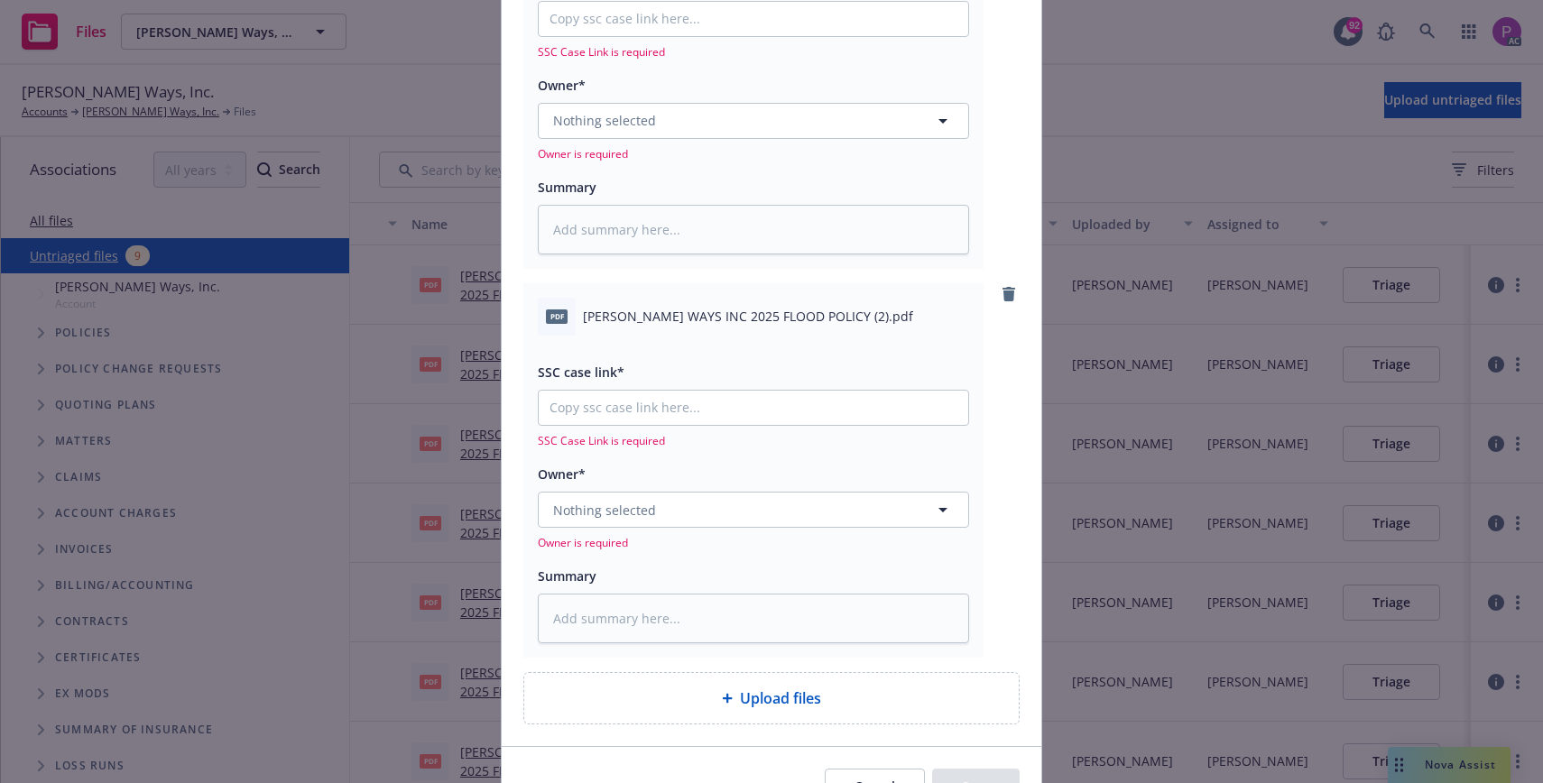
scroll to position [622, 0]
click at [672, 19] on input "SSC case link*" at bounding box center [753, 18] width 429 height 34
paste input "[URL][DOMAIN_NAME]"
type textarea "x"
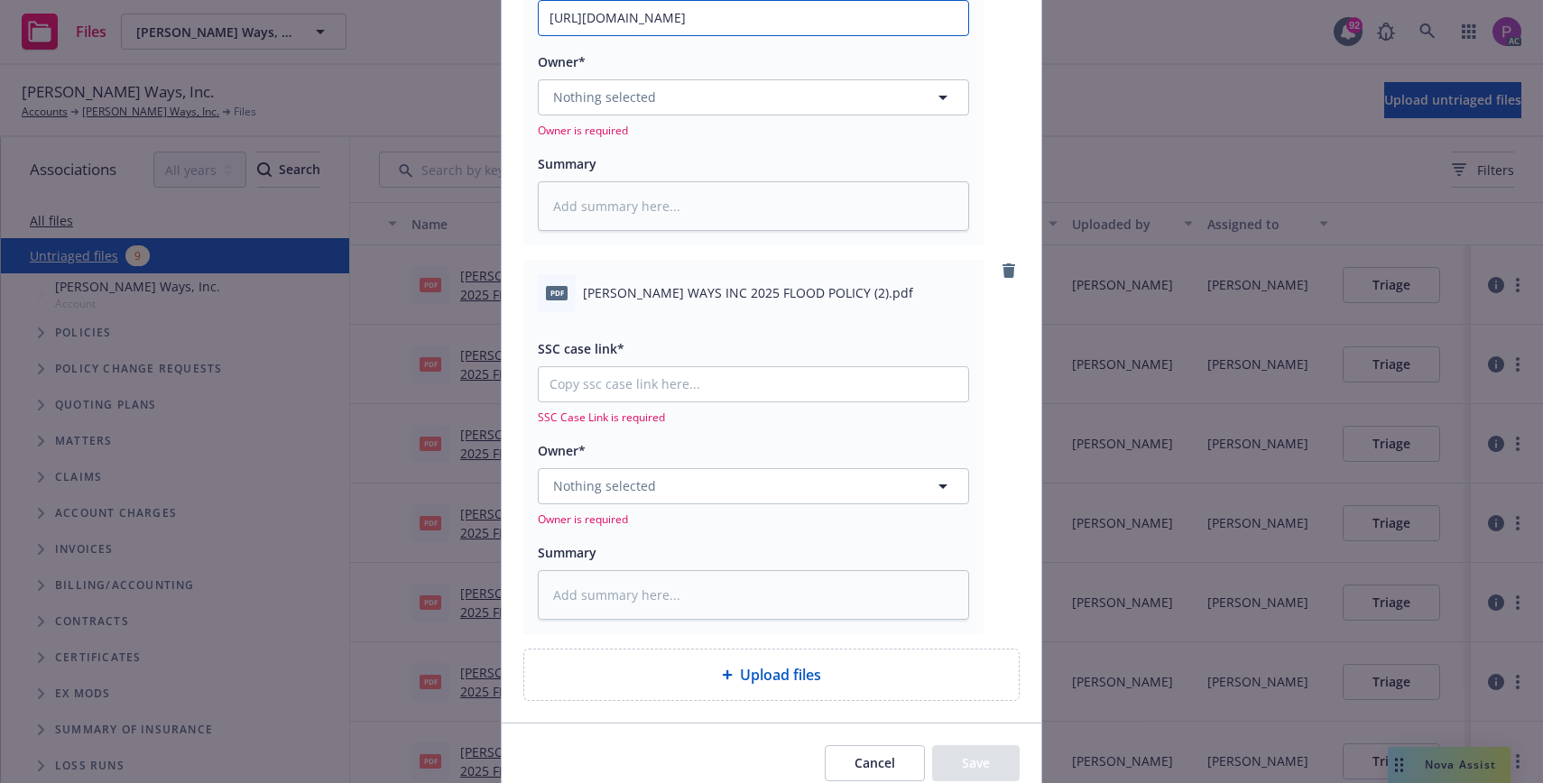
scroll to position [0, 87]
type input "[URL][DOMAIN_NAME]"
click at [599, 370] on input "SSC case link*" at bounding box center [753, 384] width 429 height 34
paste input "[URL][DOMAIN_NAME]"
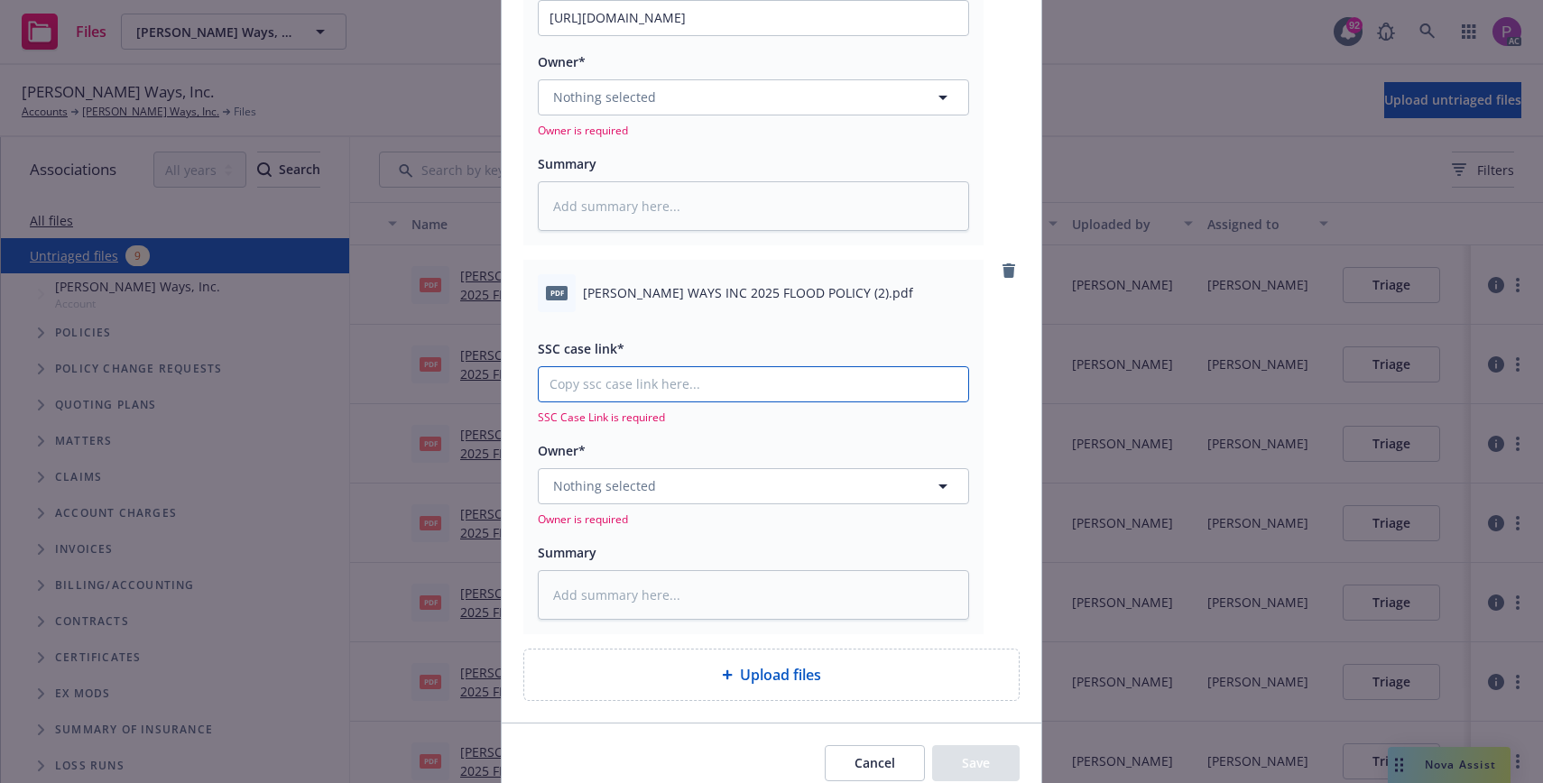
type textarea "x"
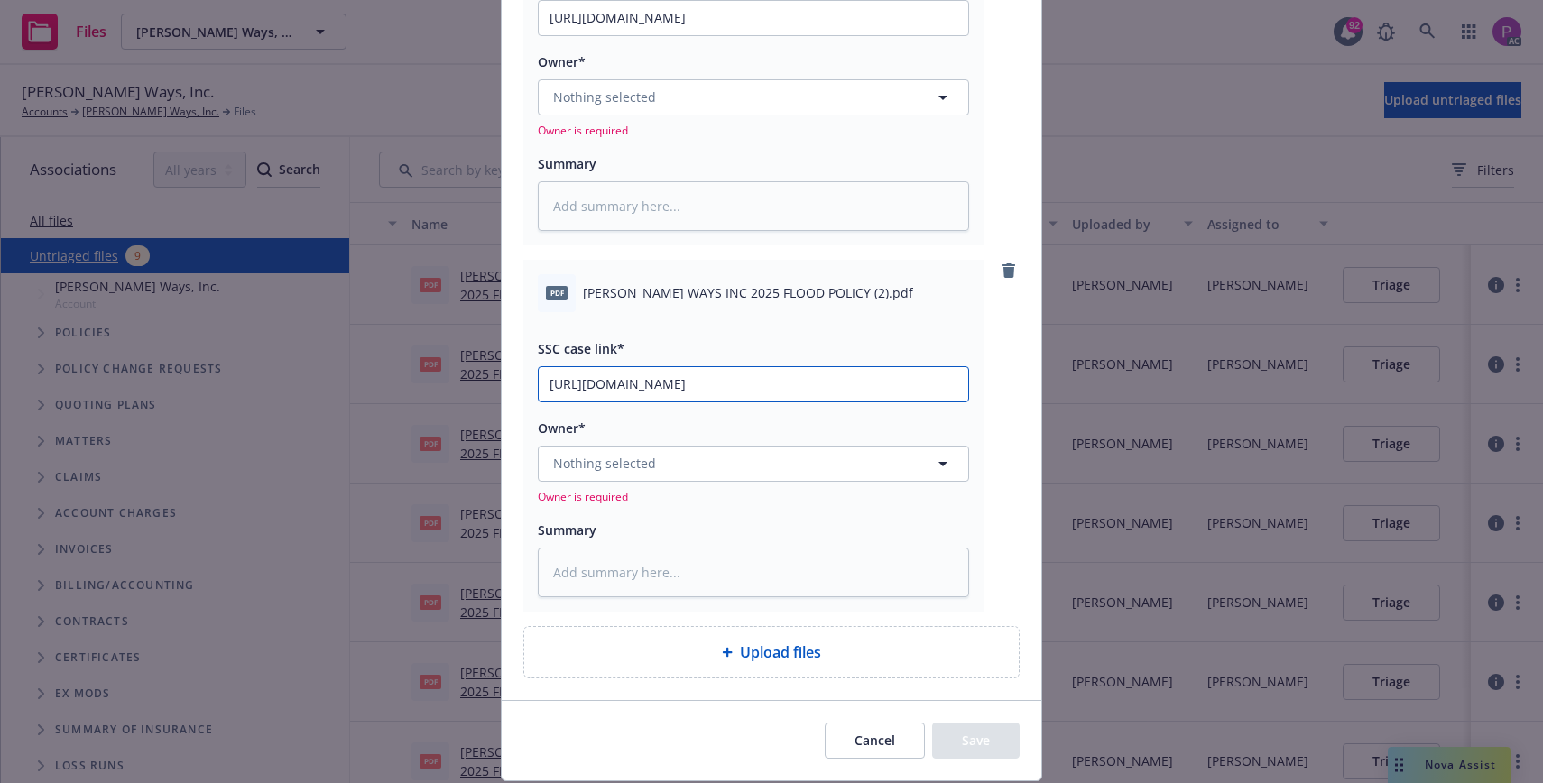
type input "[URL][DOMAIN_NAME]"
click at [661, 301] on span "[PERSON_NAME] WAYS INC 2025 FLOOD POLICY (2).pdf" at bounding box center [748, 292] width 330 height 19
click at [661, 299] on span "[PERSON_NAME] WAYS INC 2025 FLOOD POLICY (2).pdf" at bounding box center [748, 292] width 330 height 19
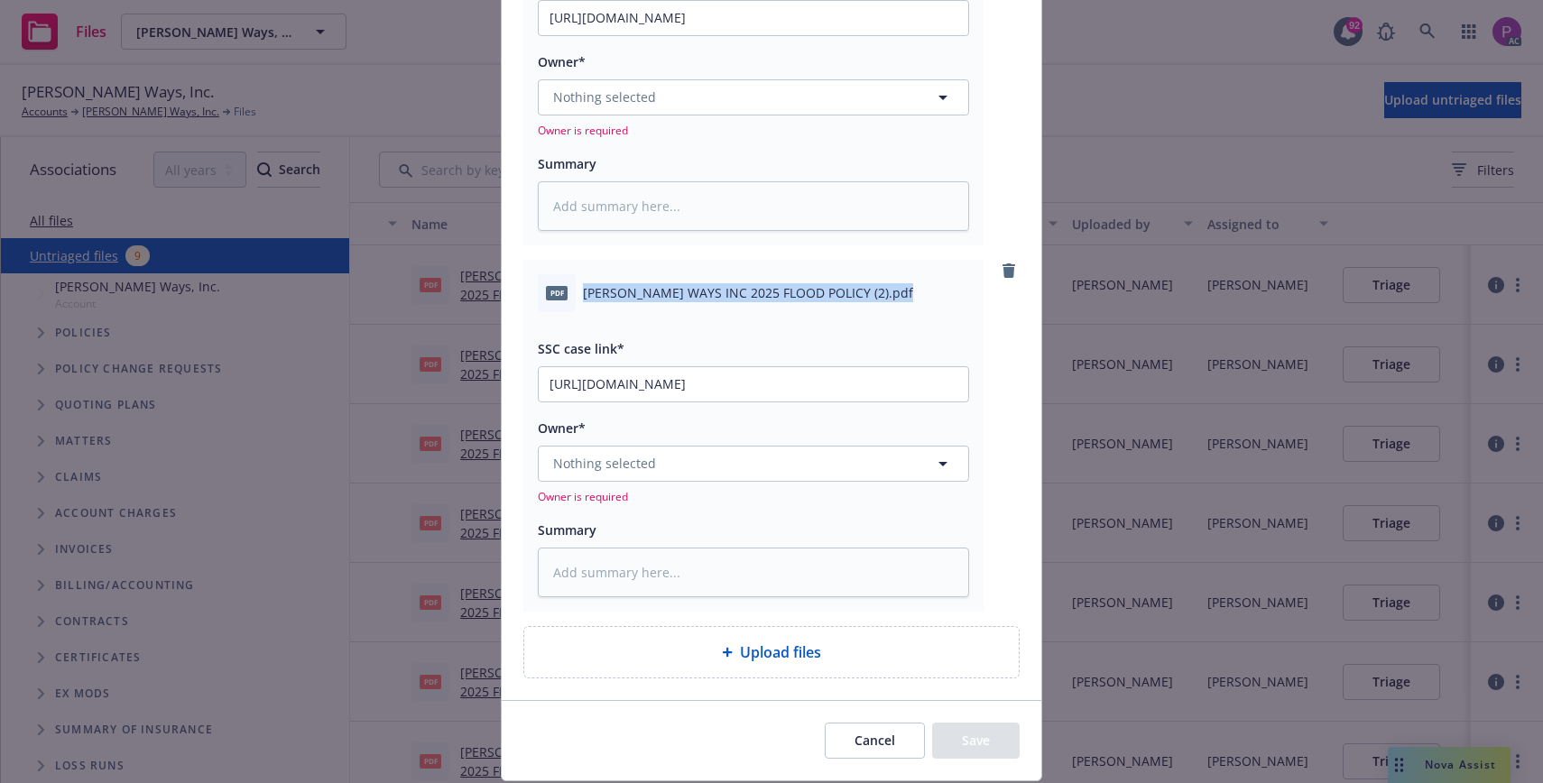
click at [661, 299] on span "[PERSON_NAME] WAYS INC 2025 FLOOD POLICY (2).pdf" at bounding box center [748, 292] width 330 height 19
copy div "[PERSON_NAME] WAYS INC 2025 FLOOD POLICY (2).pdf"
click at [718, 578] on textarea at bounding box center [753, 573] width 431 height 50
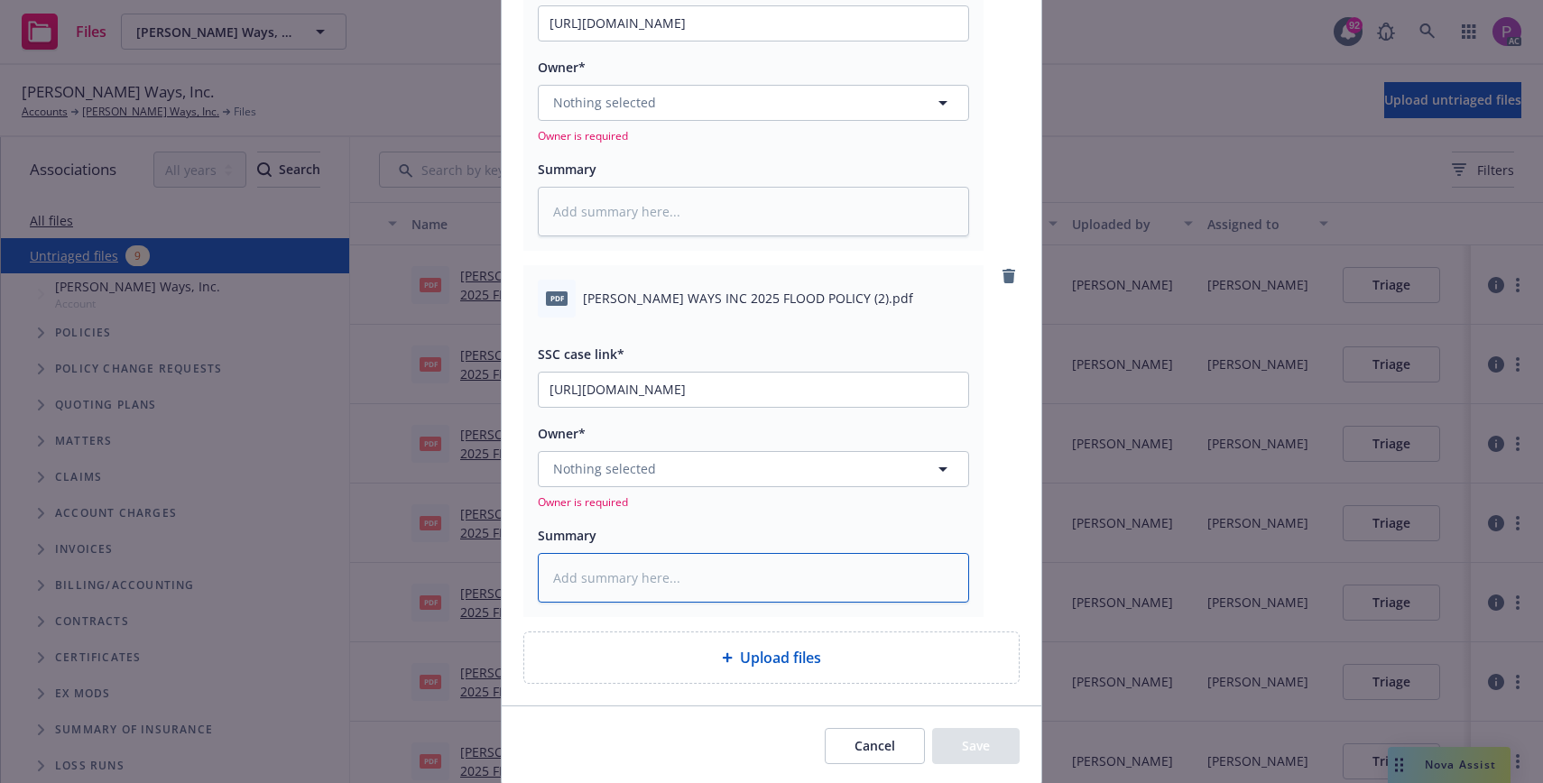
paste textarea "[PERSON_NAME] WAYS INC 2025 FLOOD POLICY (2).pdf"
type textarea "x"
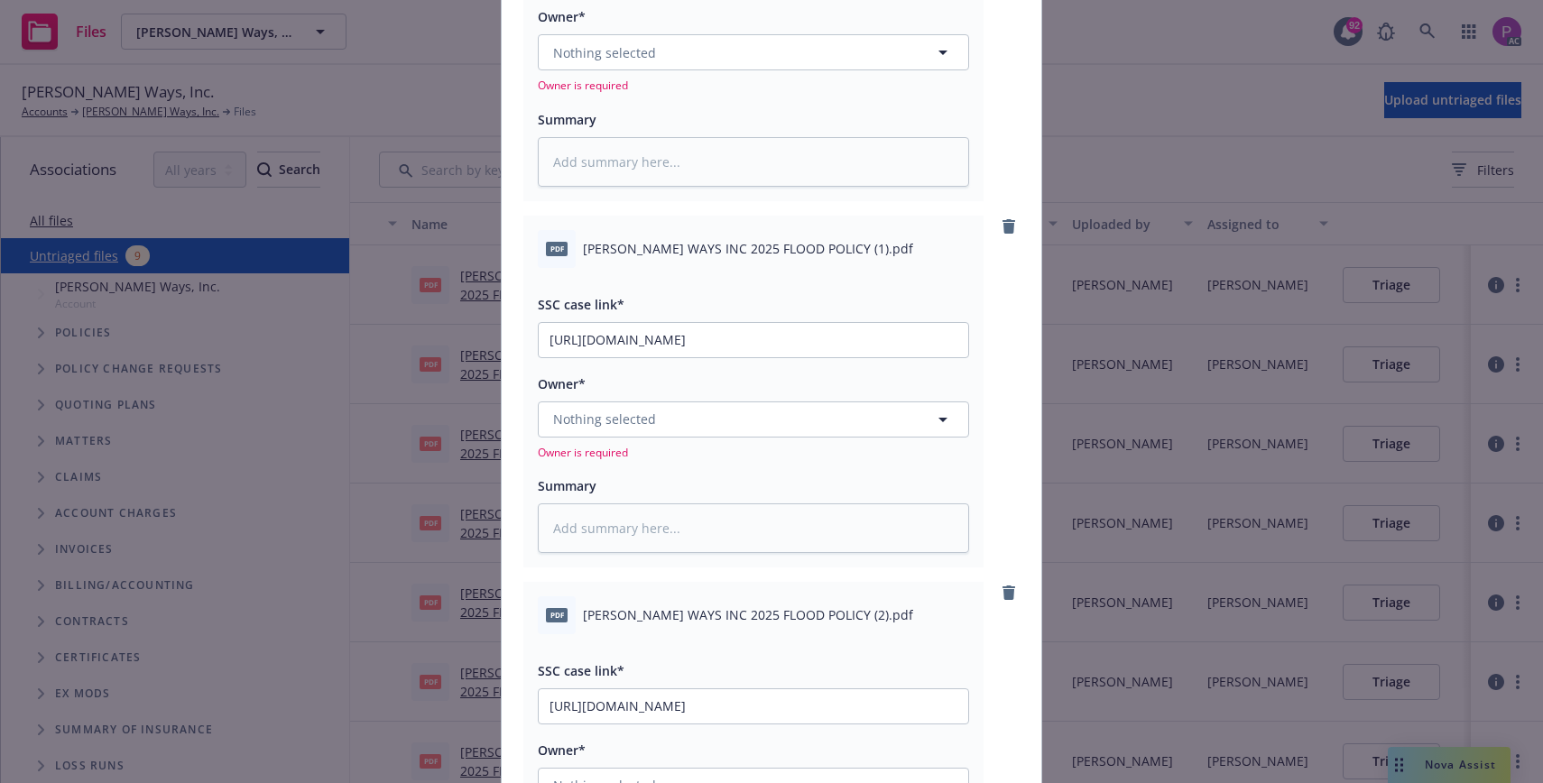
scroll to position [297, 0]
type textarea "[PERSON_NAME] WAYS INC 2025 FLOOD POLICY (2).pdf"
click at [722, 251] on span "[PERSON_NAME] WAYS INC 2025 FLOOD POLICY (1).pdf" at bounding box center [748, 251] width 330 height 19
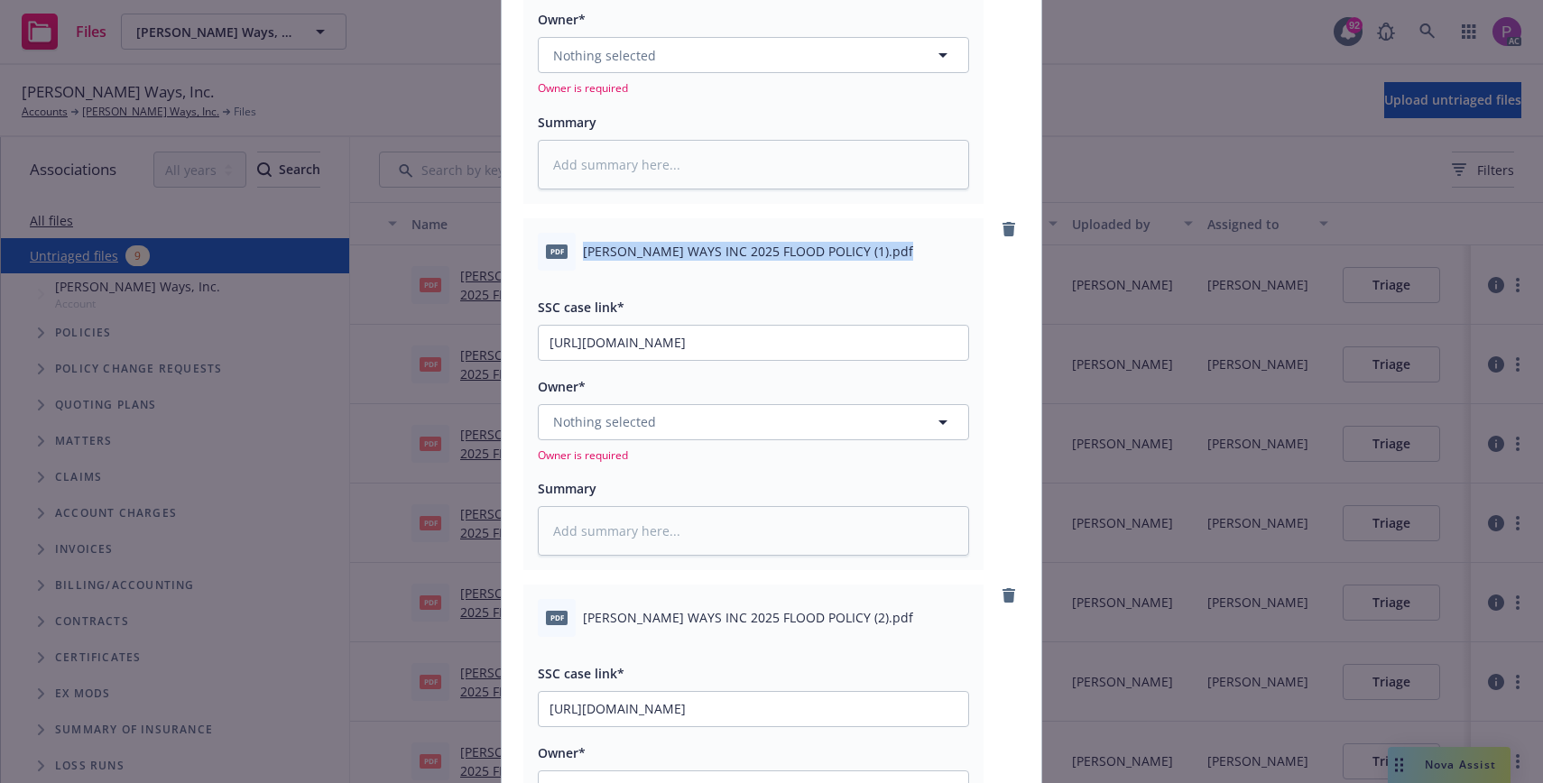
click at [722, 251] on span "[PERSON_NAME] WAYS INC 2025 FLOOD POLICY (1).pdf" at bounding box center [748, 251] width 330 height 19
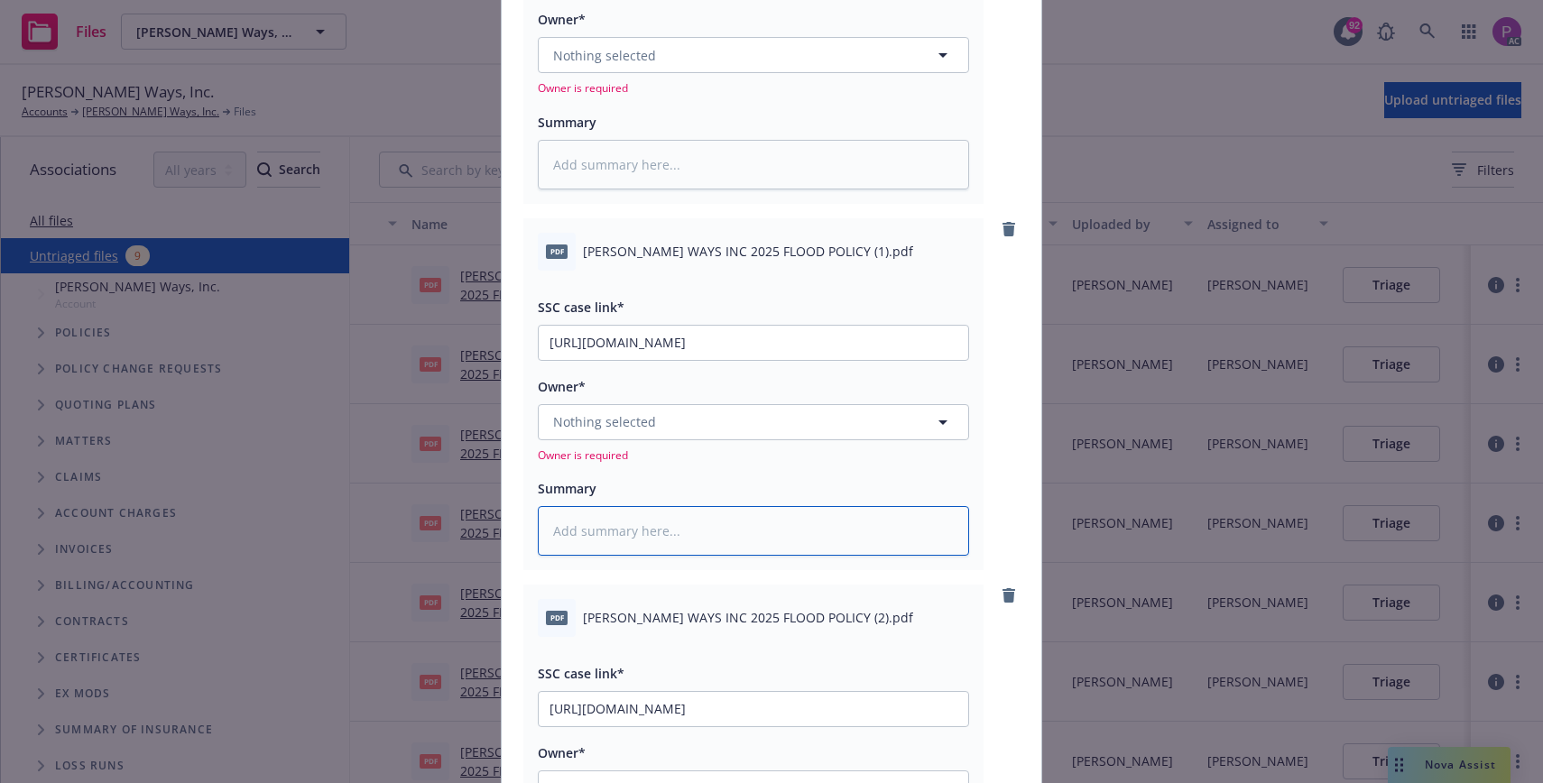
click at [711, 549] on textarea at bounding box center [753, 531] width 431 height 50
paste textarea "[PERSON_NAME] WAYS INC 2025 FLOOD POLICY (1).pdf"
type textarea "x"
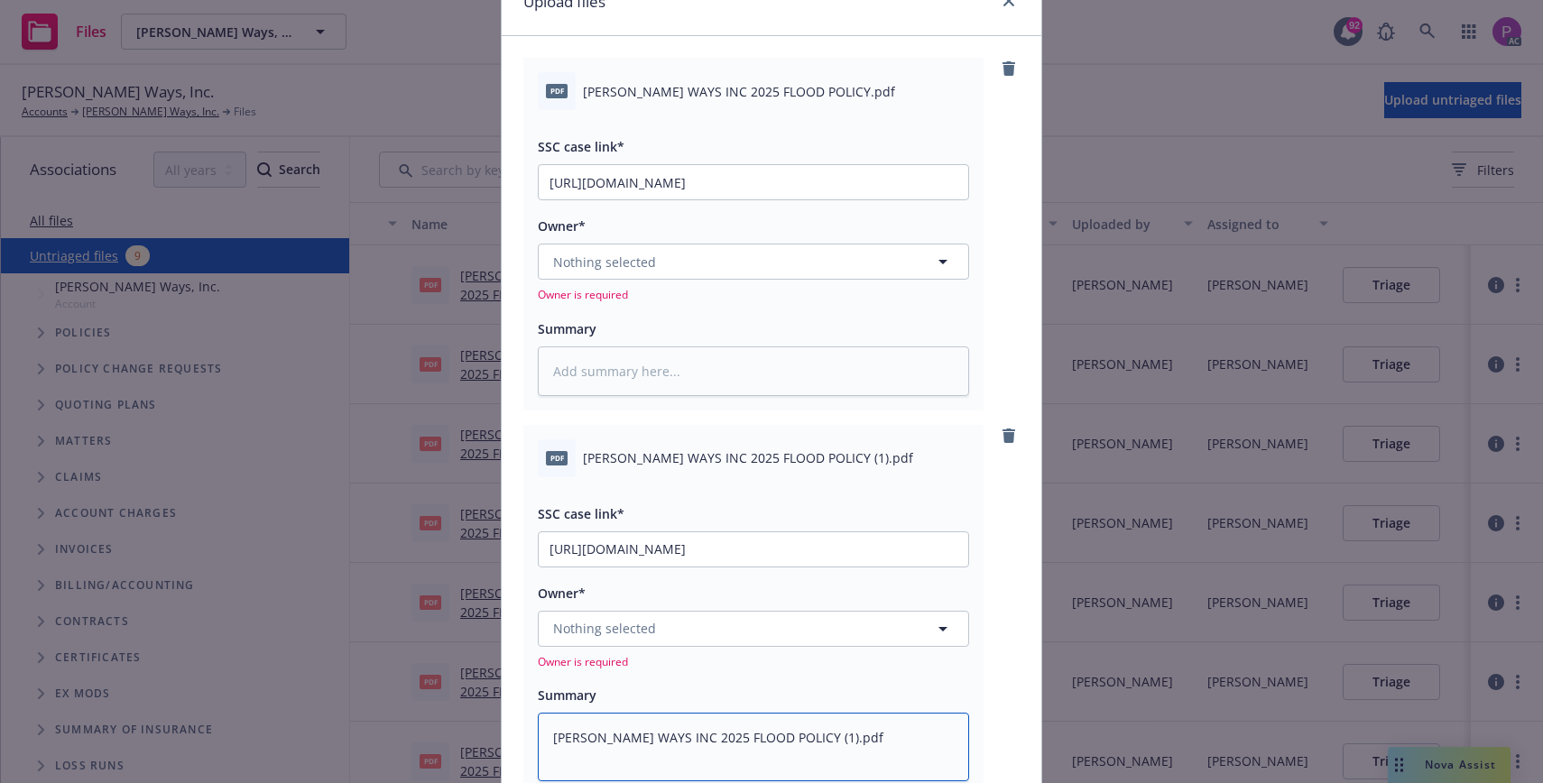
scroll to position [0, 0]
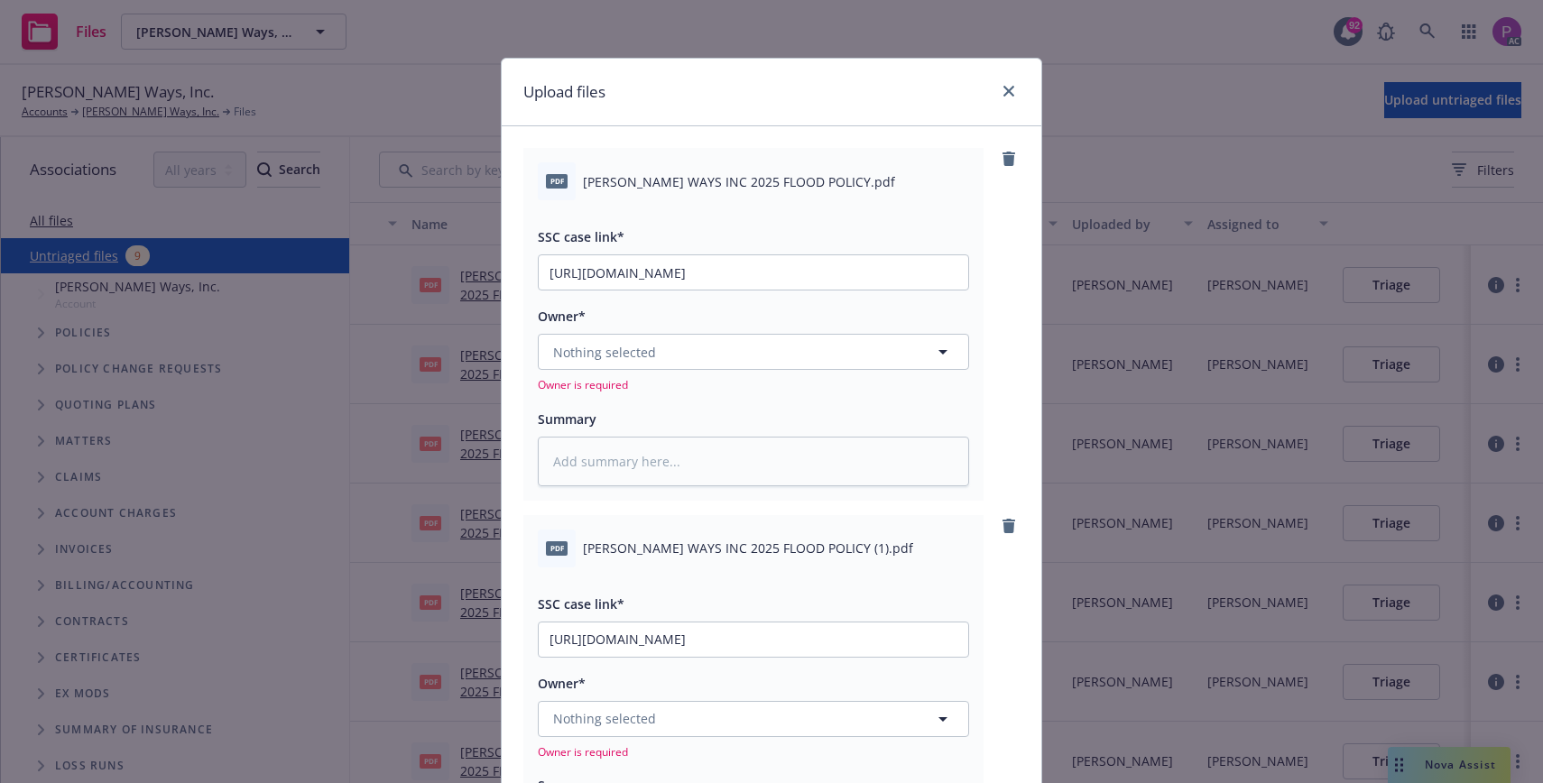
type textarea "[PERSON_NAME] WAYS INC 2025 FLOOD POLICY (1).pdf"
click at [713, 179] on span "[PERSON_NAME] WAYS INC 2025 FLOOD POLICY.pdf" at bounding box center [739, 181] width 312 height 19
click at [727, 464] on textarea at bounding box center [753, 462] width 431 height 50
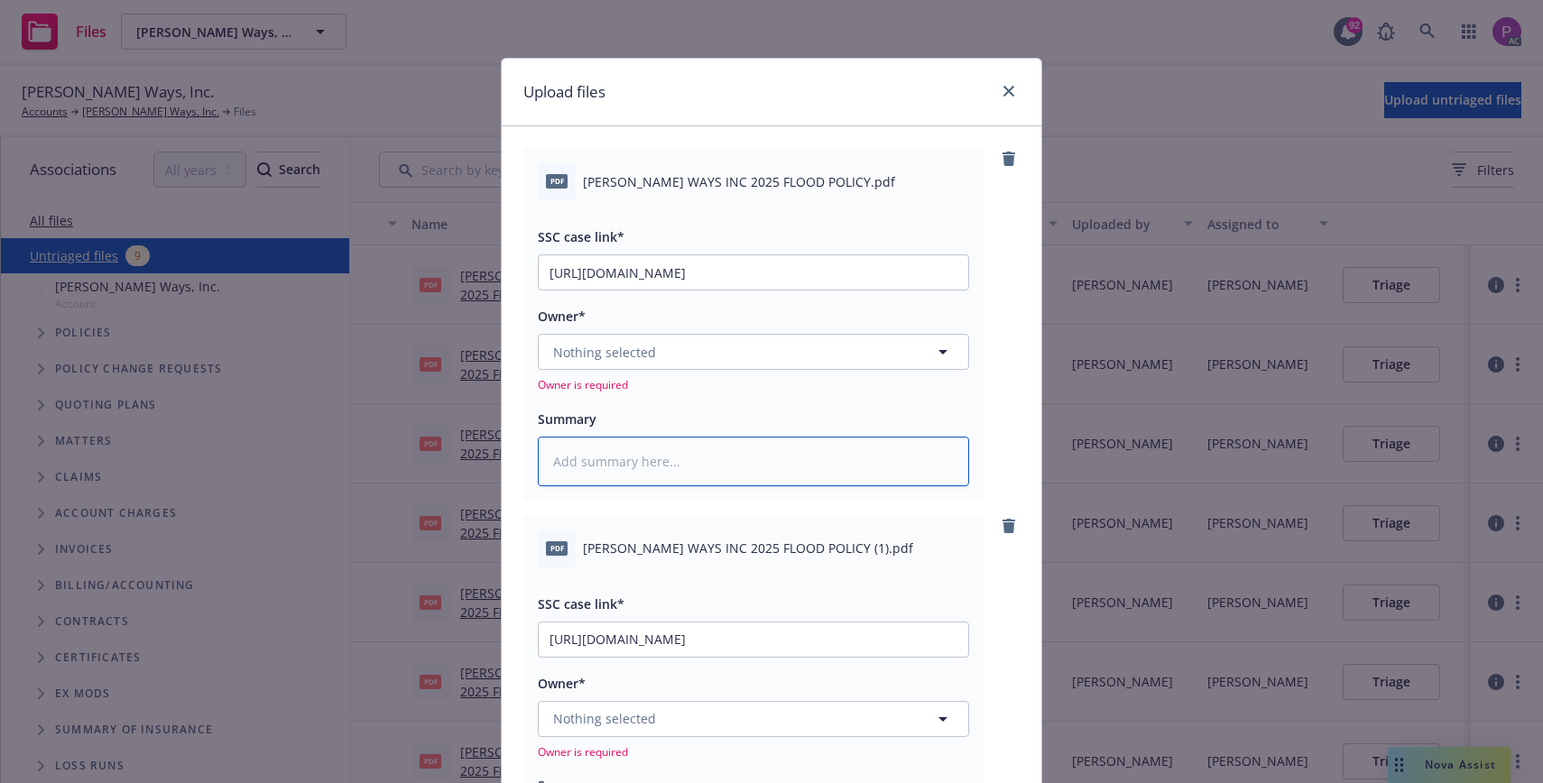
paste textarea "[PERSON_NAME] WAYS INC 2025 FLOOD POLICY.pdf"
type textarea "x"
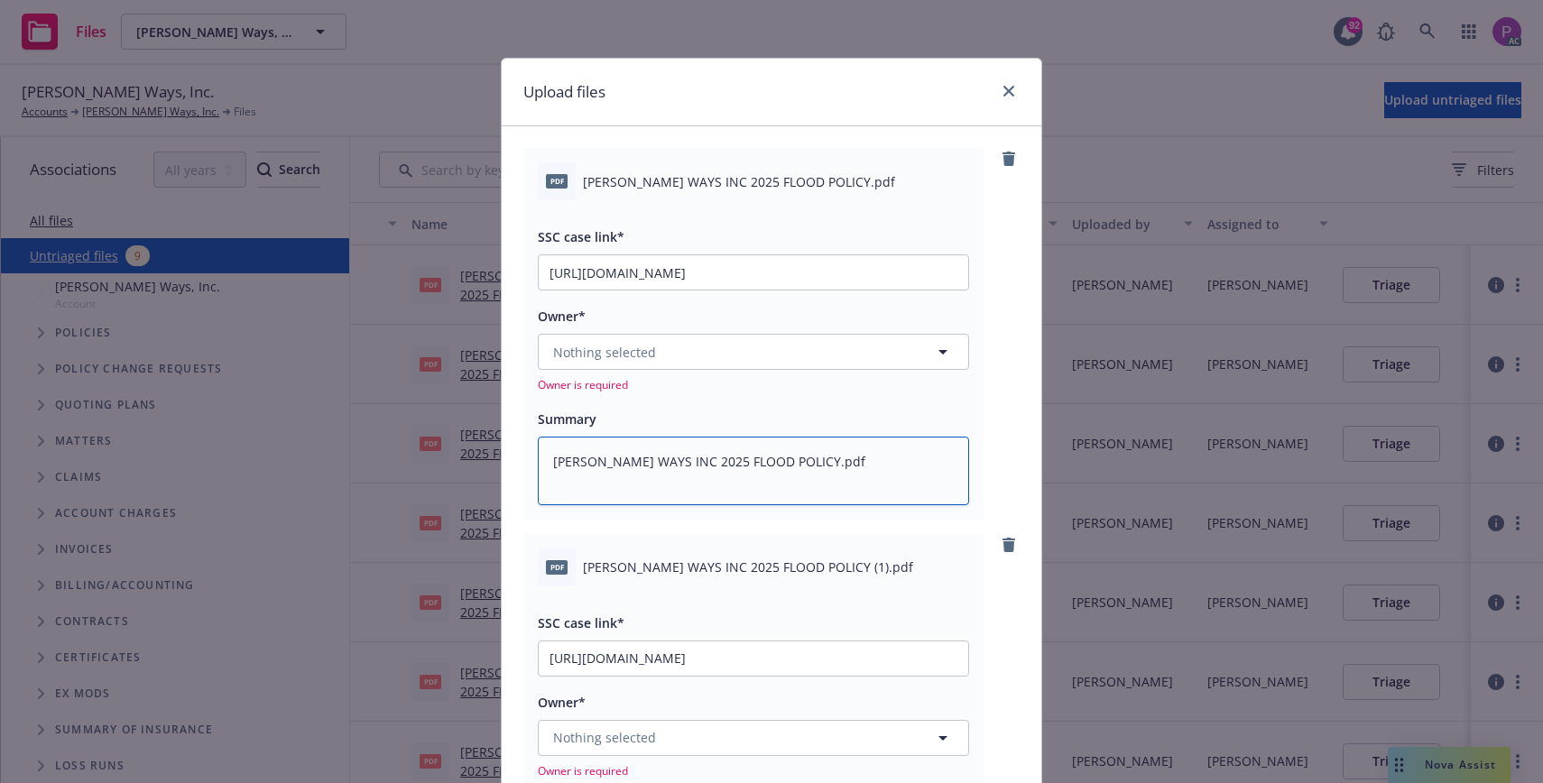
type textarea "[PERSON_NAME] WAYS INC 2025 FLOOD POLICY.pdf"
click at [736, 347] on button "Nothing selected" at bounding box center [753, 352] width 431 height 36
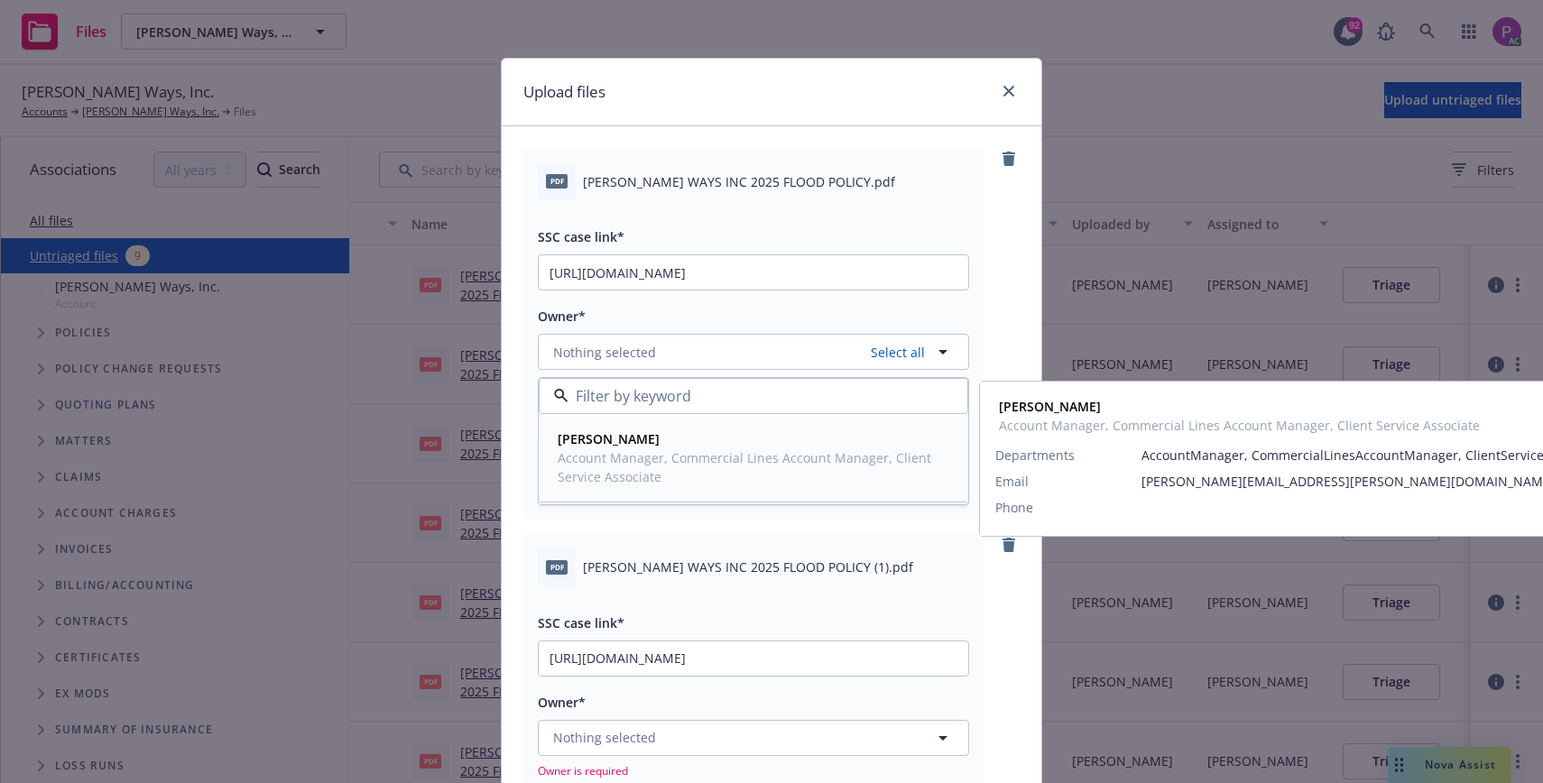
drag, startPoint x: 713, startPoint y: 459, endPoint x: 706, endPoint y: 485, distance: 26.9
click at [713, 459] on span "Account Manager, Commercial Lines Account Manager, Client Service Associate" at bounding box center [752, 467] width 388 height 38
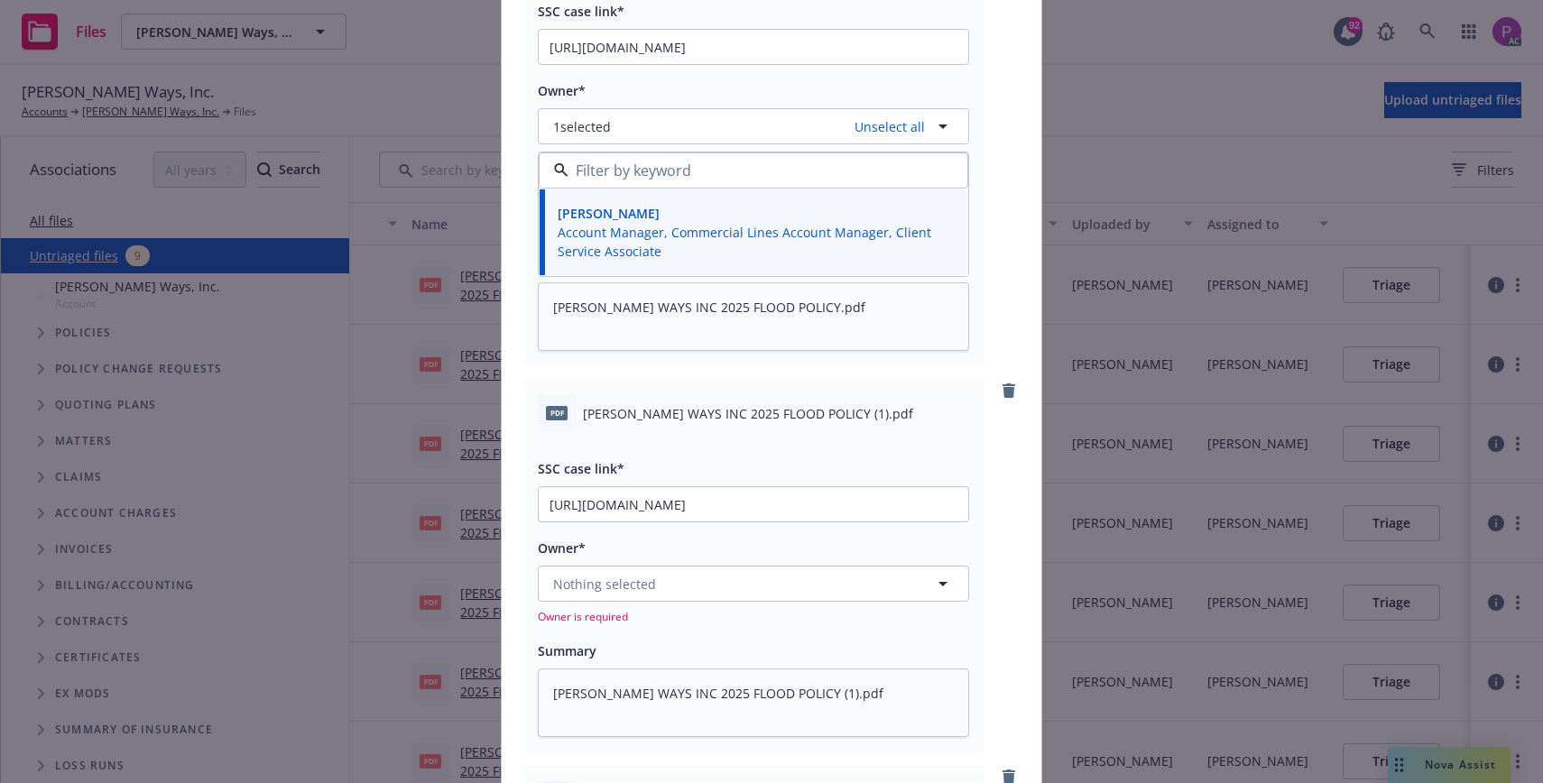
scroll to position [246, 0]
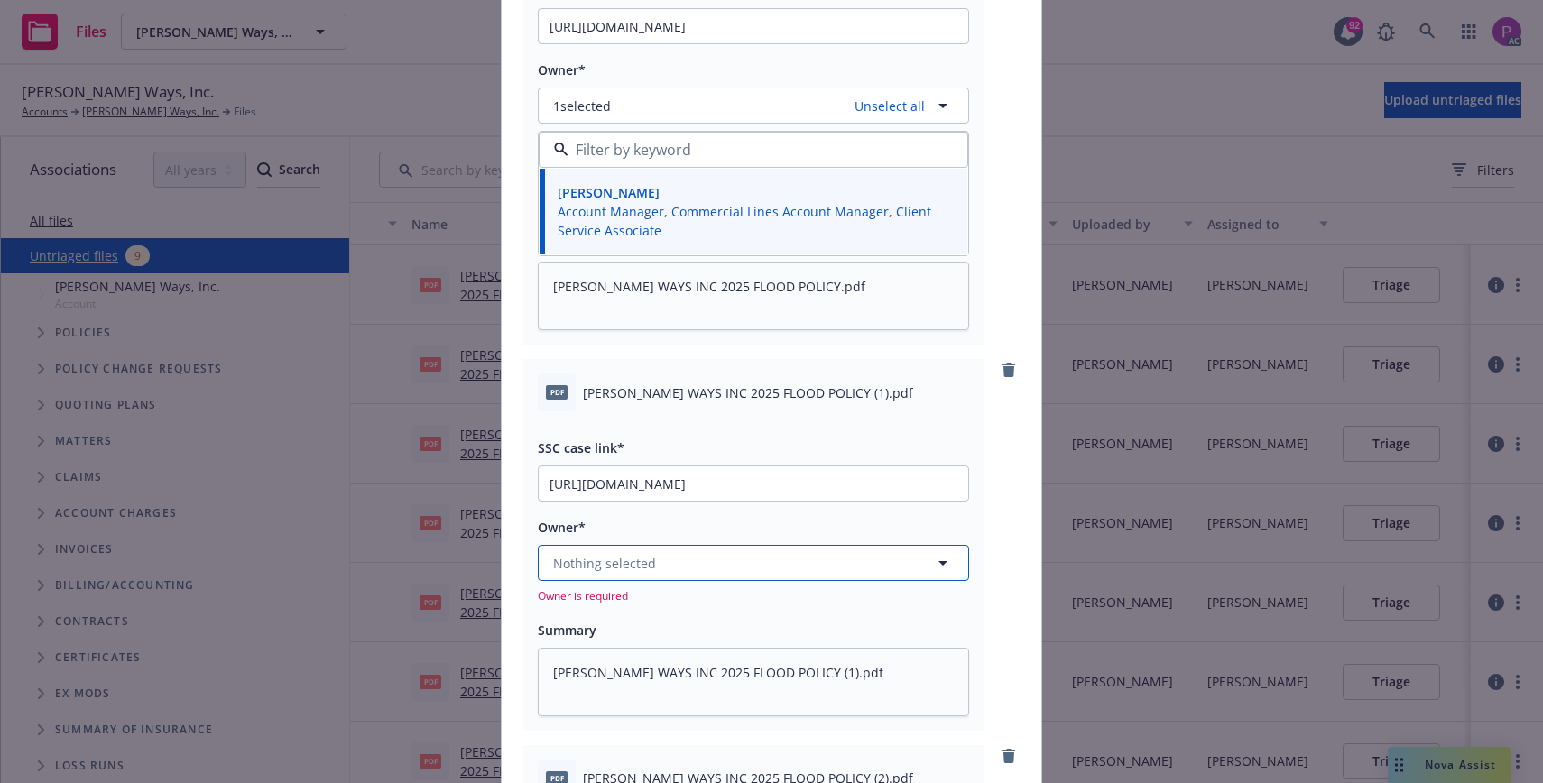
click at [697, 563] on button "Nothing selected" at bounding box center [753, 563] width 431 height 36
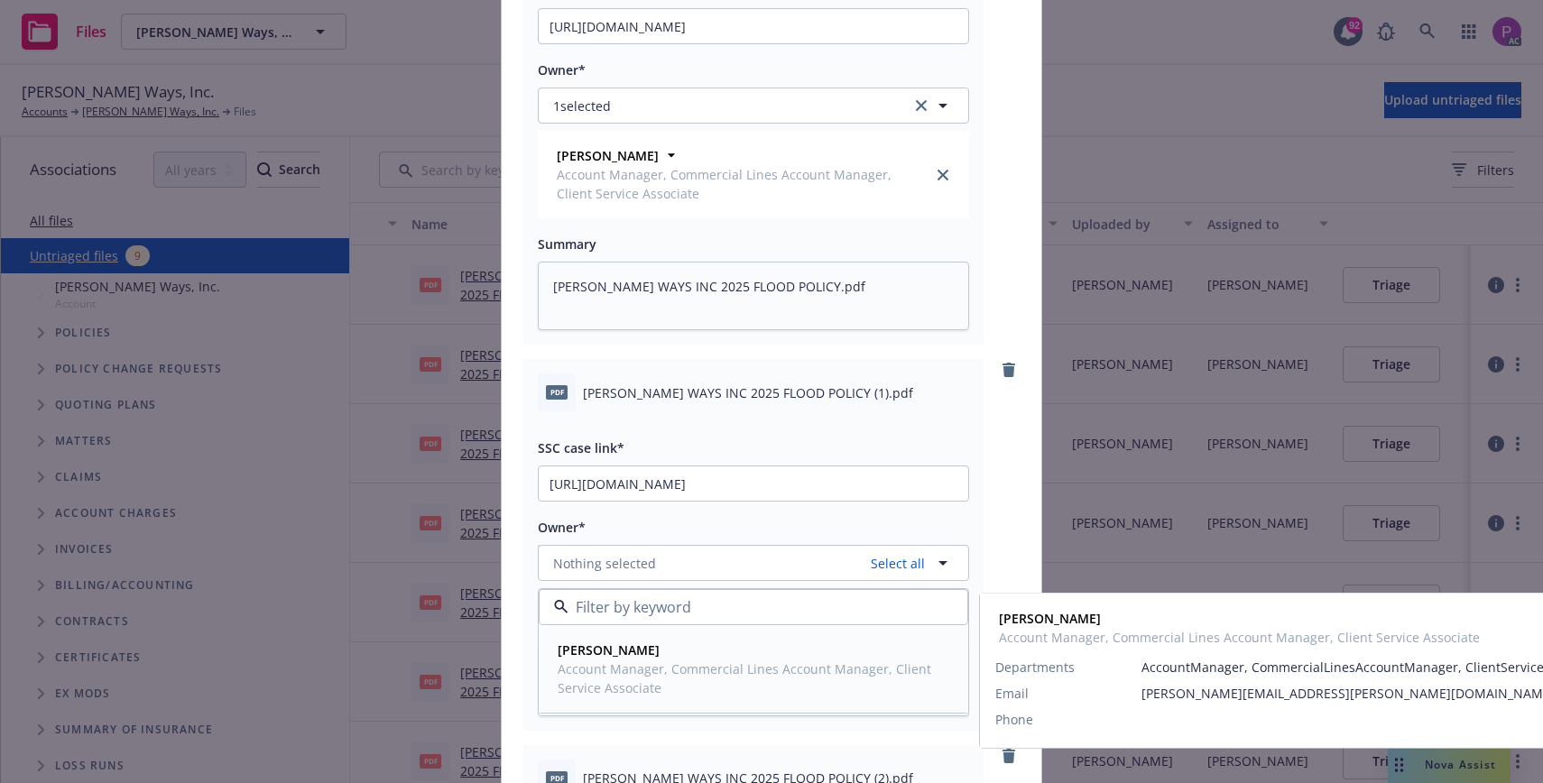
click at [657, 656] on span "[PERSON_NAME]" at bounding box center [752, 650] width 388 height 19
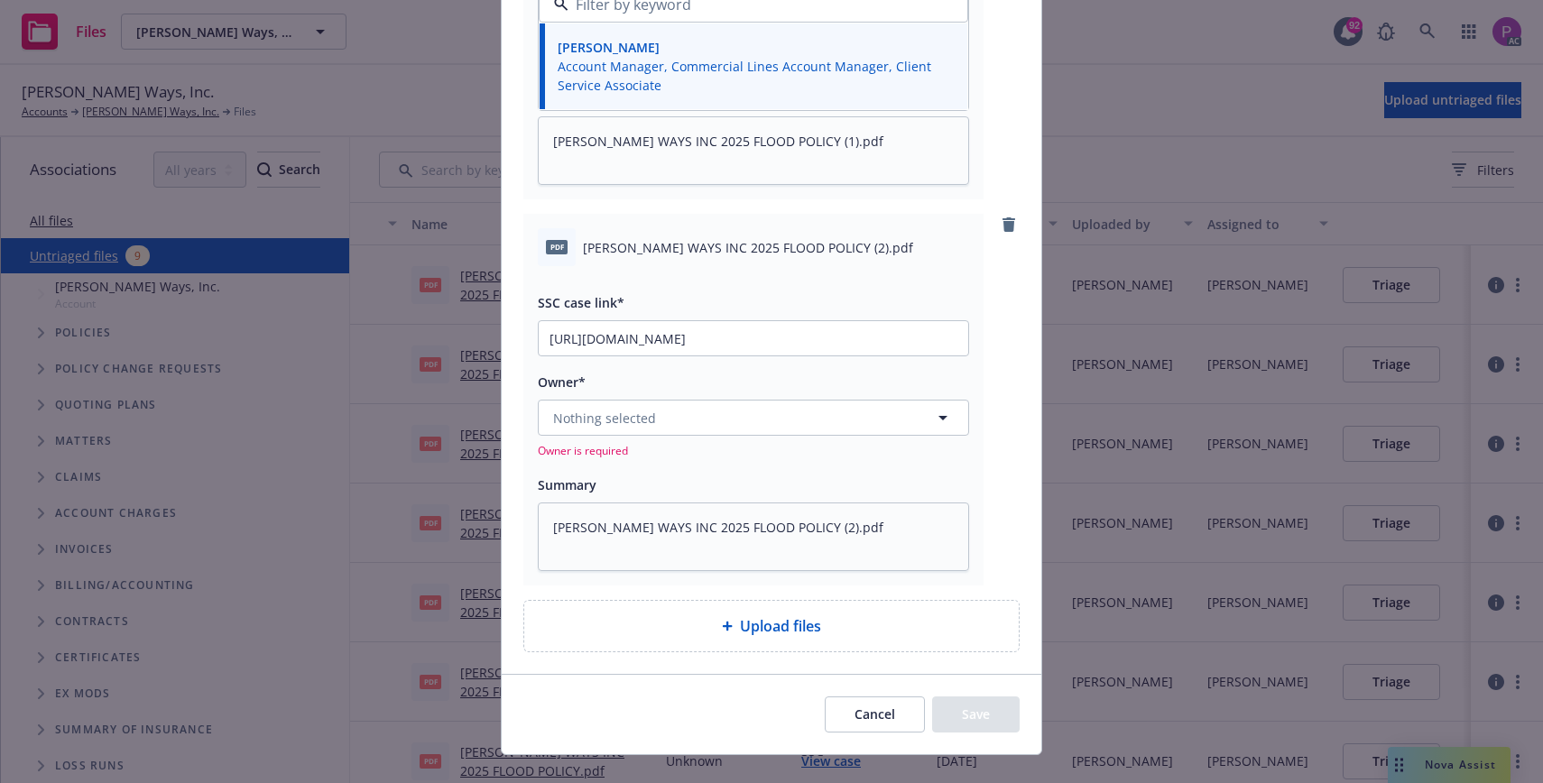
scroll to position [878, 0]
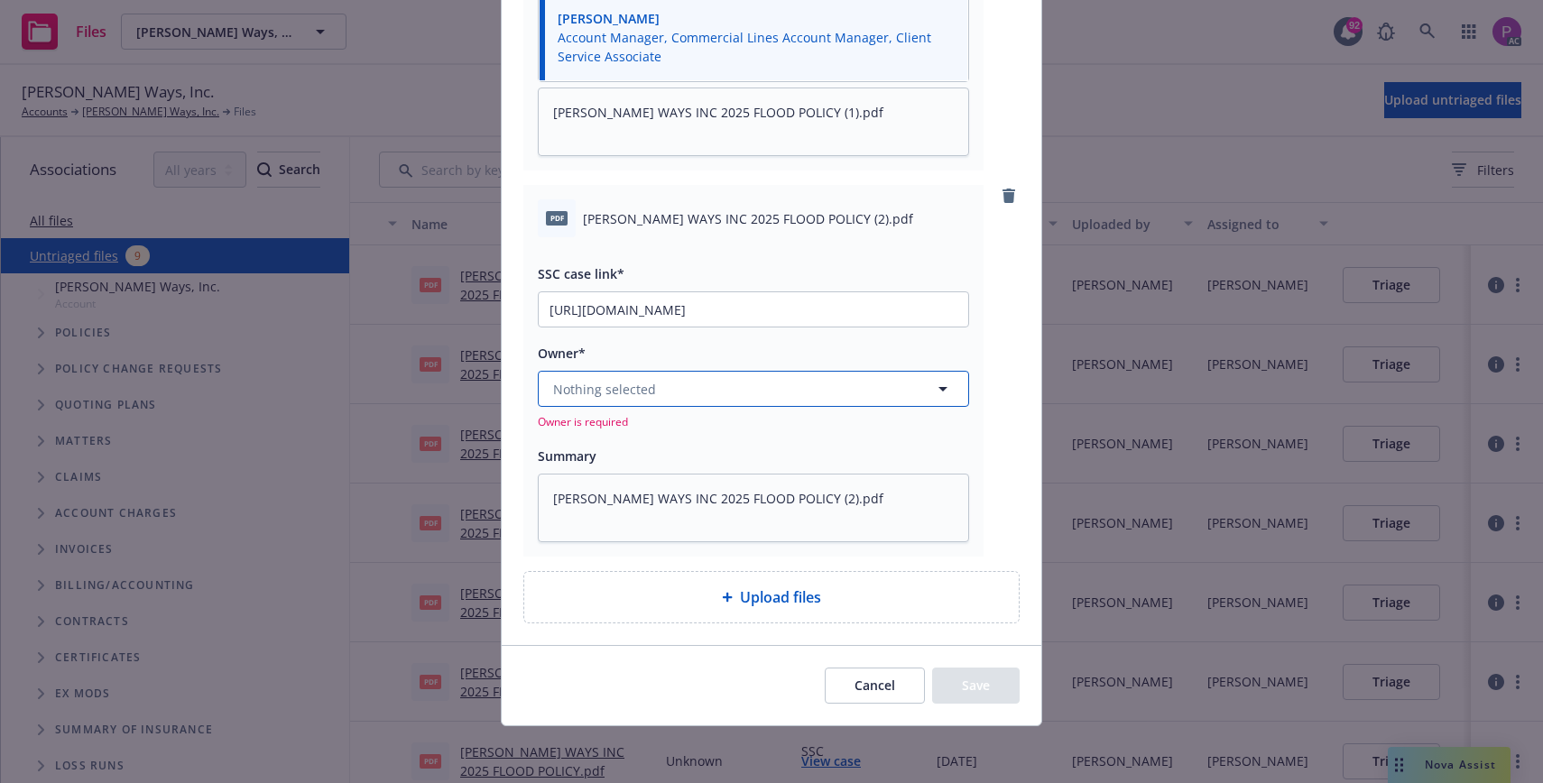
click at [683, 396] on button "Nothing selected" at bounding box center [753, 389] width 431 height 36
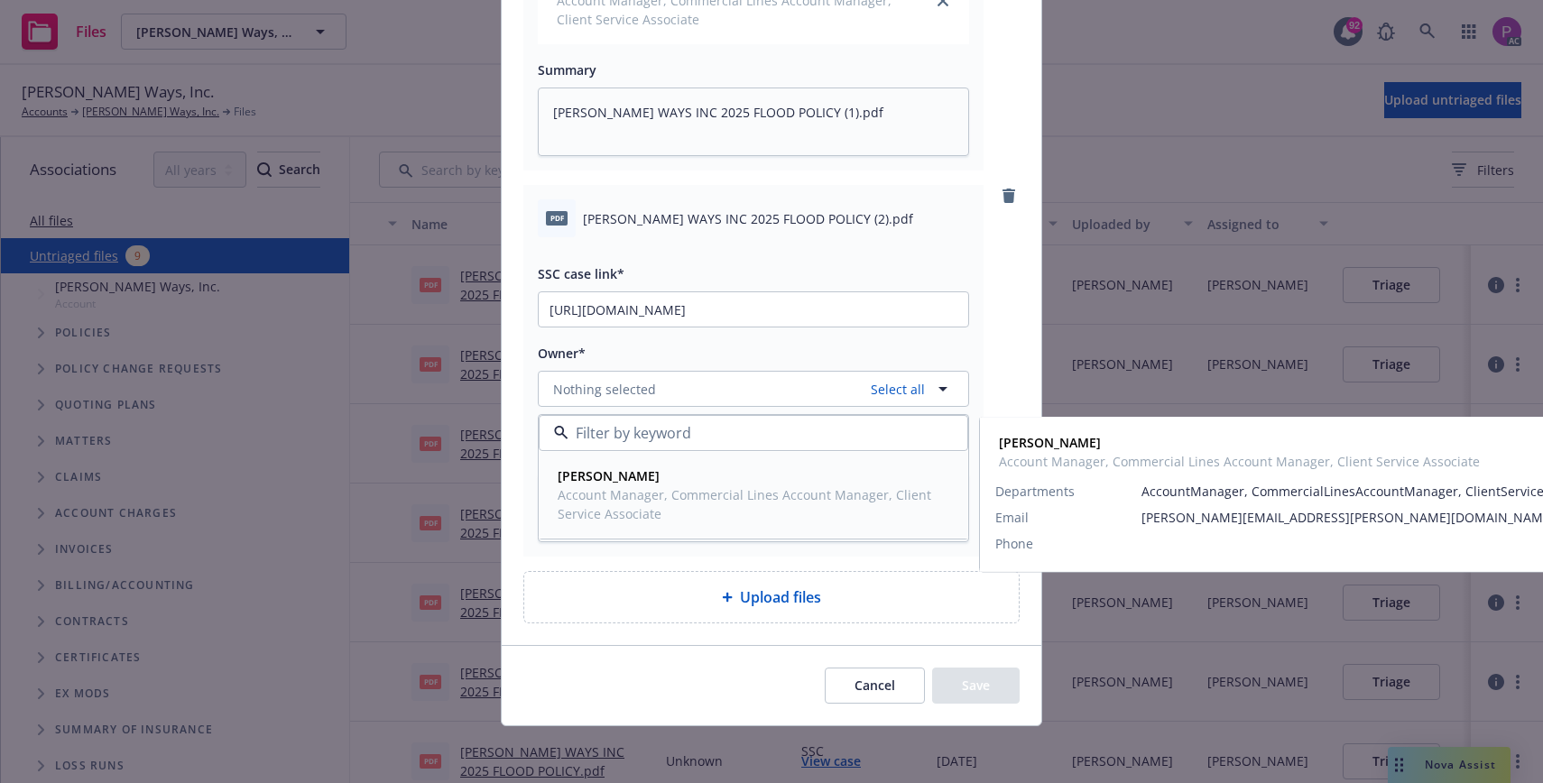
click at [638, 493] on span "Account Manager, Commercial Lines Account Manager, Client Service Associate" at bounding box center [752, 504] width 388 height 38
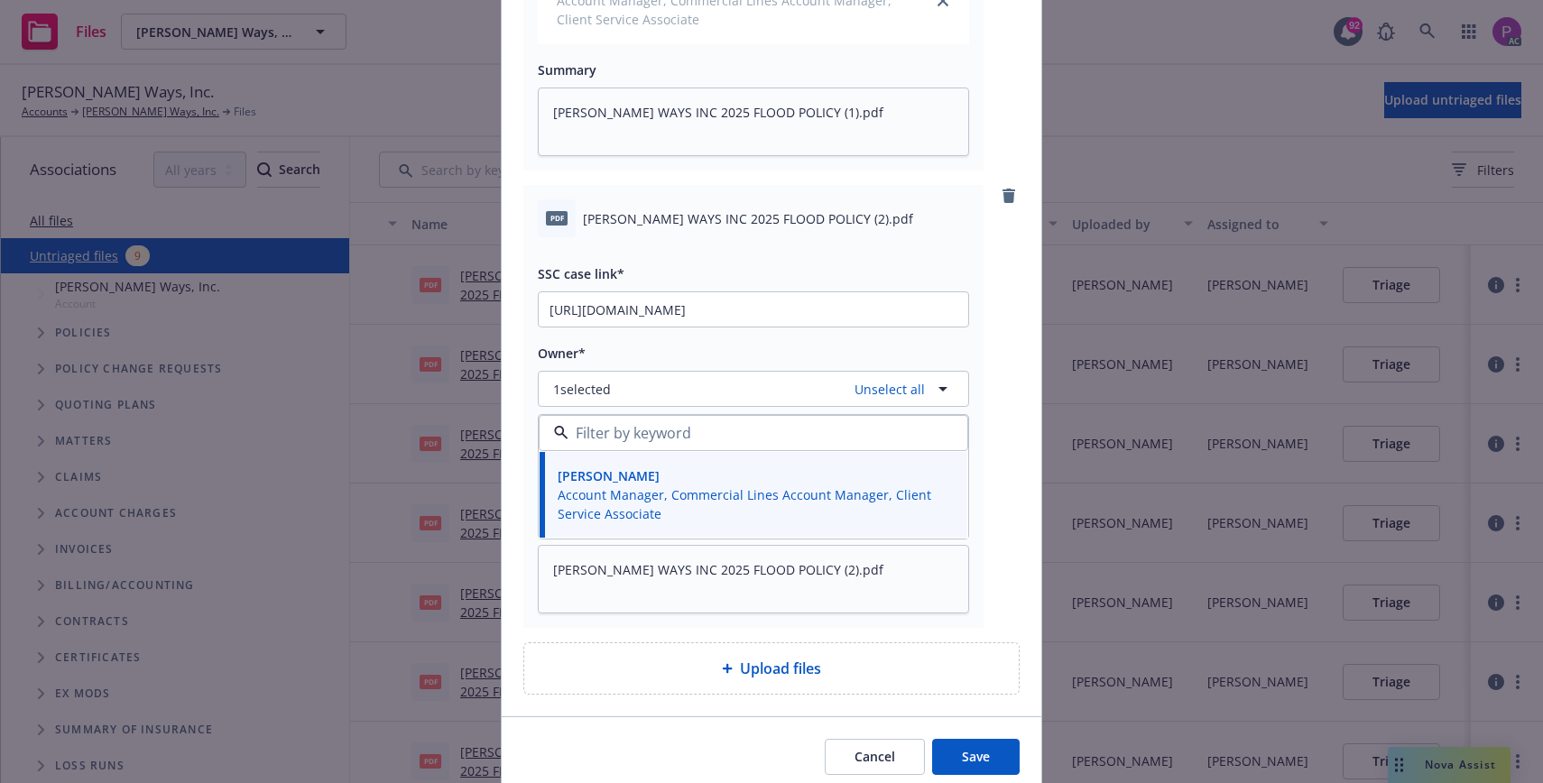
click at [960, 754] on button "Save" at bounding box center [976, 757] width 88 height 36
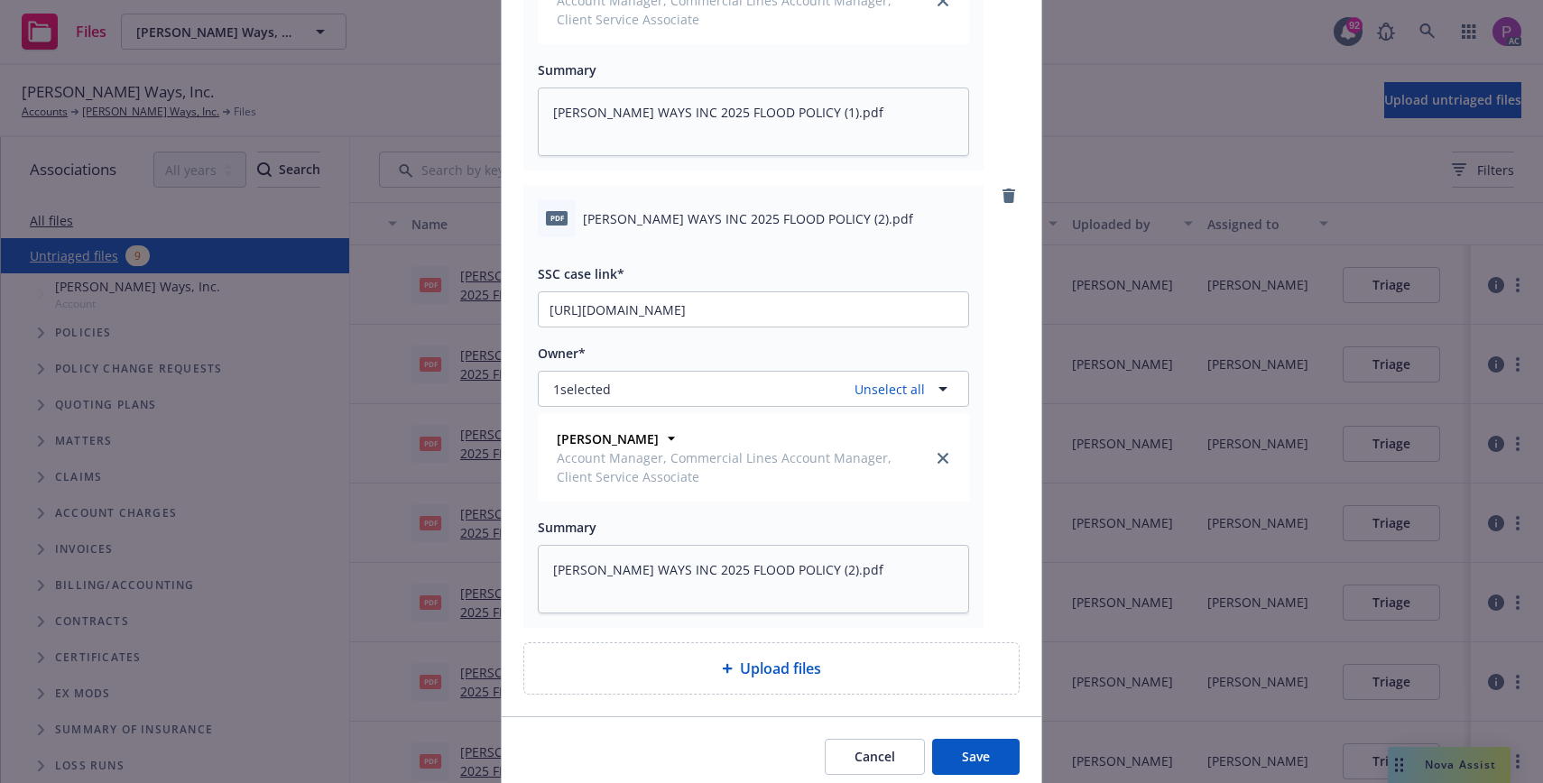
scroll to position [877, 0]
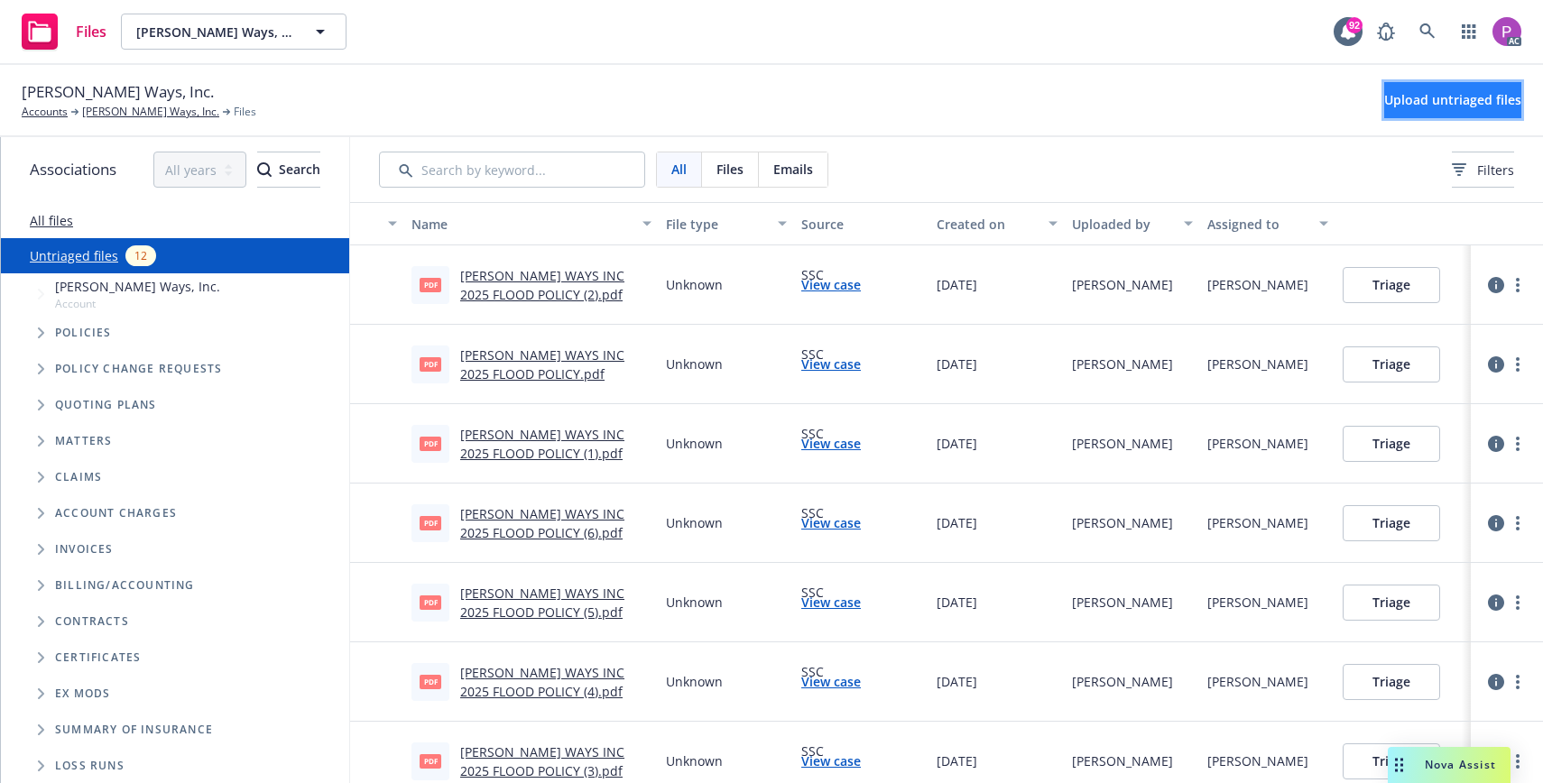
click at [1393, 103] on span "Upload untriaged files" at bounding box center [1452, 99] width 137 height 17
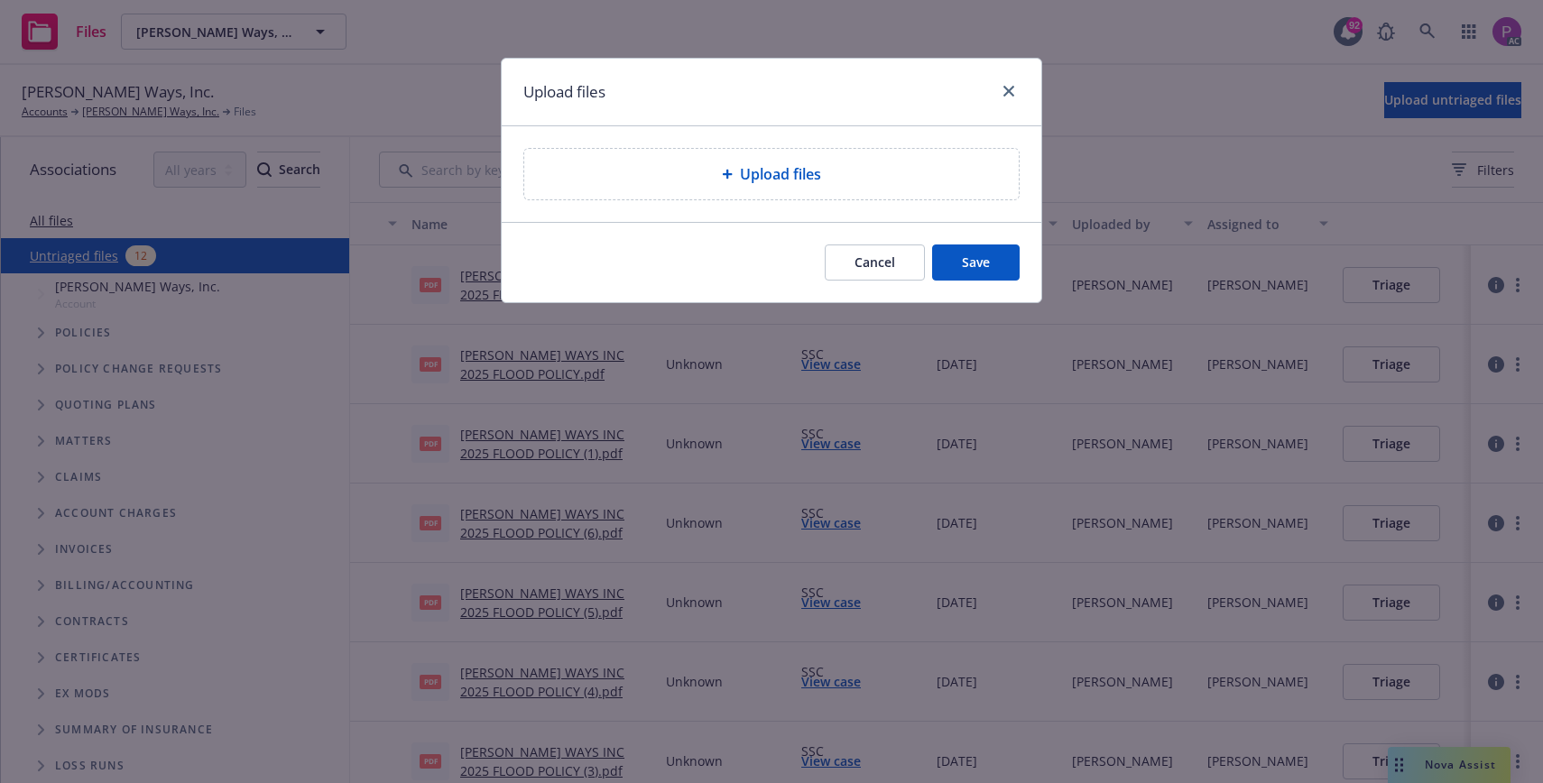
click at [755, 174] on span "Upload files" at bounding box center [780, 174] width 81 height 22
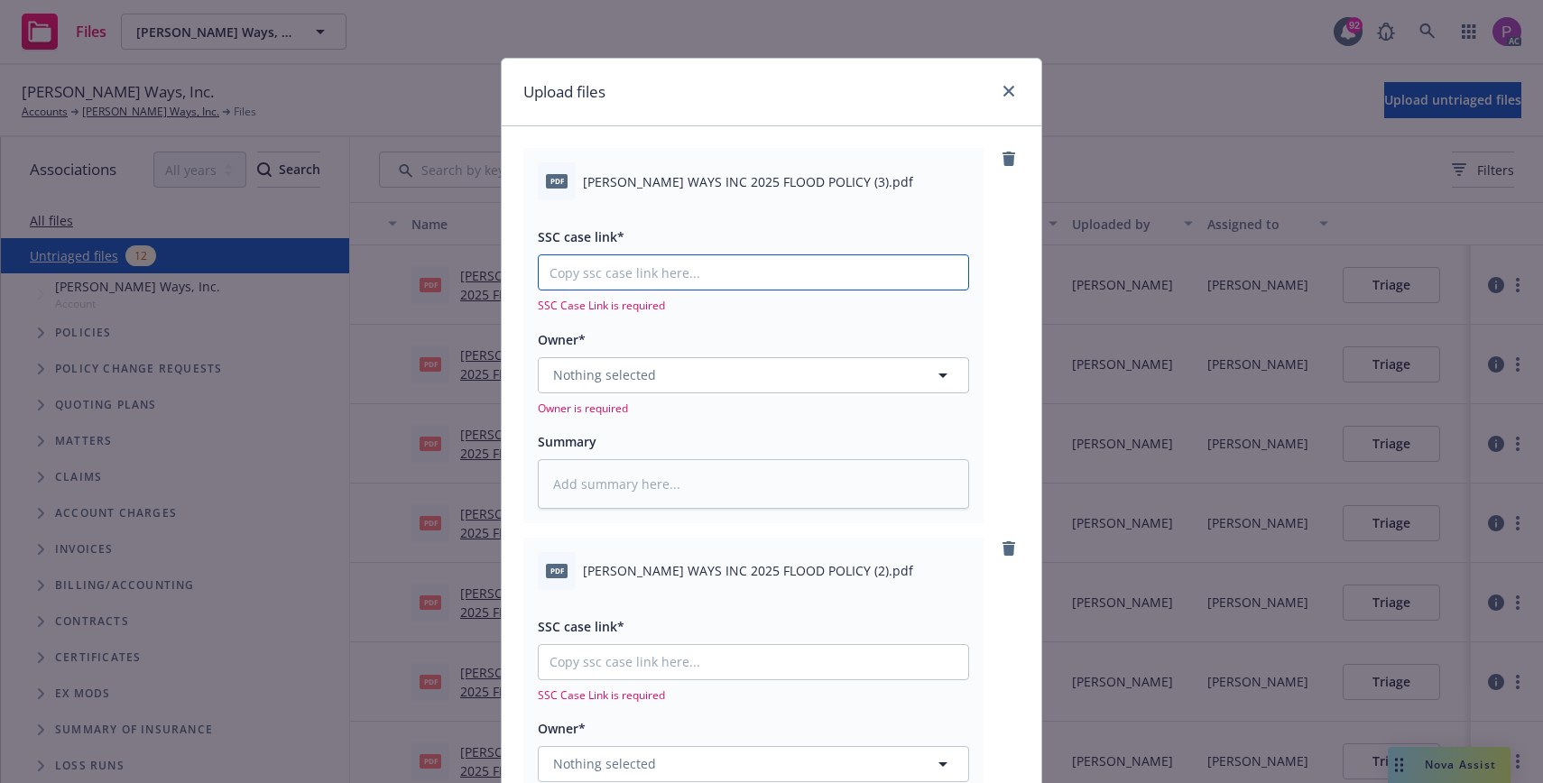
click at [669, 270] on input "SSC case link*" at bounding box center [753, 272] width 429 height 34
paste input "[URL][DOMAIN_NAME]"
type textarea "x"
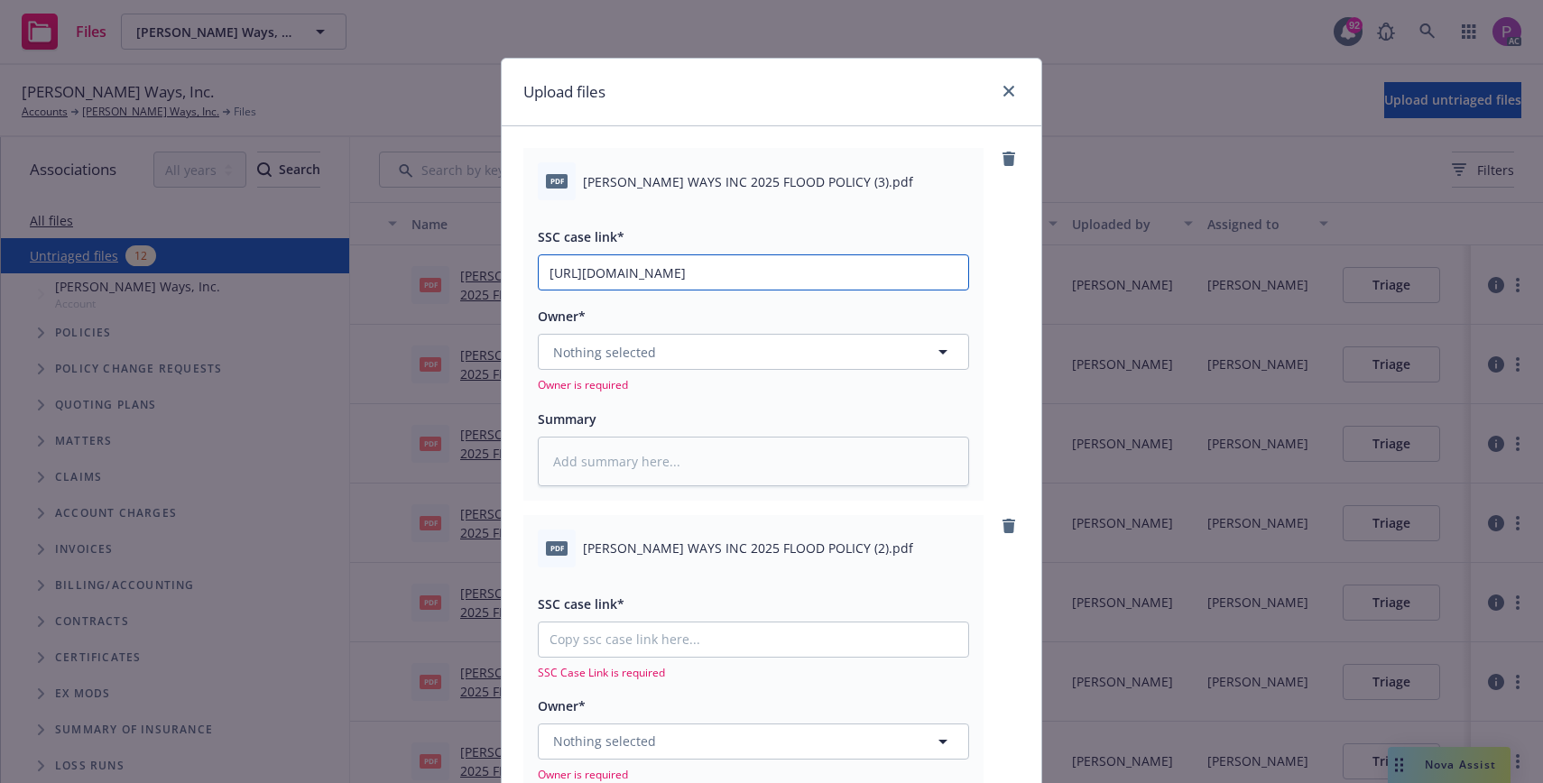
scroll to position [0, 92]
type input "[URL][DOMAIN_NAME]"
click at [690, 637] on input "SSC case link*" at bounding box center [753, 640] width 429 height 34
paste input "[URL][DOMAIN_NAME]"
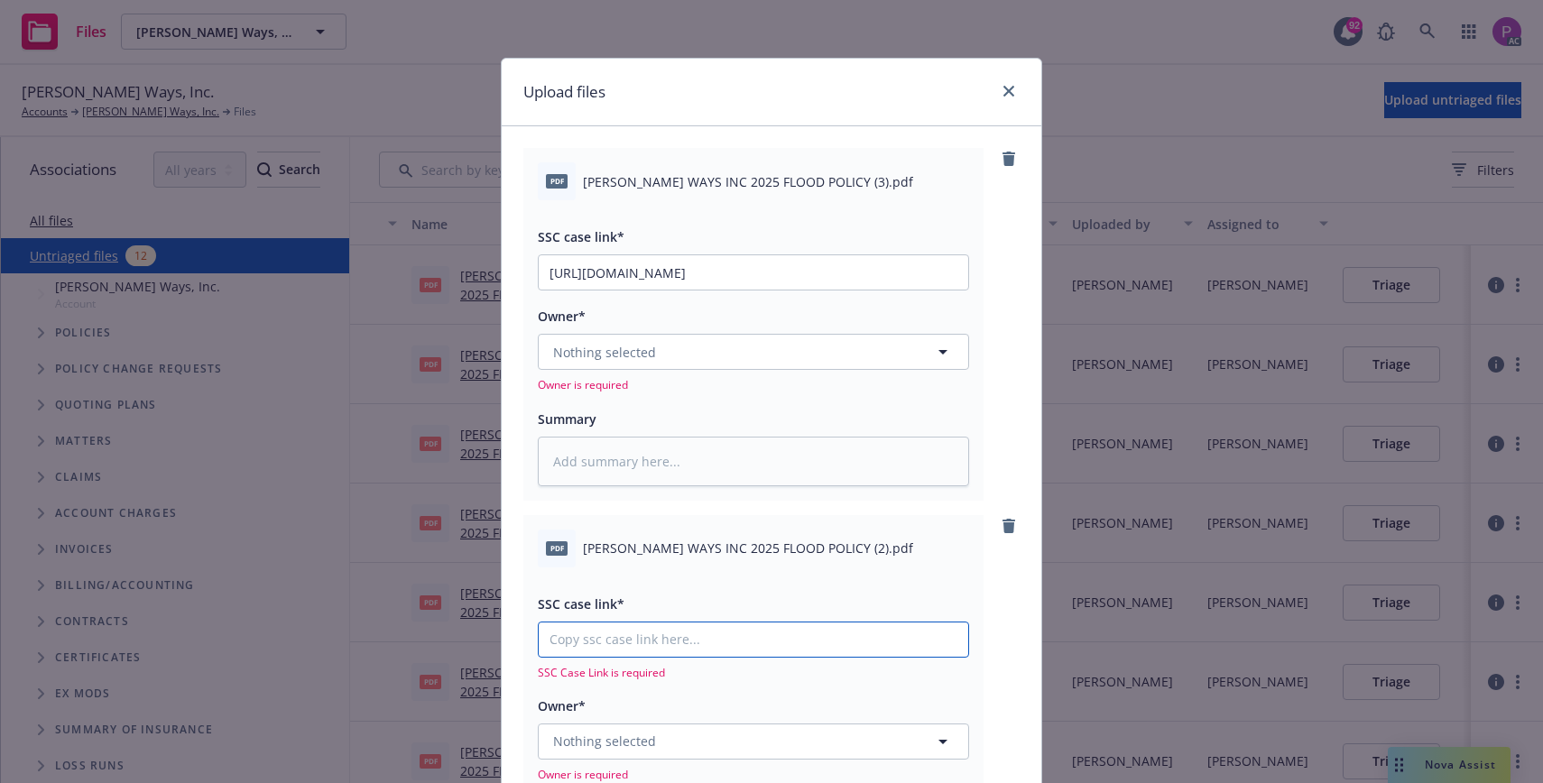
type textarea "x"
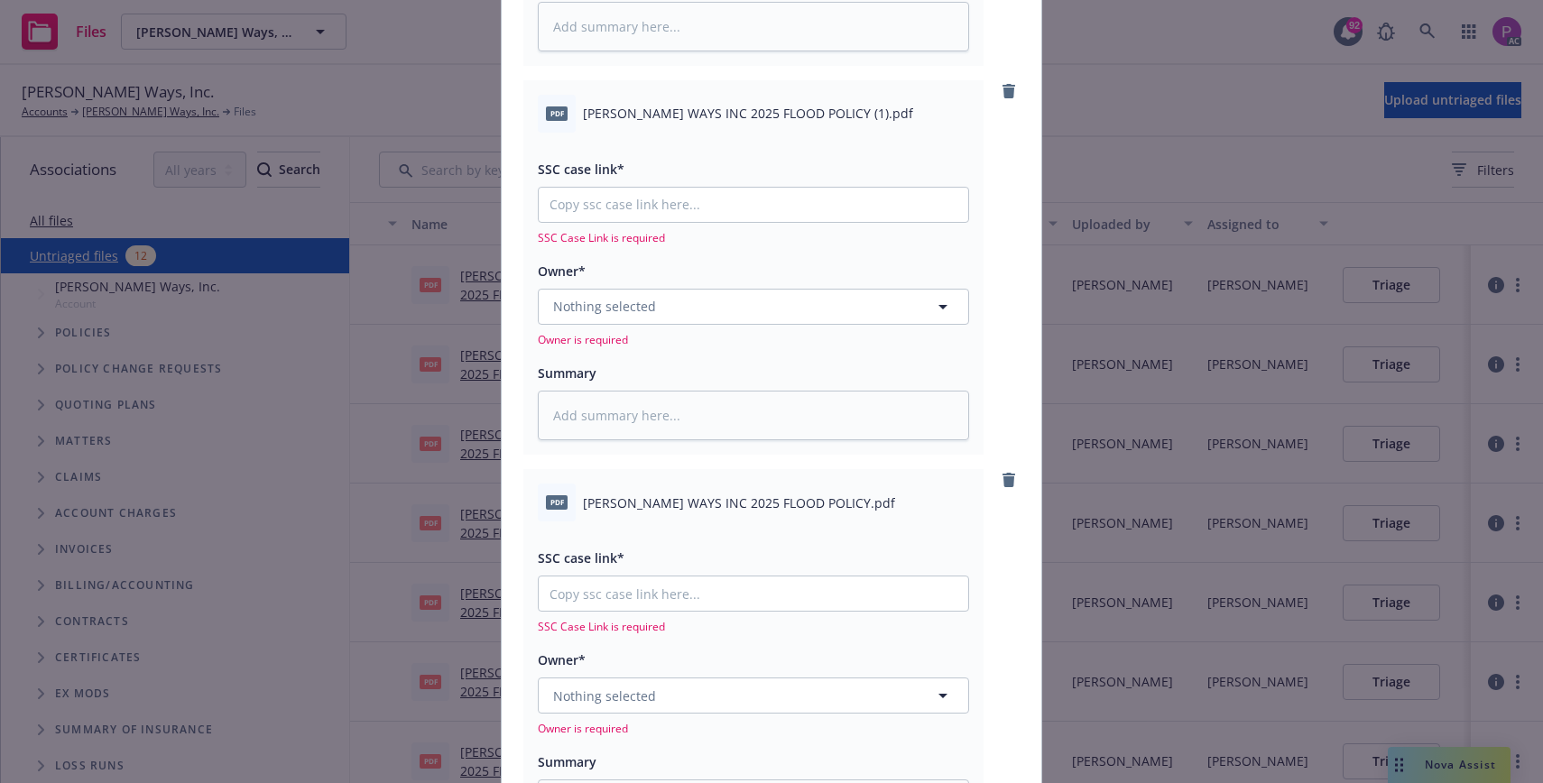
scroll to position [806, 0]
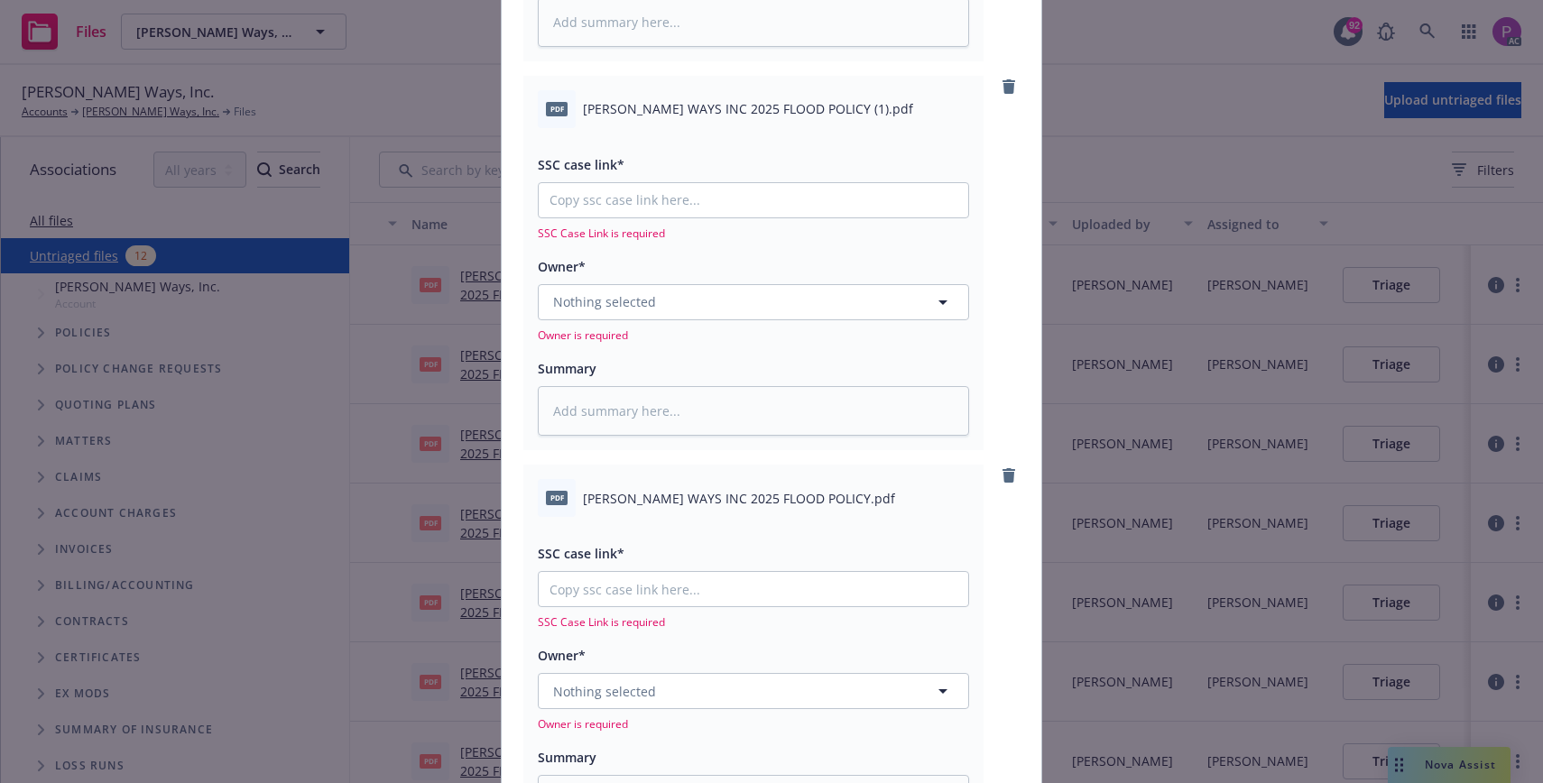
type input "[URL][DOMAIN_NAME]"
click at [663, 189] on input "SSC case link*" at bounding box center [753, 200] width 429 height 34
paste input "[URL][DOMAIN_NAME]"
type textarea "x"
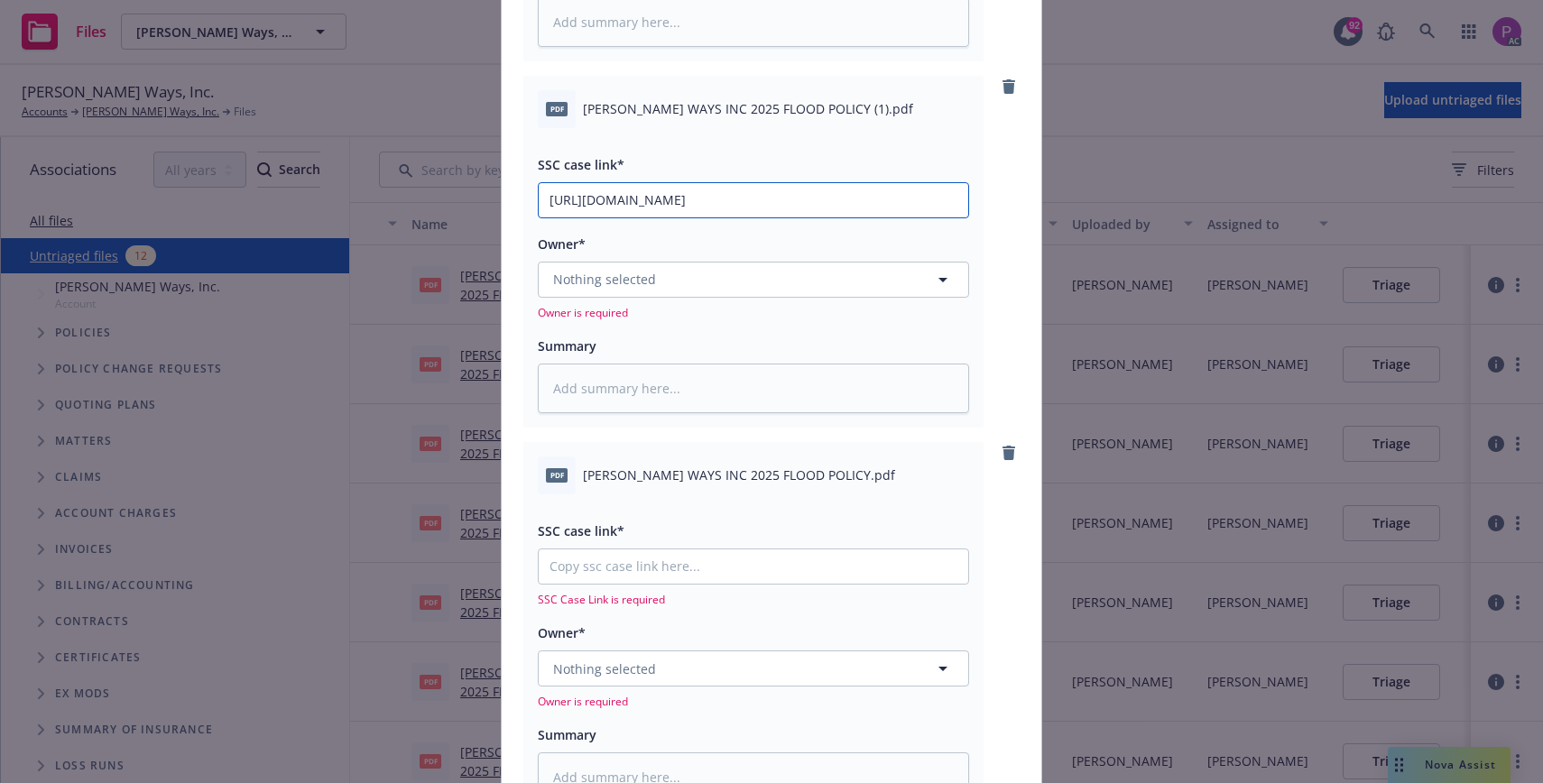
scroll to position [0, 90]
type input "[URL][DOMAIN_NAME]"
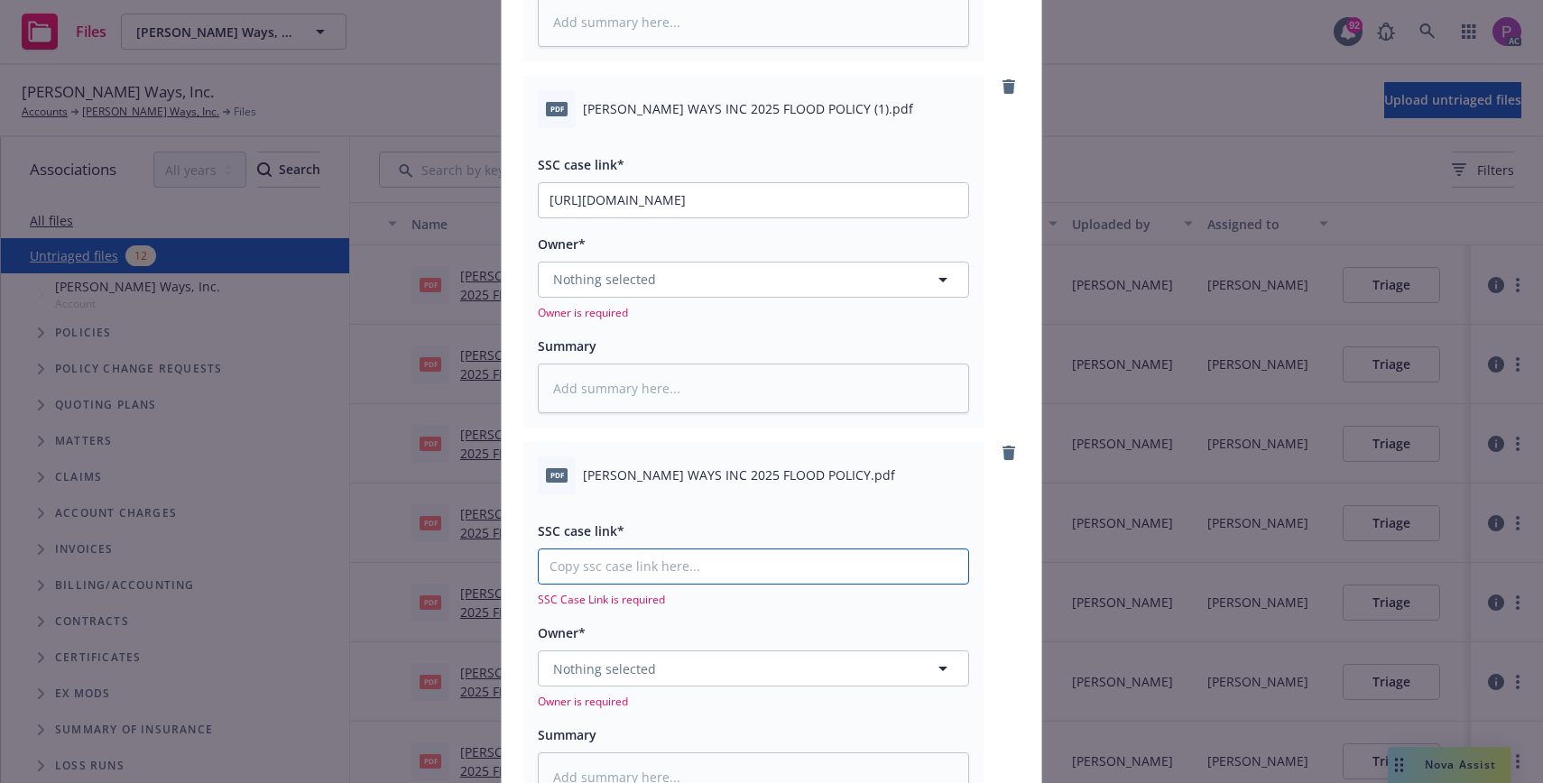
click at [678, 567] on input "SSC case link*" at bounding box center [753, 566] width 429 height 34
paste input "[URL][DOMAIN_NAME]"
type textarea "x"
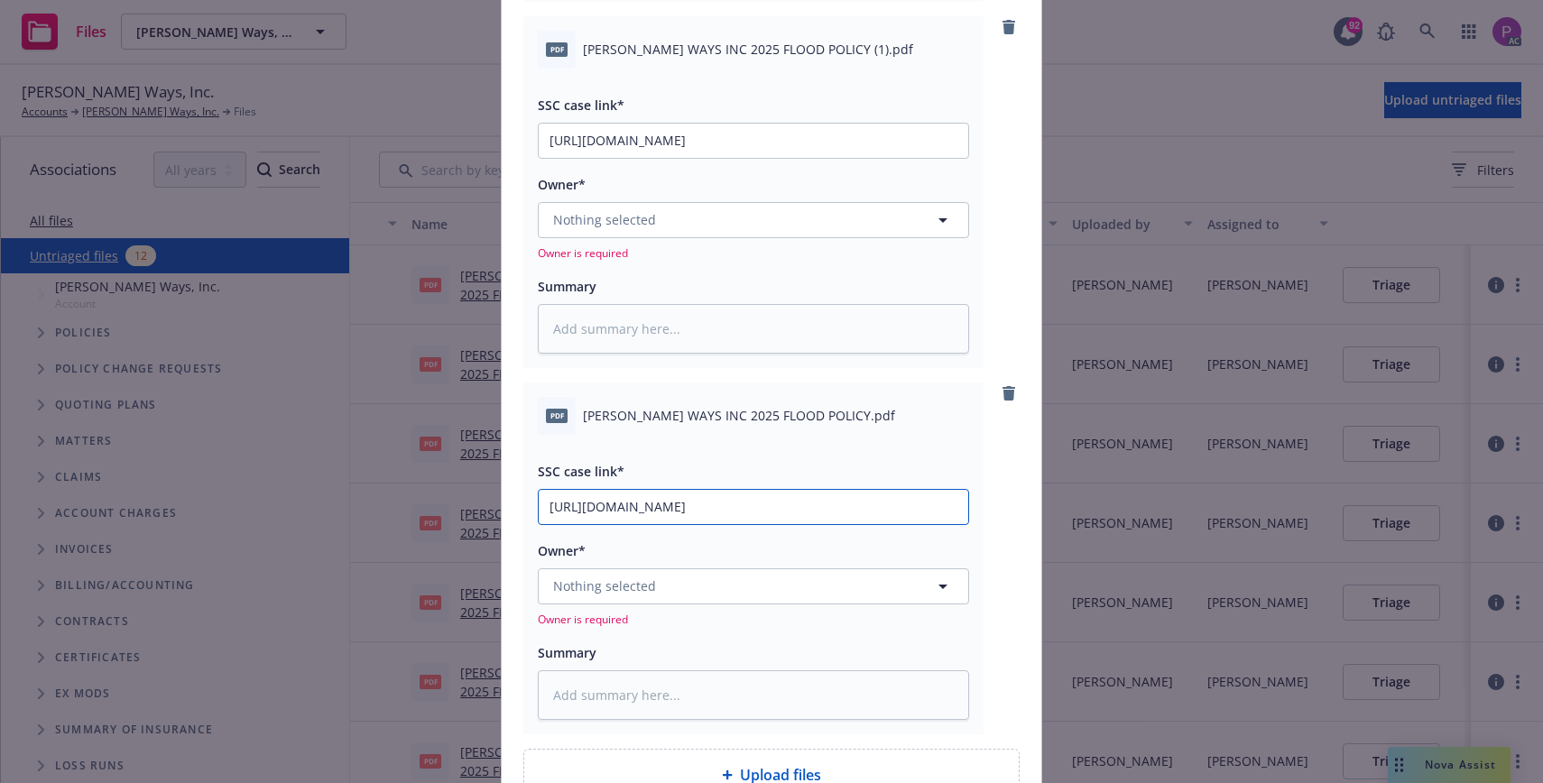
scroll to position [867, 0]
type input "[URL][DOMAIN_NAME]"
click at [705, 409] on span "[PERSON_NAME] WAYS INC 2025 FLOOD POLICY.pdf" at bounding box center [739, 413] width 312 height 19
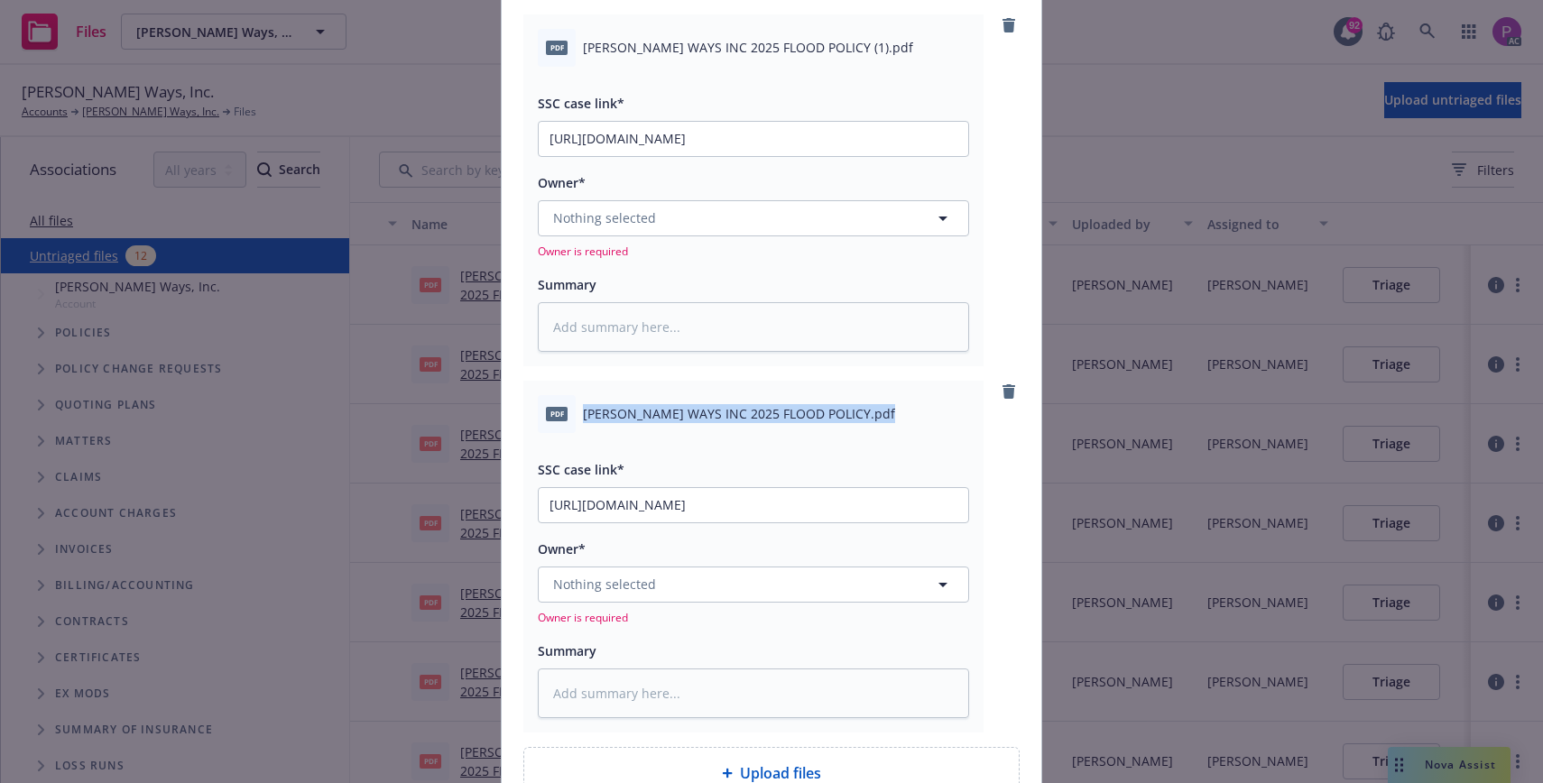
click at [705, 409] on span "[PERSON_NAME] WAYS INC 2025 FLOOD POLICY.pdf" at bounding box center [739, 413] width 312 height 19
click at [713, 691] on textarea at bounding box center [753, 694] width 431 height 50
paste textarea "[PERSON_NAME] WAYS INC 2025 FLOOD POLICY.pdf"
type textarea "x"
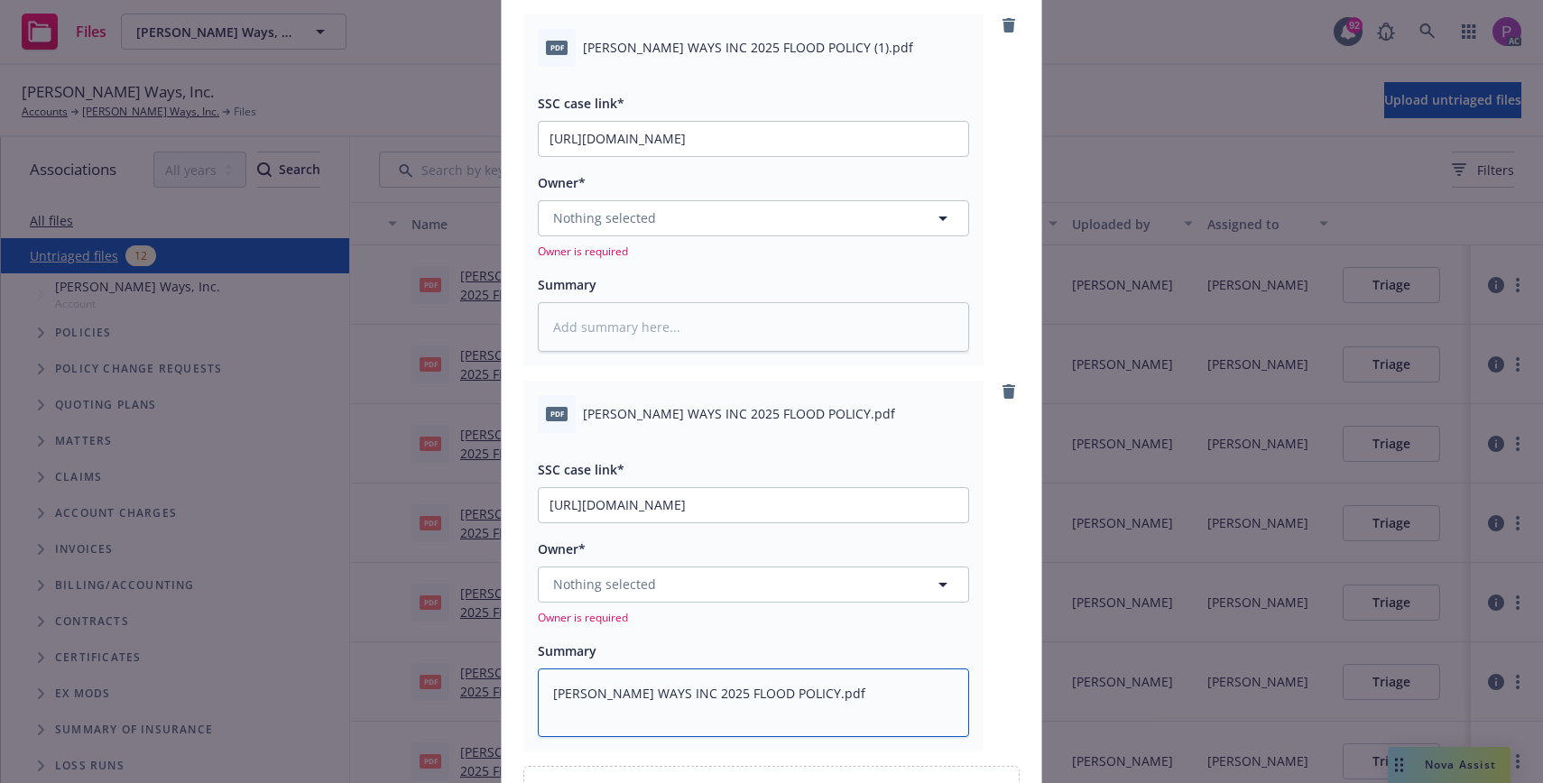
type textarea "[PERSON_NAME] WAYS INC 2025 FLOOD POLICY.pdf"
click at [729, 319] on textarea at bounding box center [753, 327] width 431 height 50
paste textarea "[PERSON_NAME] WAYS INC 2025 FLOOD POLICY.pdf"
type textarea "x"
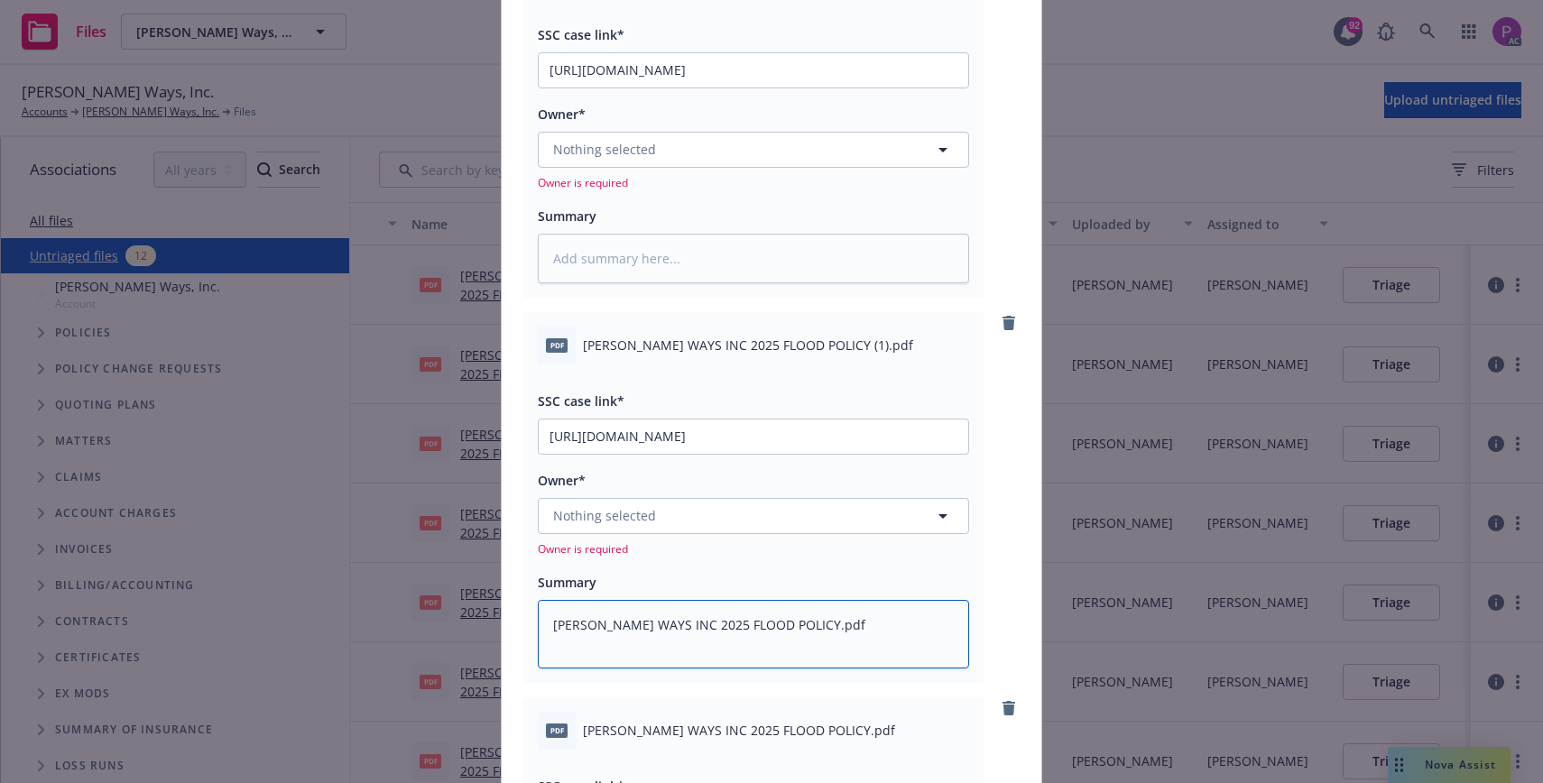
scroll to position [559, 0]
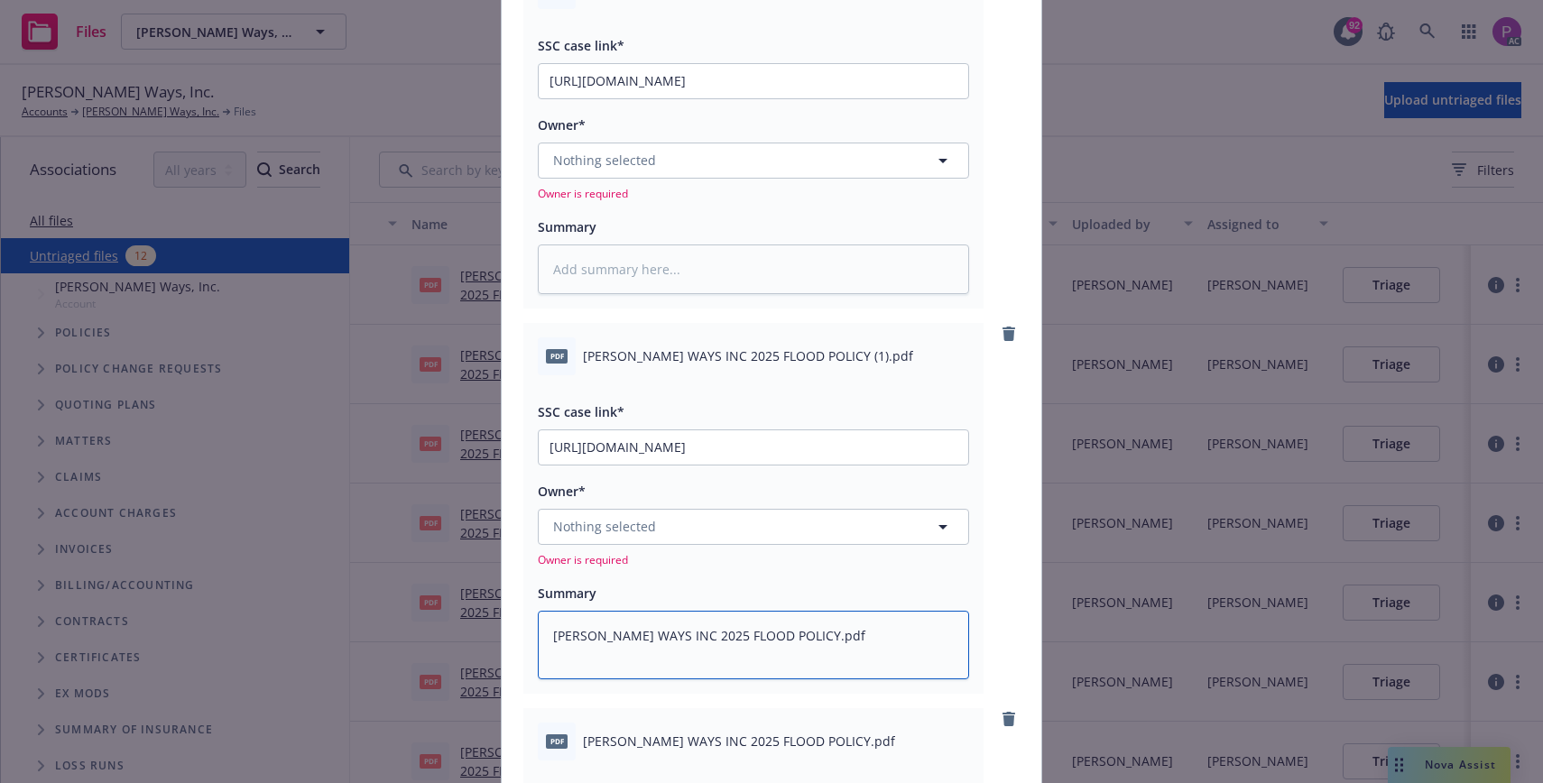
type textarea "[PERSON_NAME] WAYS INC 2025 FLOOD POLICY.pdf"
click at [735, 249] on textarea at bounding box center [753, 270] width 431 height 50
paste textarea "[PERSON_NAME] WAYS INC 2025 FLOOD POLICY.pdf"
type textarea "x"
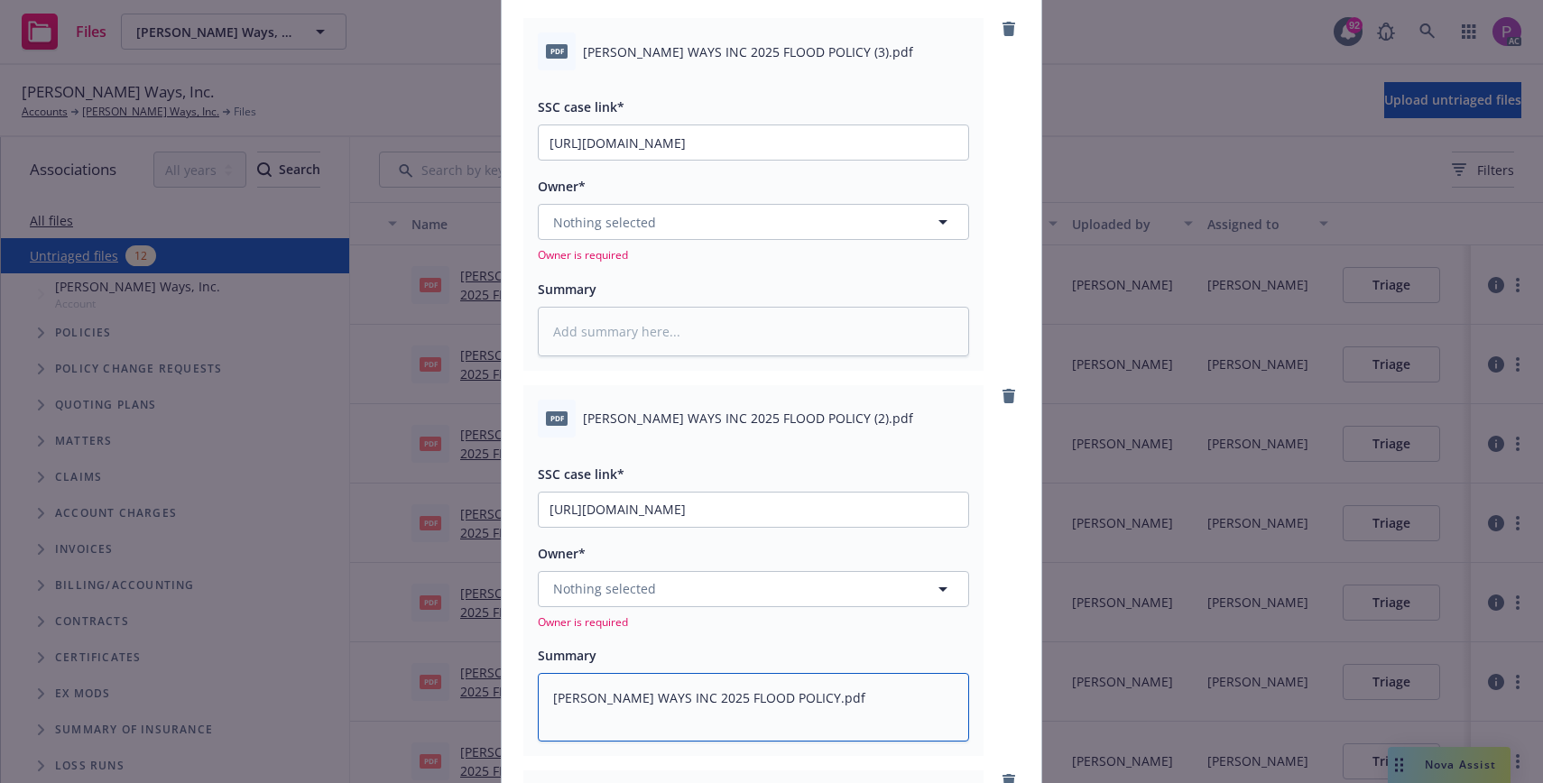
scroll to position [112, 0]
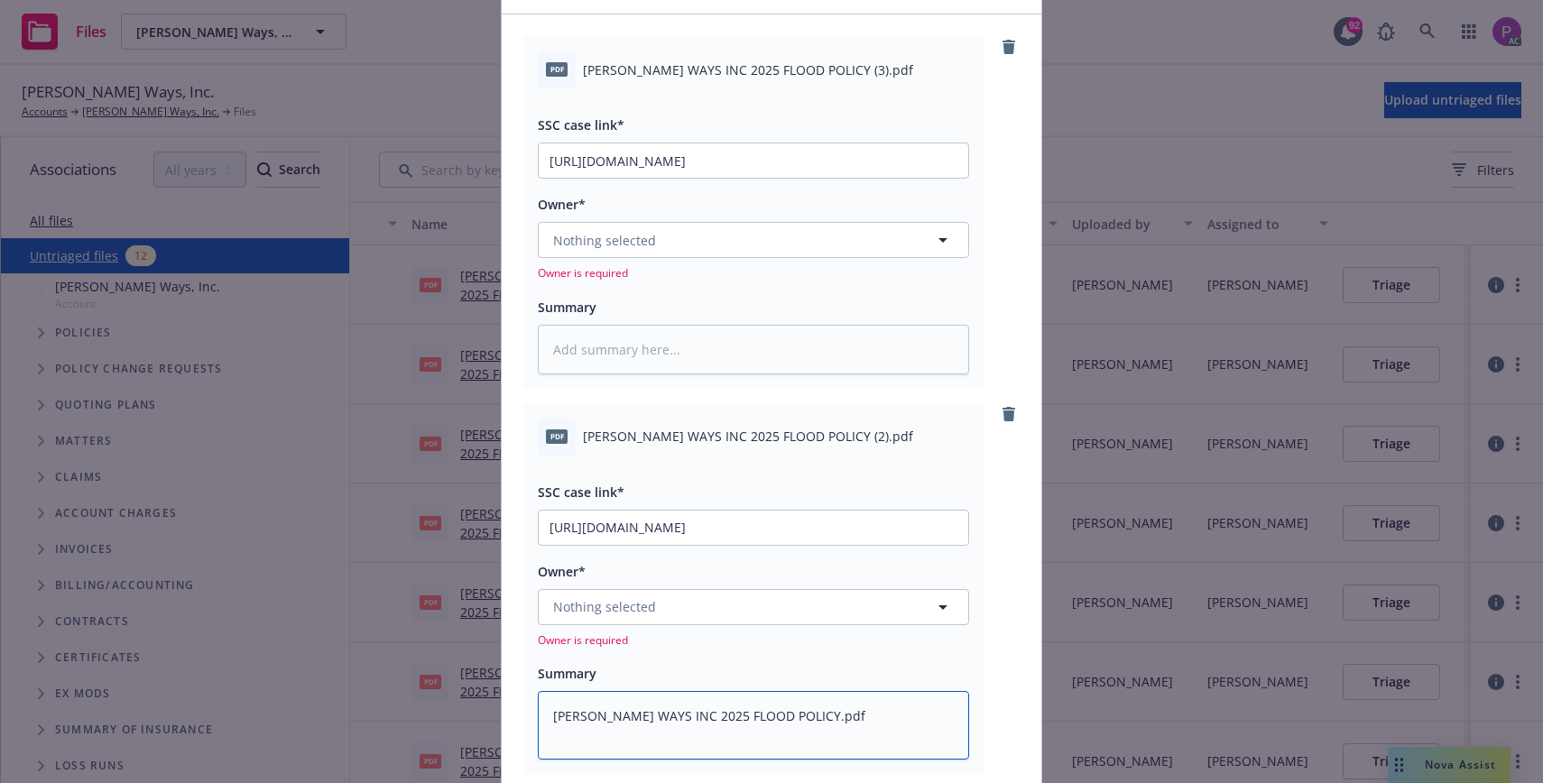
type textarea "[PERSON_NAME] WAYS INC 2025 FLOOD POLICY.pdf"
click at [736, 342] on textarea at bounding box center [753, 350] width 431 height 50
paste textarea "[PERSON_NAME] WAYS INC 2025 FLOOD POLICY.pdf"
type textarea "x"
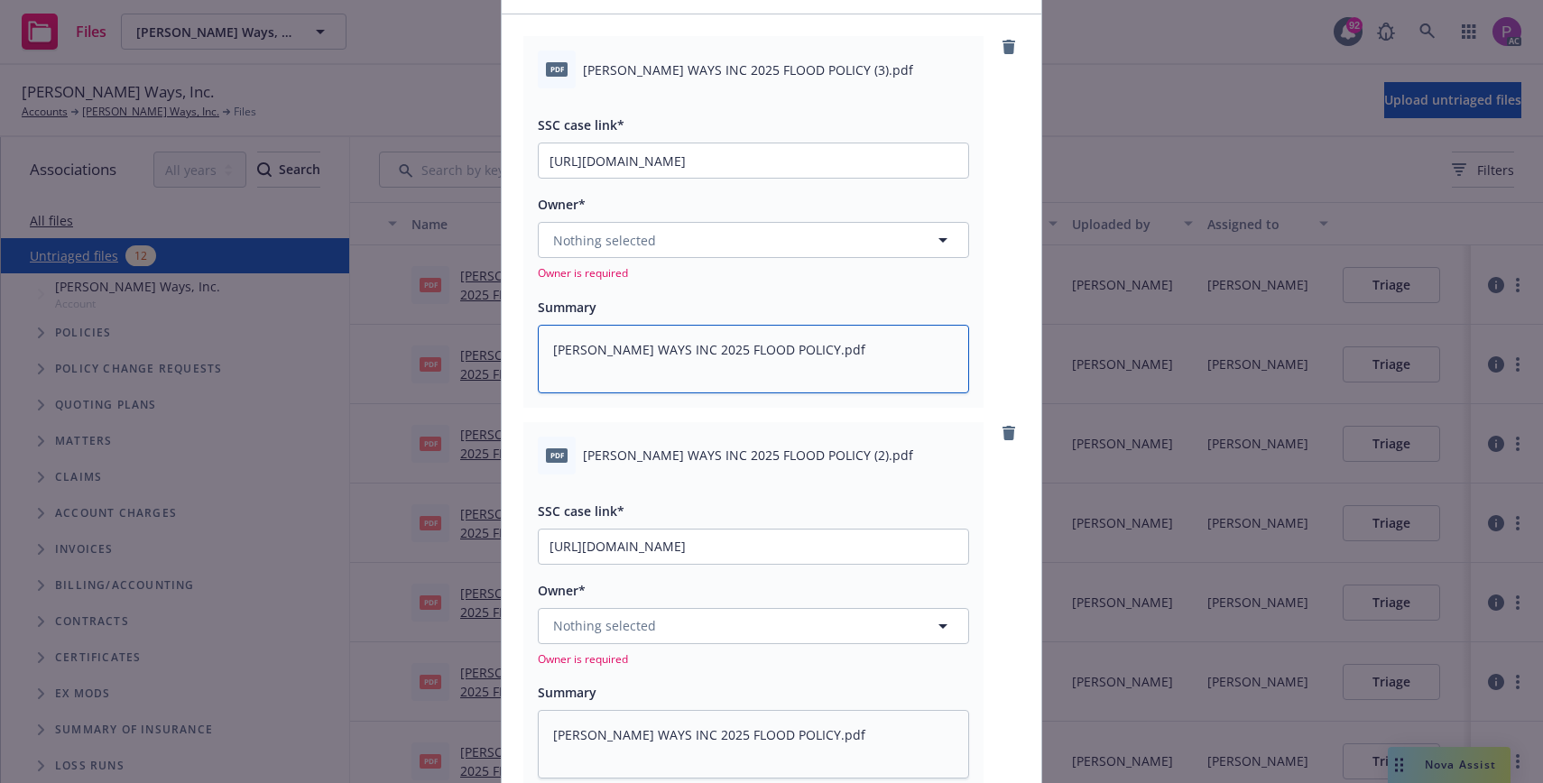
type textarea "[PERSON_NAME] WAYS INC 2025 FLOOD POLICY.pdf"
click at [798, 241] on button "Nothing selected" at bounding box center [753, 240] width 431 height 36
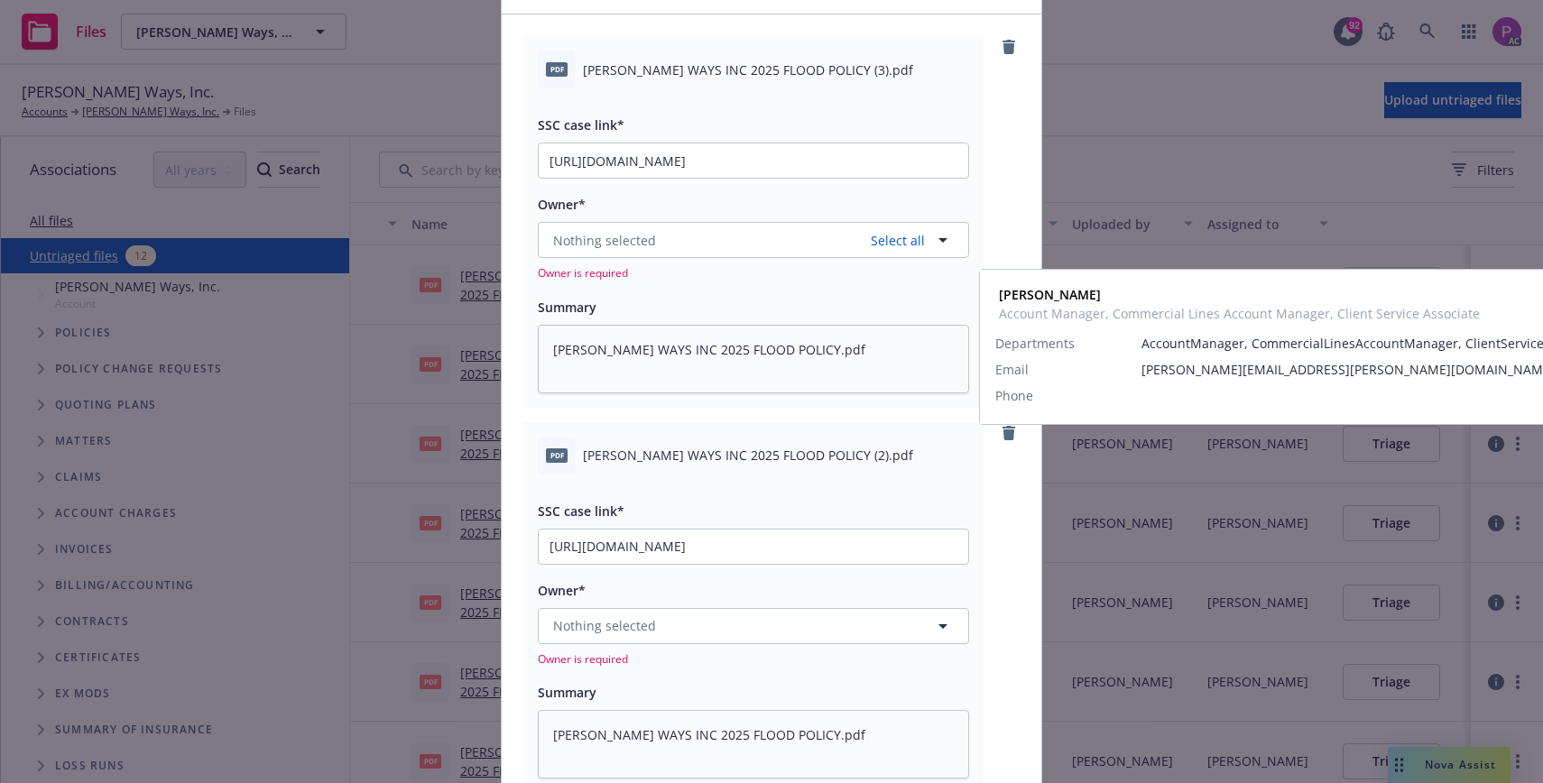
click at [751, 347] on span "Account Manager, Commercial Lines Account Manager, Client Service Associate" at bounding box center [752, 356] width 388 height 38
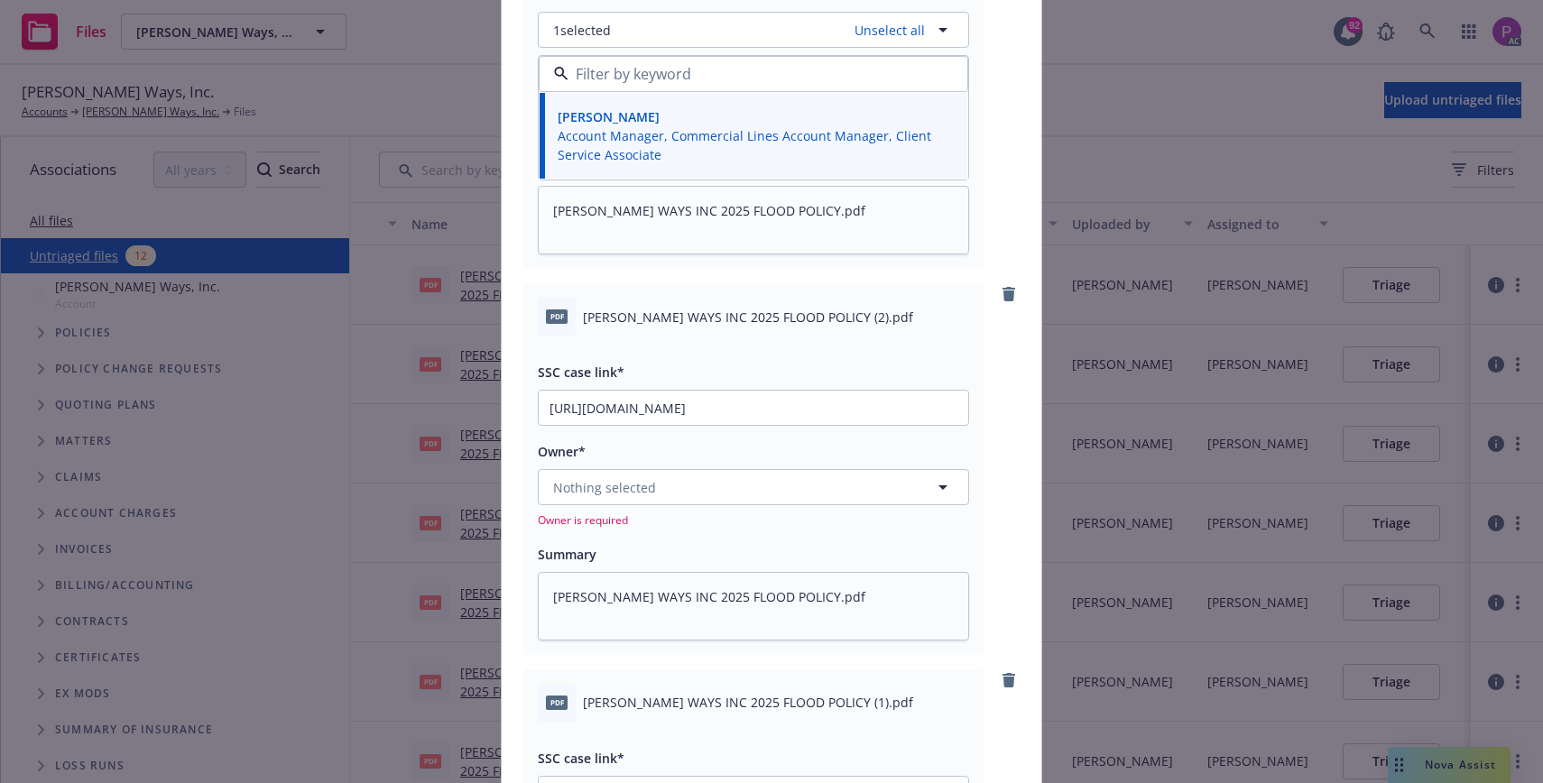
scroll to position [328, 0]
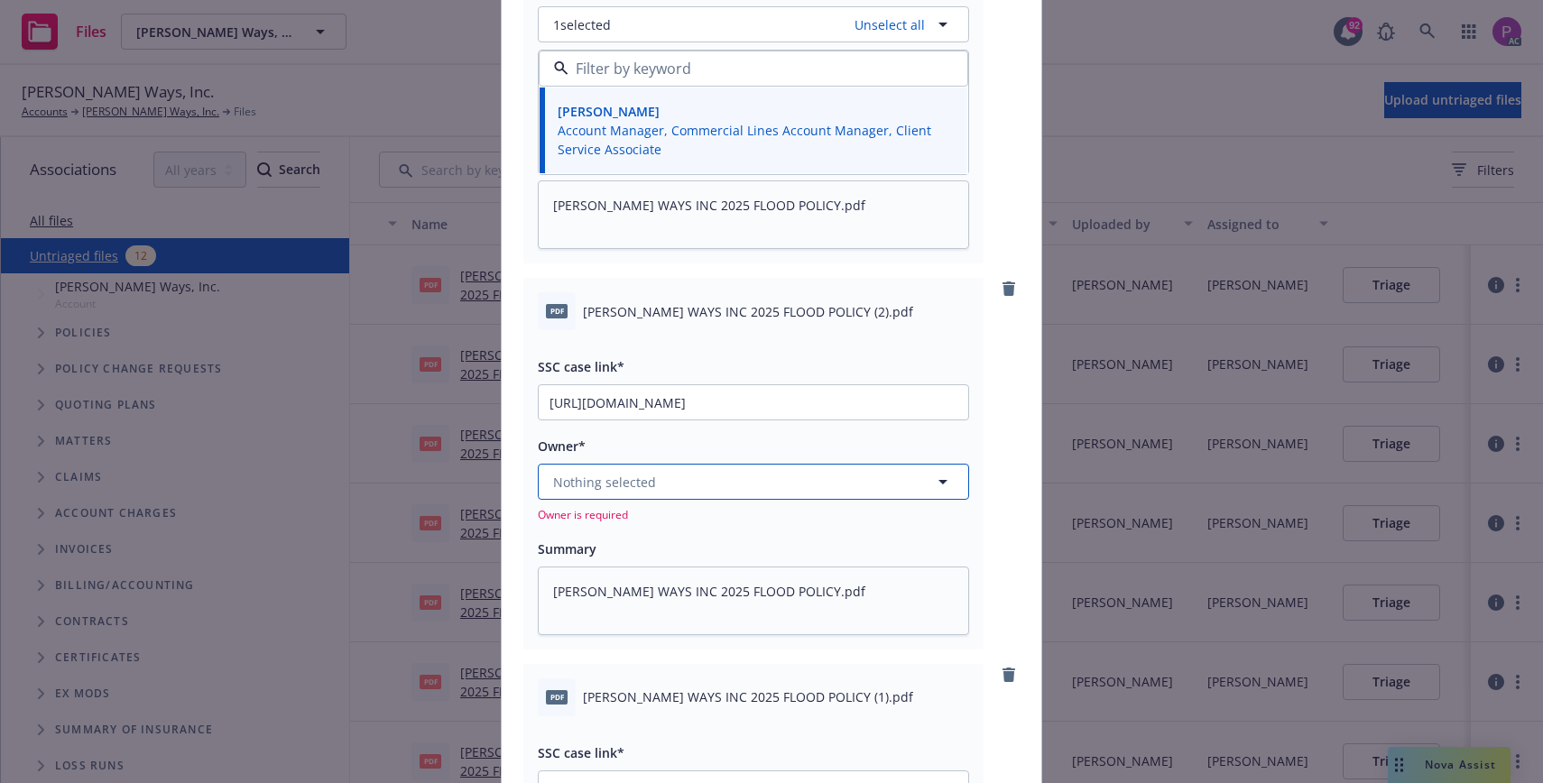
click at [713, 486] on button "Nothing selected" at bounding box center [753, 482] width 431 height 36
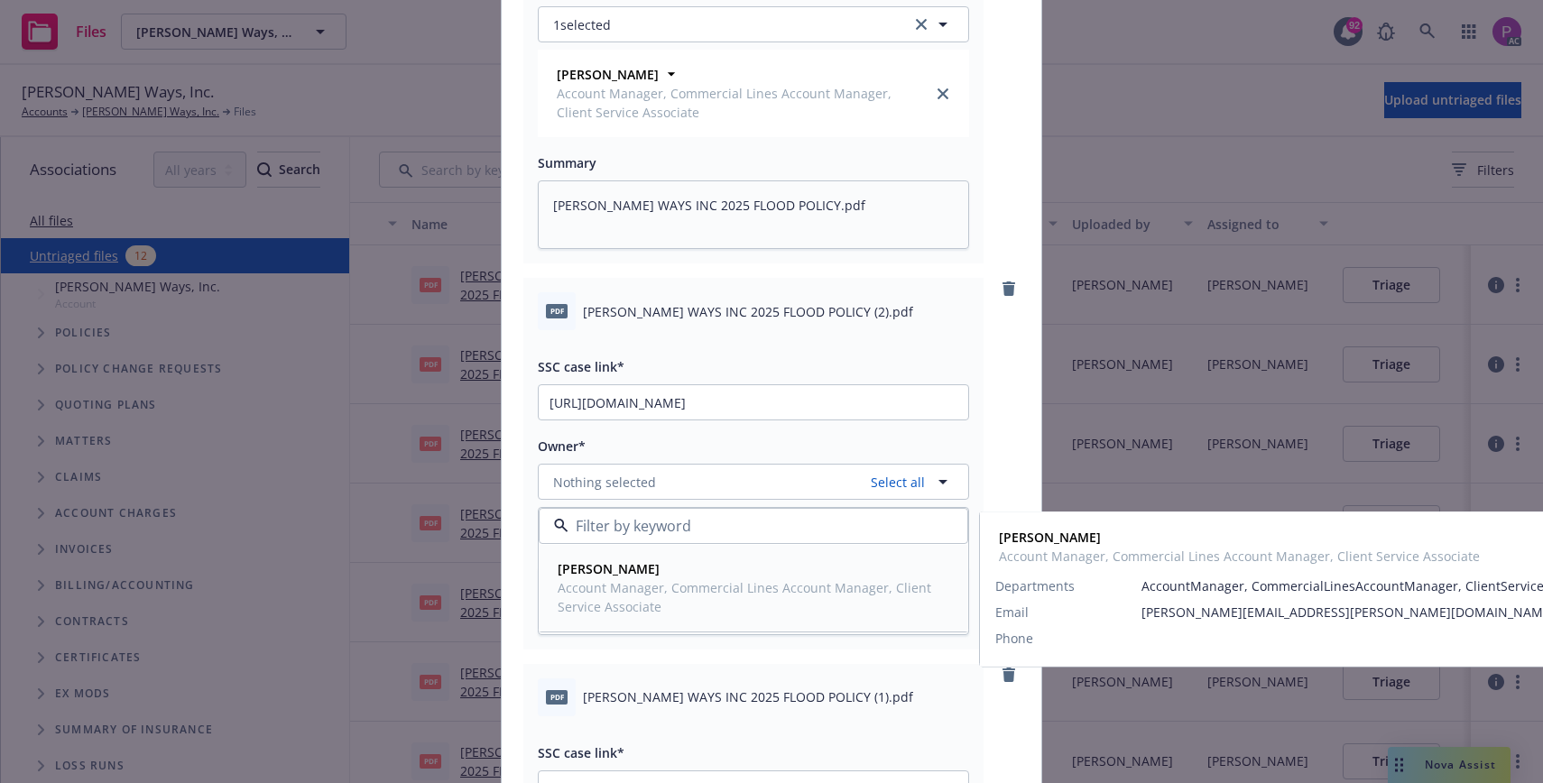
click at [700, 570] on span "[PERSON_NAME]" at bounding box center [752, 568] width 388 height 19
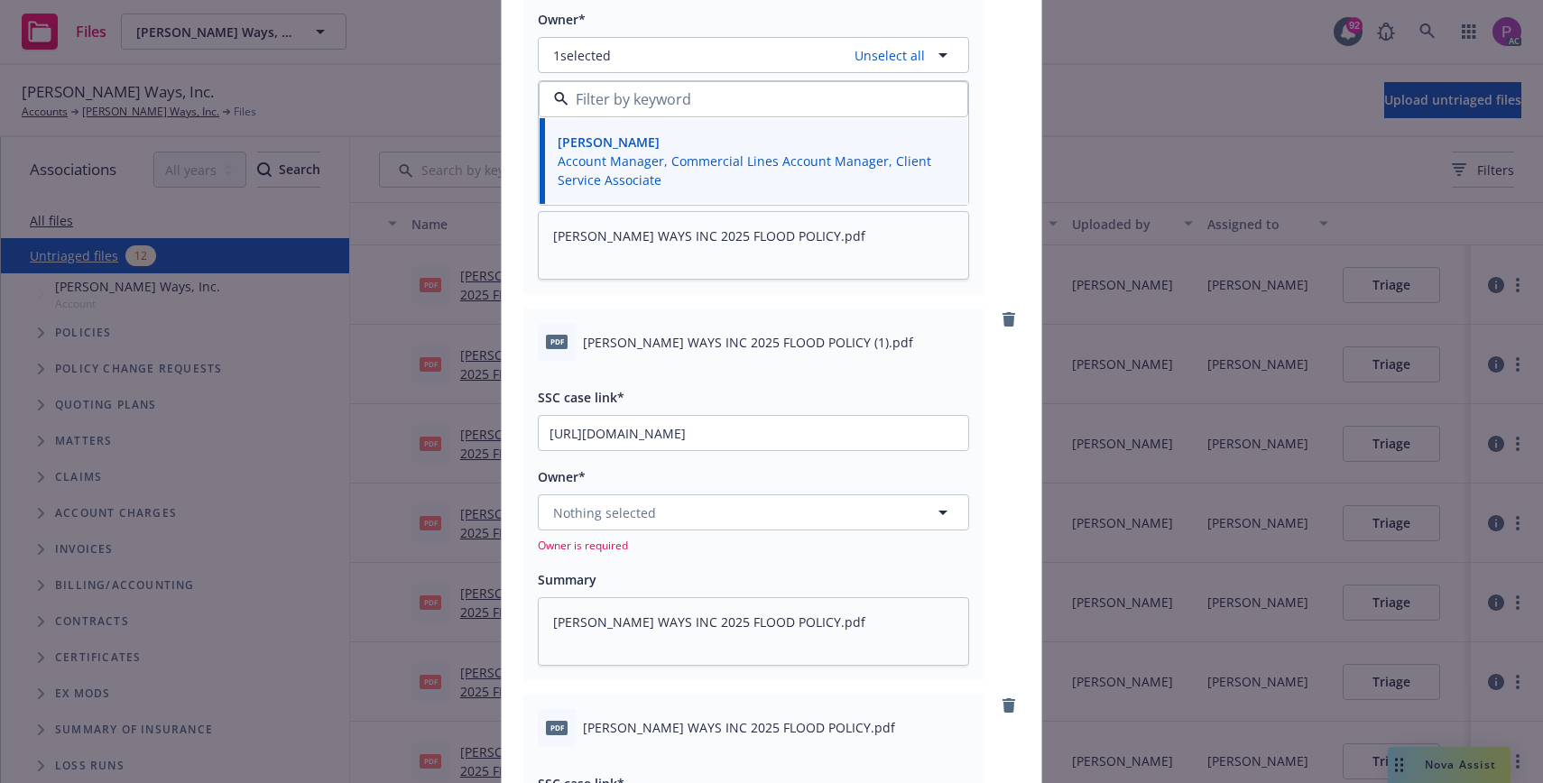
scroll to position [757, 0]
click at [695, 513] on button "Nothing selected" at bounding box center [753, 510] width 431 height 36
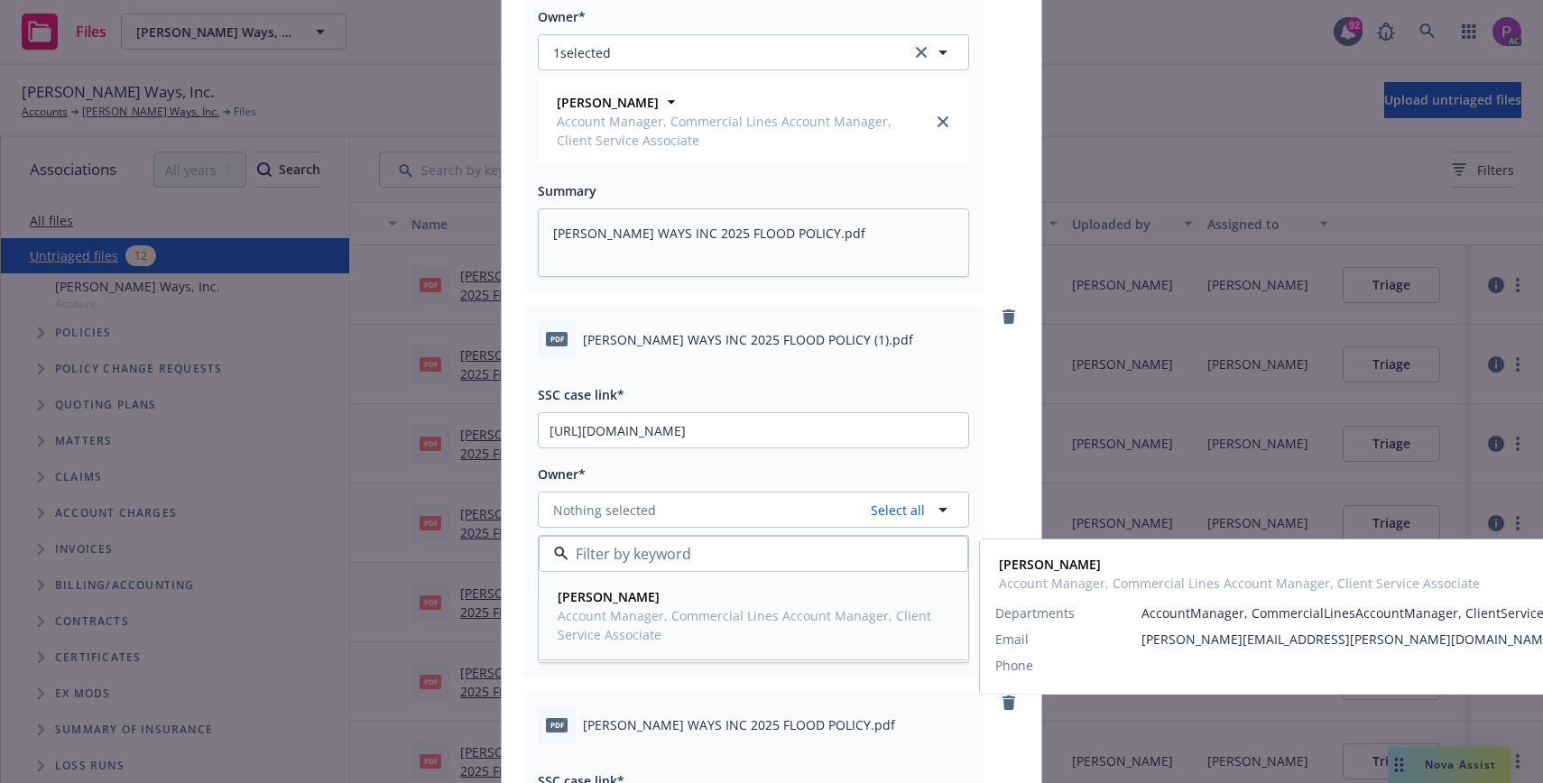
click at [682, 618] on span "Account Manager, Commercial Lines Account Manager, Client Service Associate" at bounding box center [752, 625] width 388 height 38
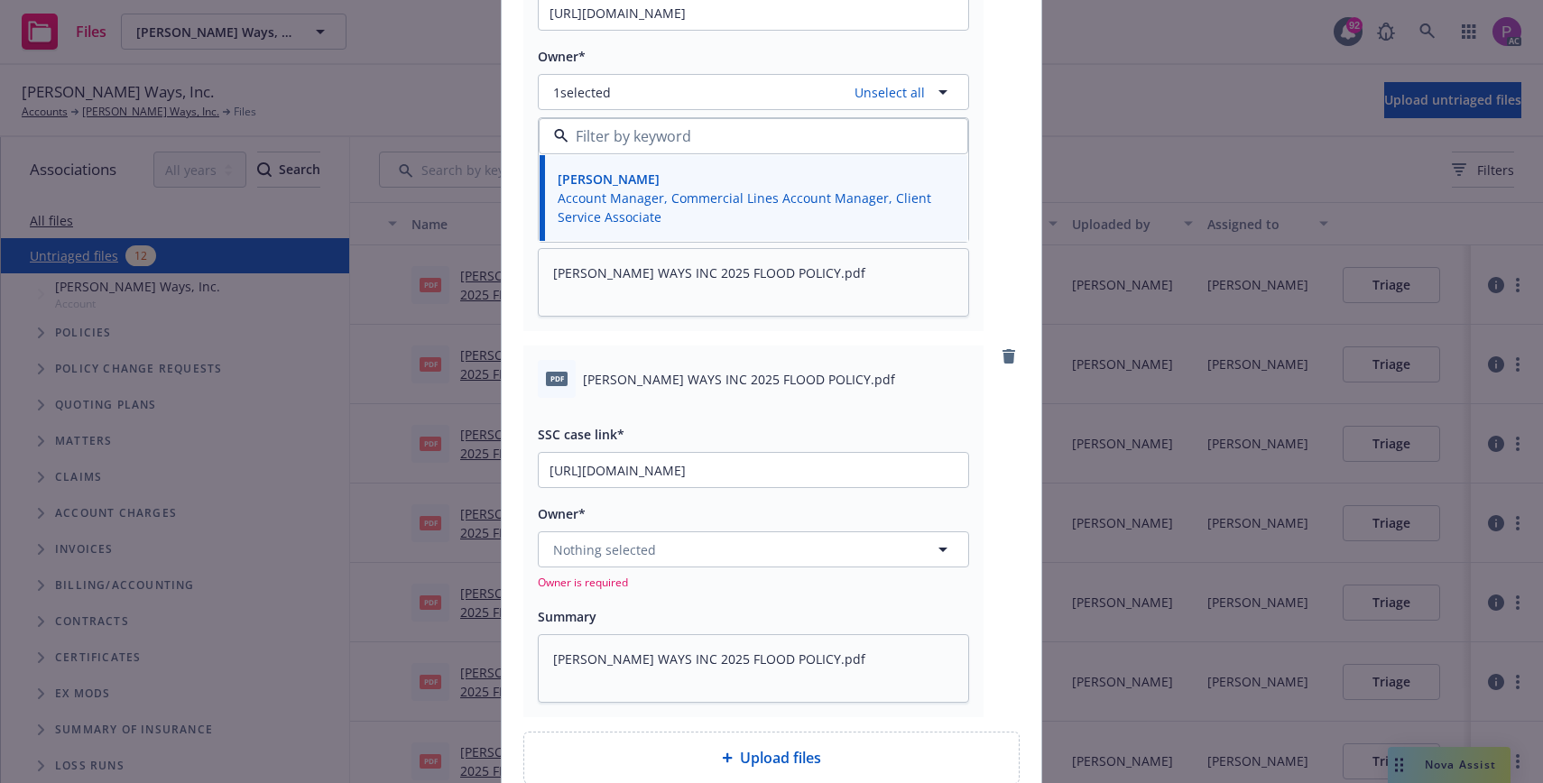
scroll to position [1335, 0]
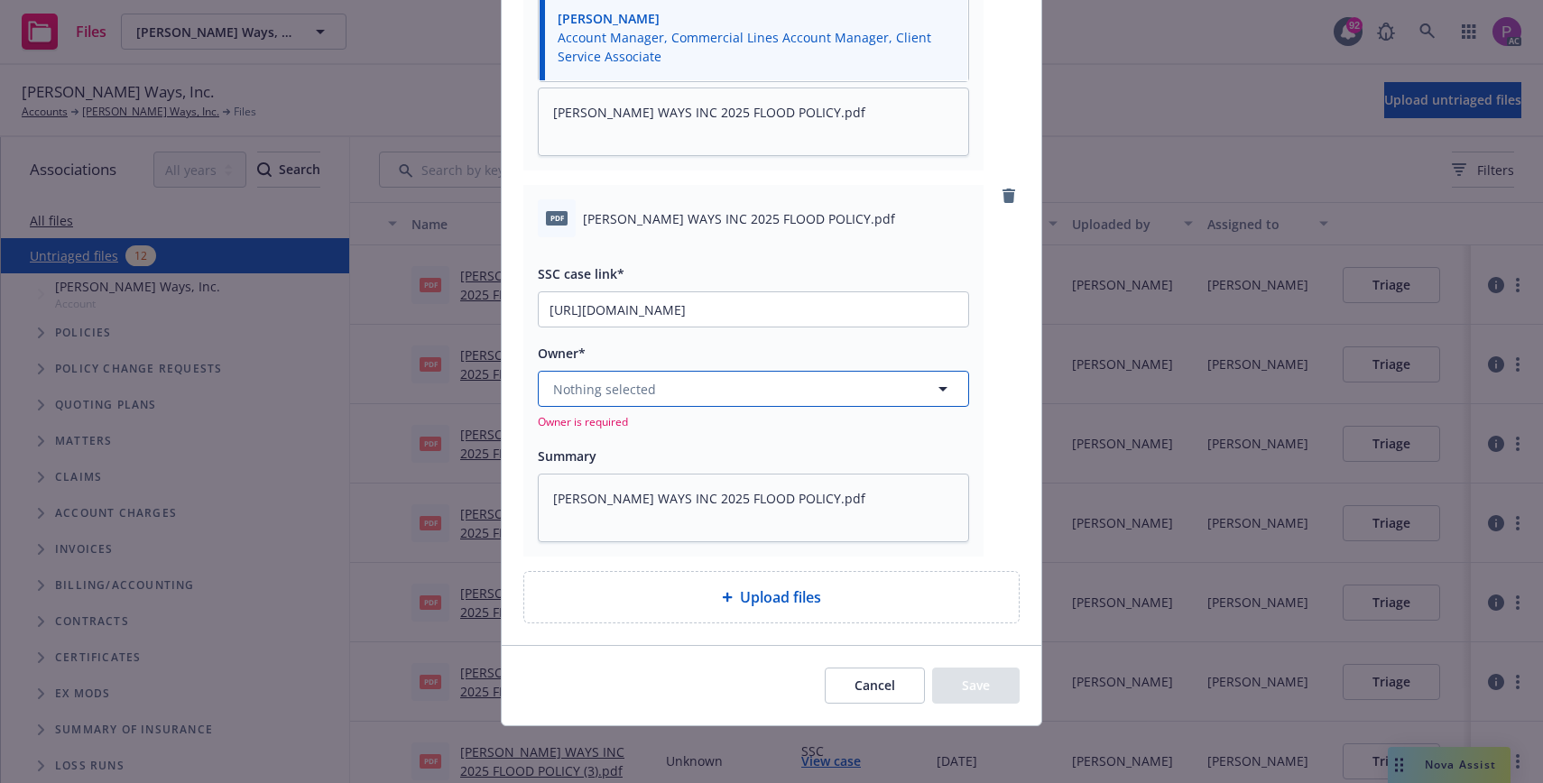
click at [716, 389] on button "Nothing selected" at bounding box center [753, 389] width 431 height 36
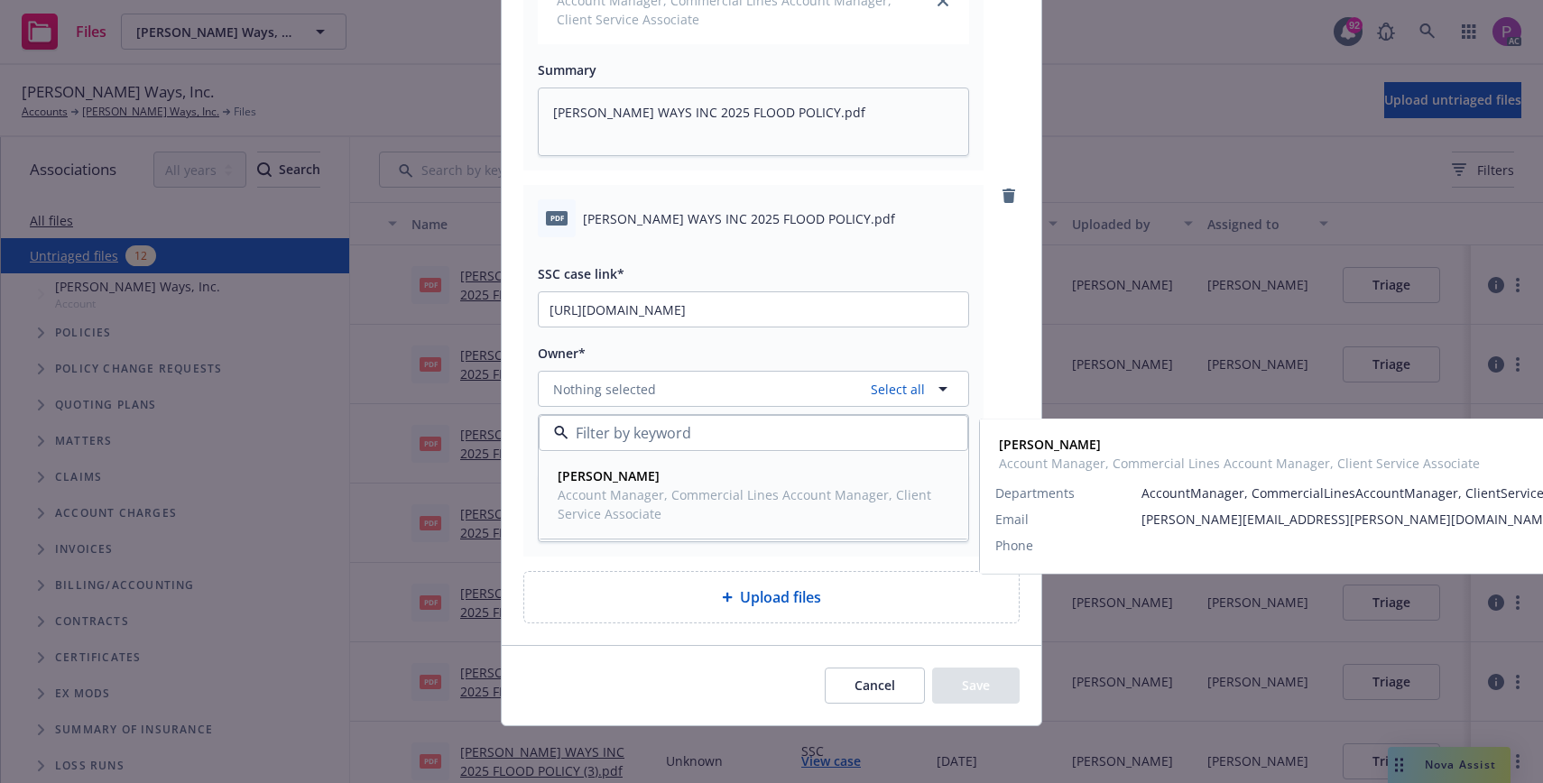
click at [685, 486] on span "Account Manager, Commercial Lines Account Manager, Client Service Associate" at bounding box center [752, 504] width 388 height 38
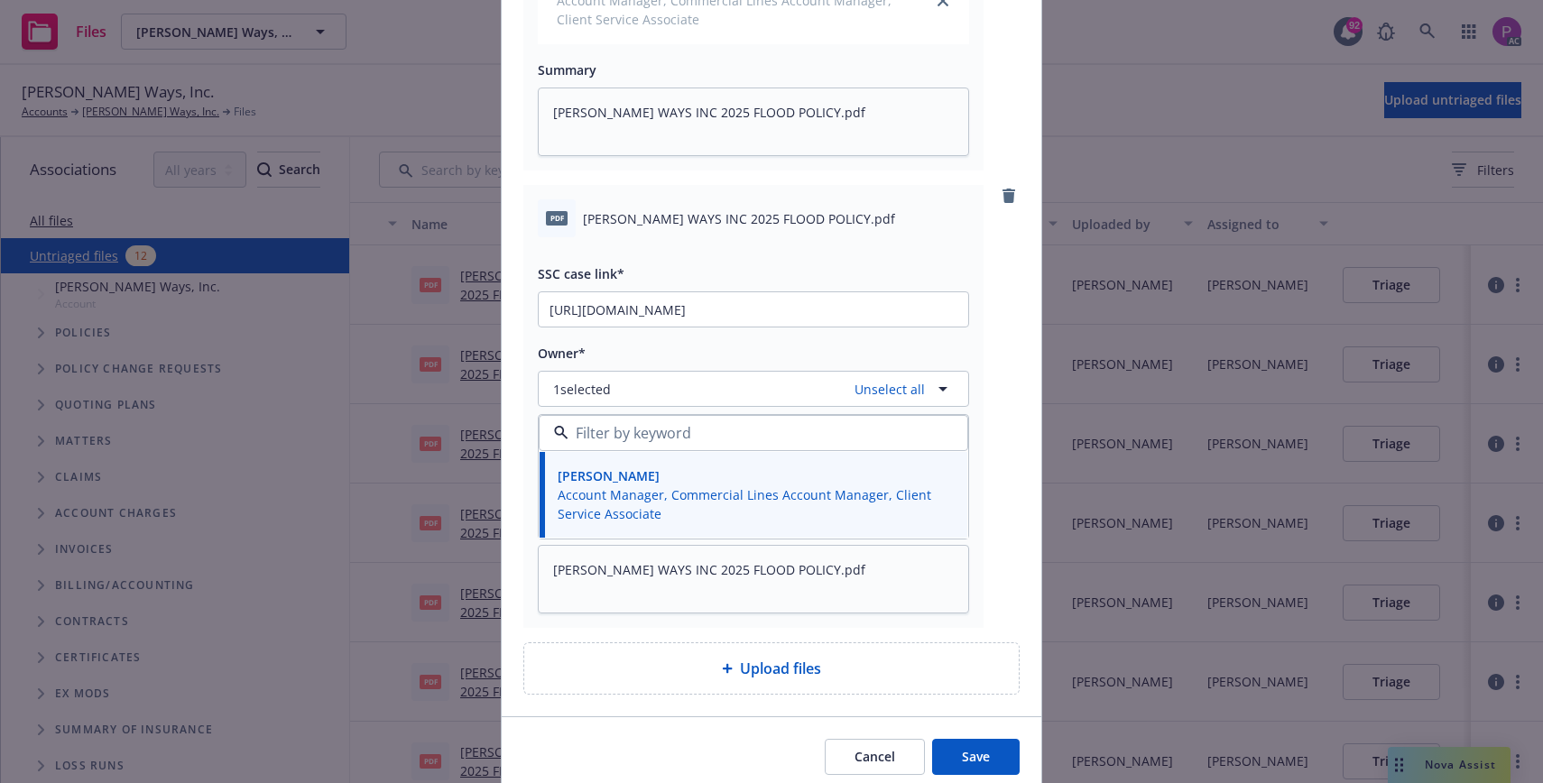
drag, startPoint x: 968, startPoint y: 747, endPoint x: 956, endPoint y: 734, distance: 17.2
click at [968, 746] on button "Save" at bounding box center [976, 757] width 88 height 36
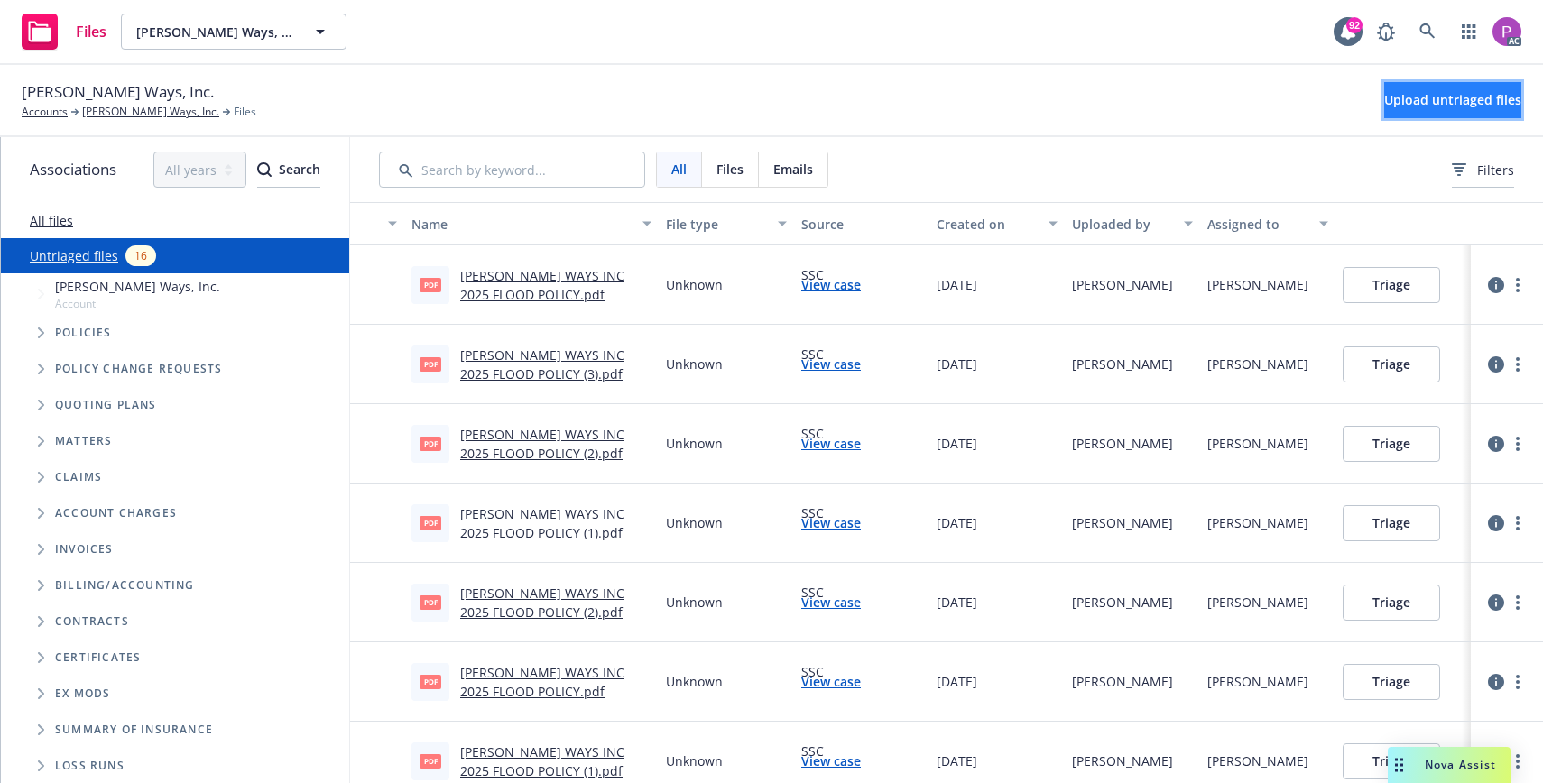
click at [1386, 105] on span "Upload untriaged files" at bounding box center [1452, 99] width 137 height 17
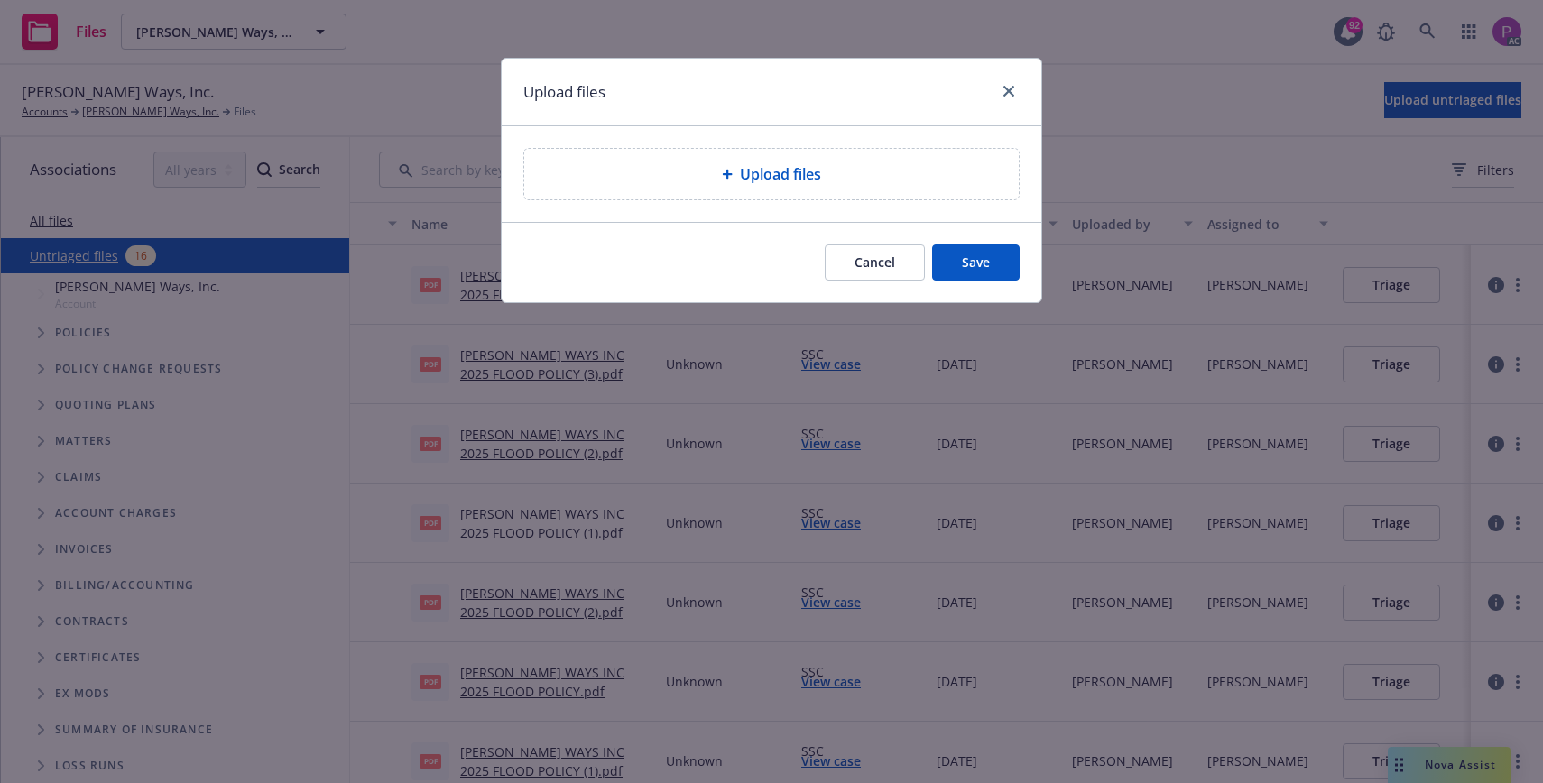
click at [686, 178] on div "Upload files" at bounding box center [772, 174] width 466 height 22
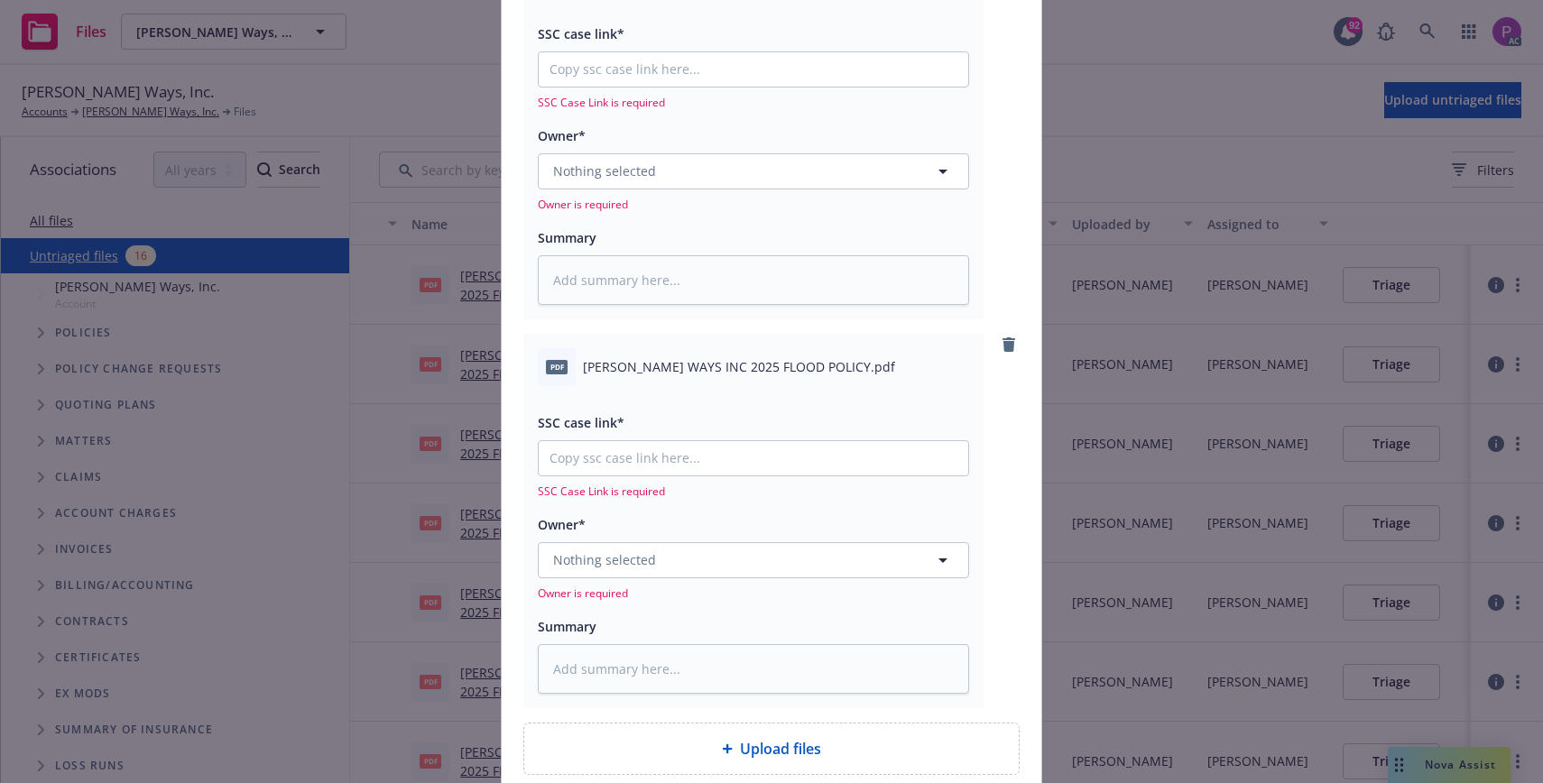
scroll to position [1913, 0]
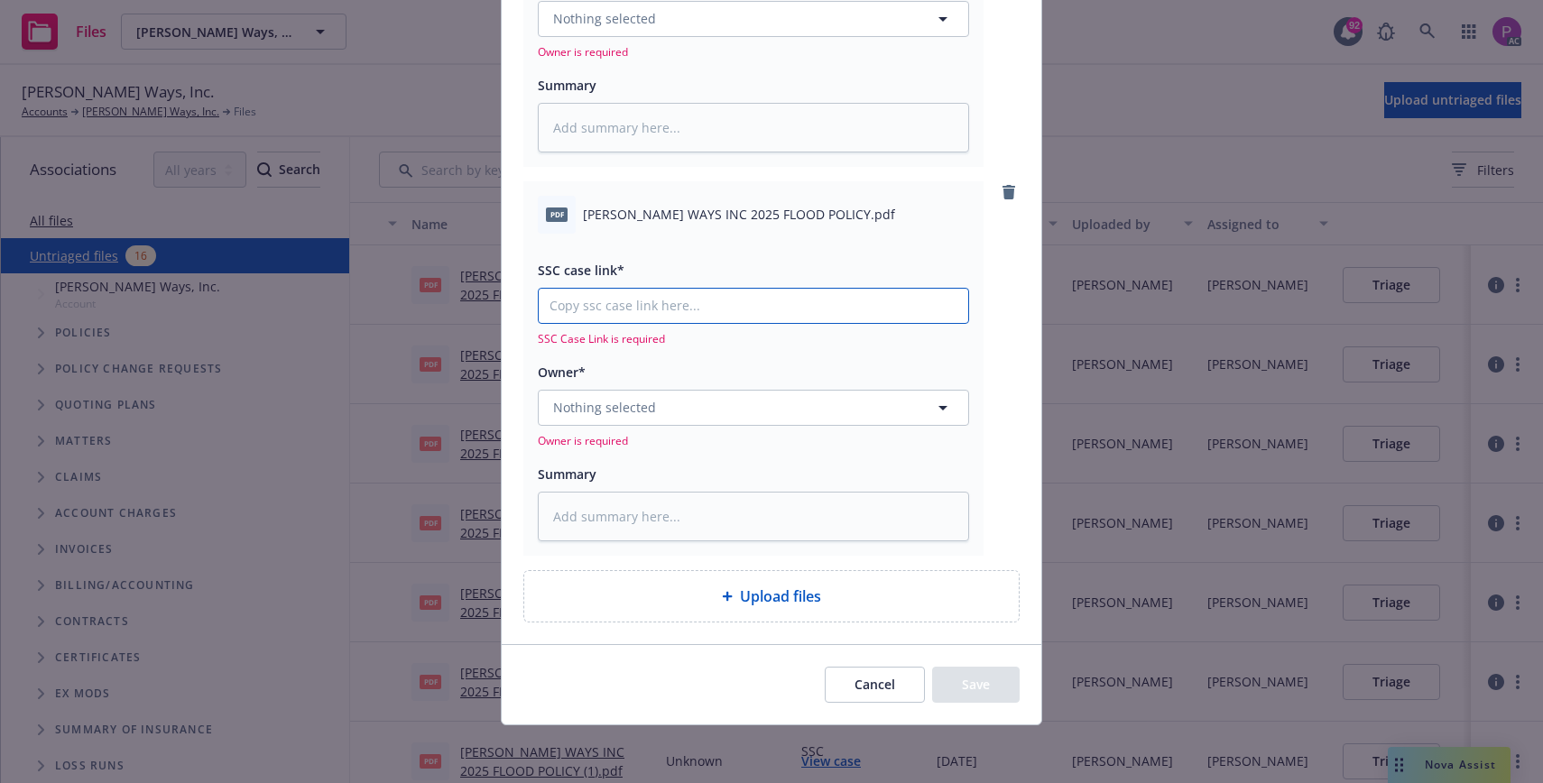
click at [743, 296] on input "SSC case link*" at bounding box center [753, 306] width 429 height 34
paste input "[URL][DOMAIN_NAME]"
type textarea "x"
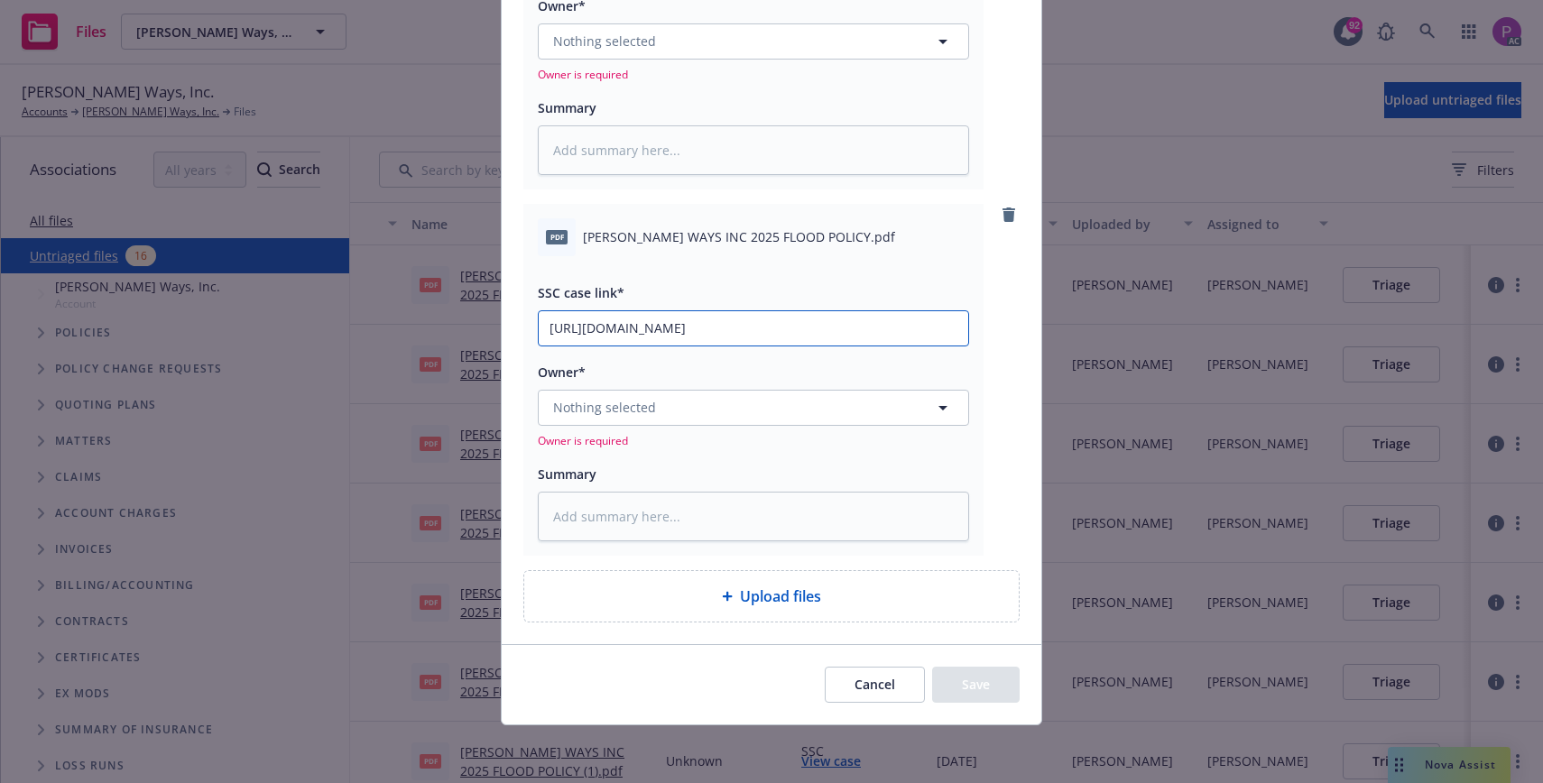
scroll to position [1890, 0]
type input "[URL][DOMAIN_NAME]"
click at [743, 243] on span "[PERSON_NAME] WAYS INC 2025 FLOOD POLICY.pdf" at bounding box center [739, 236] width 312 height 19
click at [743, 244] on span "[PERSON_NAME] WAYS INC 2025 FLOOD POLICY.pdf" at bounding box center [739, 236] width 312 height 19
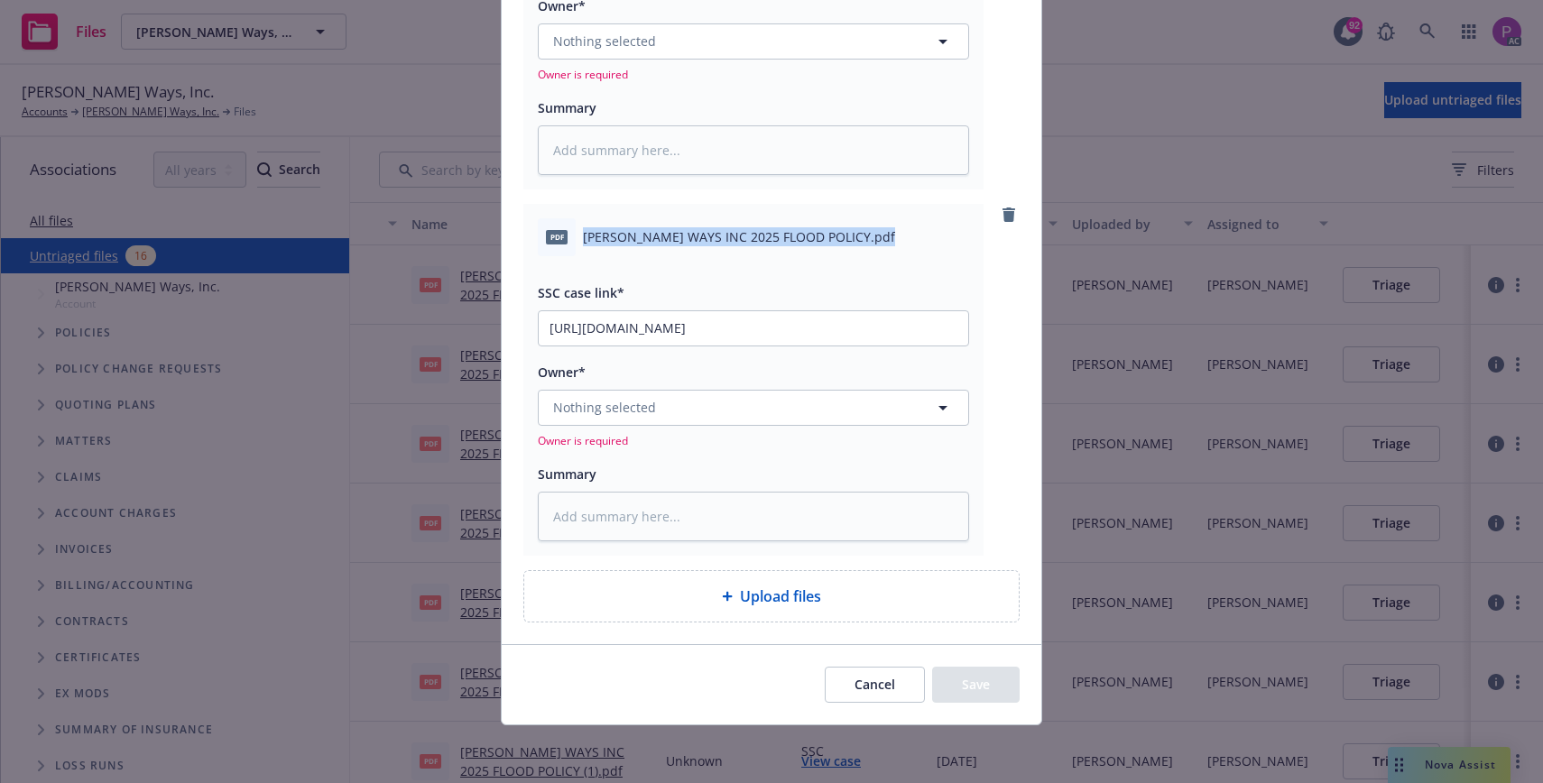
click at [743, 244] on span "[PERSON_NAME] WAYS INC 2025 FLOOD POLICY.pdf" at bounding box center [739, 236] width 312 height 19
click at [762, 528] on textarea at bounding box center [753, 517] width 431 height 50
paste textarea "[PERSON_NAME] WAYS INC 2025 FLOOD POLICY.pdf"
type textarea "x"
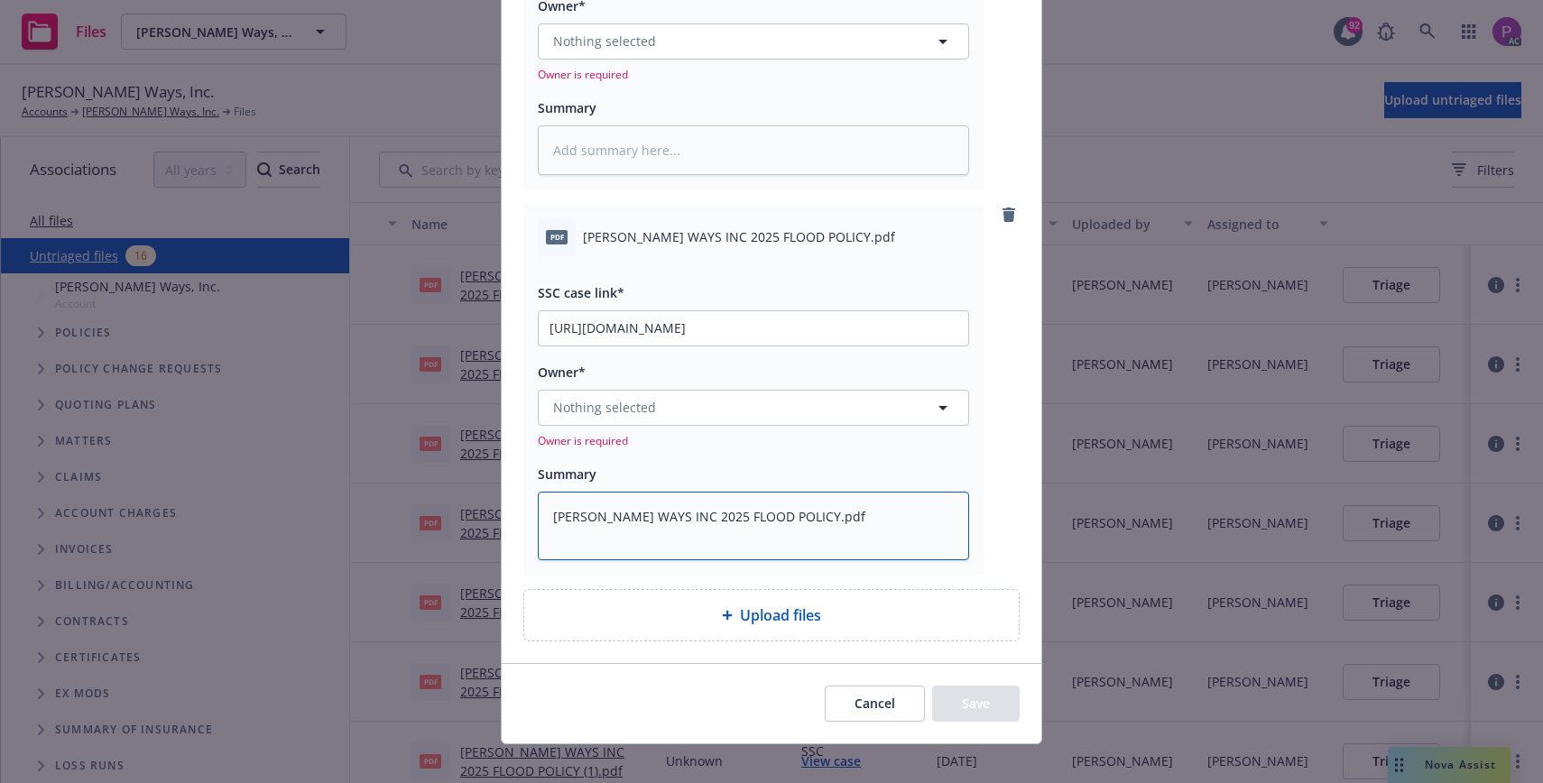
type textarea "[PERSON_NAME] WAYS INC 2025 FLOOD POLICY.pdf"
click at [675, 164] on textarea at bounding box center [753, 150] width 431 height 50
paste textarea "[PERSON_NAME] WAYS INC 2025 FLOOD POLICY.pdf"
type textarea "x"
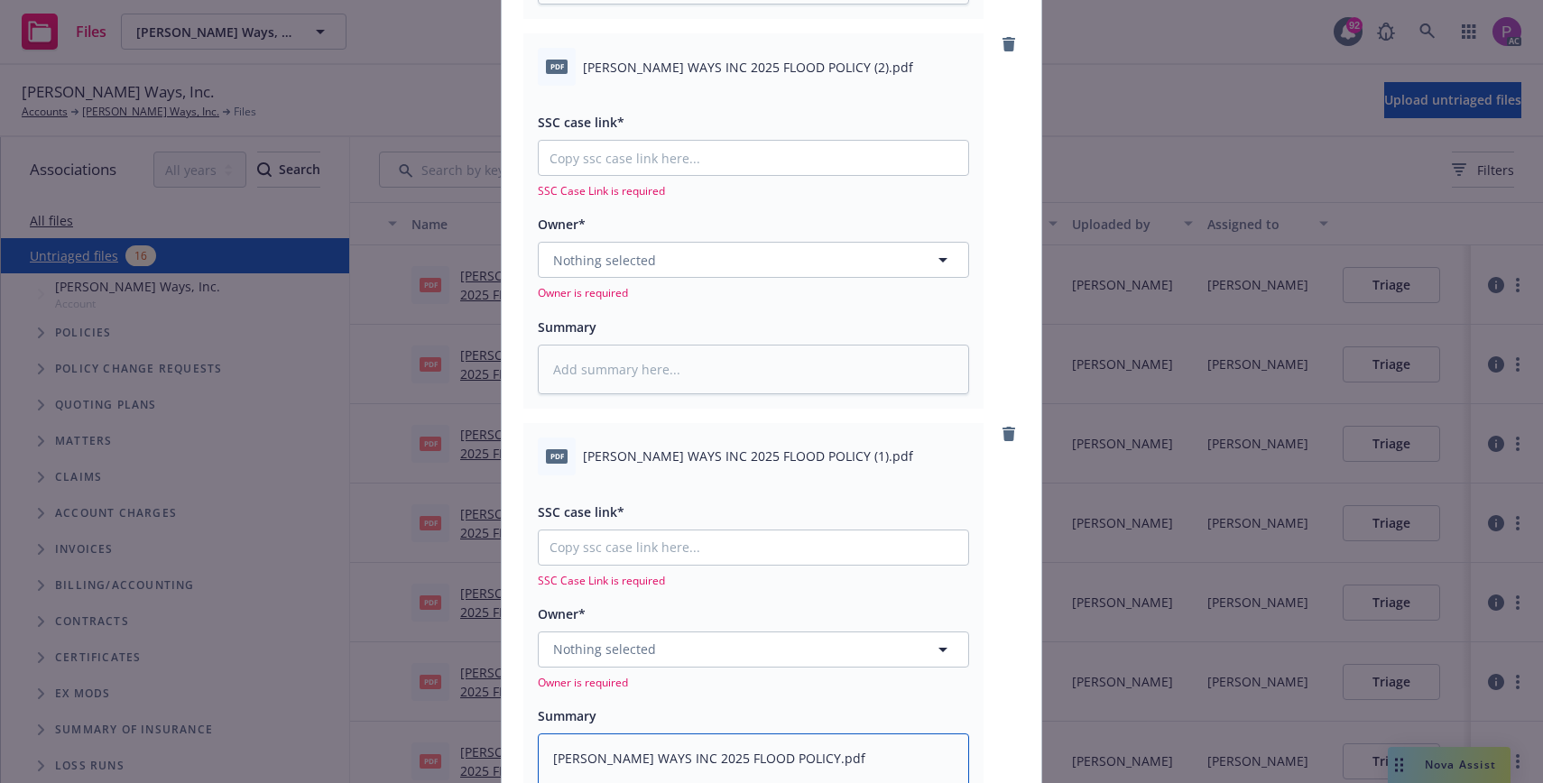
scroll to position [1255, 0]
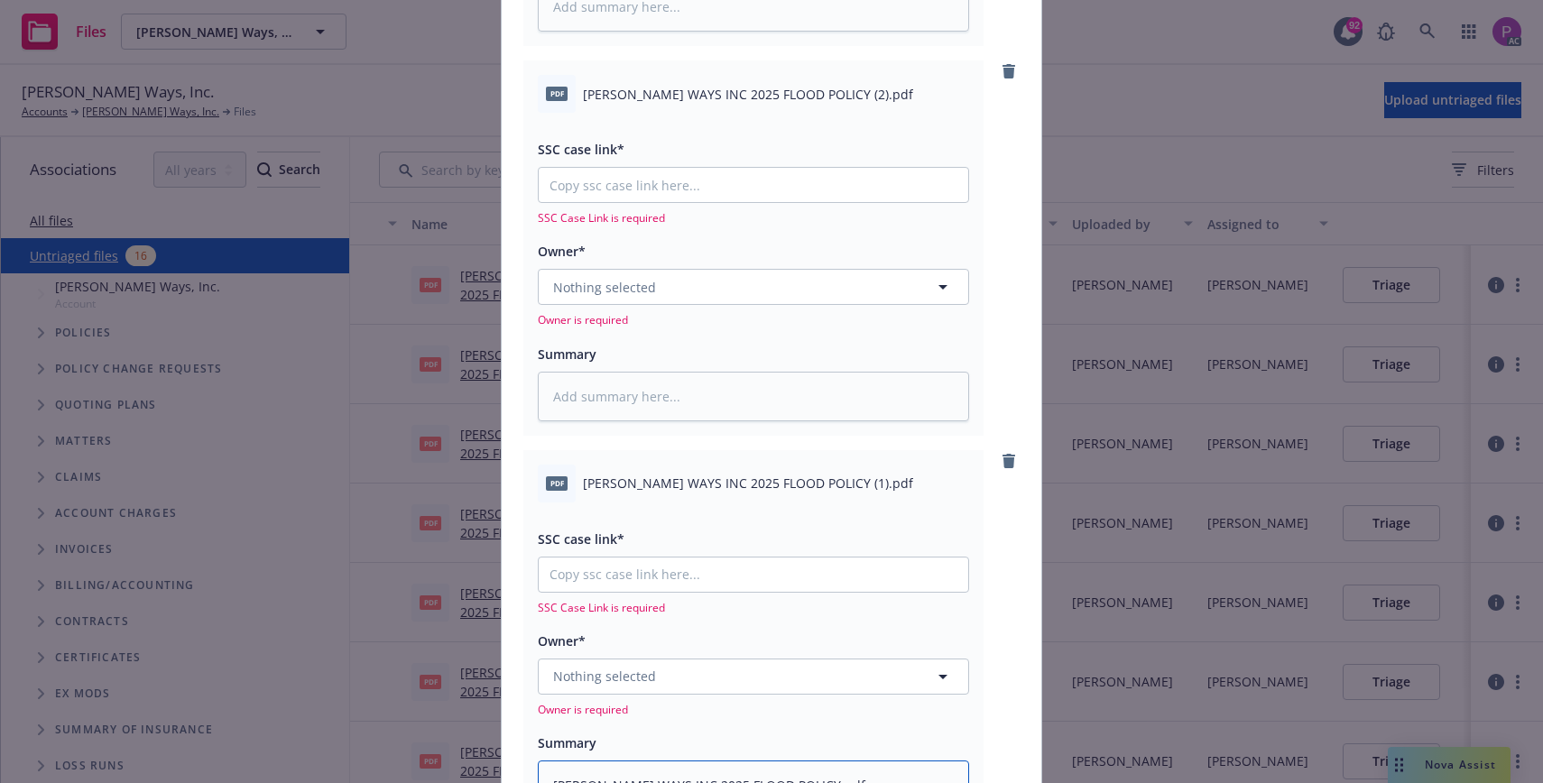
type textarea "[PERSON_NAME] WAYS INC 2025 FLOOD POLICY.pdf"
click at [711, 372] on div "Summary" at bounding box center [753, 382] width 431 height 78
click at [713, 385] on textarea at bounding box center [753, 397] width 431 height 50
paste textarea "[PERSON_NAME] WAYS INC 2025 FLOOD POLICY.pdf"
type textarea "x"
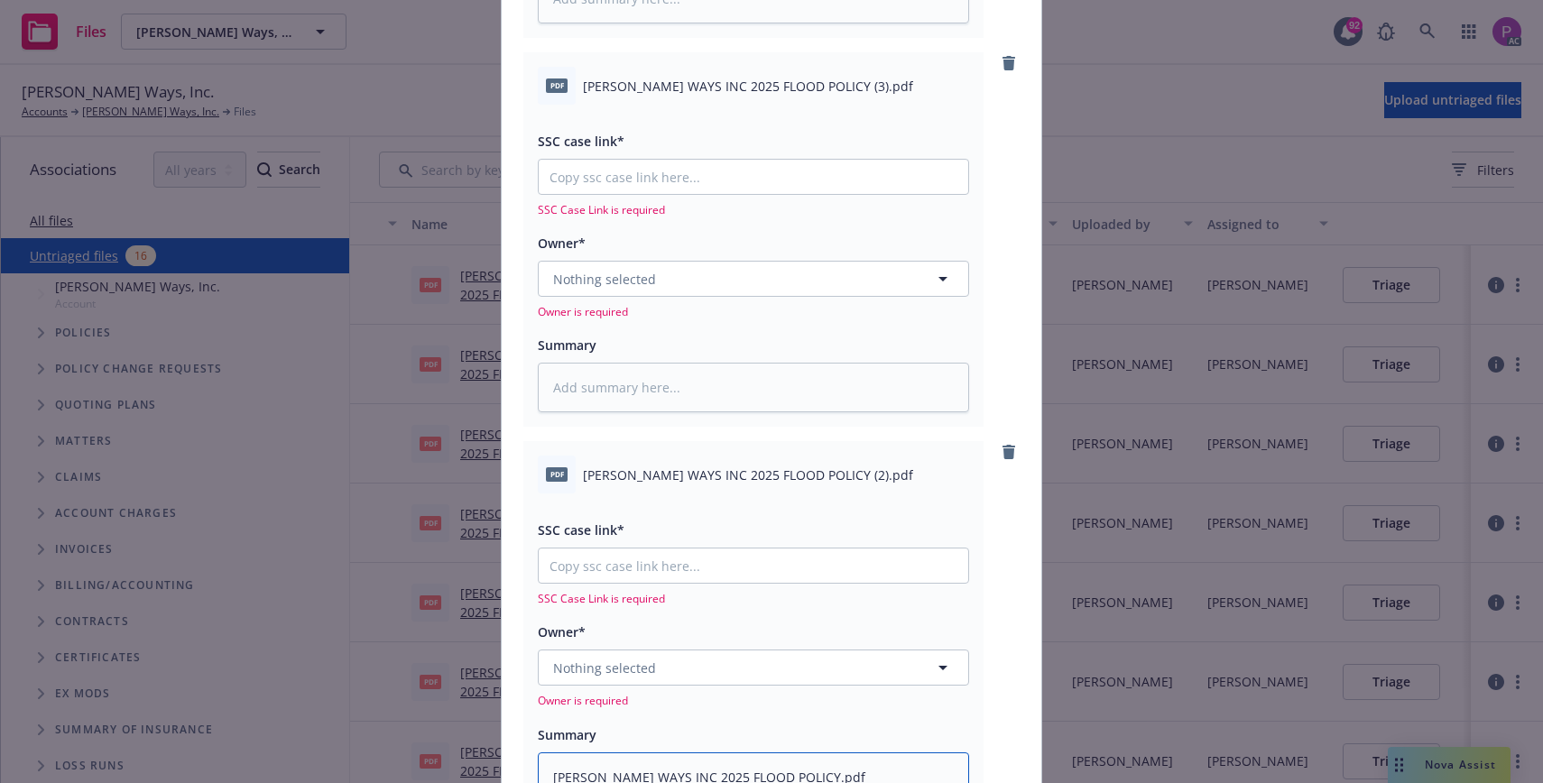
scroll to position [830, 0]
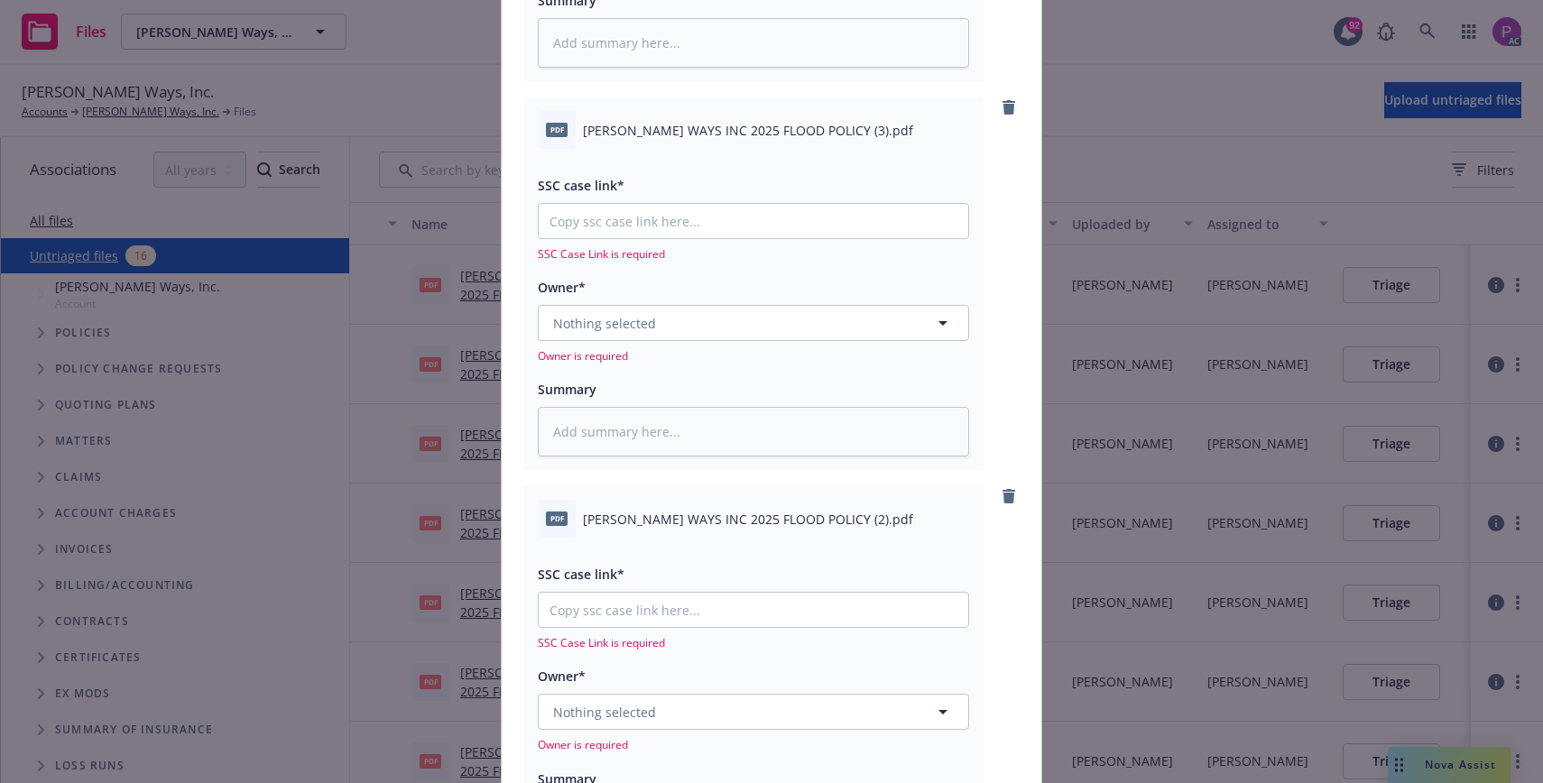
type textarea "[PERSON_NAME] WAYS INC 2025 FLOOD POLICY.pdf"
click at [709, 419] on textarea at bounding box center [753, 432] width 431 height 50
paste textarea "[PERSON_NAME] WAYS INC 2025 FLOOD POLICY.pdf"
type textarea "x"
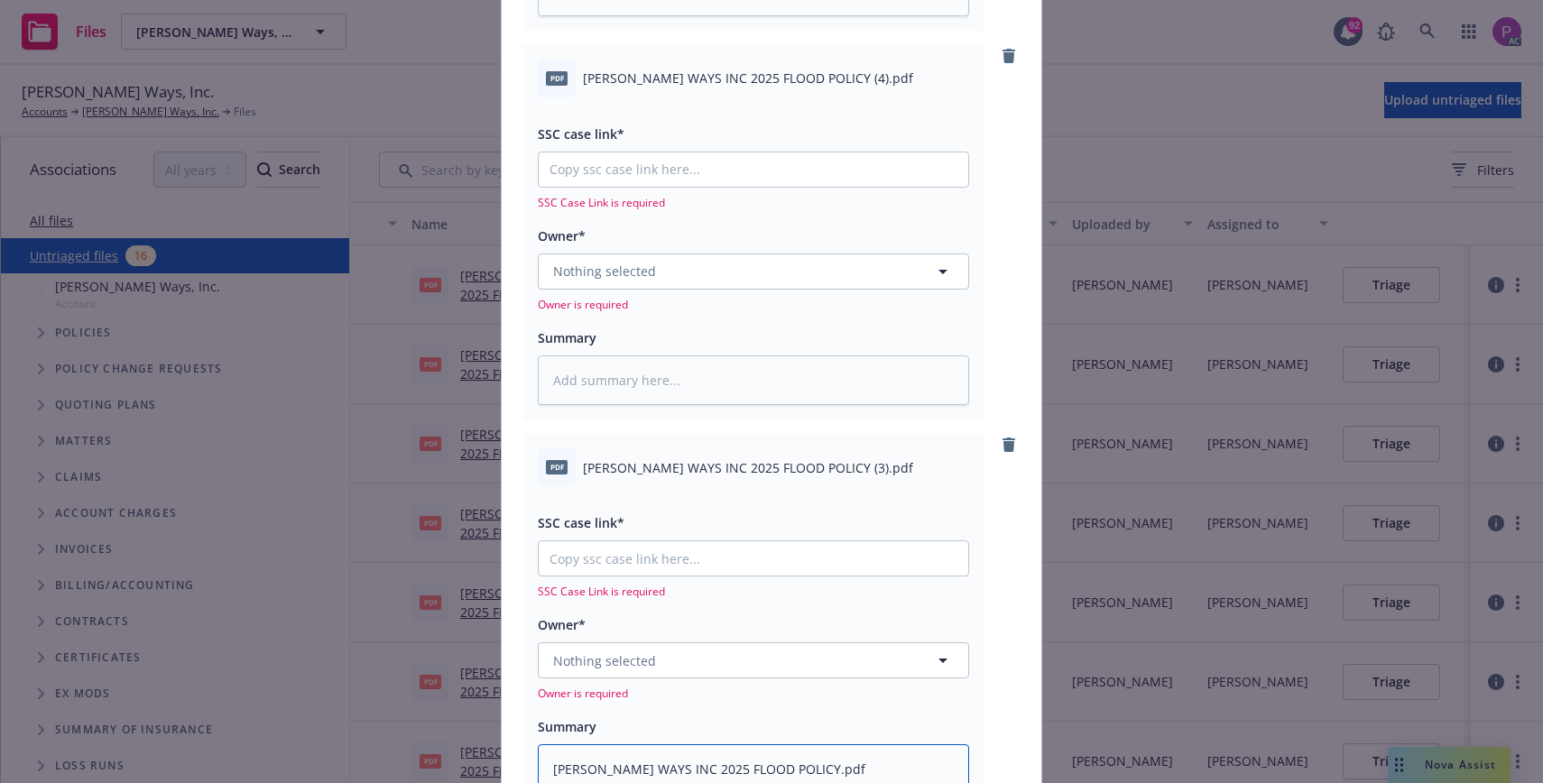
scroll to position [442, 0]
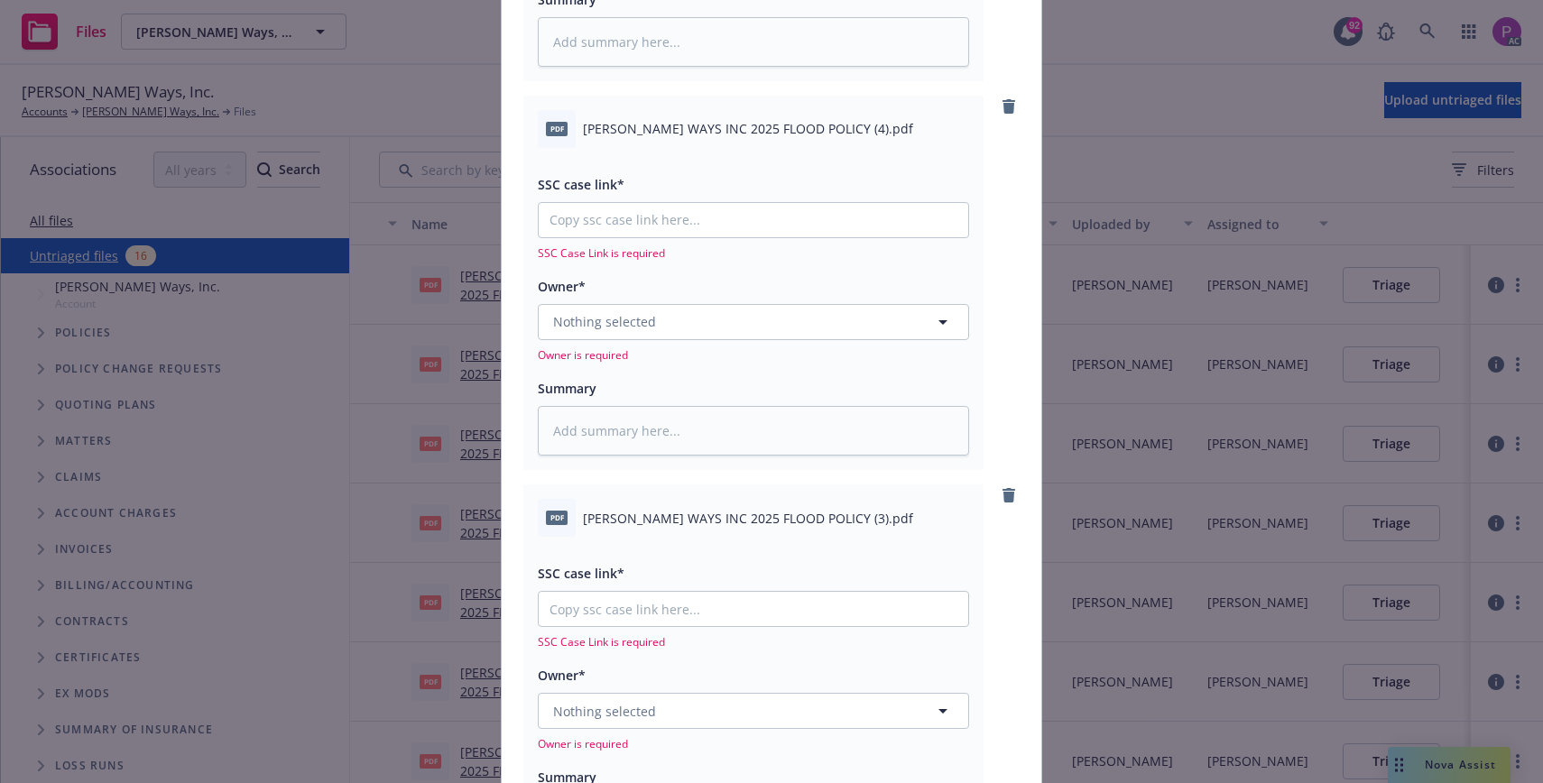
type textarea "[PERSON_NAME] WAYS INC 2025 FLOOD POLICY.pdf"
click at [715, 429] on textarea at bounding box center [753, 431] width 431 height 50
paste textarea "[PERSON_NAME] WAYS INC 2025 FLOOD POLICY.pdf"
type textarea "x"
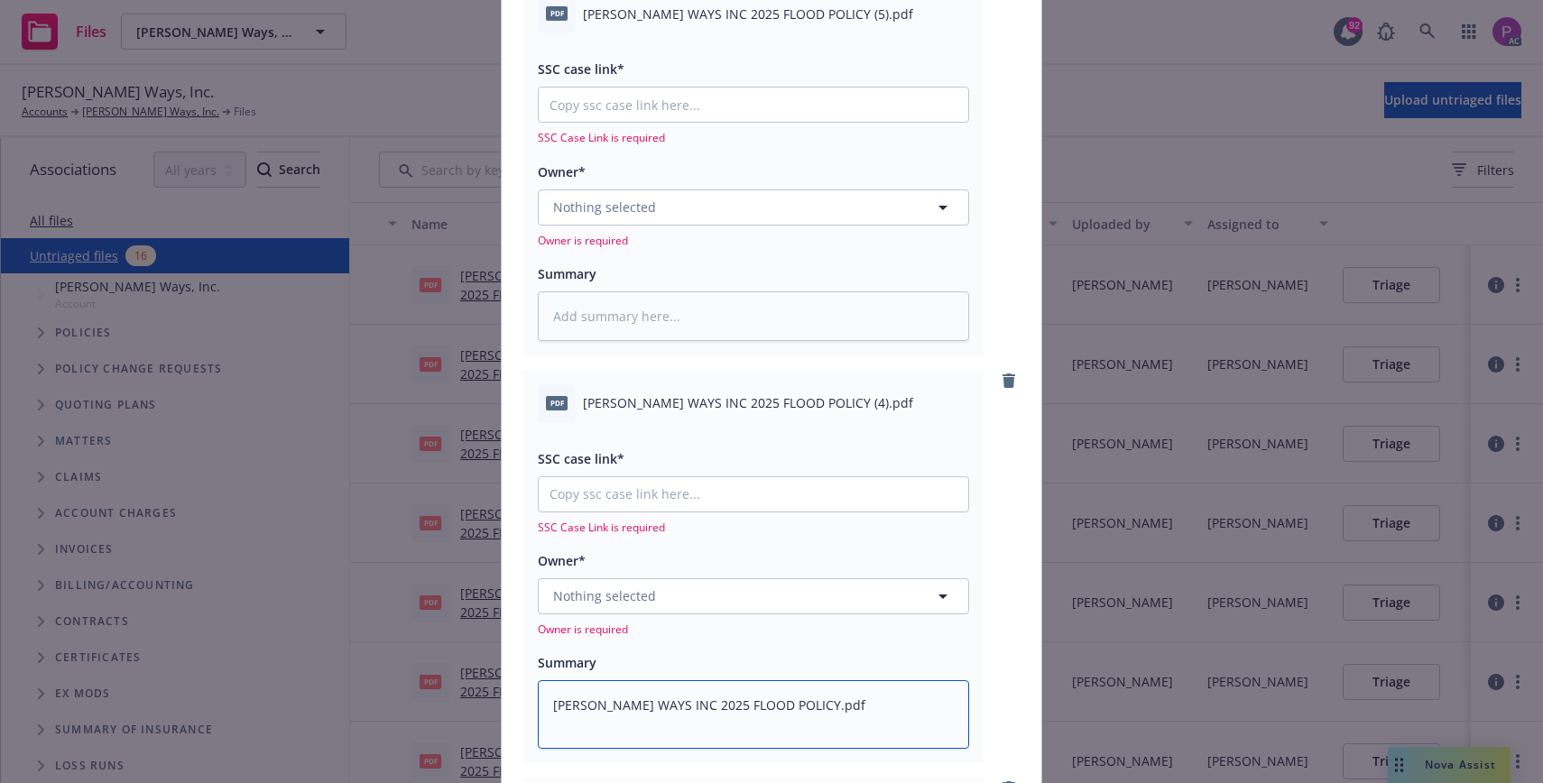
scroll to position [159, 0]
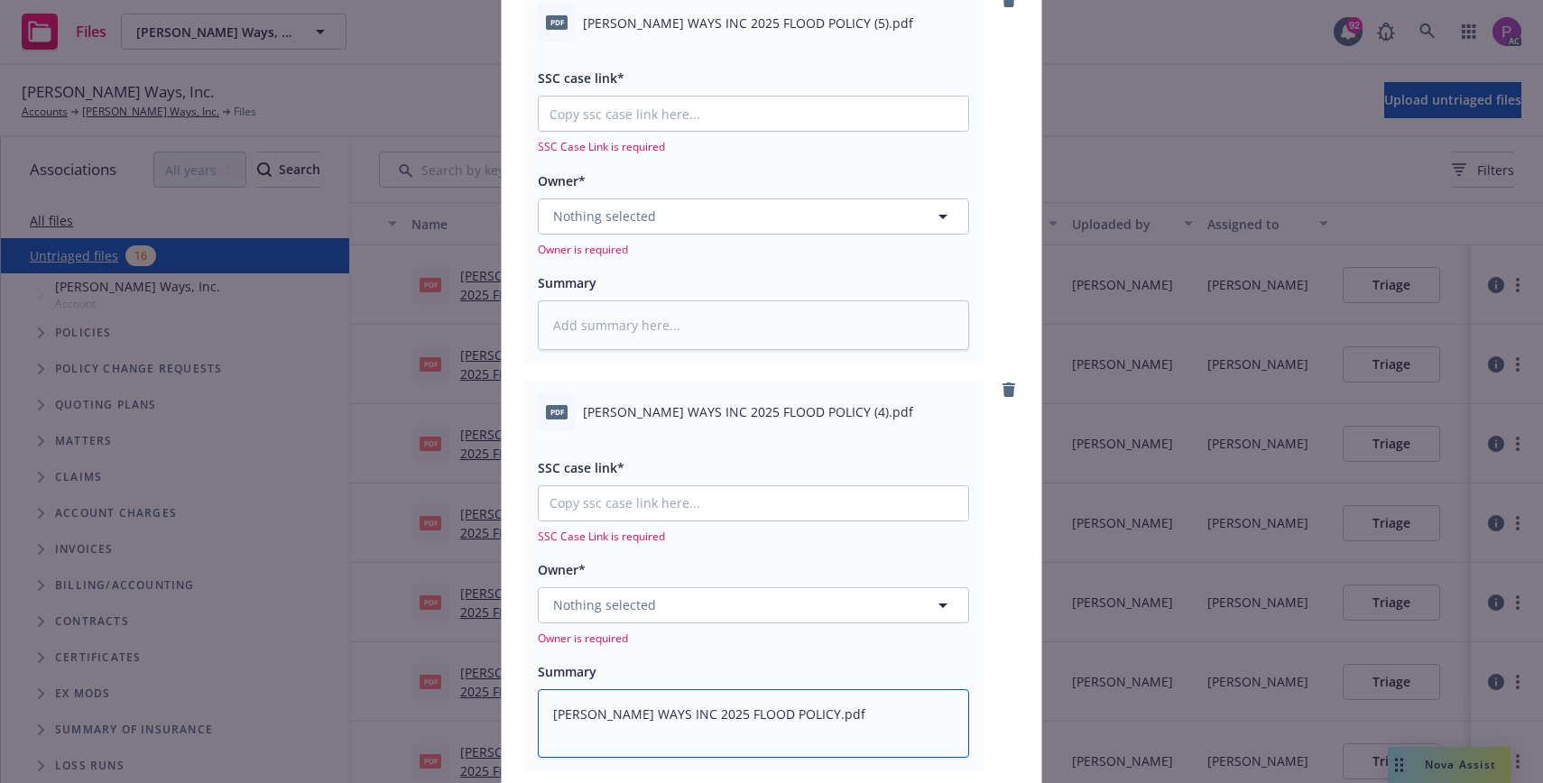
type textarea "[PERSON_NAME] WAYS INC 2025 FLOOD POLICY.pdf"
click at [730, 324] on textarea at bounding box center [753, 325] width 431 height 50
paste textarea "[PERSON_NAME] WAYS INC 2025 FLOOD POLICY.pdf"
type textarea "x"
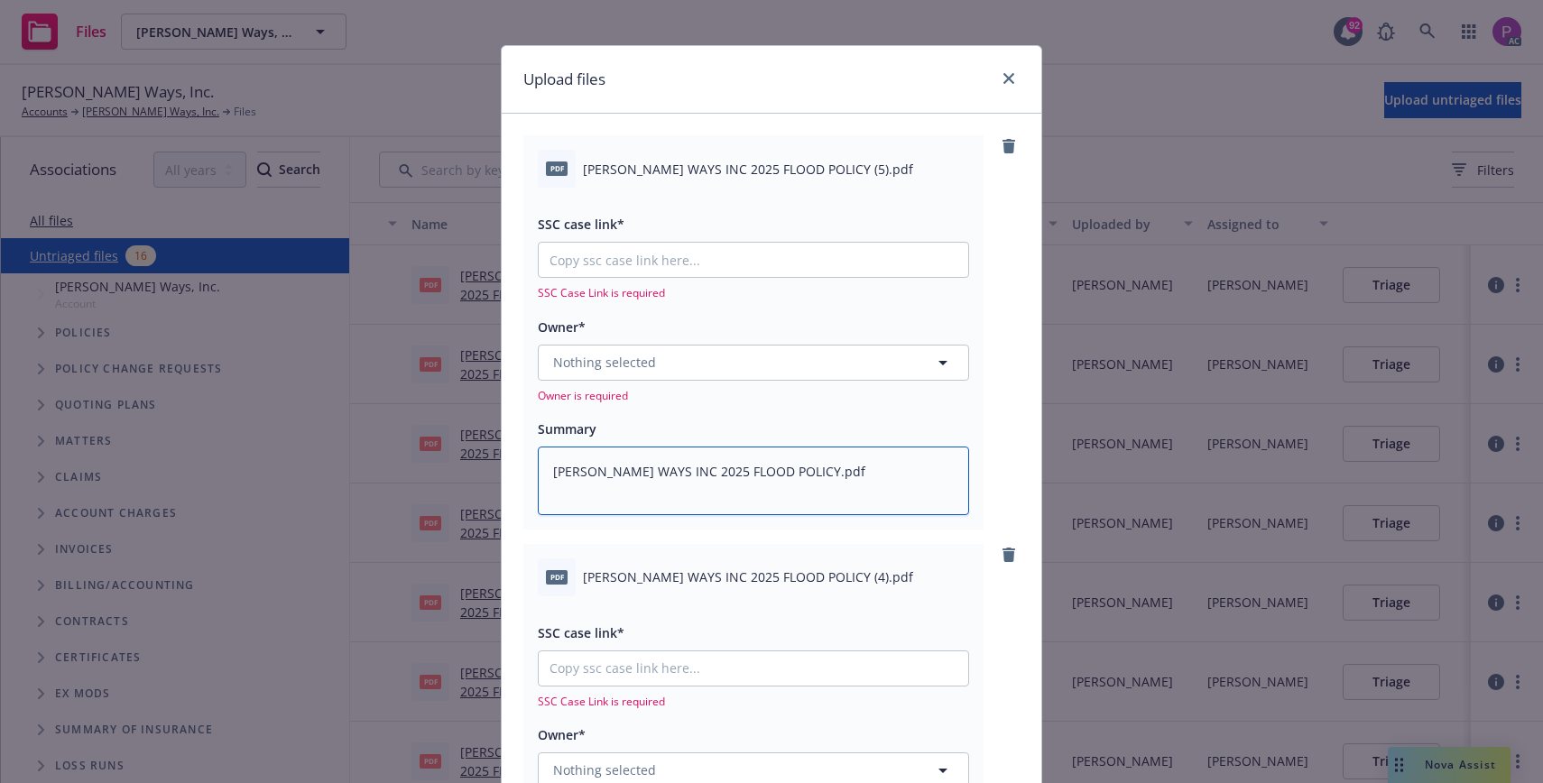
scroll to position [0, 0]
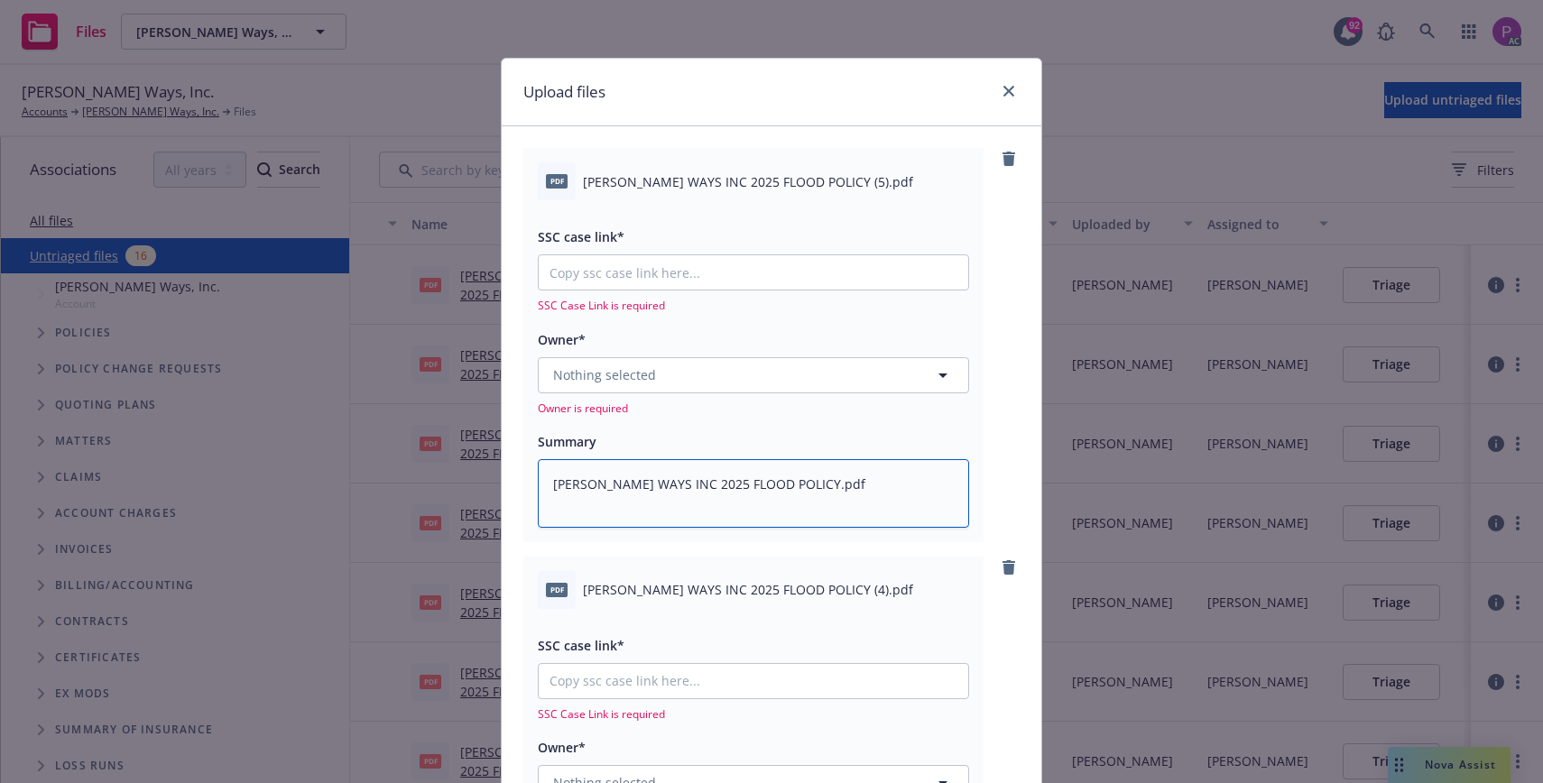
type textarea "[PERSON_NAME] WAYS INC 2025 FLOOD POLICY.pdf"
click at [706, 273] on input "SSC case link*" at bounding box center [753, 272] width 429 height 34
paste input "[URL][DOMAIN_NAME]"
type textarea "x"
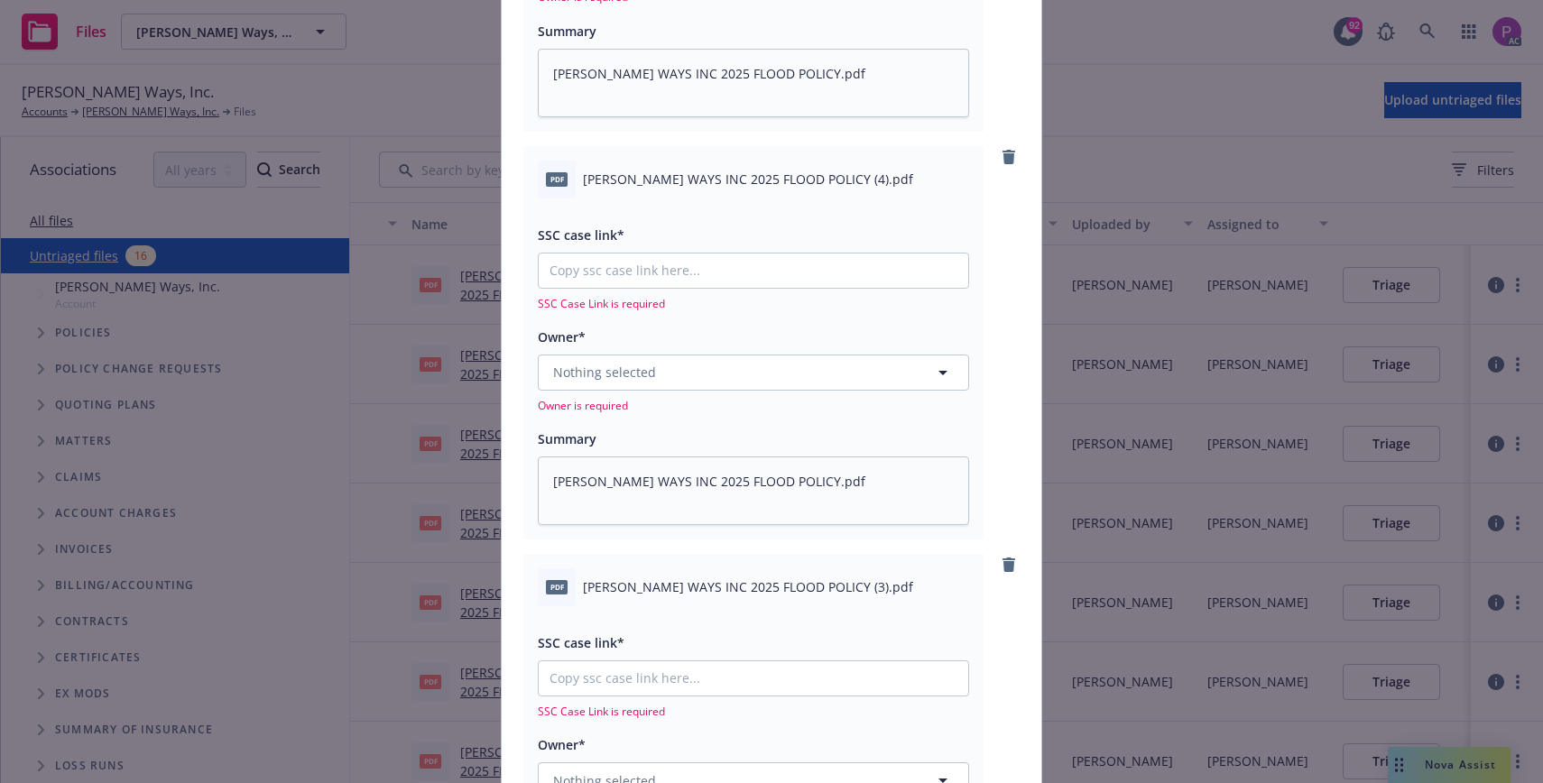
scroll to position [389, 0]
type input "[URL][DOMAIN_NAME]"
click at [624, 265] on input "SSC case link*" at bounding box center [753, 270] width 429 height 34
paste input "[URL][DOMAIN_NAME]"
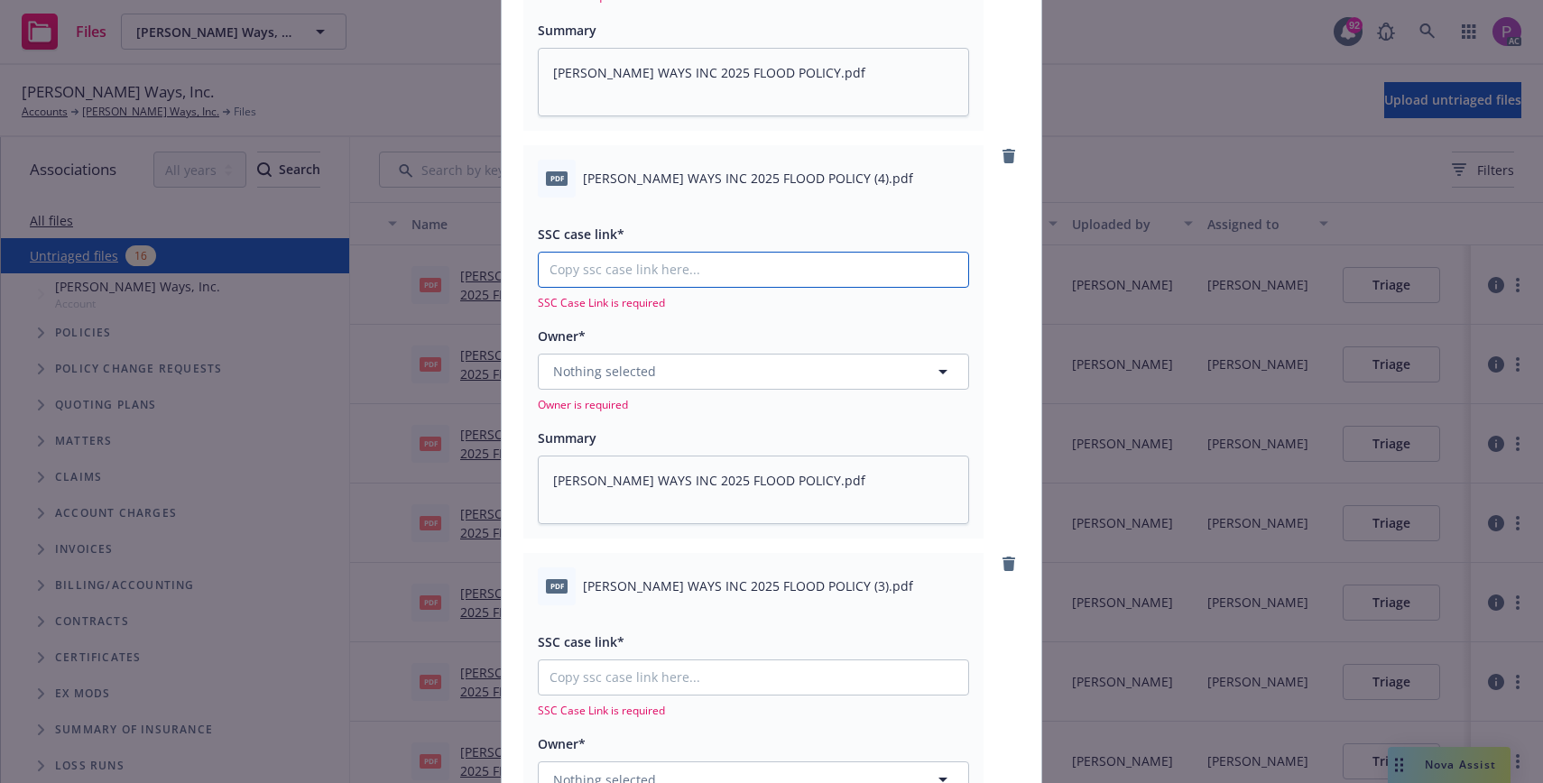
type textarea "x"
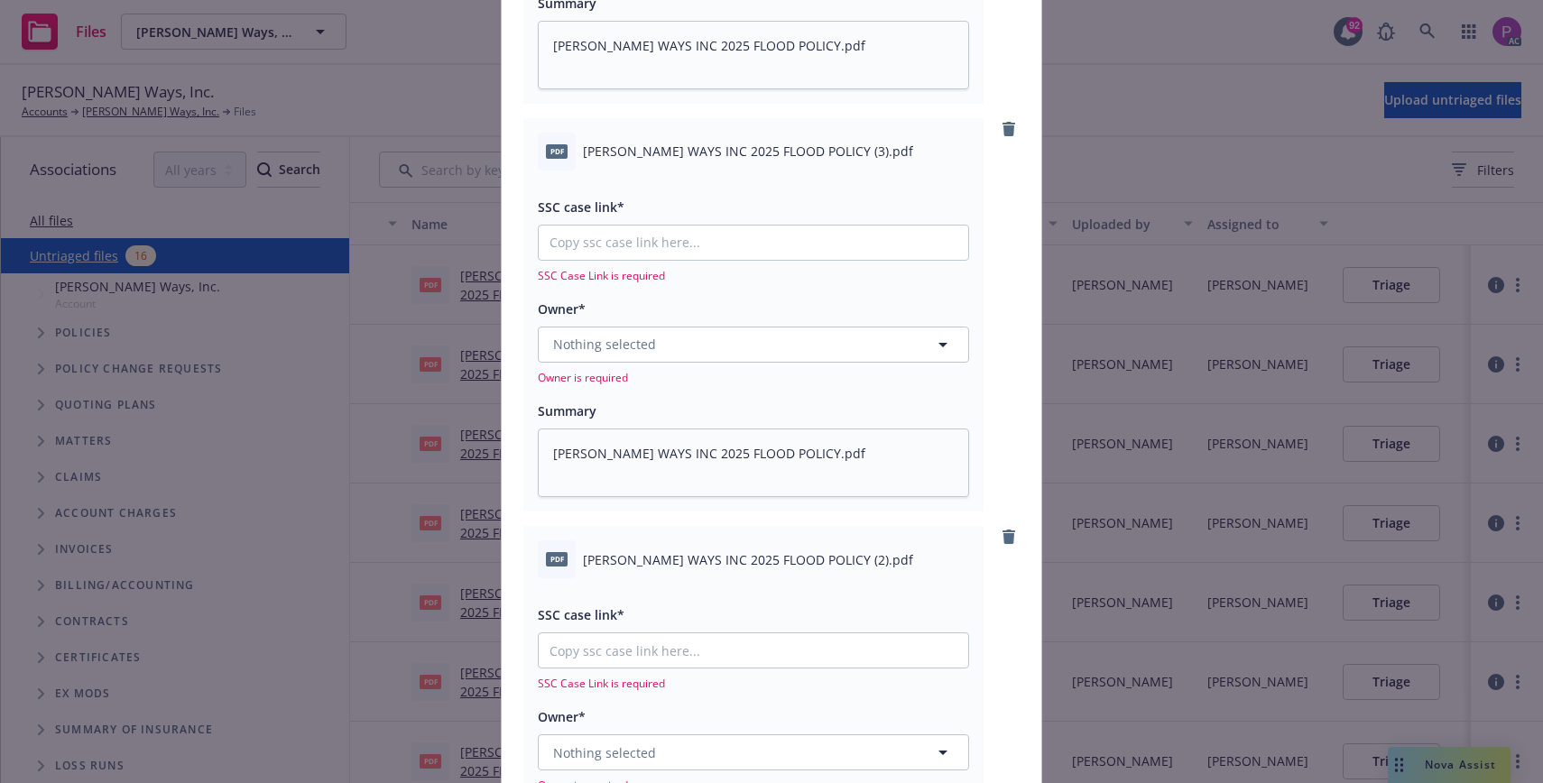
scroll to position [808, 0]
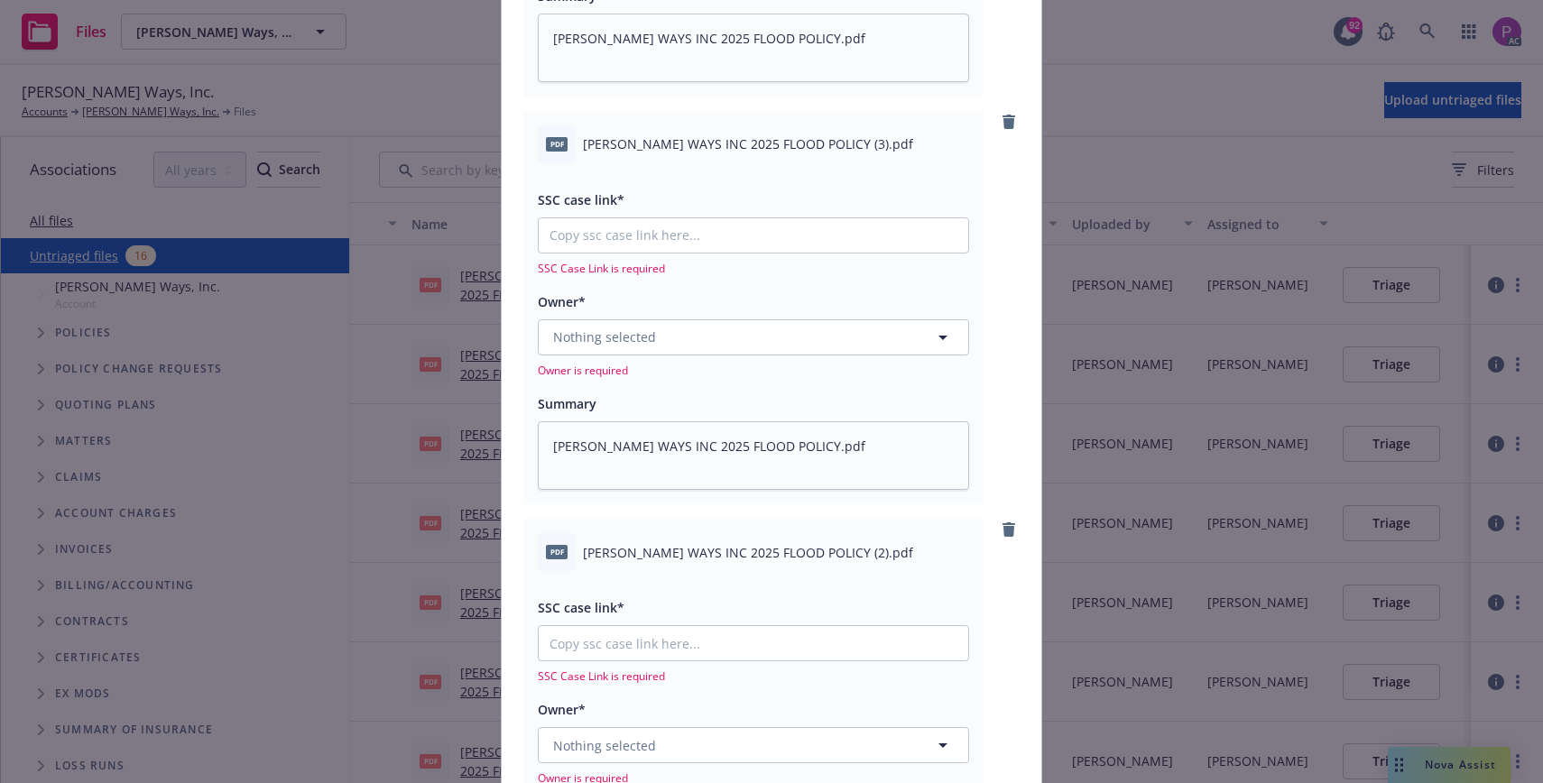
type input "[URL][DOMAIN_NAME]"
click at [654, 227] on input "SSC case link*" at bounding box center [753, 235] width 429 height 34
paste input "[URL][DOMAIN_NAME]"
type textarea "x"
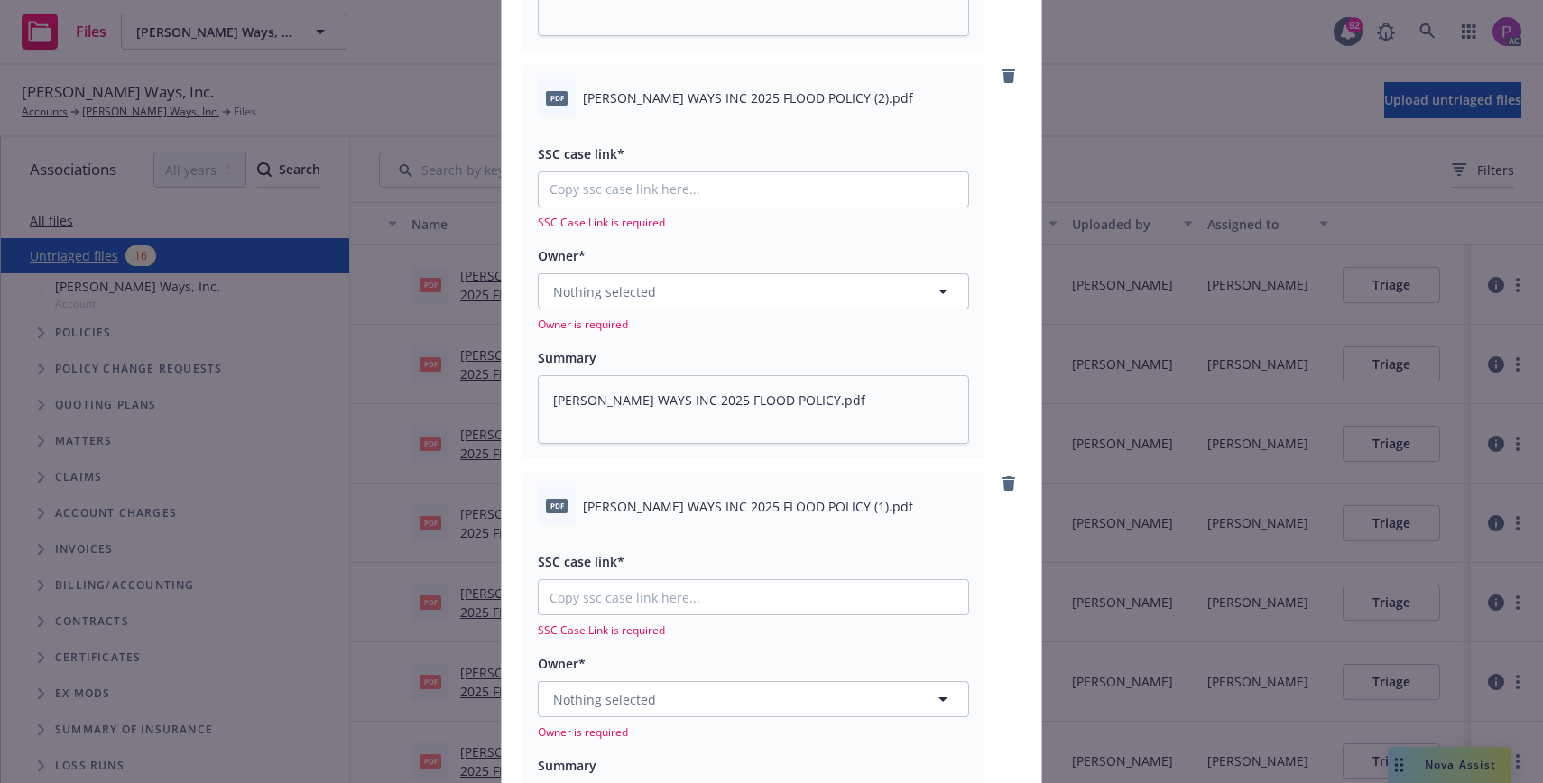
scroll to position [1241, 0]
type input "[URL][DOMAIN_NAME]"
click at [684, 189] on input "SSC case link*" at bounding box center [753, 188] width 429 height 34
paste input "[URL][DOMAIN_NAME]"
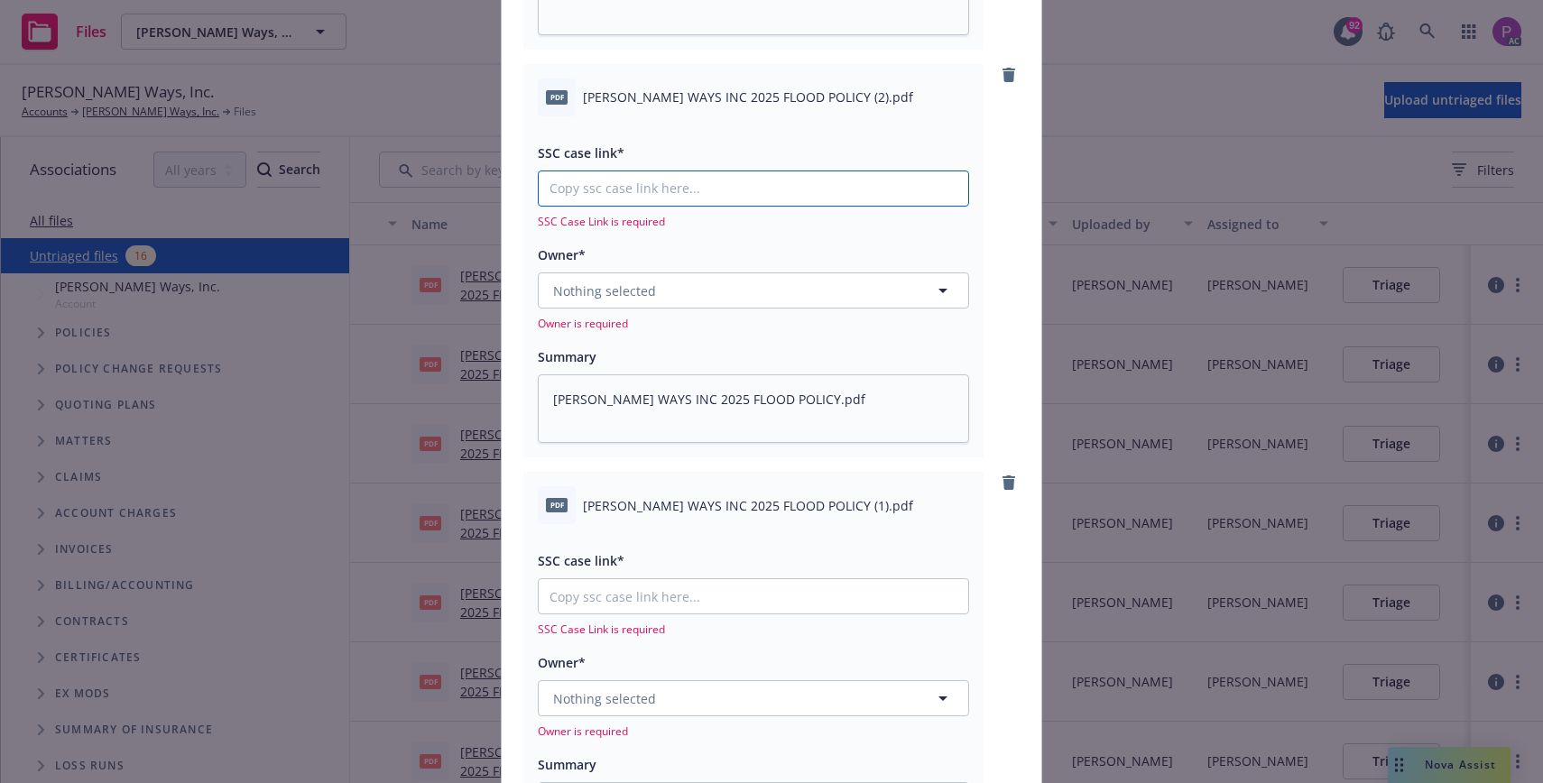
type textarea "x"
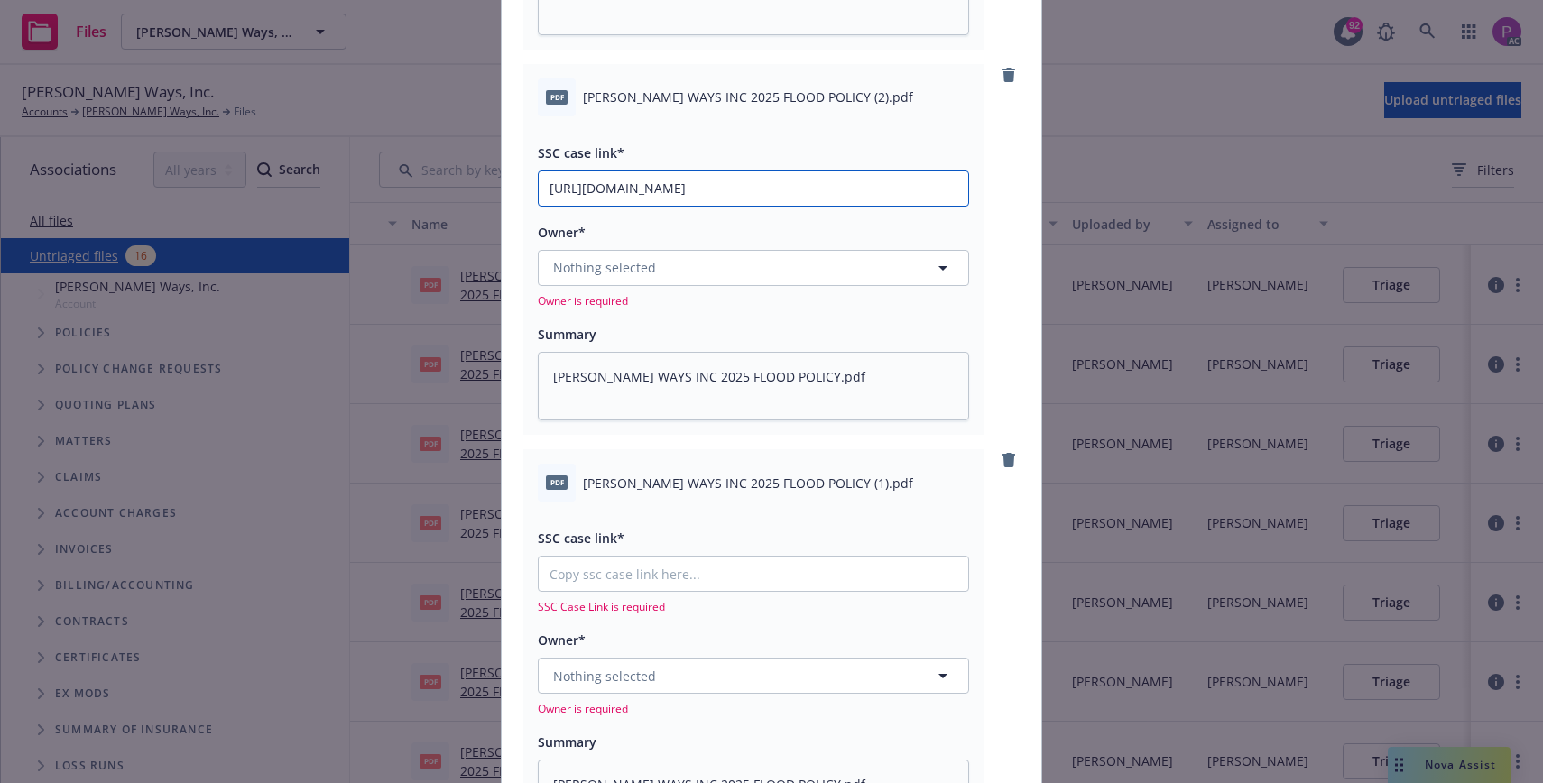
scroll to position [0, 88]
type input "[URL][DOMAIN_NAME]"
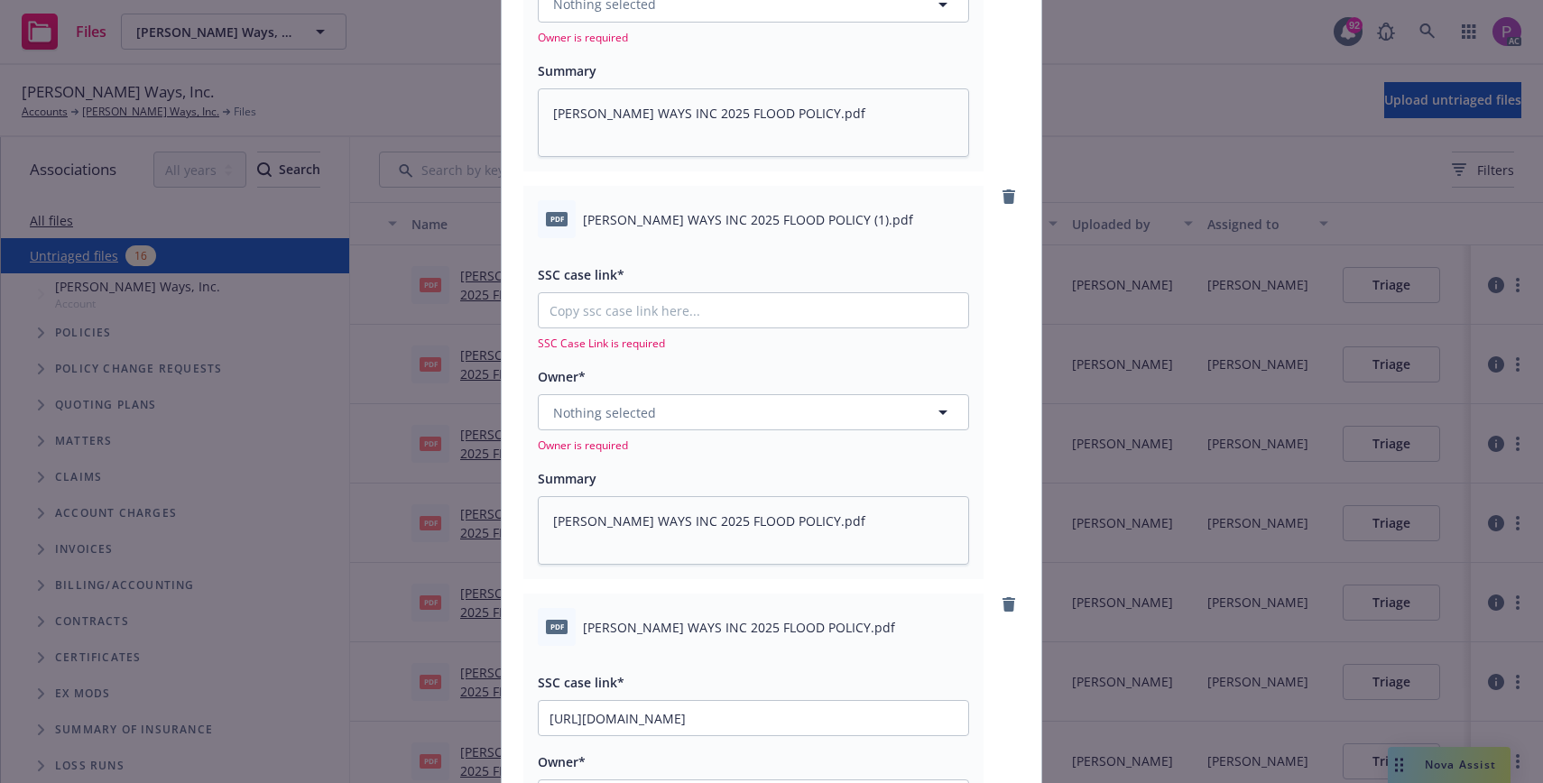
scroll to position [1507, 0]
click at [635, 306] on input "SSC case link*" at bounding box center [753, 308] width 429 height 34
paste input "[URL][DOMAIN_NAME]"
type textarea "x"
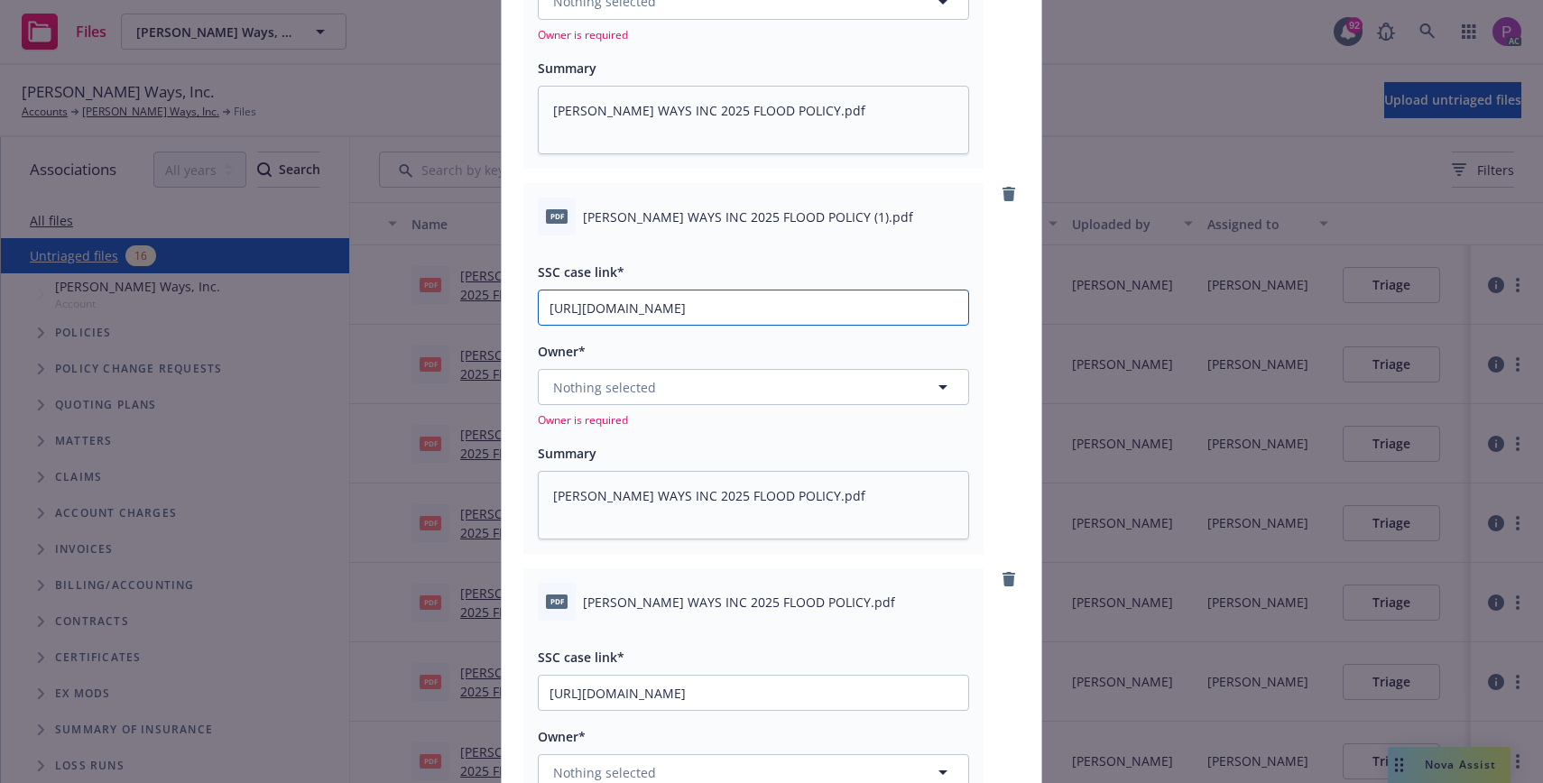
type input "[URL][DOMAIN_NAME]"
click at [649, 383] on span "Nothing selected" at bounding box center [604, 387] width 103 height 19
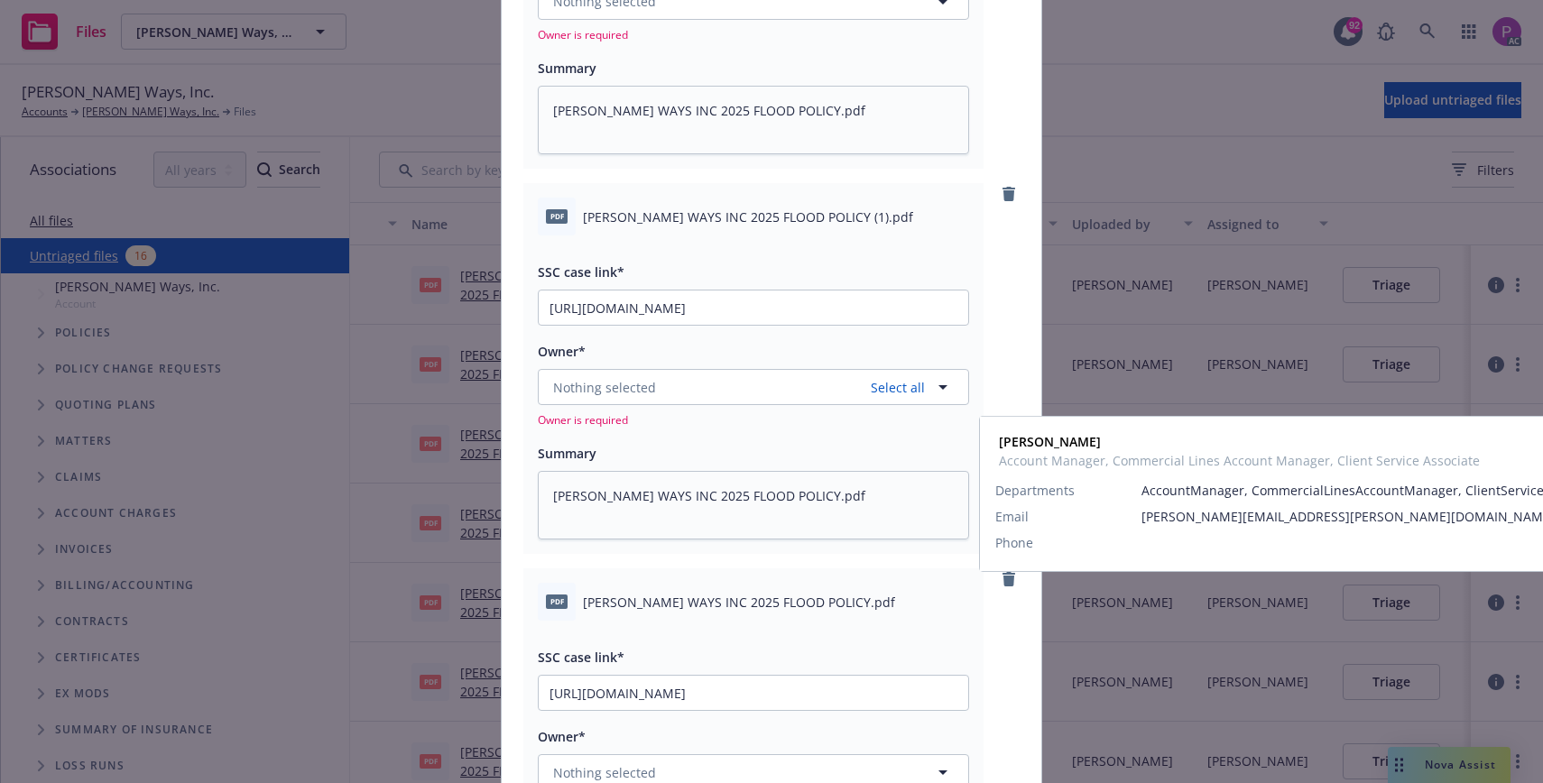
click at [666, 481] on span "[PERSON_NAME]" at bounding box center [752, 474] width 388 height 19
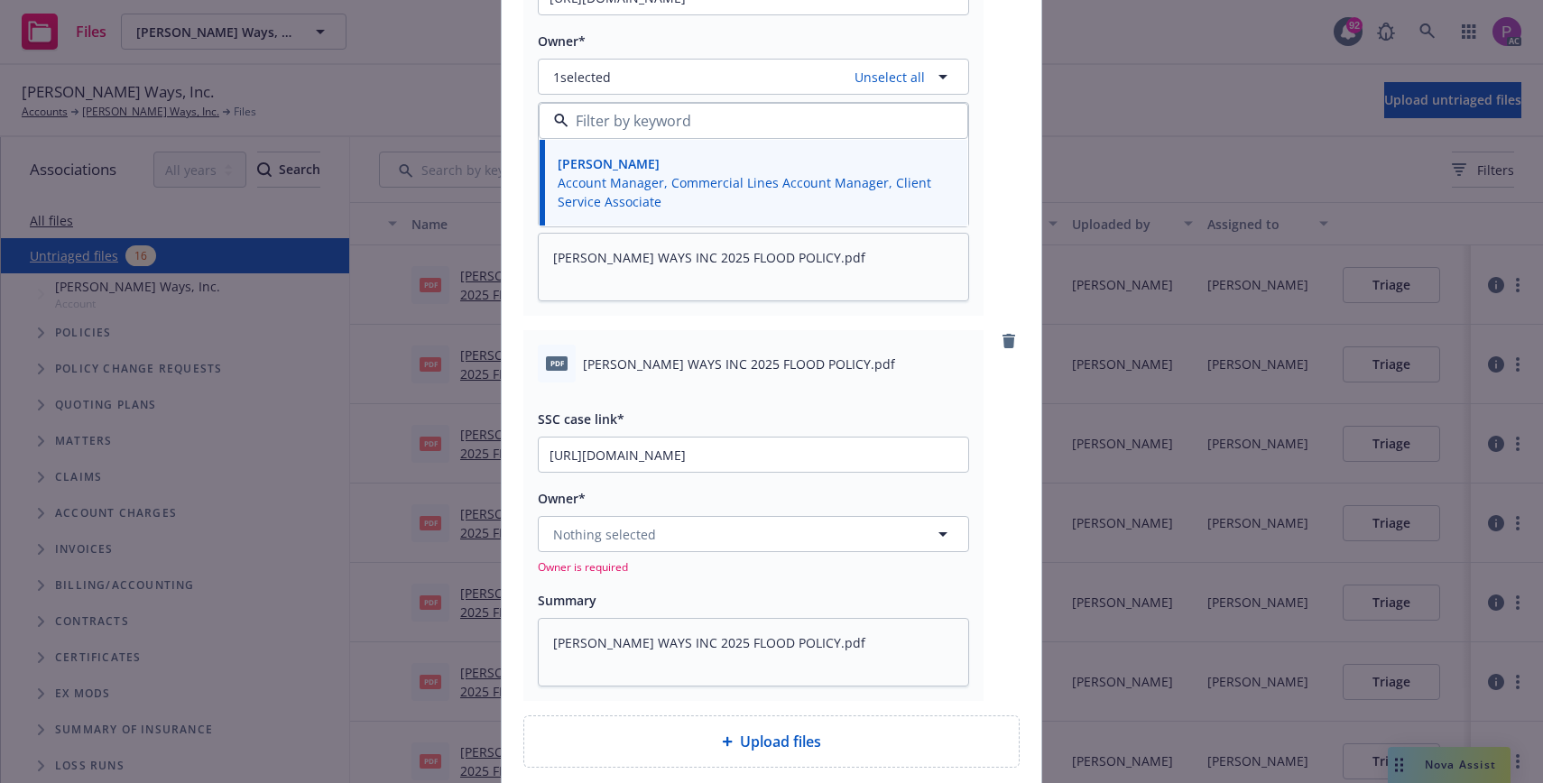
scroll to position [1824, 0]
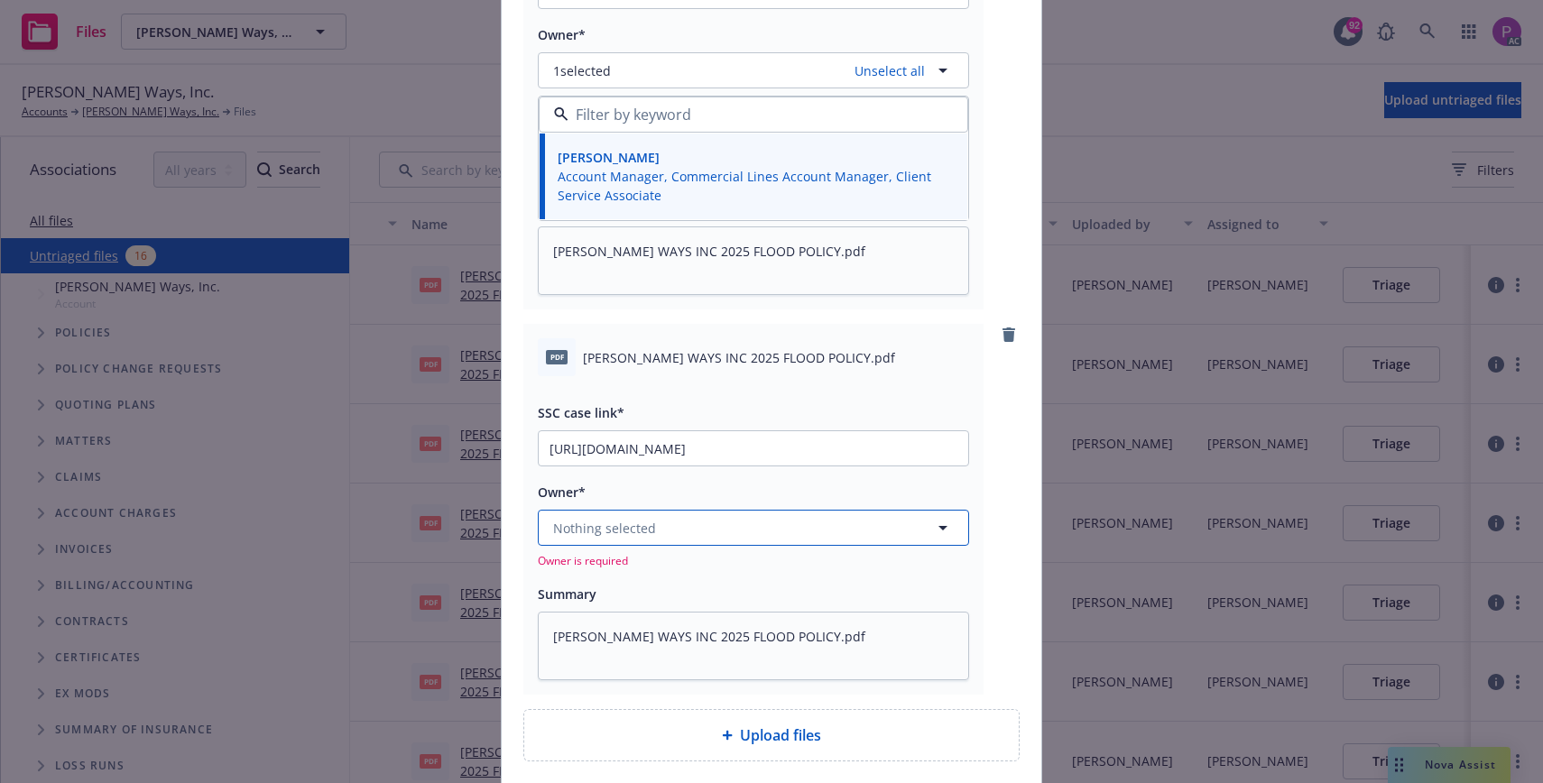
click at [665, 536] on button "Nothing selected" at bounding box center [753, 528] width 431 height 36
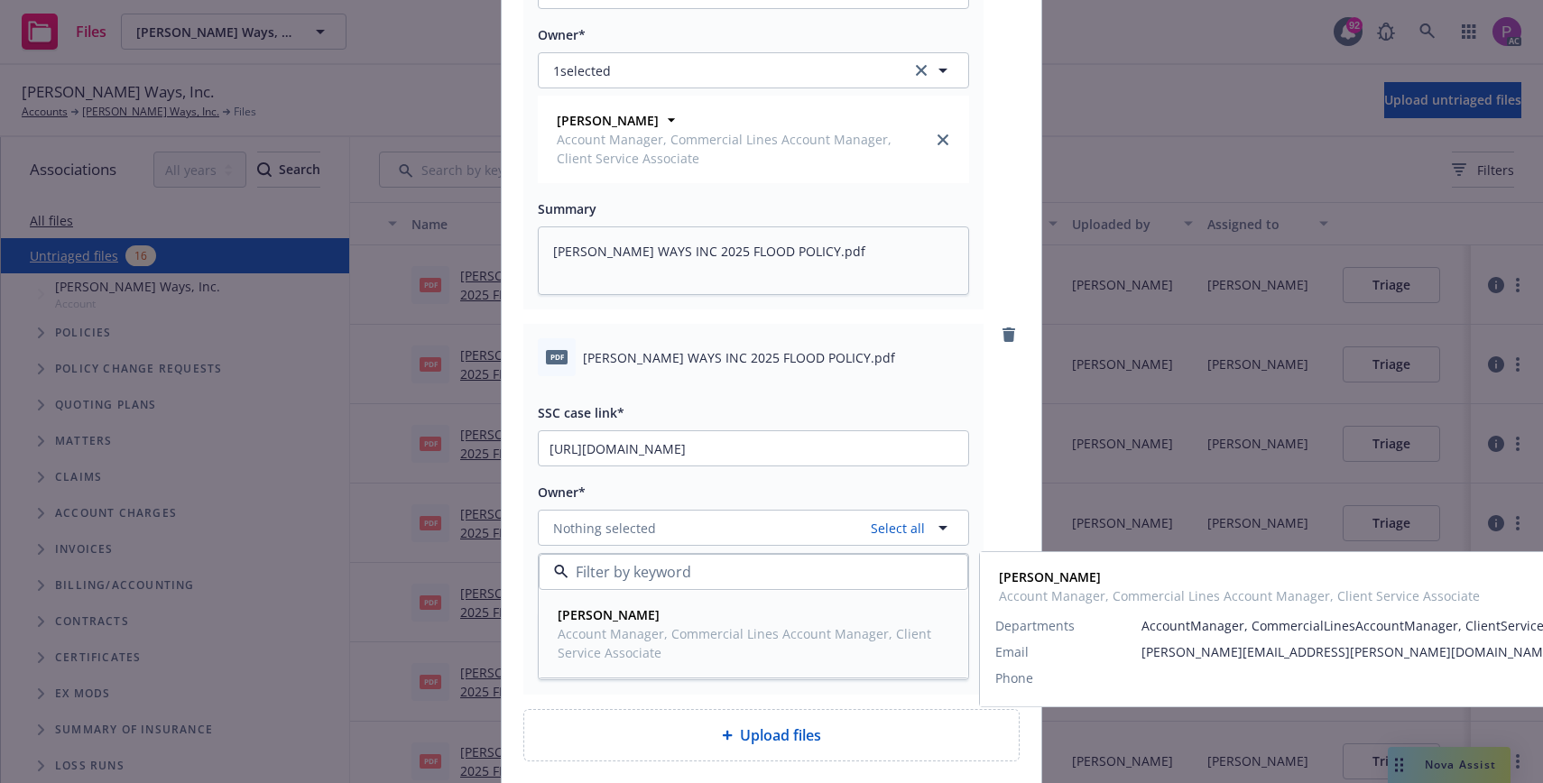
click at [652, 607] on span "[PERSON_NAME]" at bounding box center [752, 614] width 388 height 19
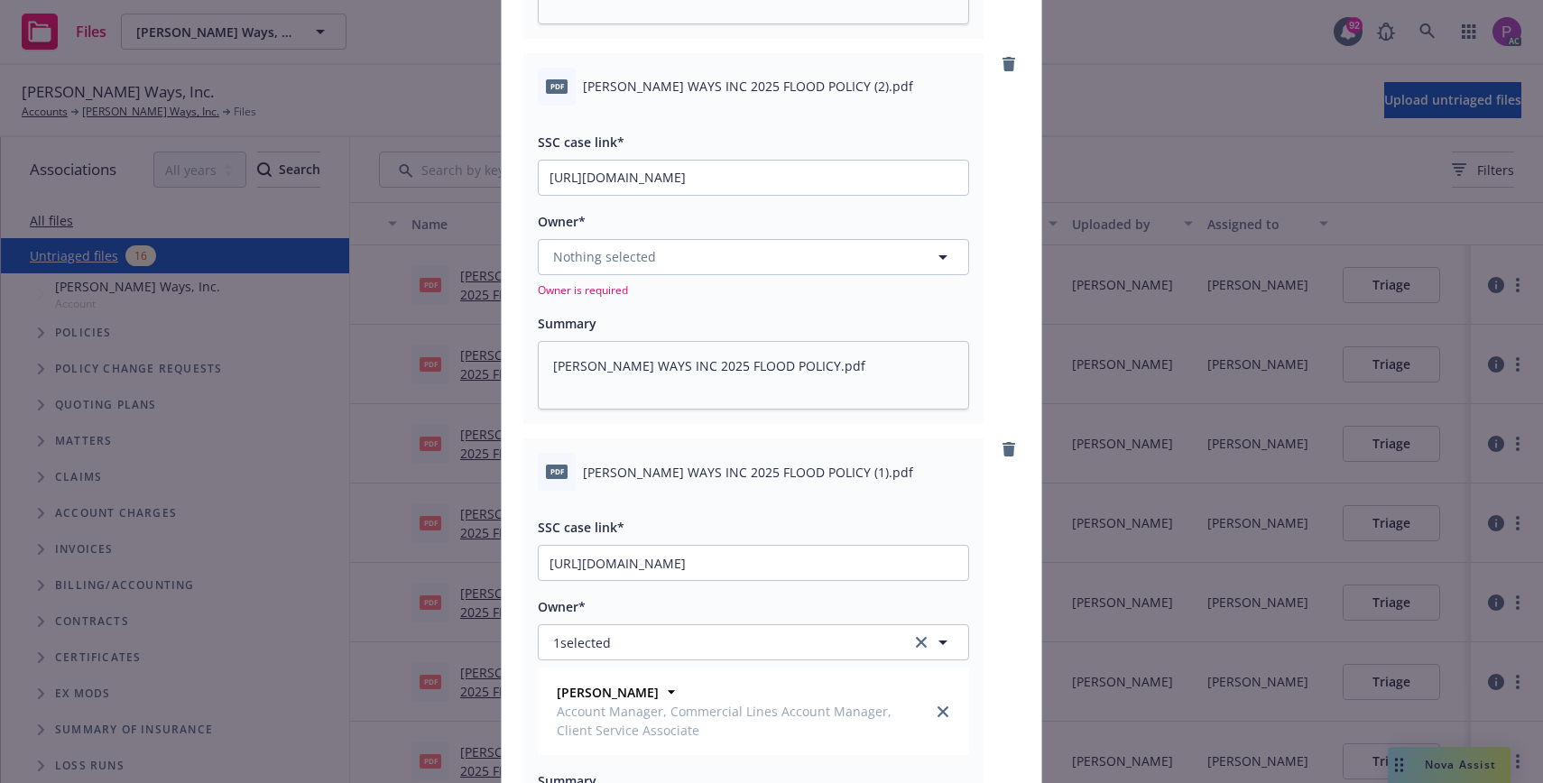
scroll to position [1251, 0]
click at [618, 254] on span "Nothing selected" at bounding box center [604, 257] width 103 height 19
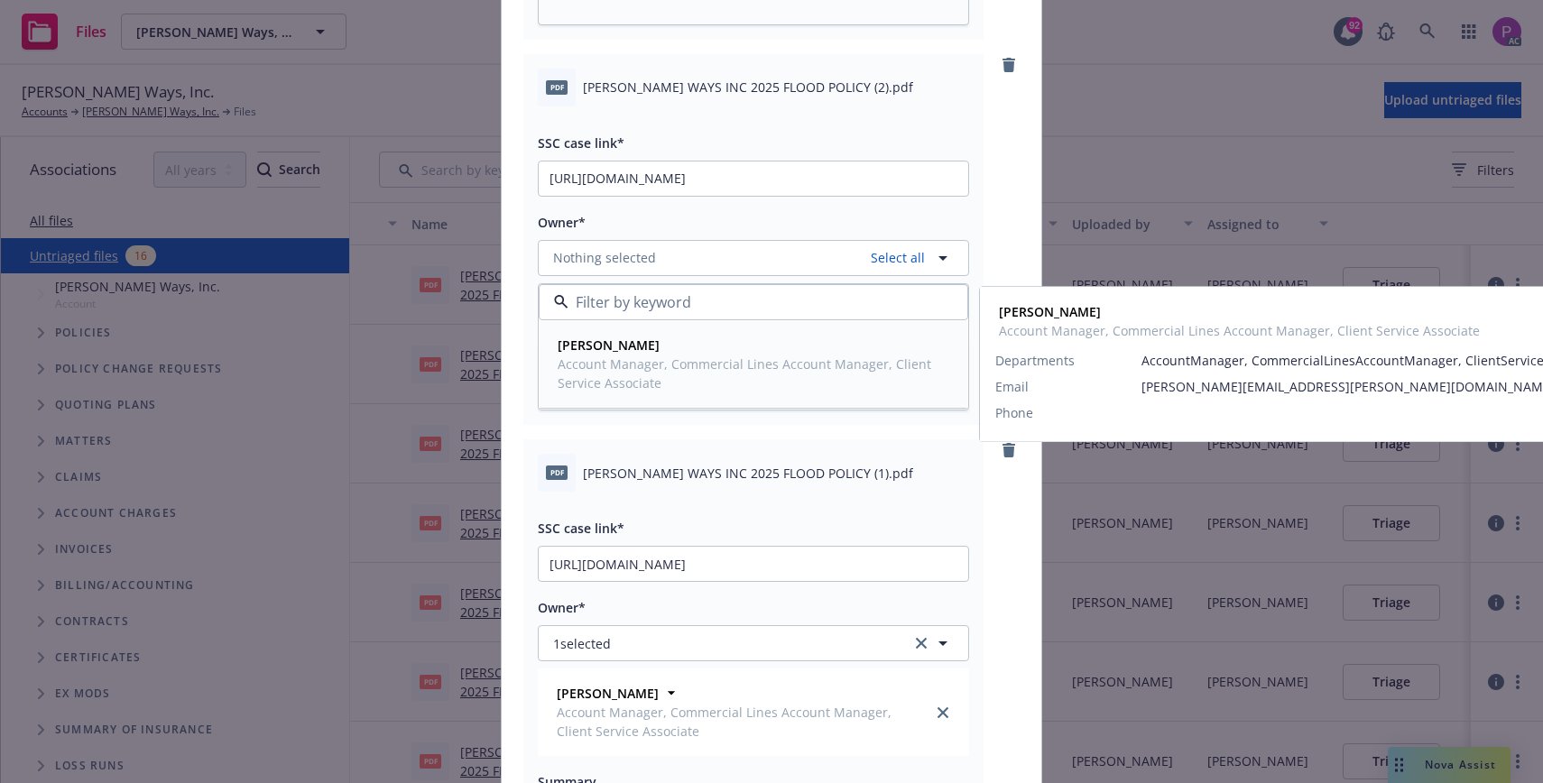
click at [641, 366] on span "Account Manager, Commercial Lines Account Manager, Client Service Associate" at bounding box center [752, 374] width 388 height 38
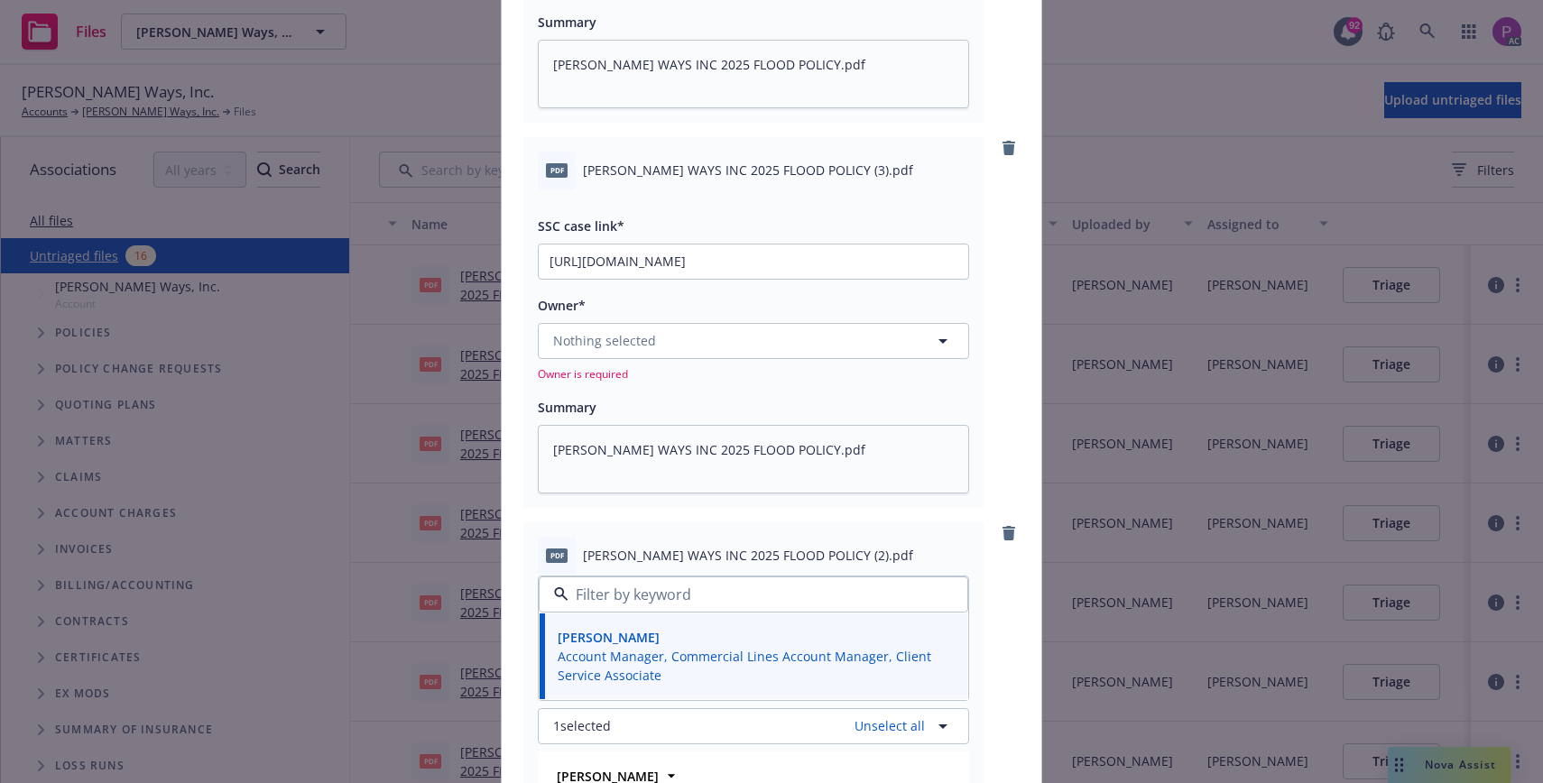
scroll to position [780, 0]
click at [642, 338] on span "Nothing selected" at bounding box center [604, 343] width 103 height 19
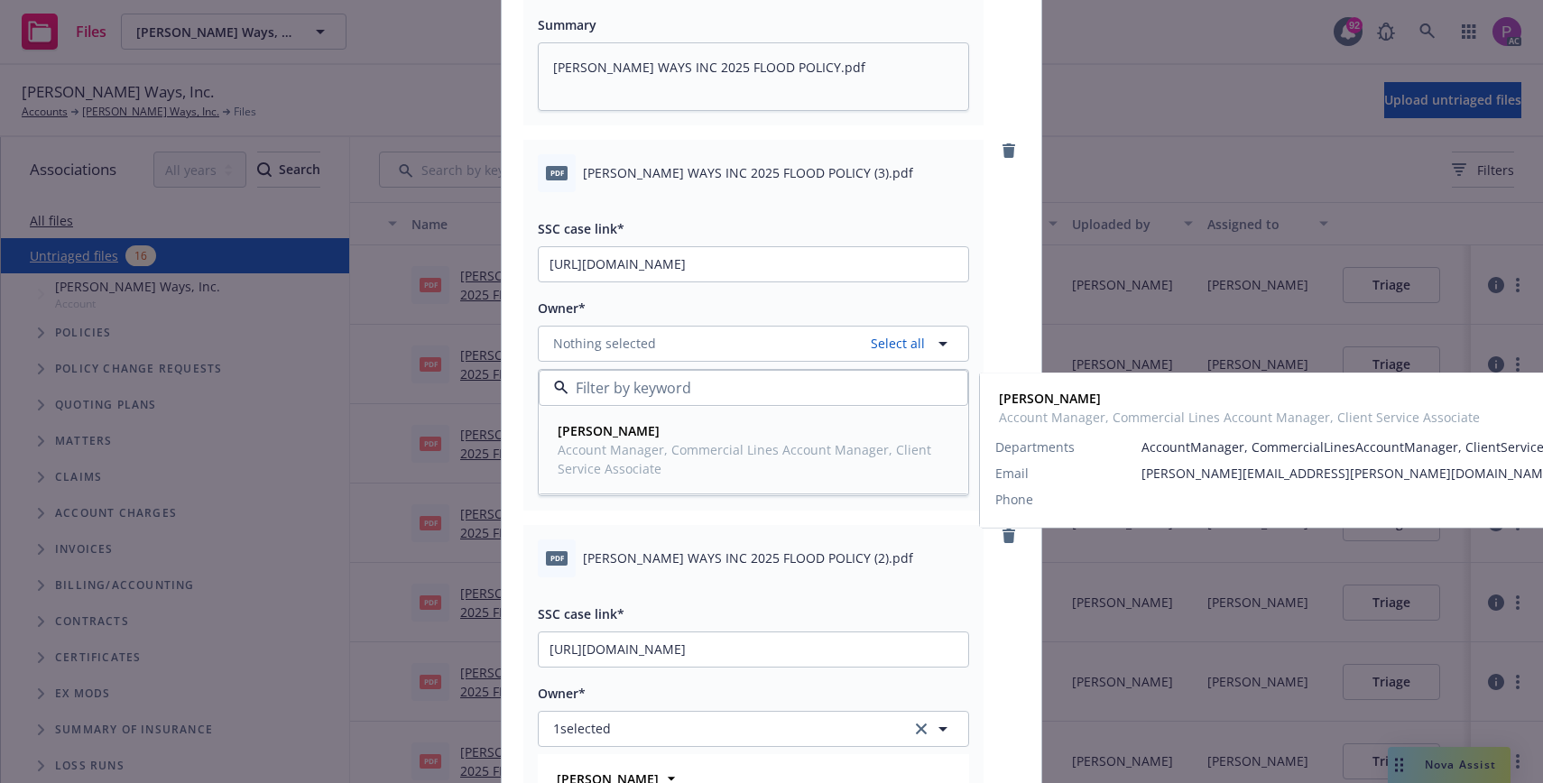
click at [662, 442] on span "Account Manager, Commercial Lines Account Manager, Client Service Associate" at bounding box center [752, 459] width 388 height 38
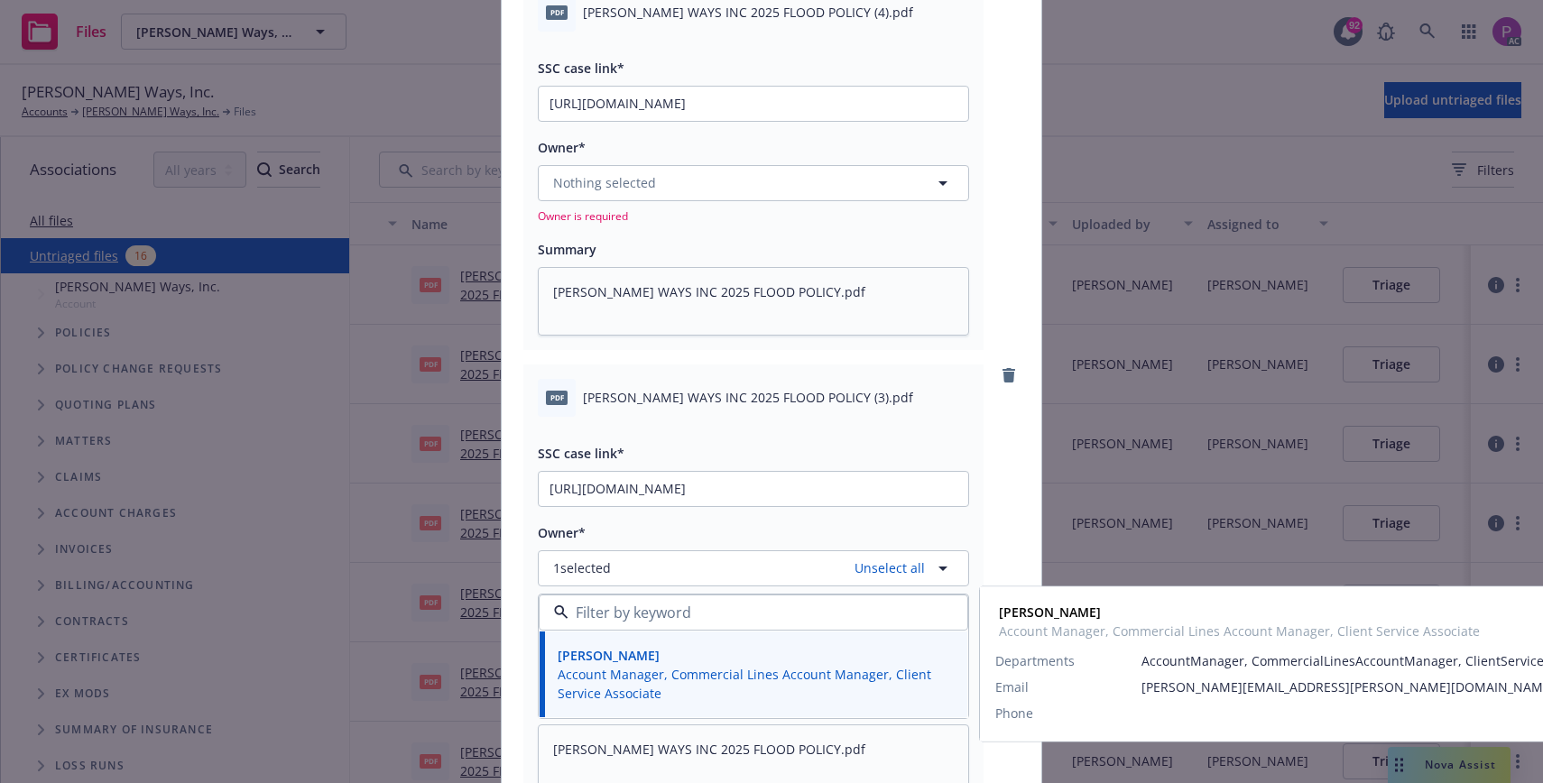
scroll to position [552, 0]
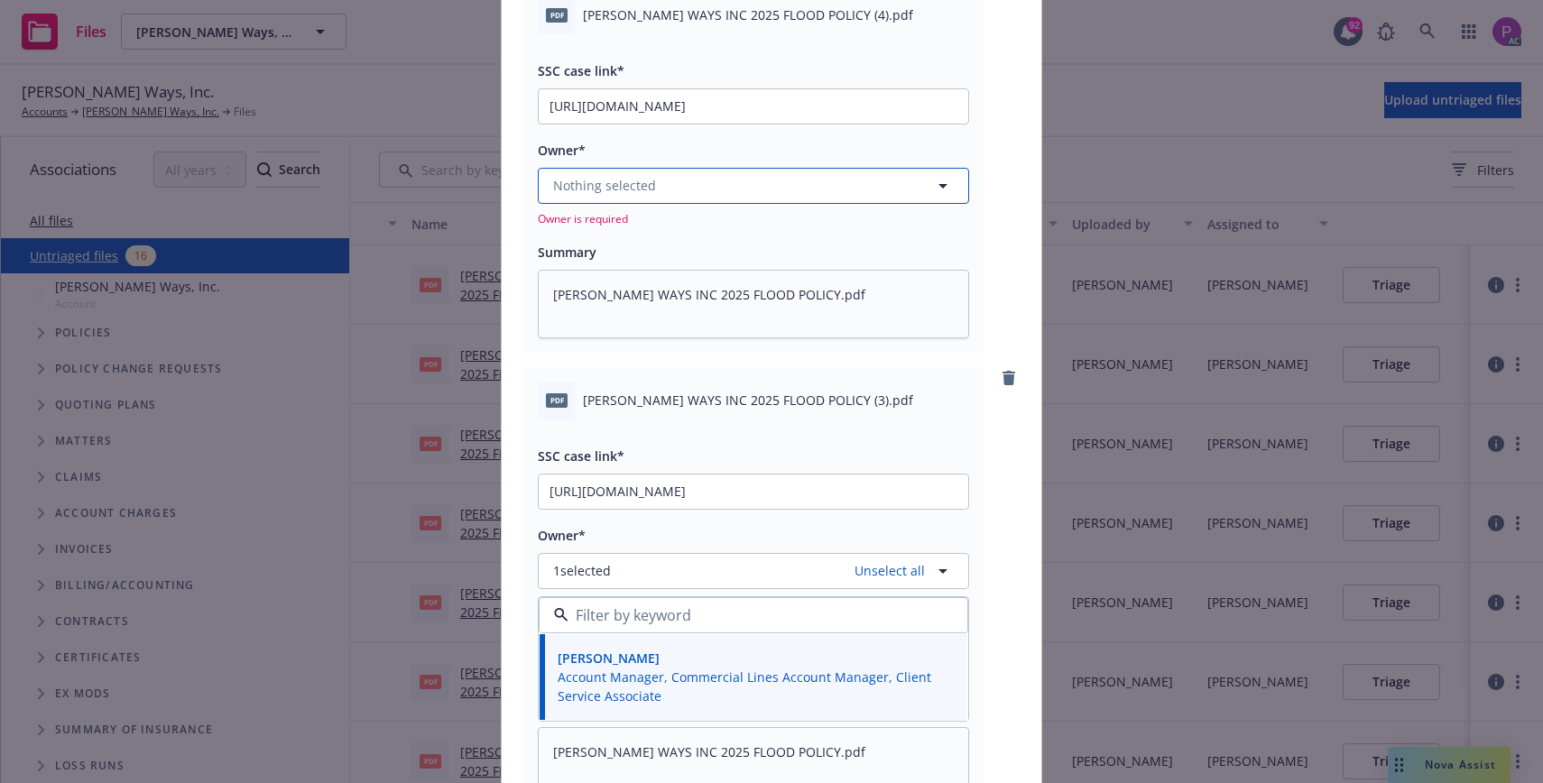
click at [641, 180] on span "Nothing selected" at bounding box center [604, 185] width 103 height 19
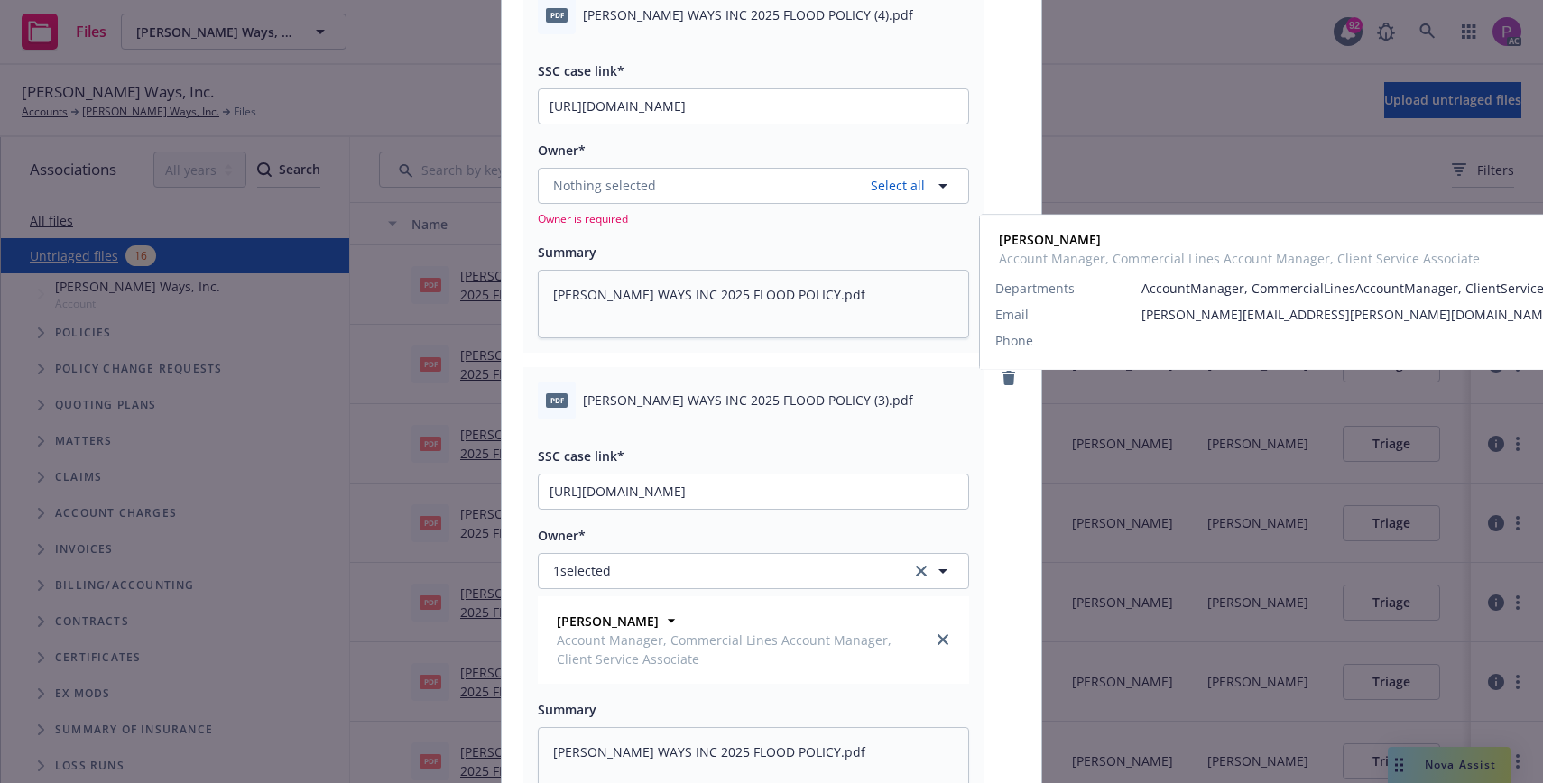
click at [656, 312] on span "Account Manager, Commercial Lines Account Manager, Client Service Associate" at bounding box center [752, 301] width 388 height 38
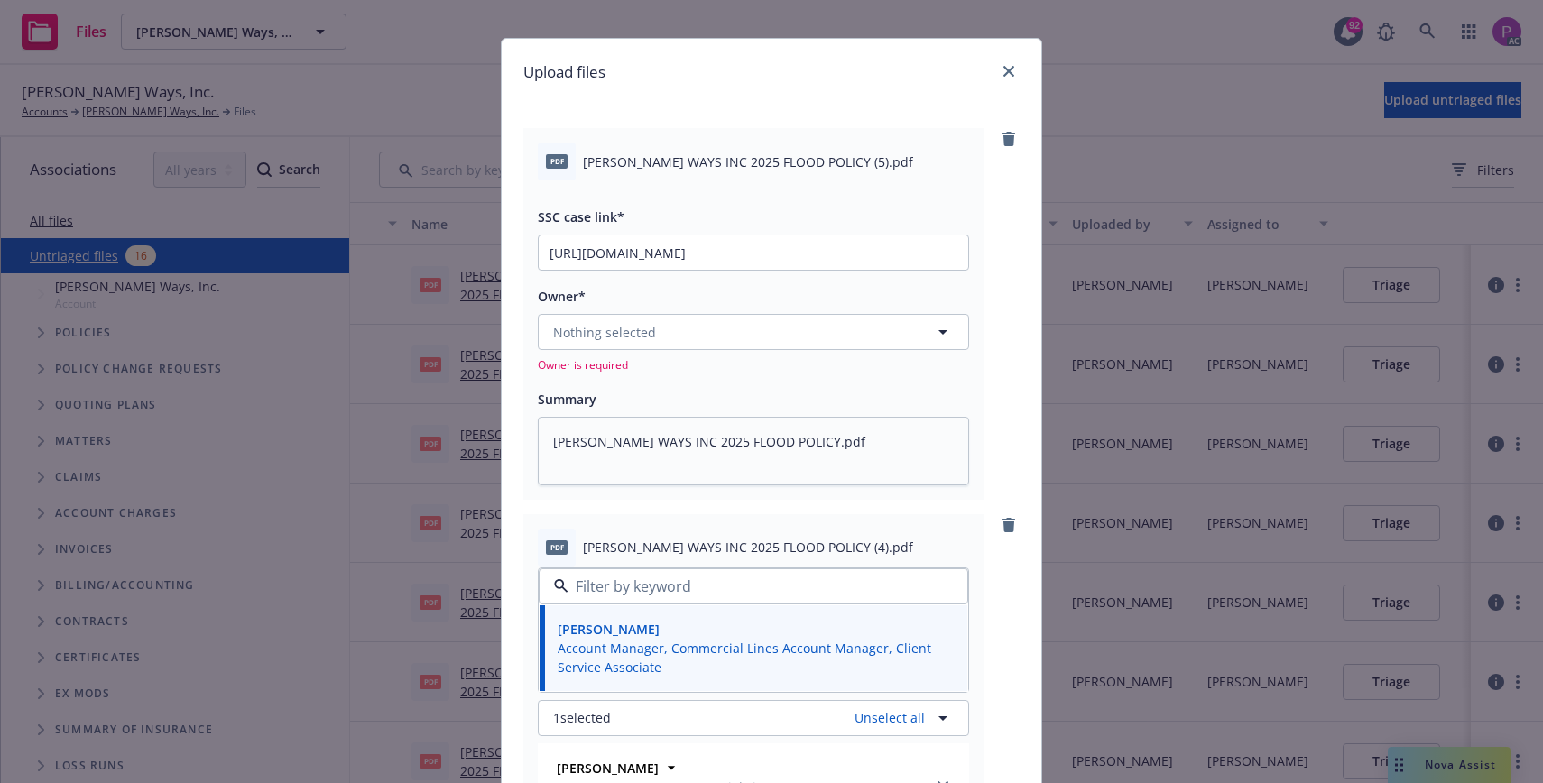
scroll to position [0, 0]
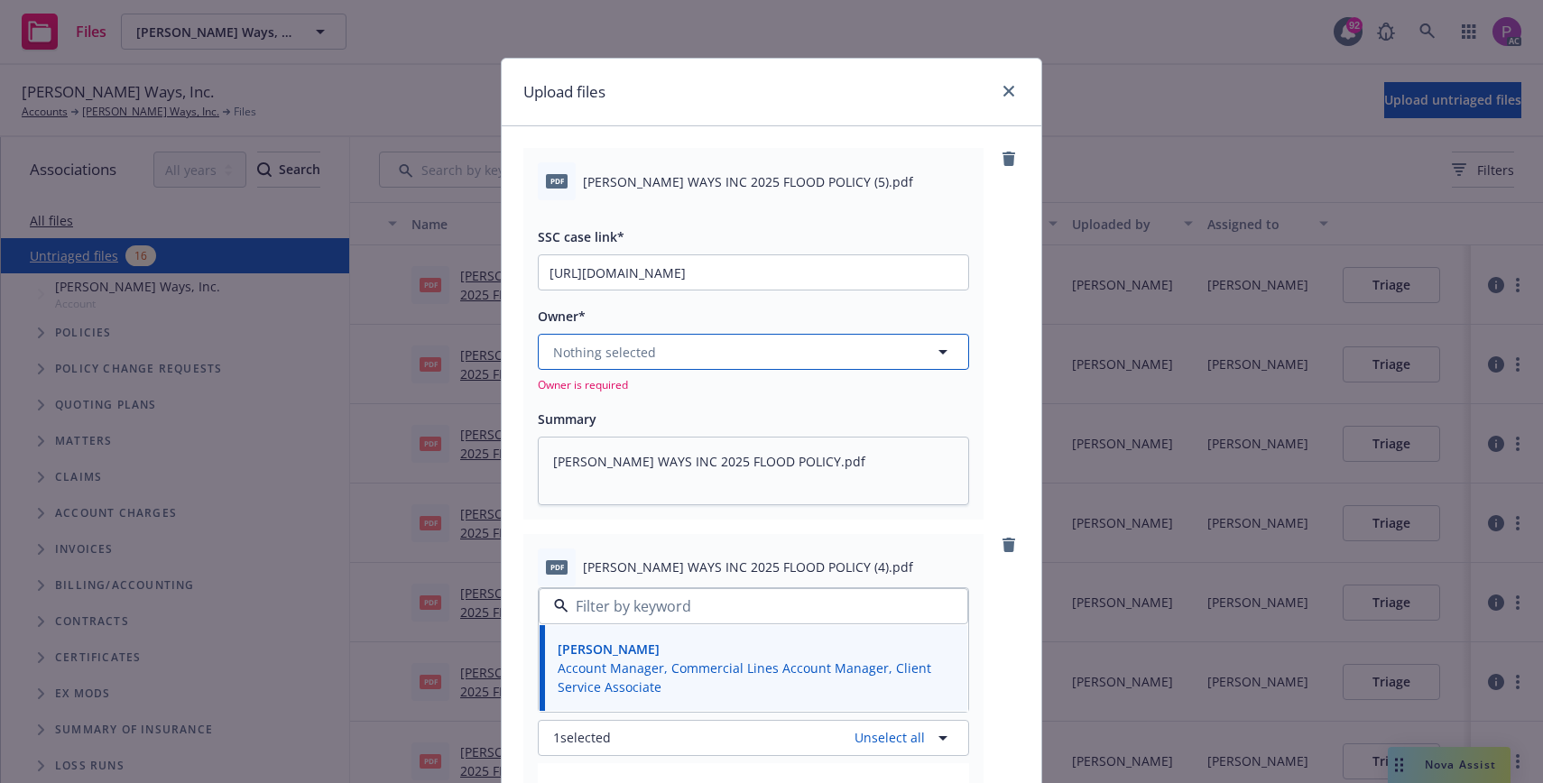
click at [669, 364] on button "Nothing selected" at bounding box center [753, 352] width 431 height 36
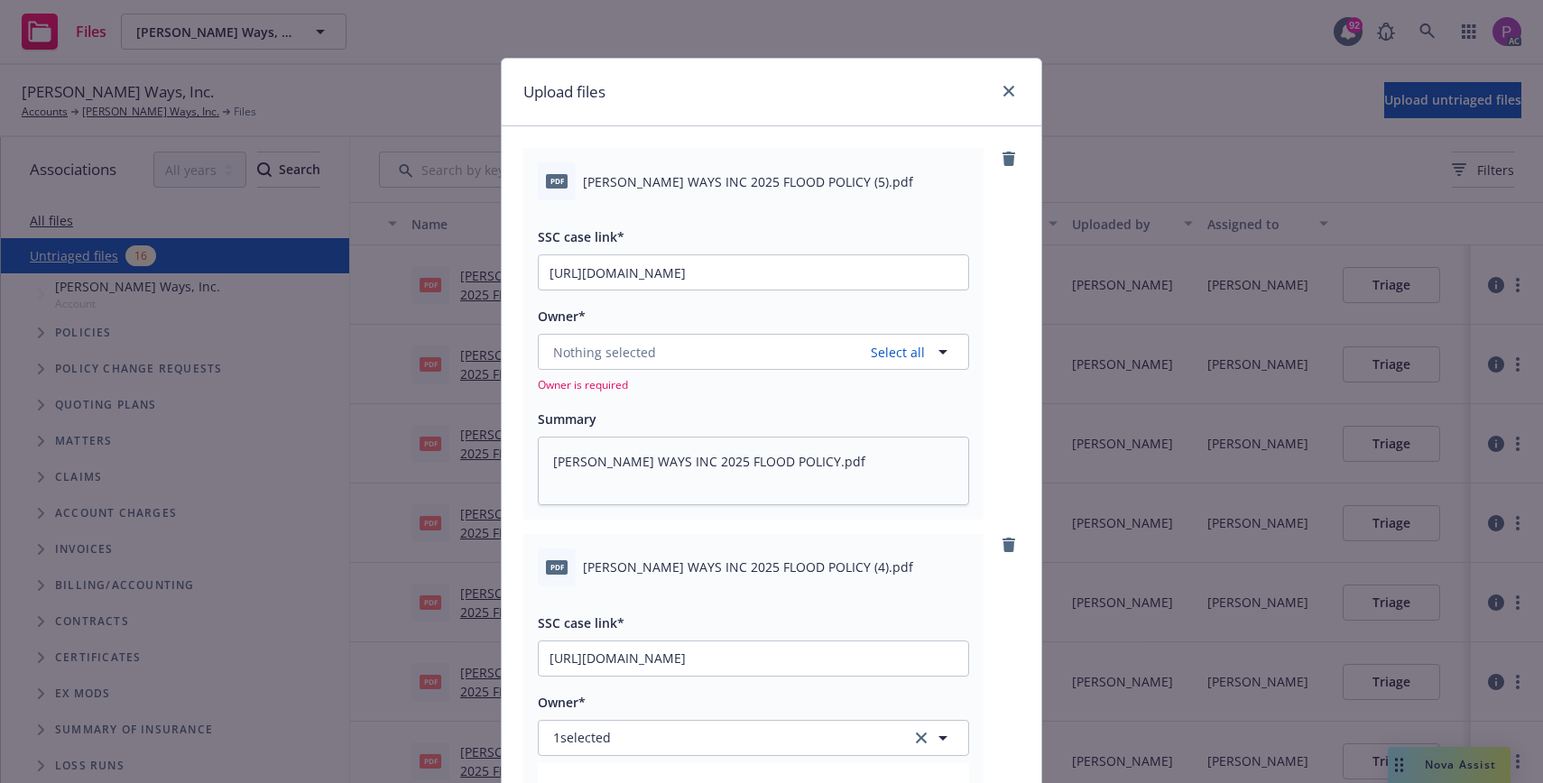
click at [679, 478] on span "Account Manager, Commercial Lines Account Manager, Client Service Associate" at bounding box center [752, 467] width 388 height 38
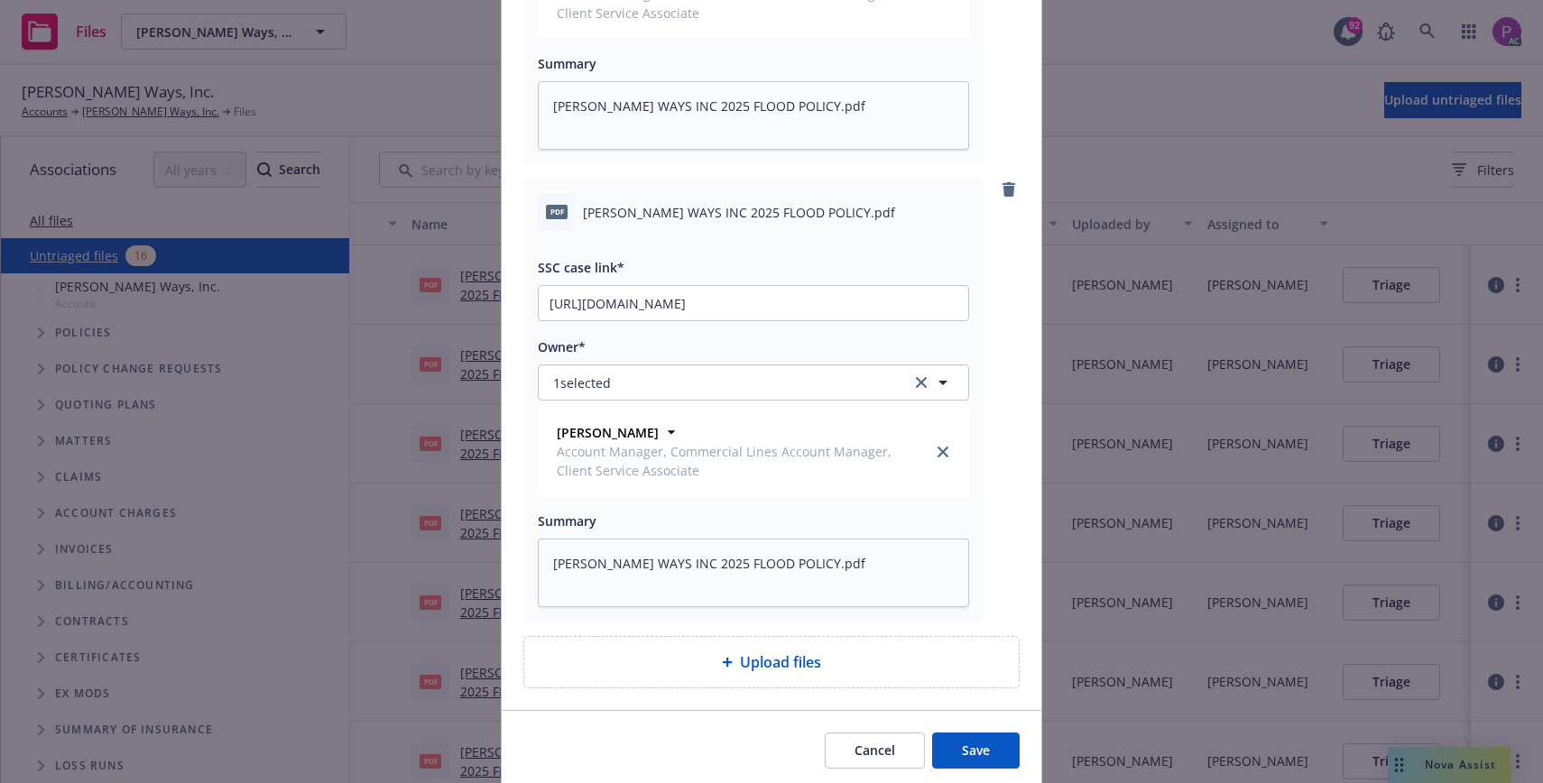
scroll to position [2322, 0]
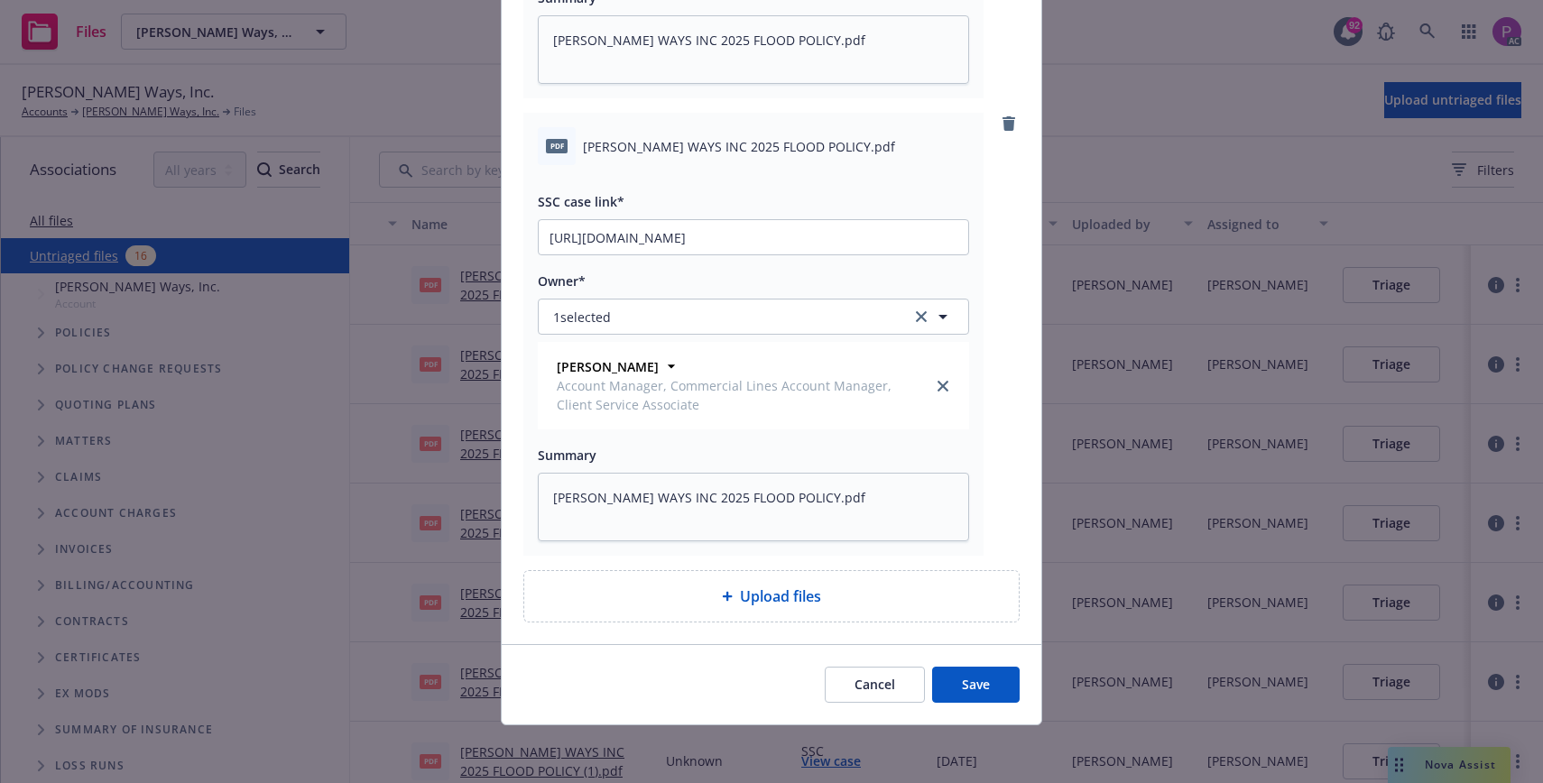
click at [958, 688] on button "Save" at bounding box center [976, 685] width 88 height 36
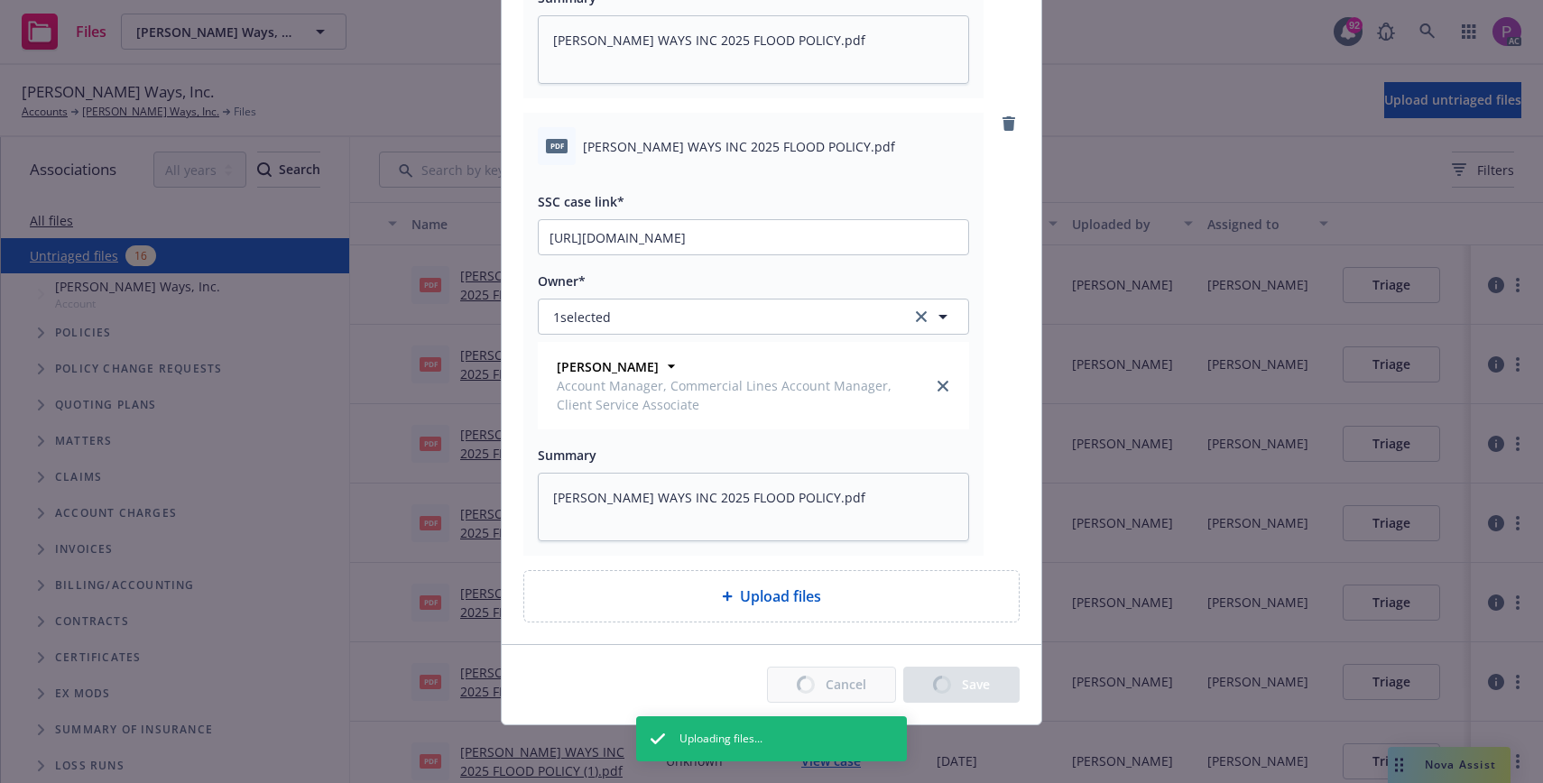
type textarea "x"
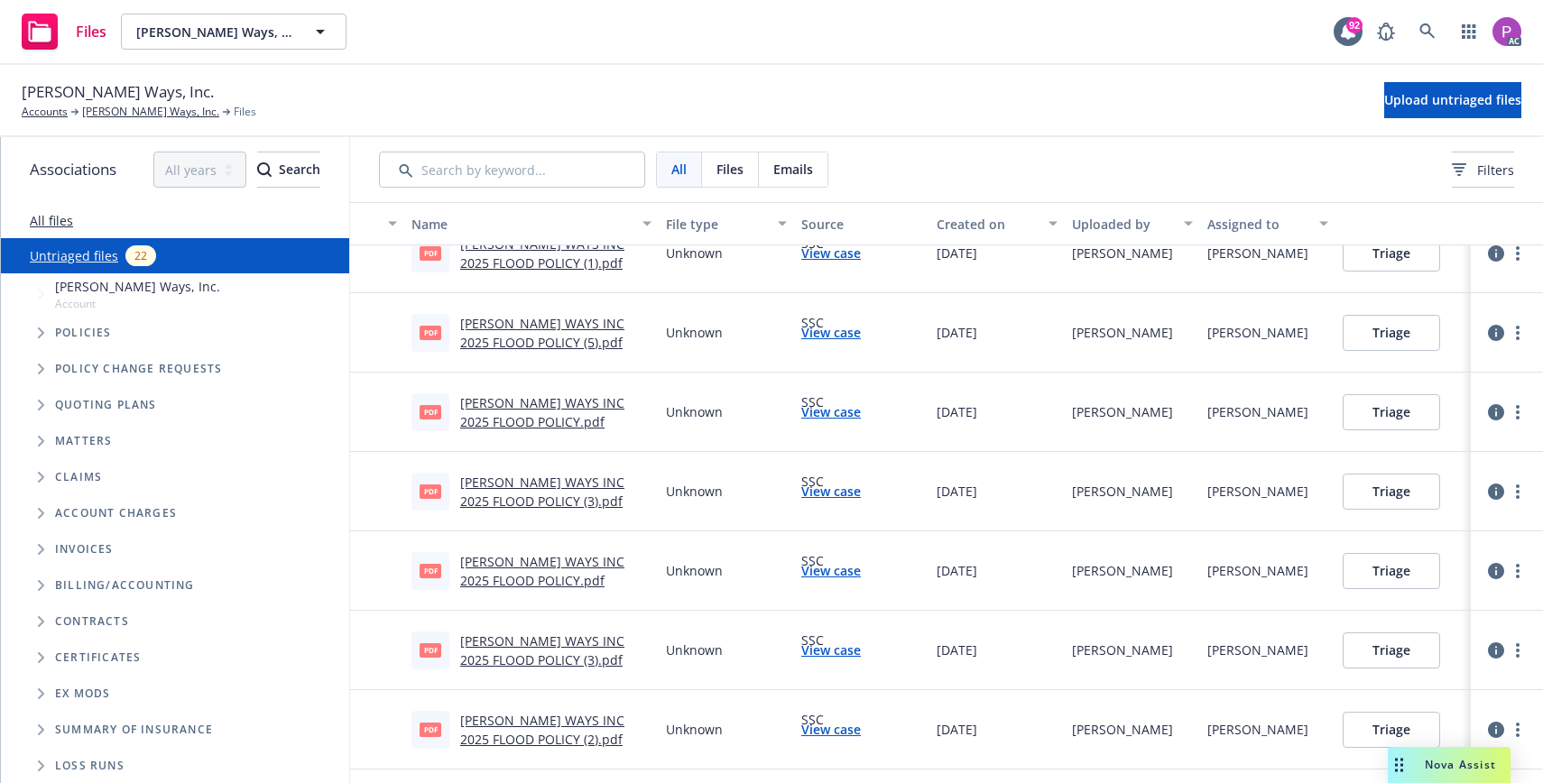
scroll to position [0, 0]
